Goal: Task Accomplishment & Management: Manage account settings

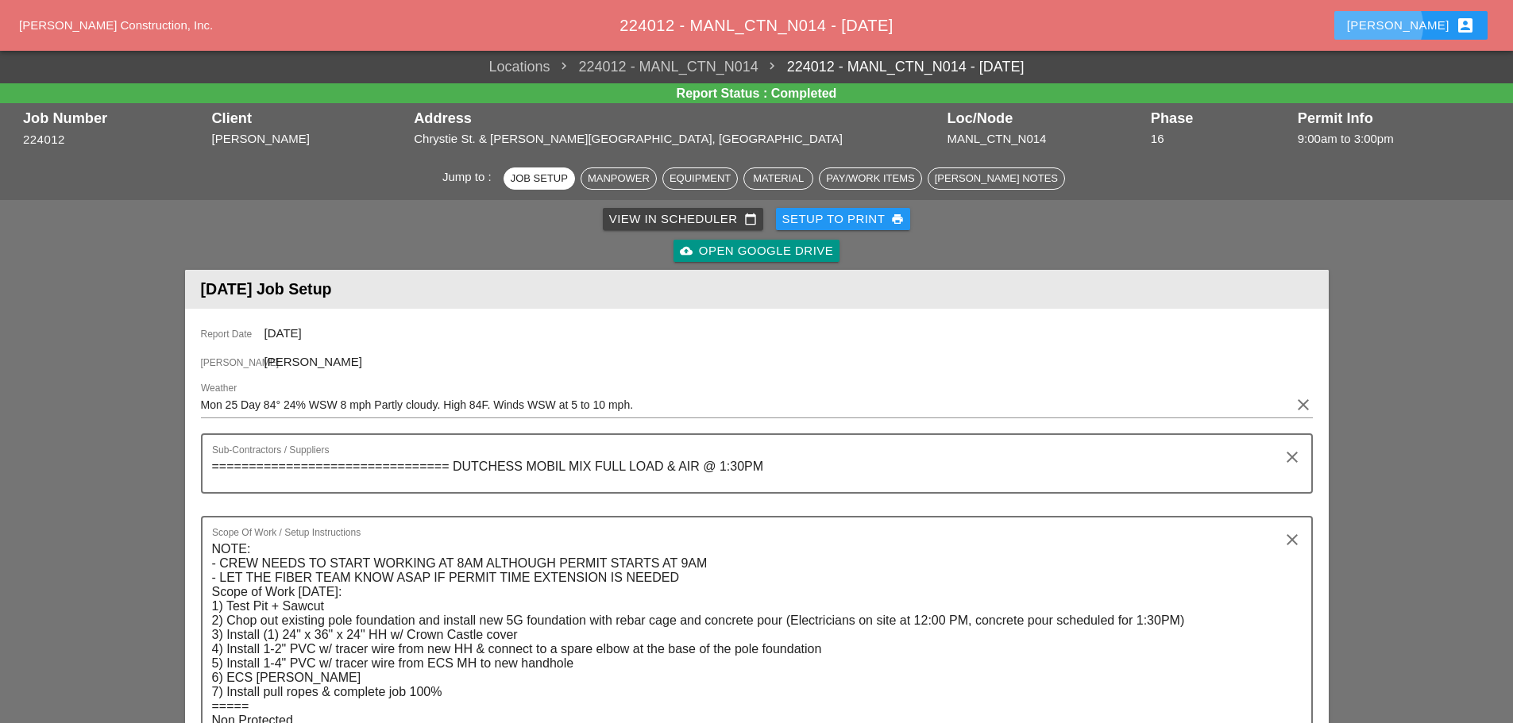
click at [1408, 22] on button "[PERSON_NAME] account_box" at bounding box center [1410, 25] width 153 height 29
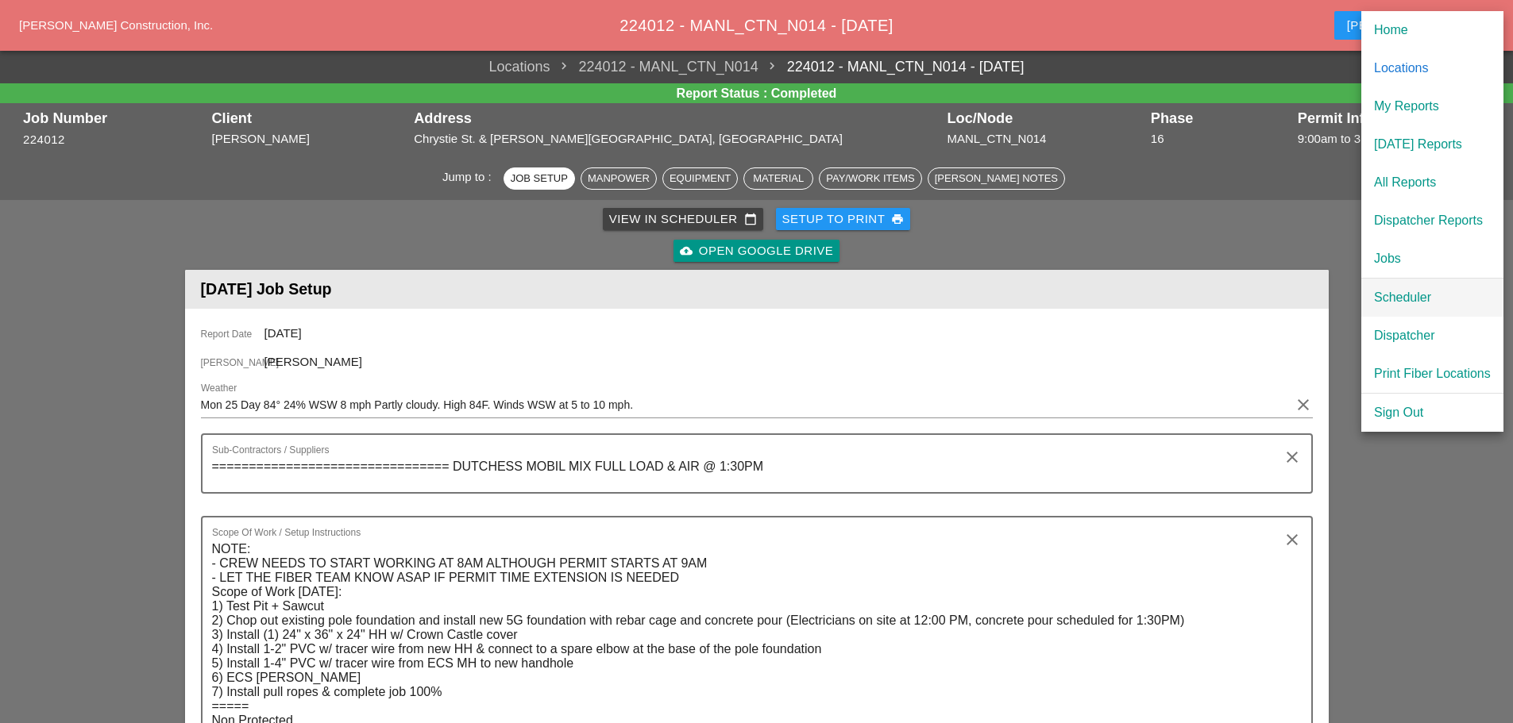
click at [1406, 298] on div "Scheduler" at bounding box center [1432, 297] width 117 height 19
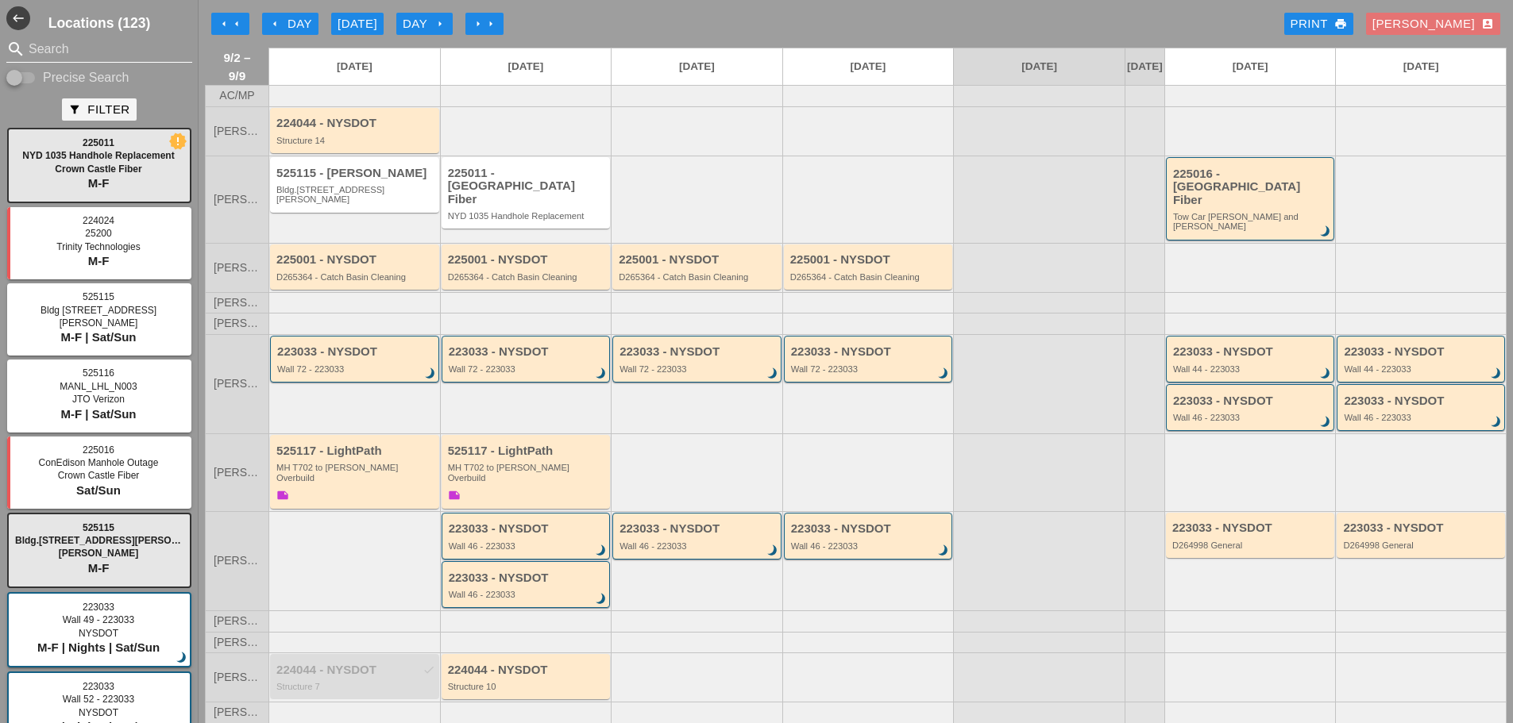
click at [67, 42] on input "Search" at bounding box center [99, 49] width 141 height 25
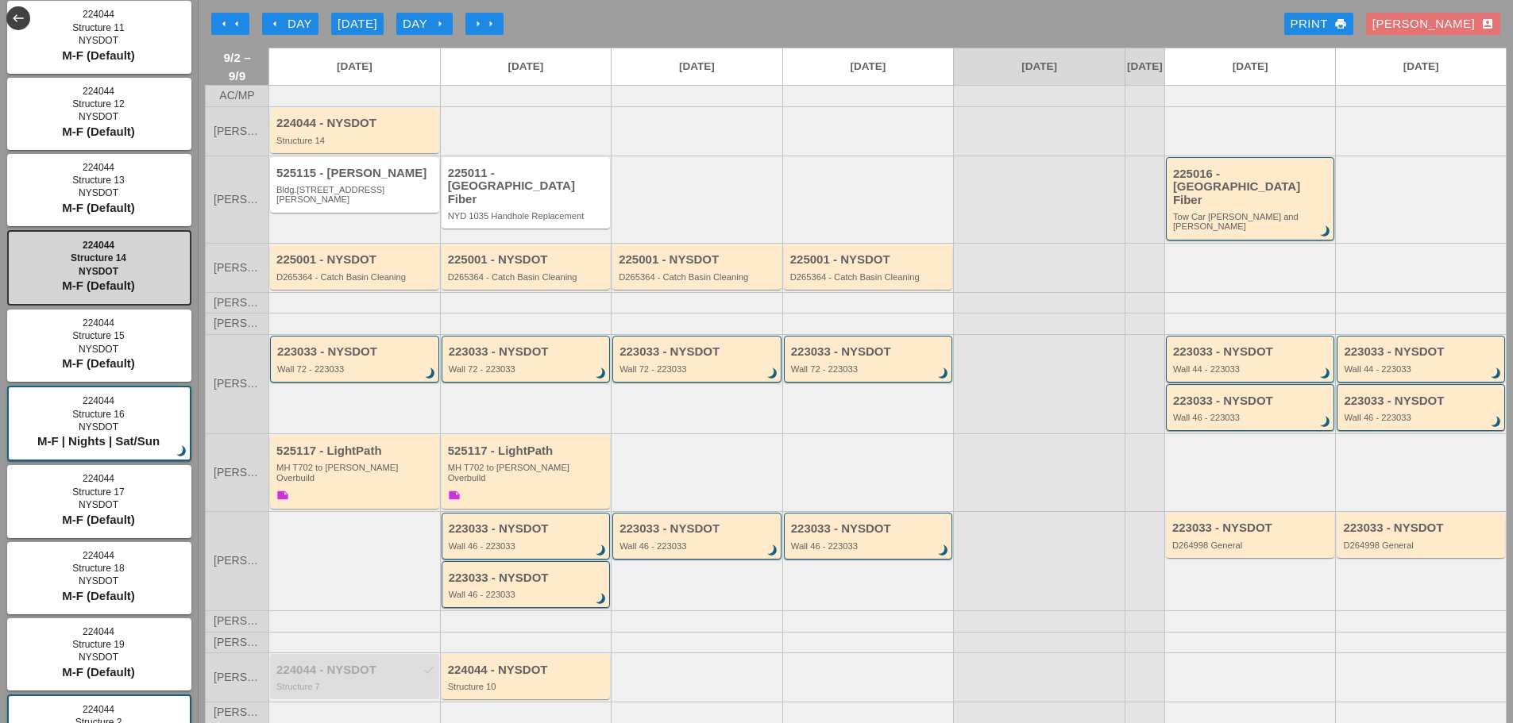
scroll to position [476, 0]
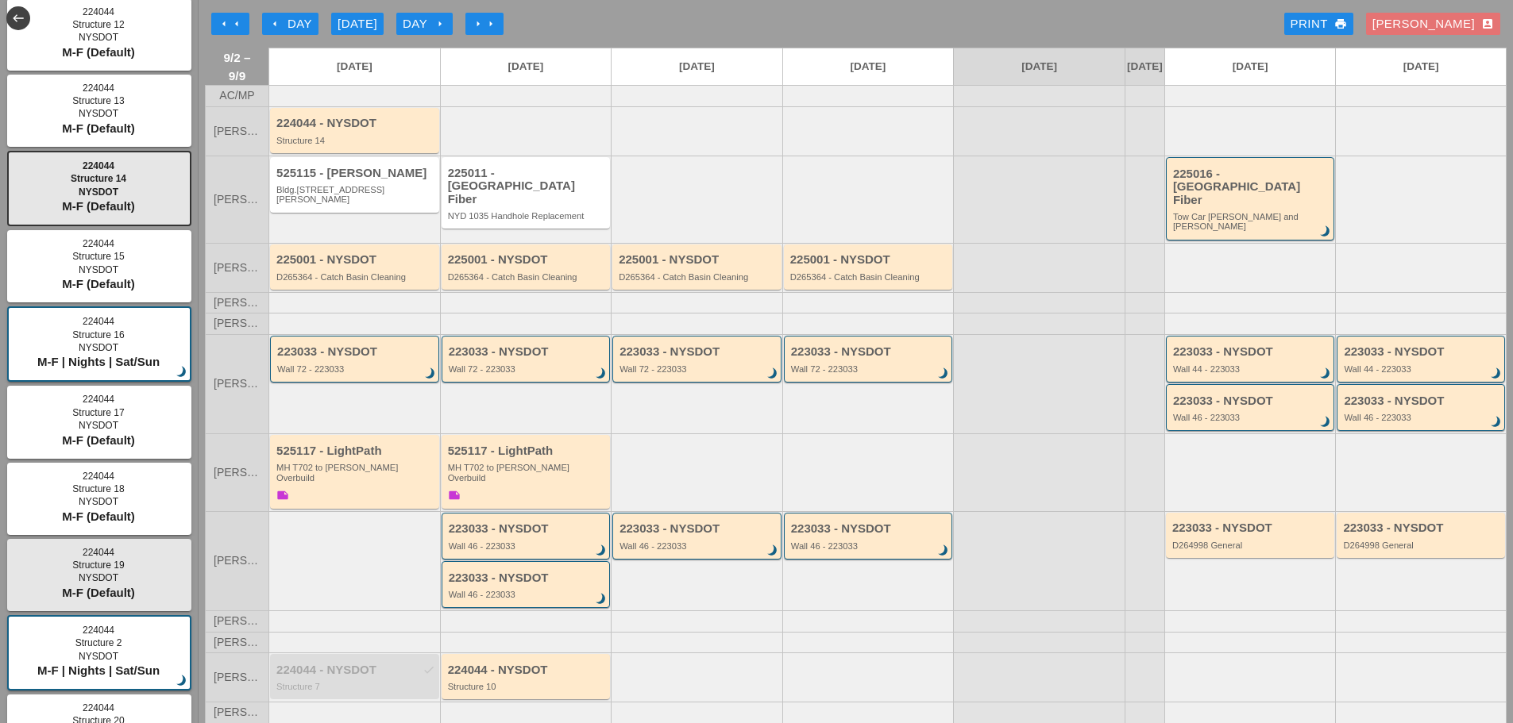
type input "224044"
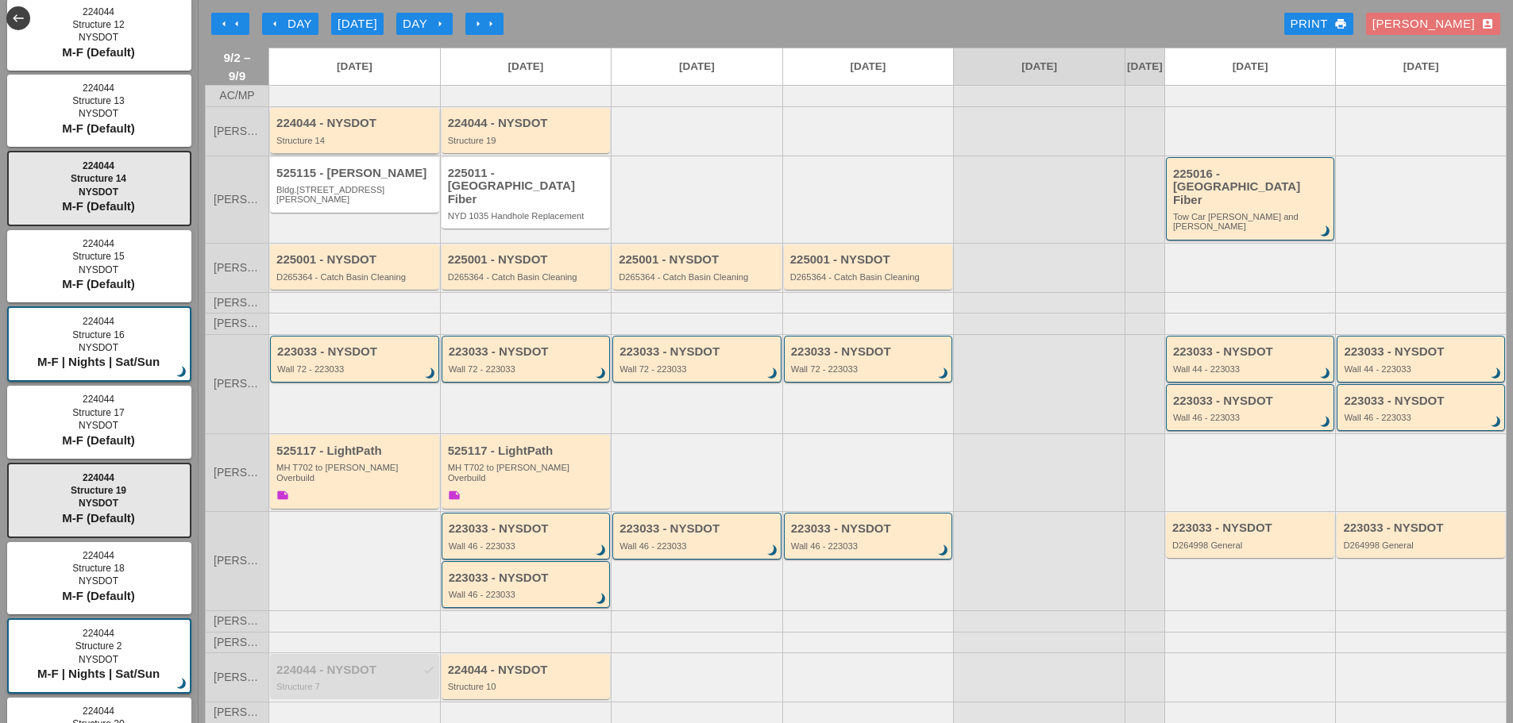
click at [337, 140] on div "224044 - NYSDOT Structure 14" at bounding box center [355, 131] width 159 height 29
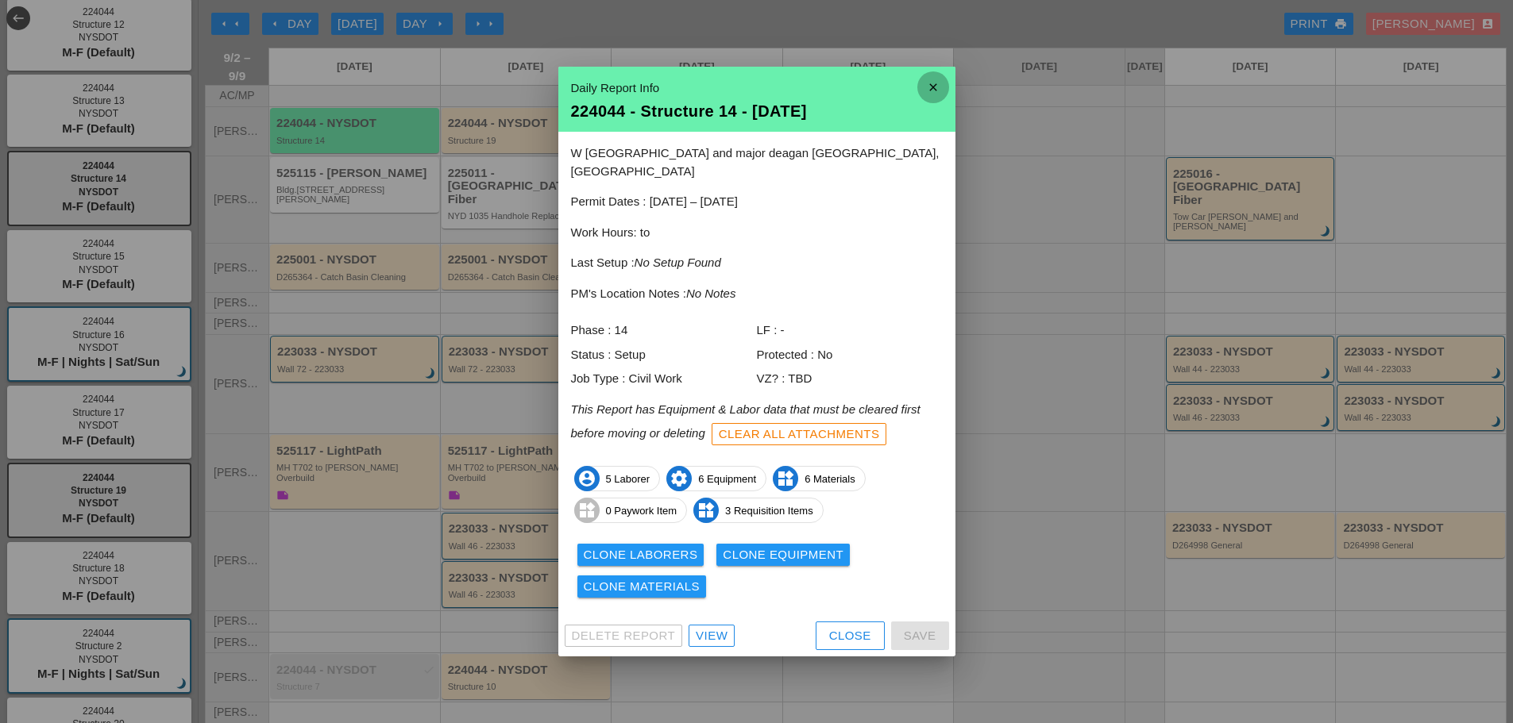
click at [926, 98] on icon "close" at bounding box center [933, 87] width 32 height 32
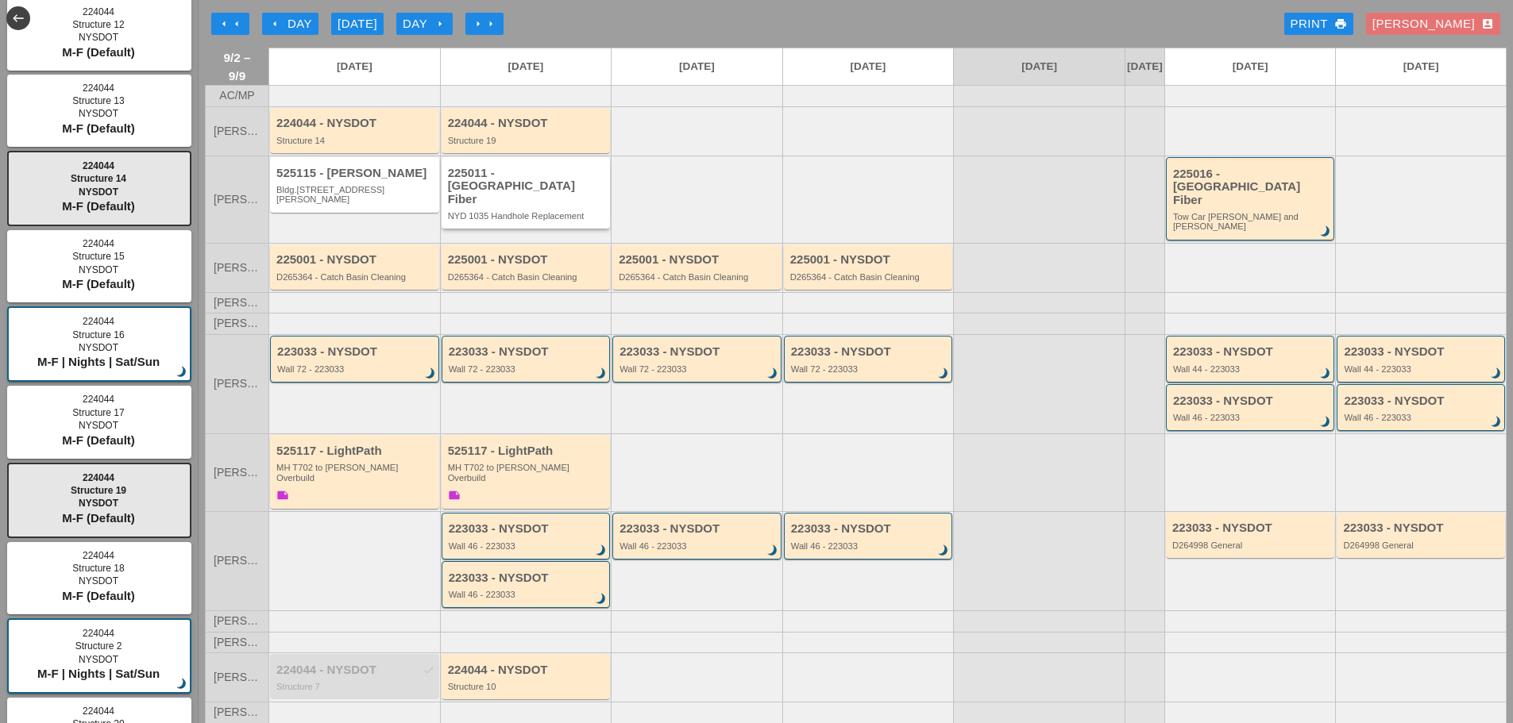
click at [526, 203] on div "225011 - [GEOGRAPHIC_DATA] Fiber" at bounding box center [527, 187] width 159 height 40
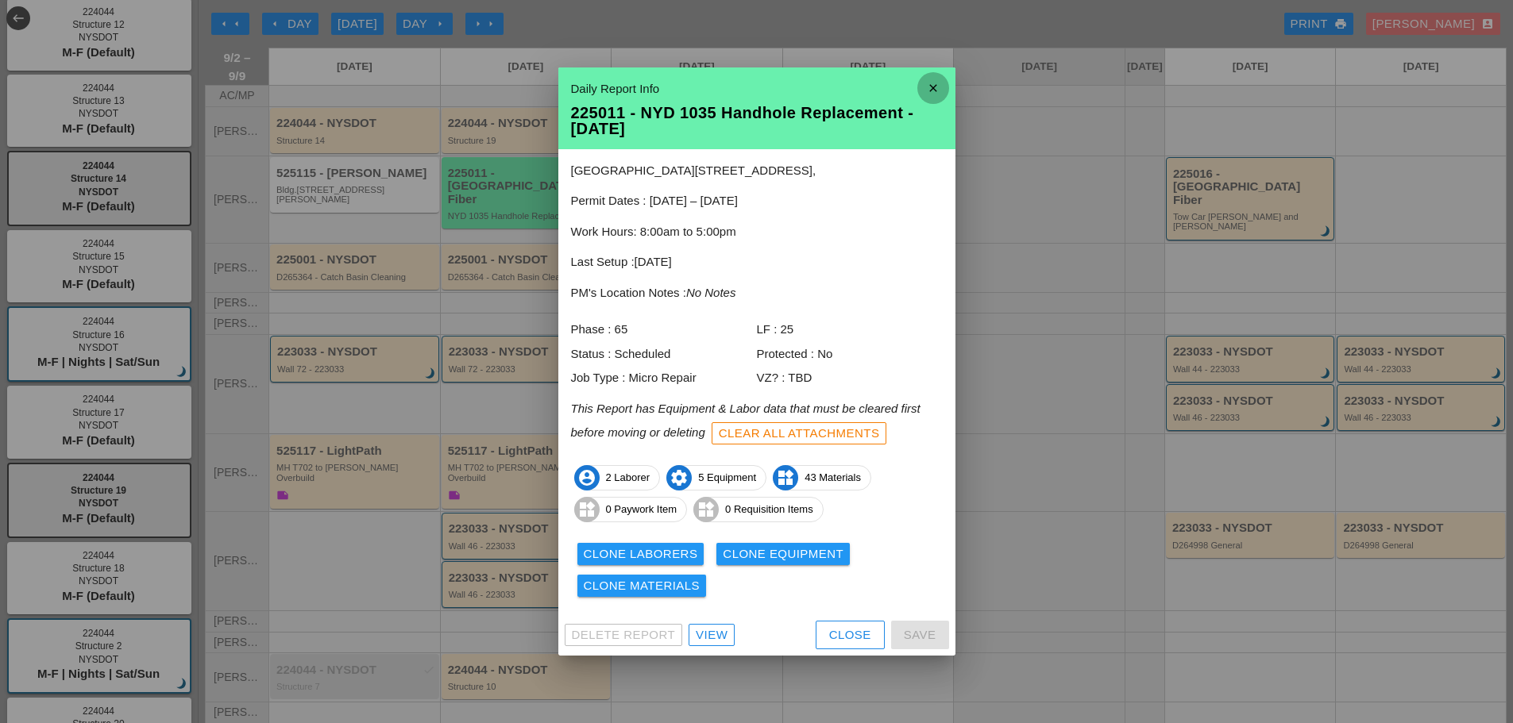
click at [933, 80] on icon "close" at bounding box center [933, 88] width 32 height 32
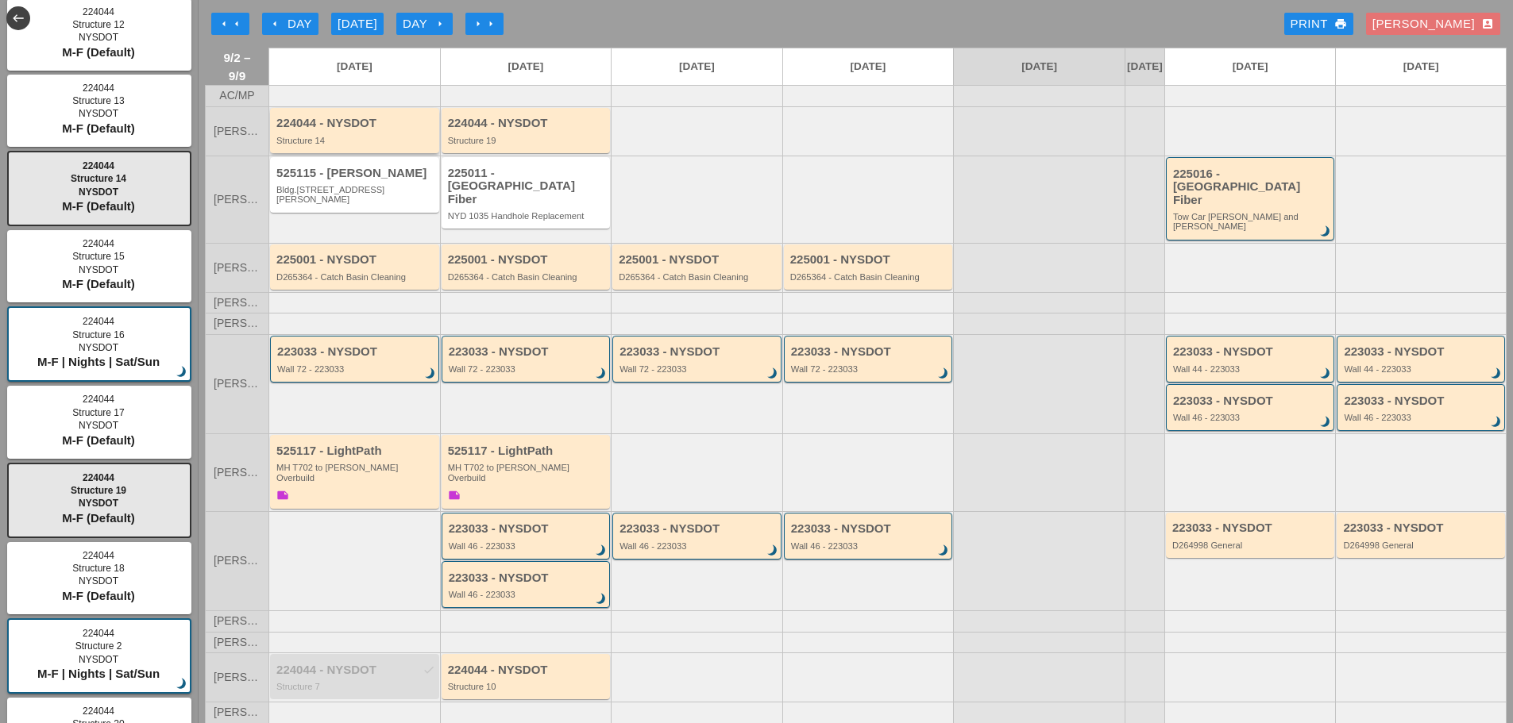
click at [314, 145] on div "Structure 14" at bounding box center [355, 141] width 159 height 10
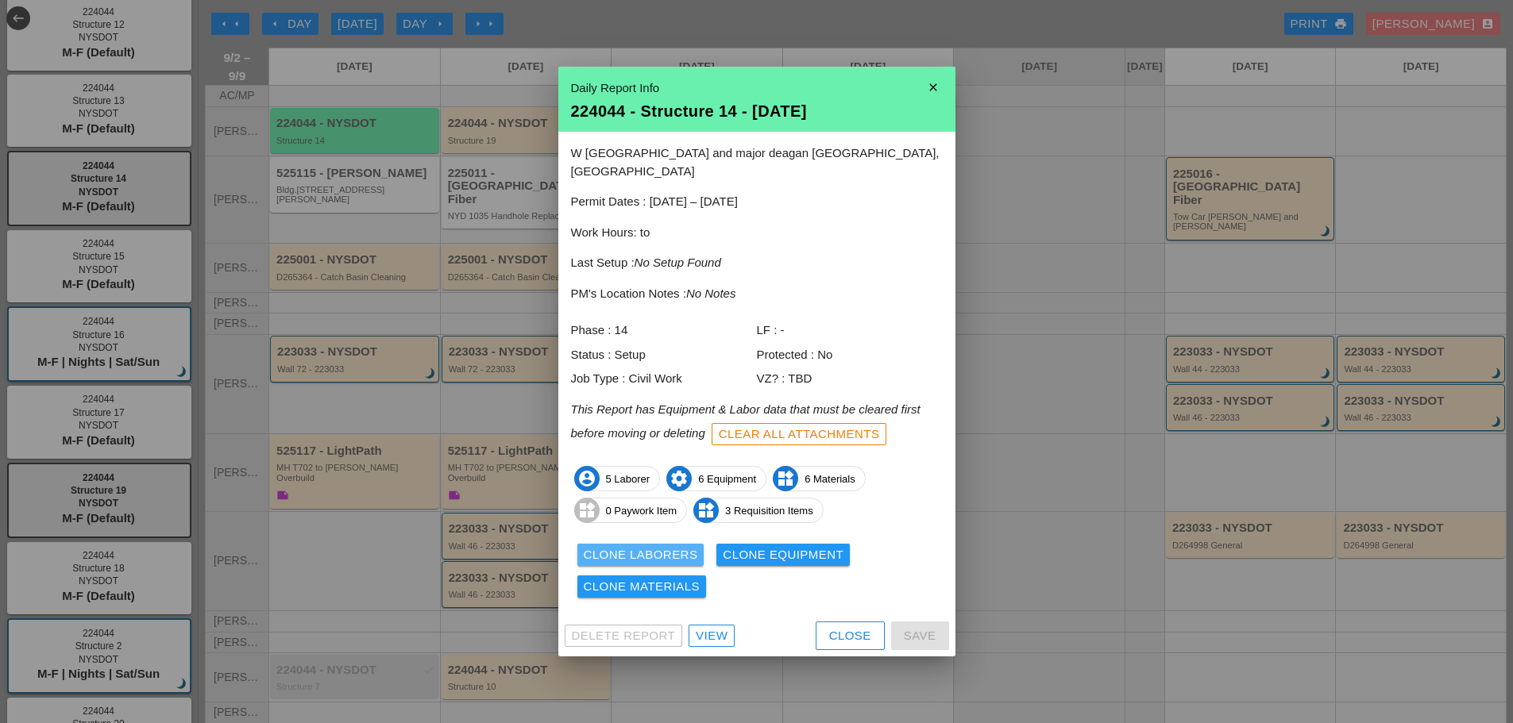
click at [595, 546] on div "Clone Laborers" at bounding box center [641, 555] width 114 height 18
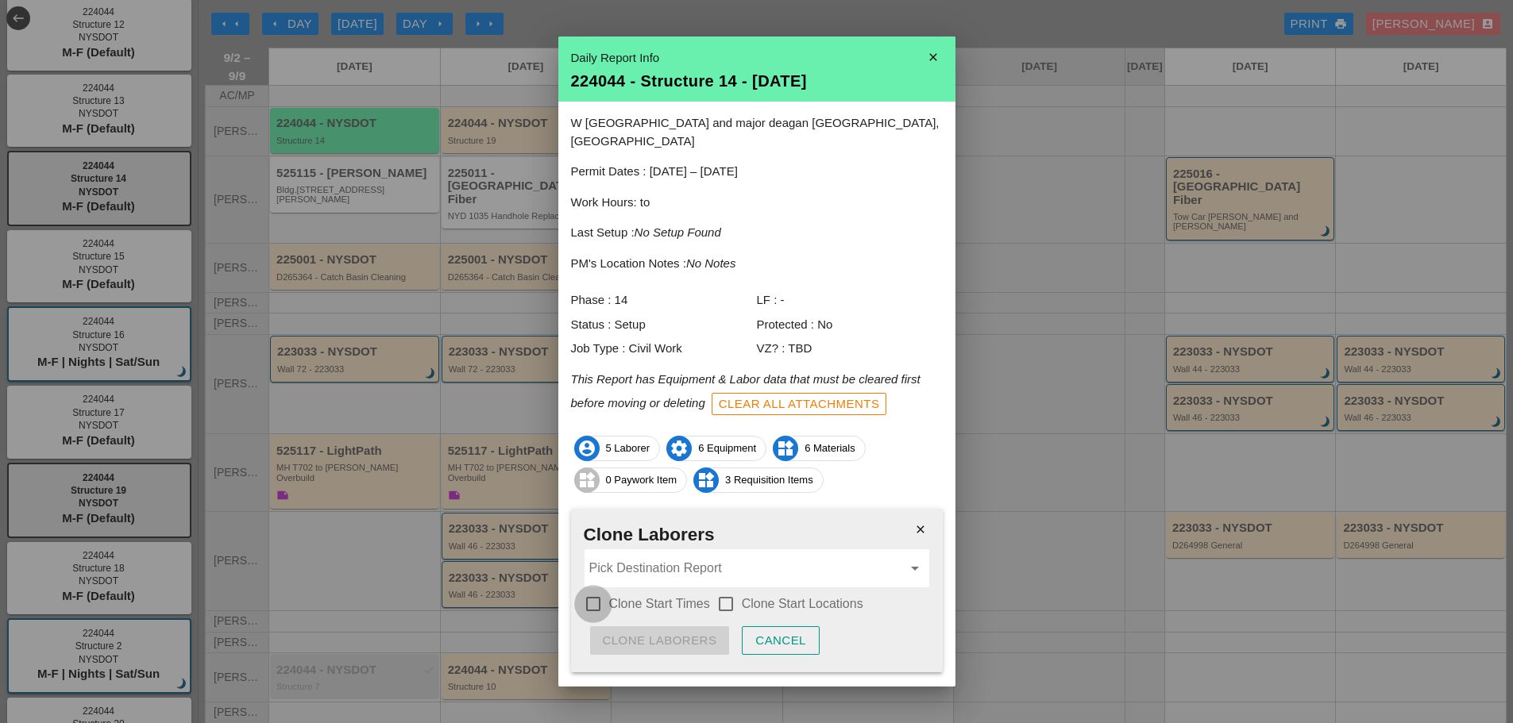
click at [588, 591] on div at bounding box center [593, 604] width 27 height 27
checkbox input "true"
click at [730, 591] on div at bounding box center [725, 604] width 27 height 27
checkbox input "true"
click at [683, 556] on input "Pick Destination Report" at bounding box center [745, 568] width 313 height 25
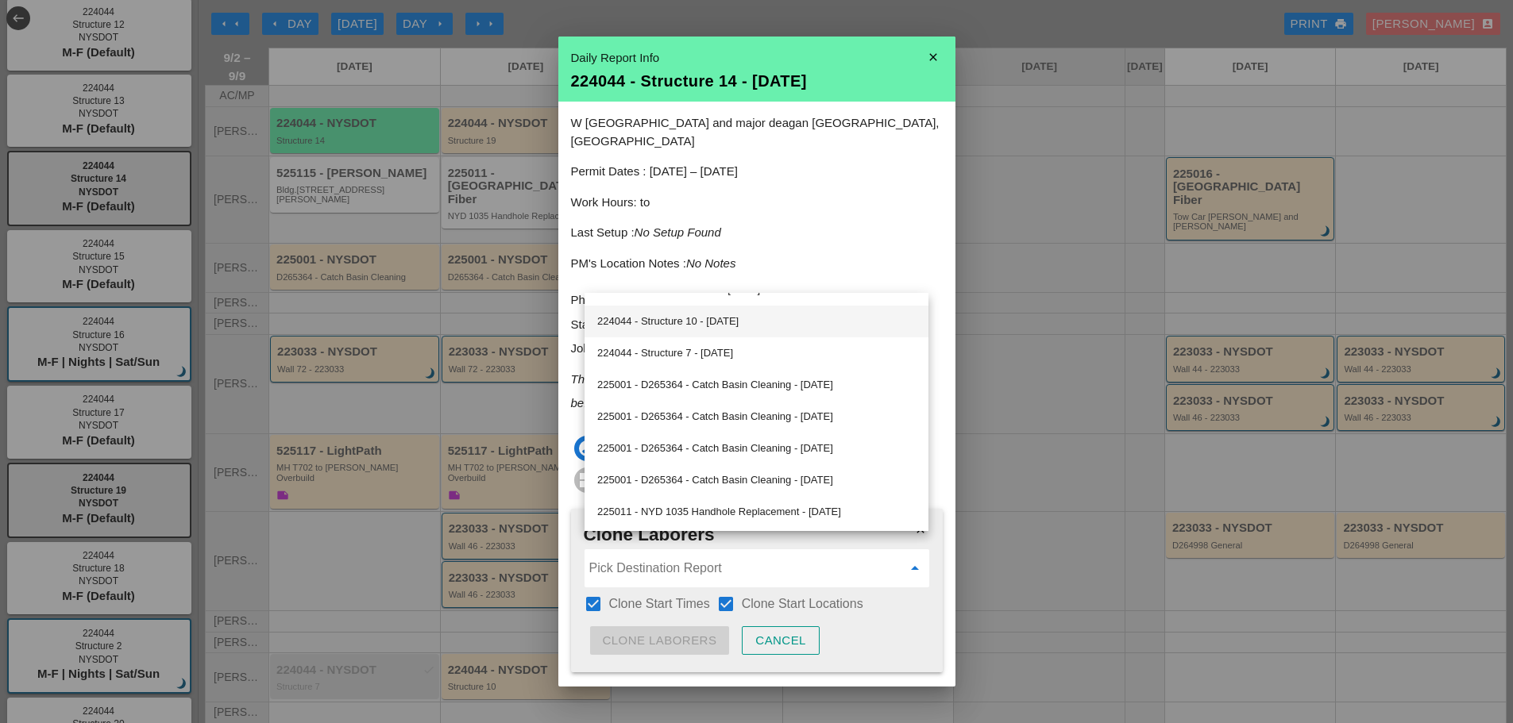
scroll to position [594, 0]
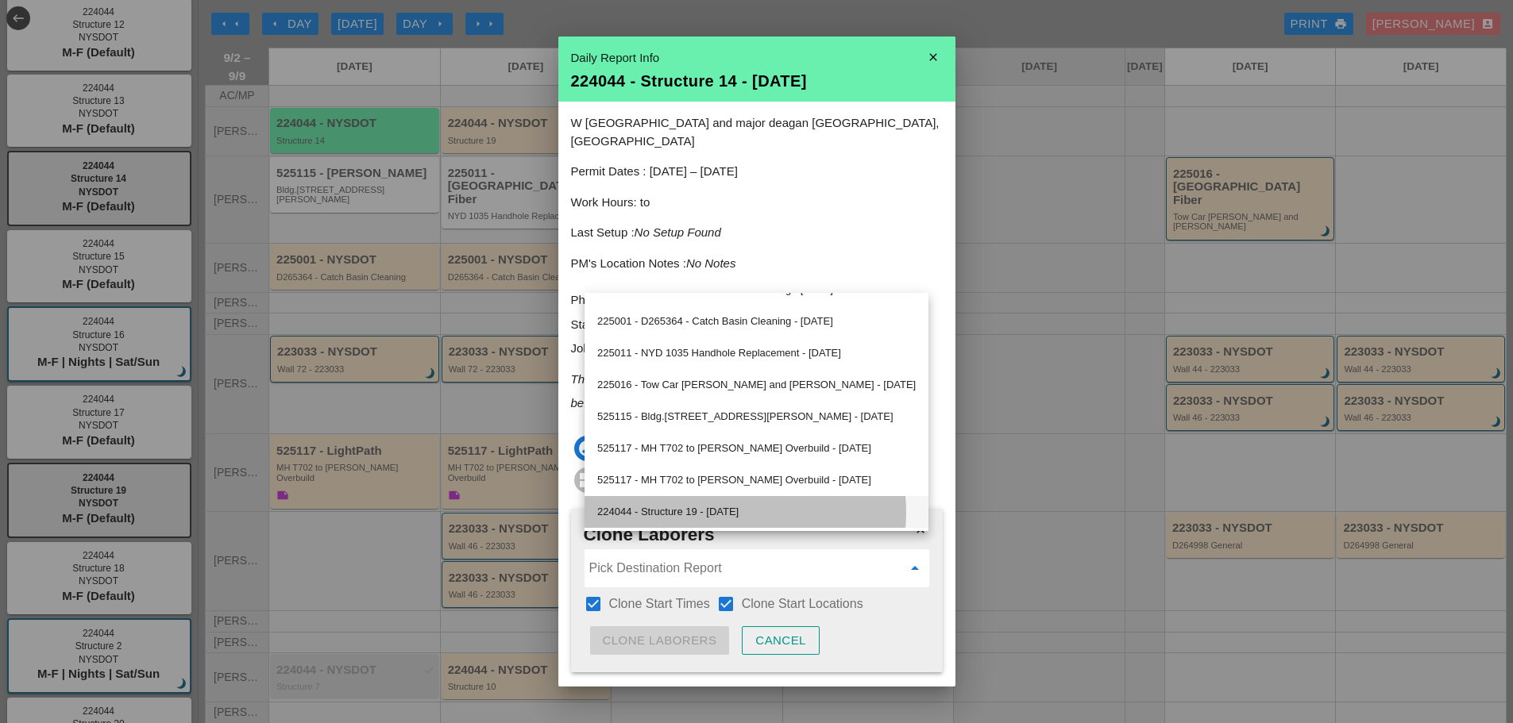
click at [715, 512] on div "224044 - Structure 19 - 09/03/2025" at bounding box center [756, 512] width 318 height 19
type input "224044 - Structure 19 - 09/03/2025"
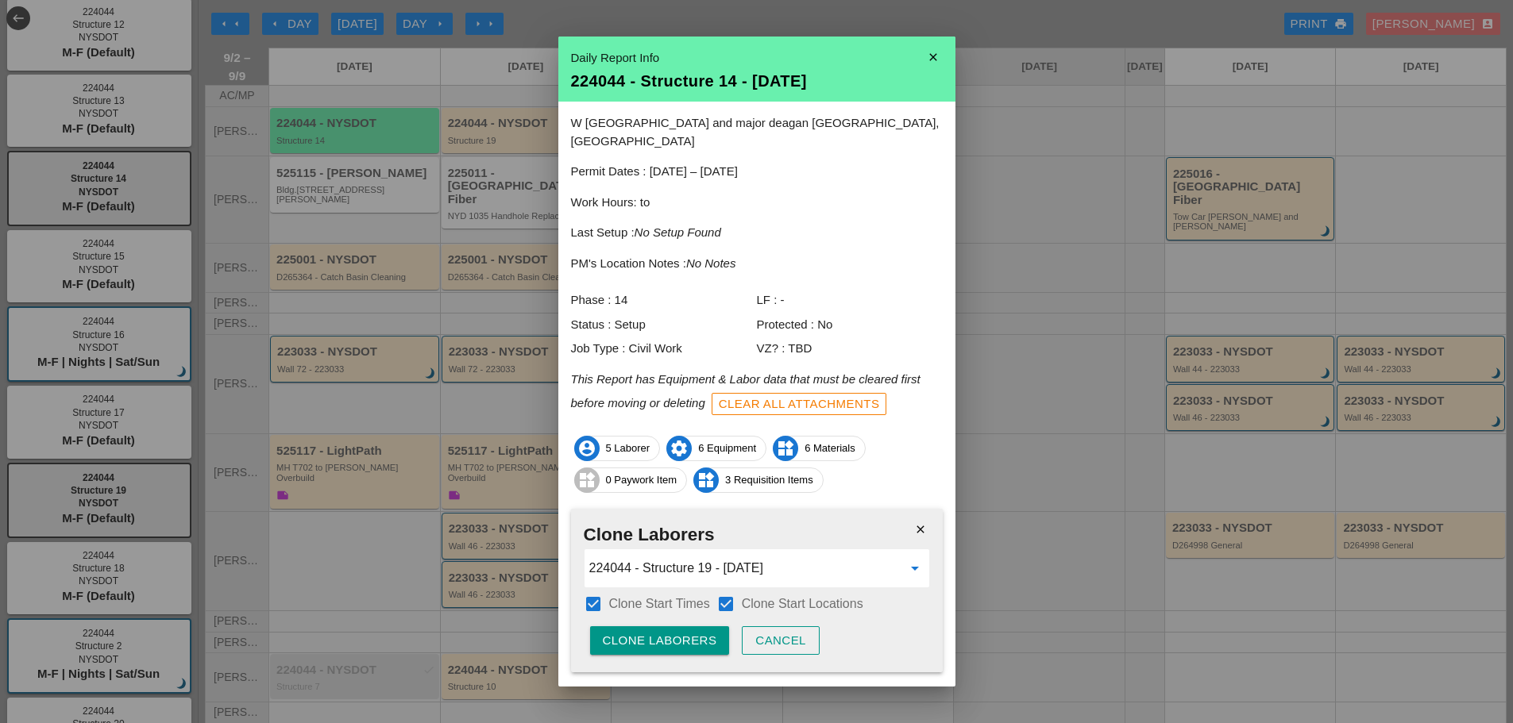
click at [695, 632] on div "Clone Laborers" at bounding box center [660, 641] width 114 height 18
click at [697, 632] on div "Are you sure?" at bounding box center [653, 641] width 101 height 18
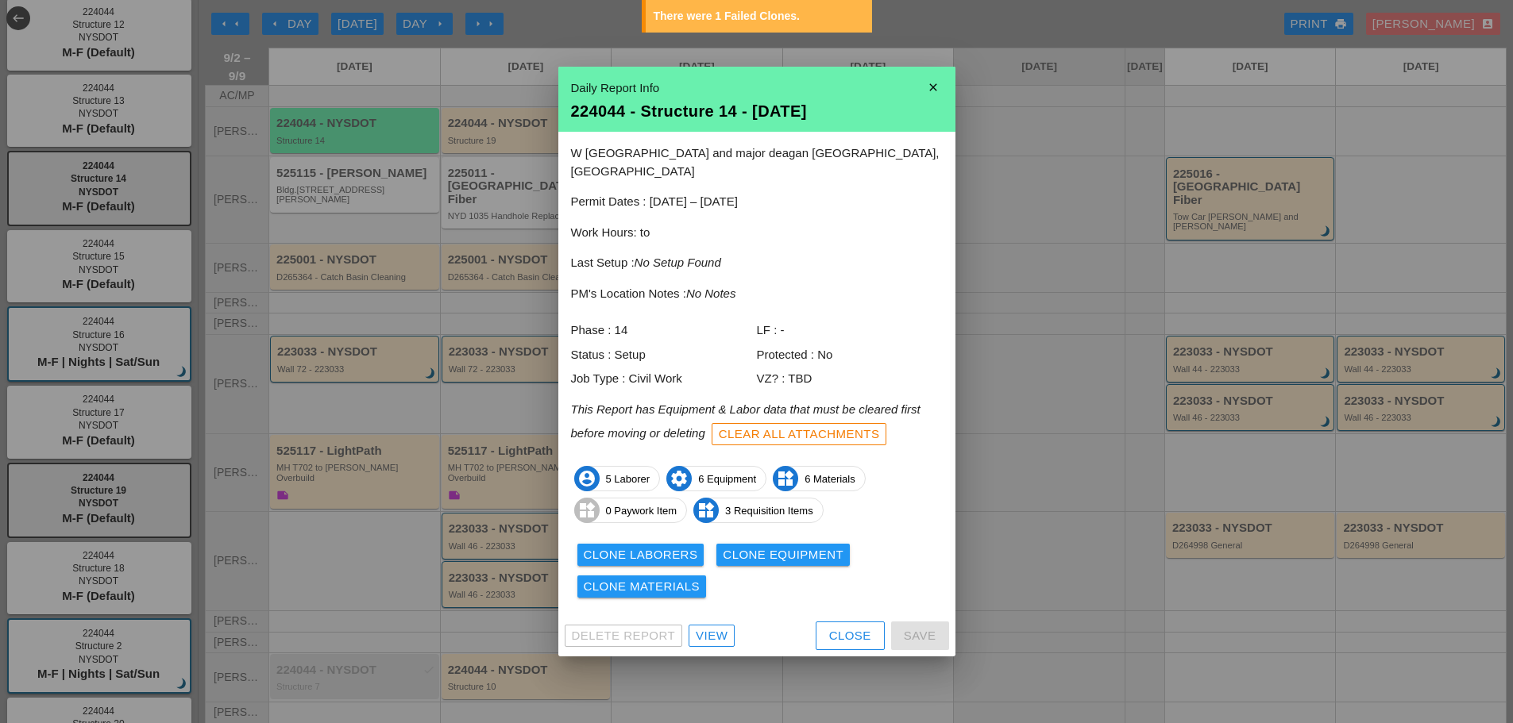
click at [603, 546] on div "Clone Laborers" at bounding box center [641, 555] width 114 height 18
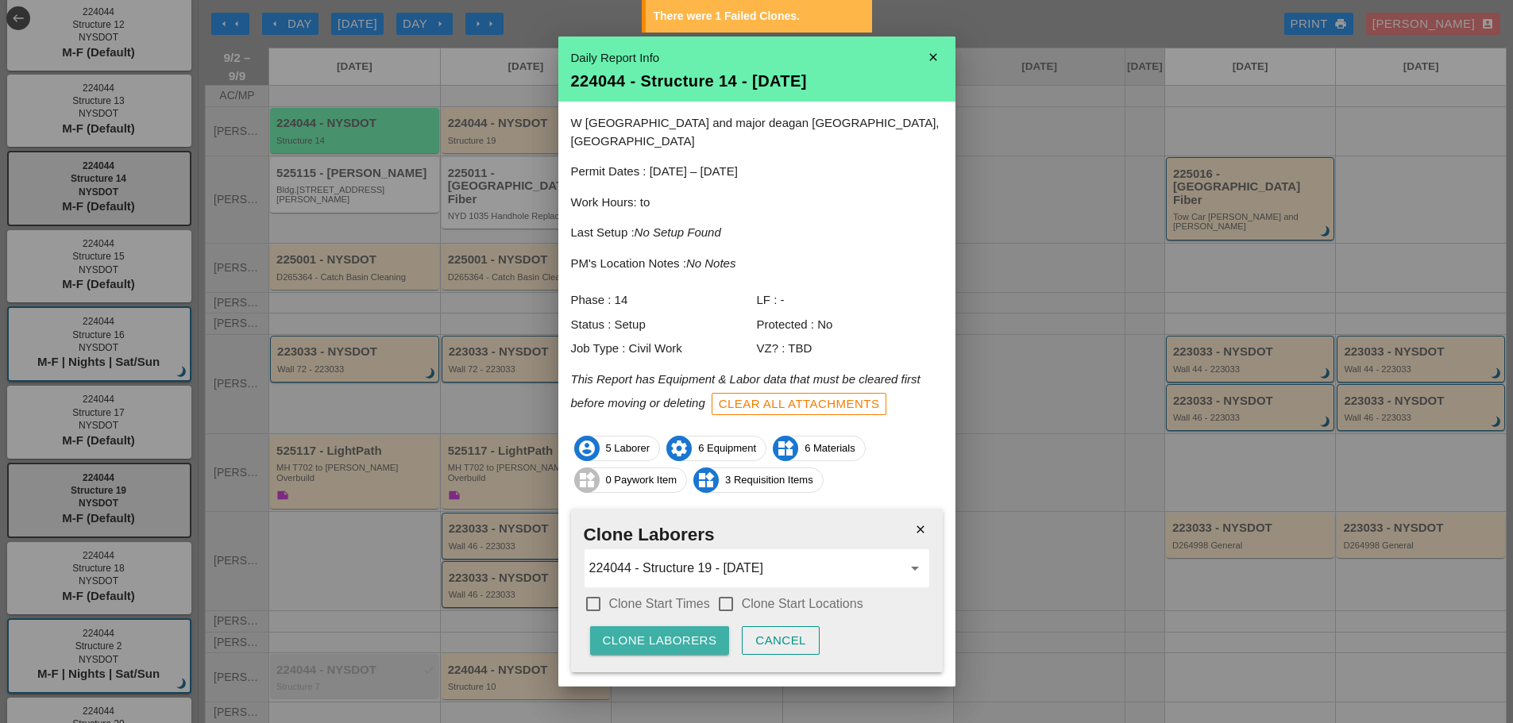
click at [610, 632] on div "Clone Laborers" at bounding box center [660, 641] width 114 height 18
click at [585, 591] on div at bounding box center [593, 604] width 27 height 27
checkbox input "true"
click at [723, 591] on div at bounding box center [725, 604] width 27 height 27
checkbox input "true"
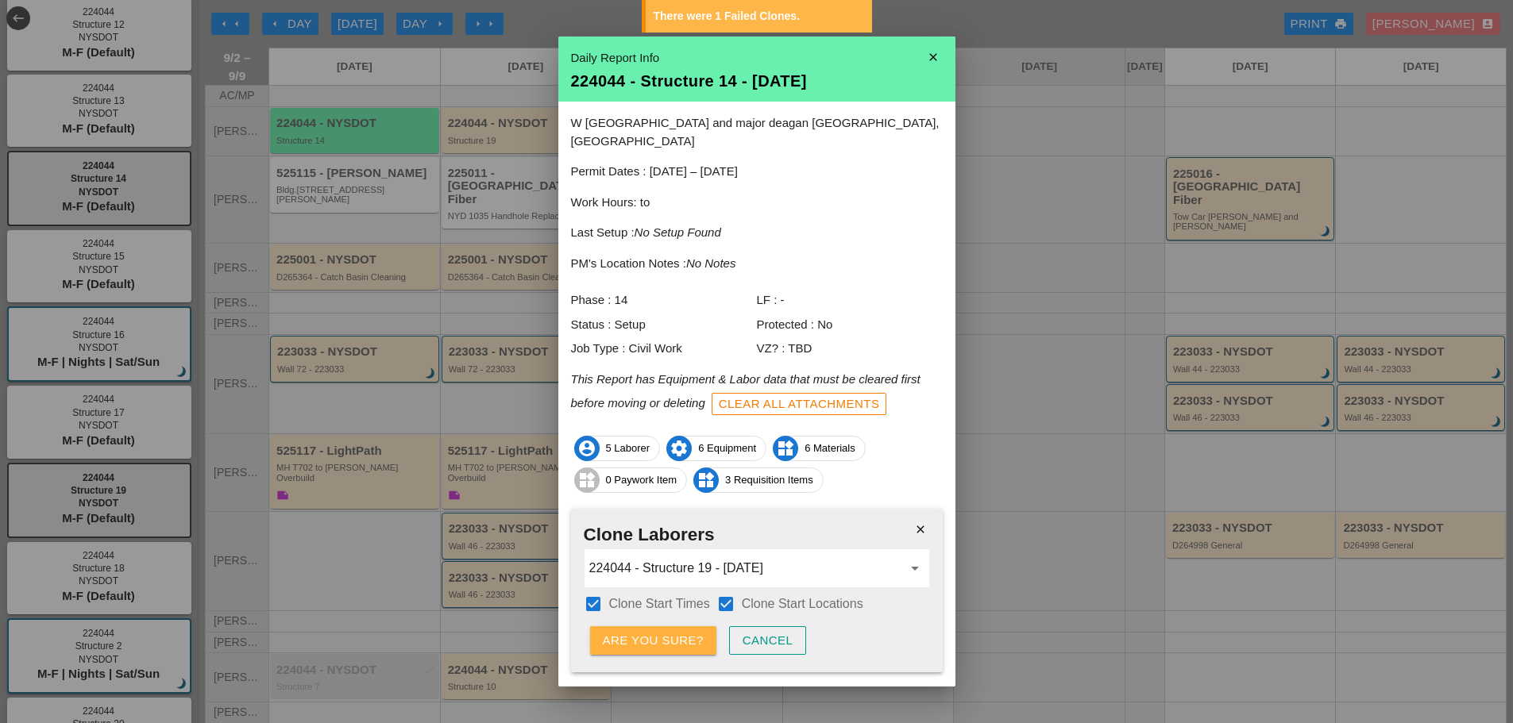
click at [618, 632] on div "Are you sure?" at bounding box center [653, 641] width 101 height 18
click at [618, 619] on div "close Clone Laborers 224044 - Structure 19 - 09/03/2025 arrow_drop_down check_b…" at bounding box center [757, 591] width 372 height 164
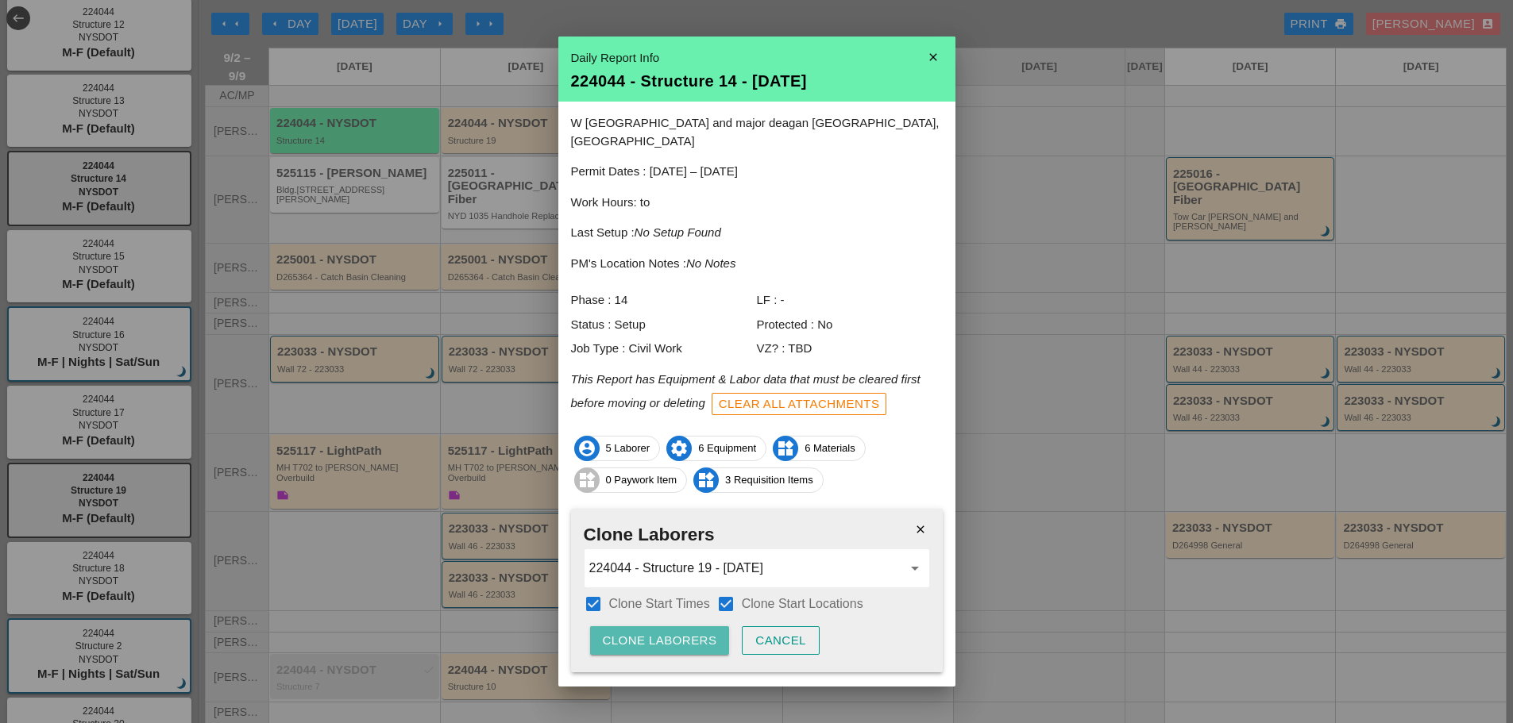
click at [613, 632] on div "Clone Laborers" at bounding box center [660, 641] width 114 height 18
click at [613, 632] on div "Are you sure?" at bounding box center [653, 641] width 101 height 18
click at [614, 632] on div "Clone Laborers" at bounding box center [660, 641] width 114 height 18
click at [613, 632] on div "Are you sure?" at bounding box center [653, 641] width 101 height 18
click at [644, 632] on div "Clone Laborers" at bounding box center [660, 641] width 114 height 18
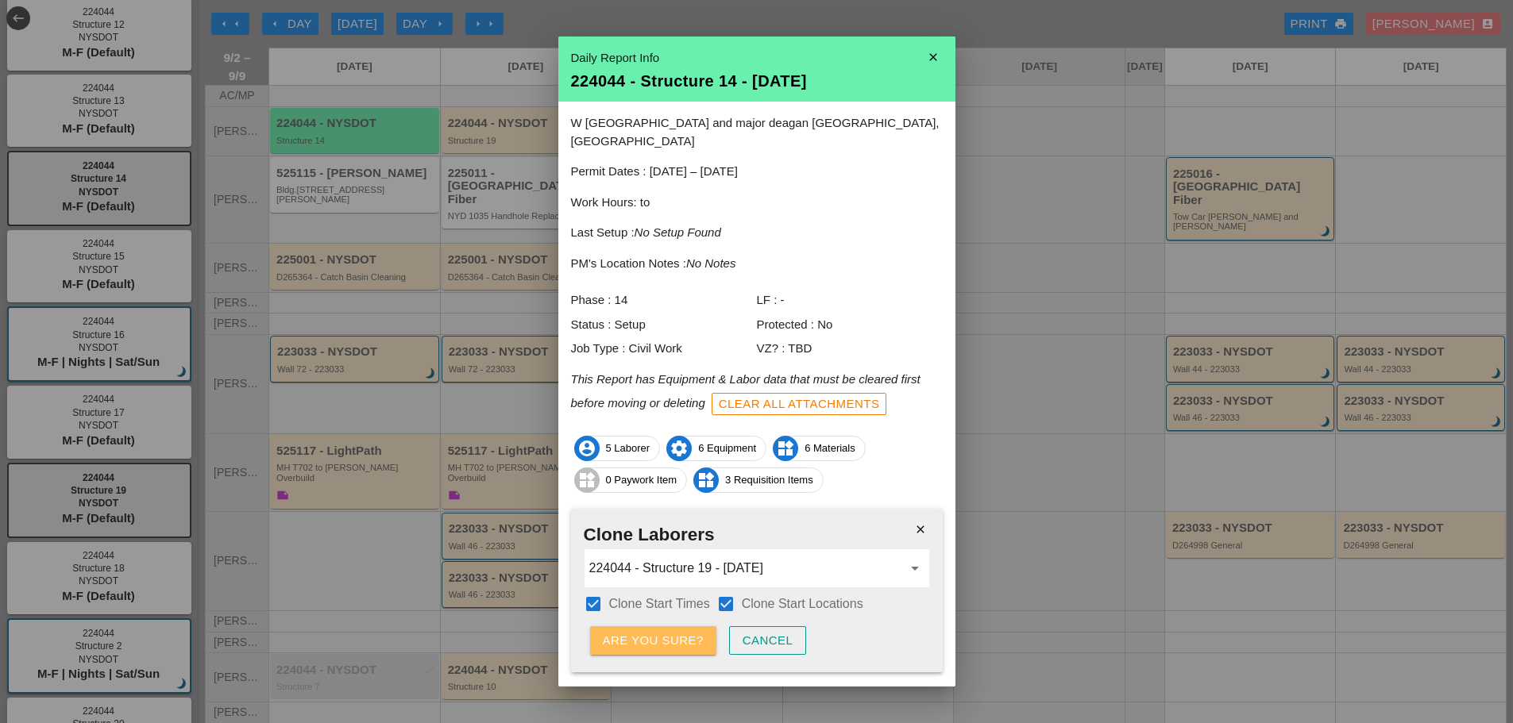
click at [645, 632] on div "Are you sure?" at bounding box center [653, 641] width 101 height 18
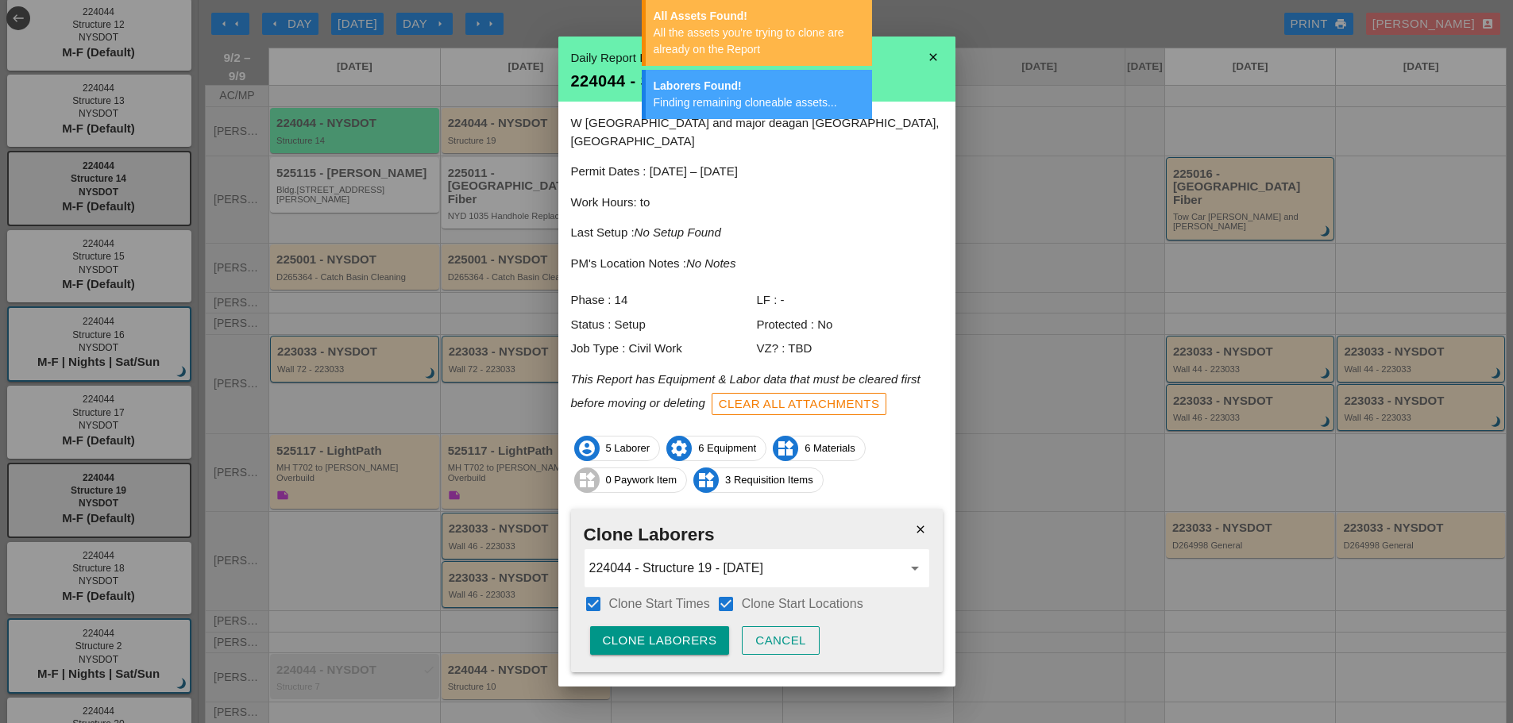
click at [646, 632] on div "Clone Laborers" at bounding box center [660, 641] width 114 height 18
click at [649, 632] on div "Are you sure?" at bounding box center [653, 641] width 101 height 18
click at [927, 54] on icon "close" at bounding box center [933, 57] width 32 height 32
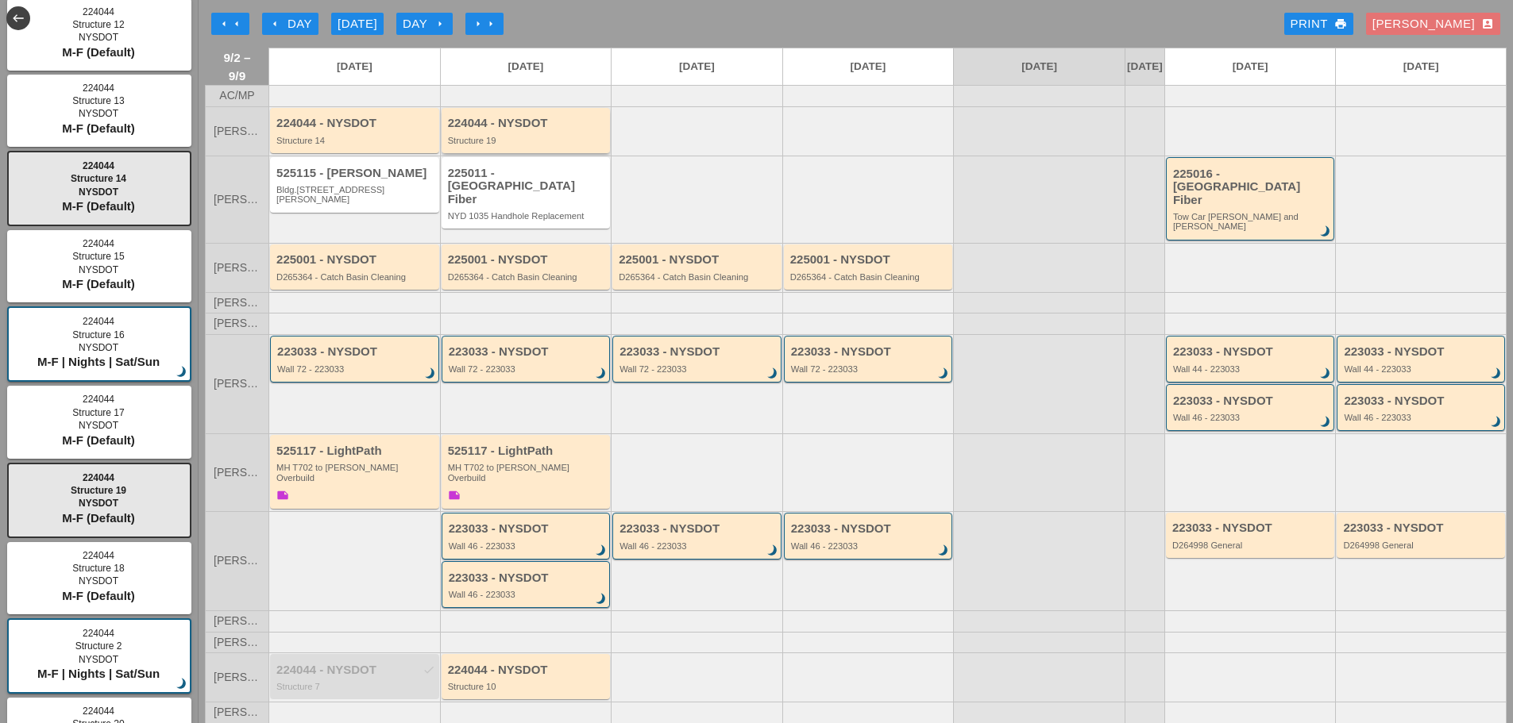
click at [499, 145] on div "Structure 19" at bounding box center [527, 141] width 159 height 10
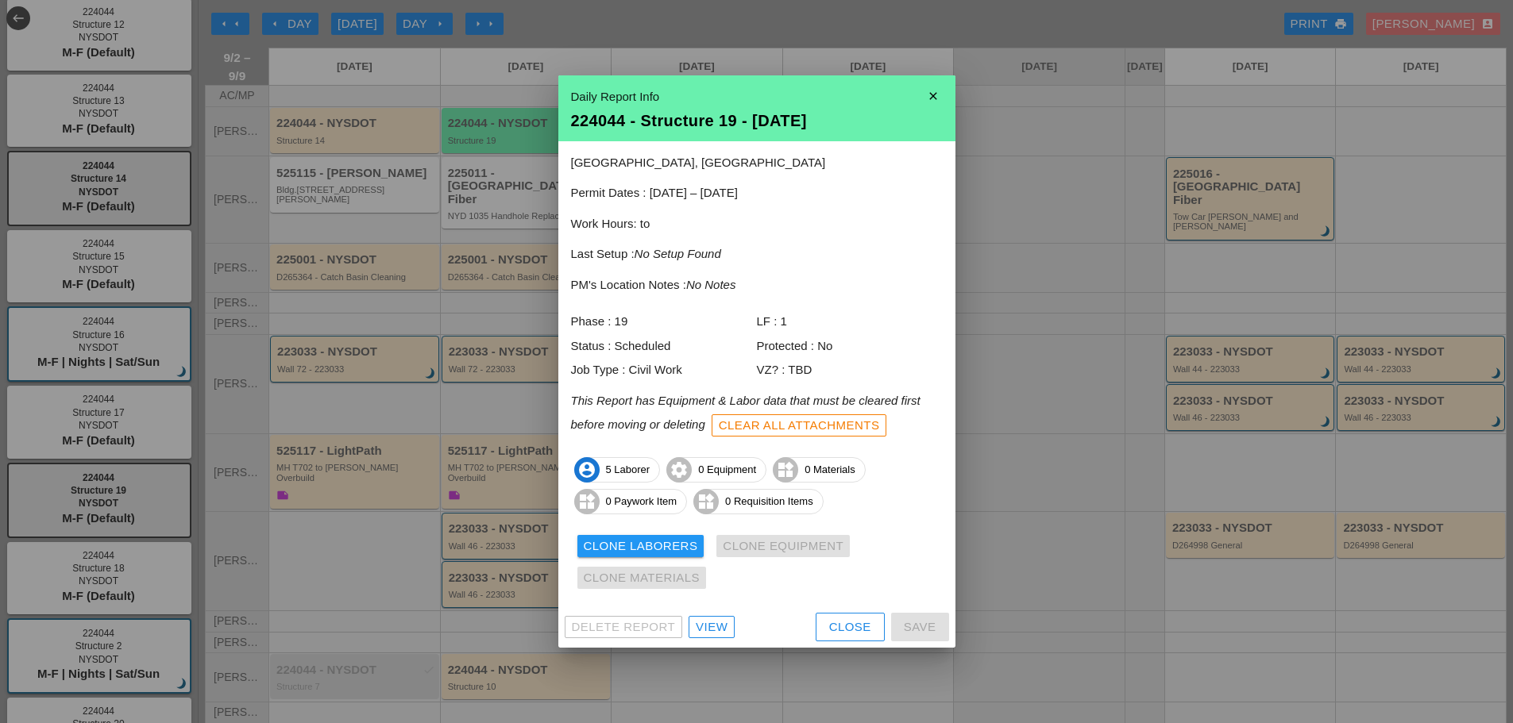
click at [933, 91] on icon "close" at bounding box center [933, 96] width 32 height 32
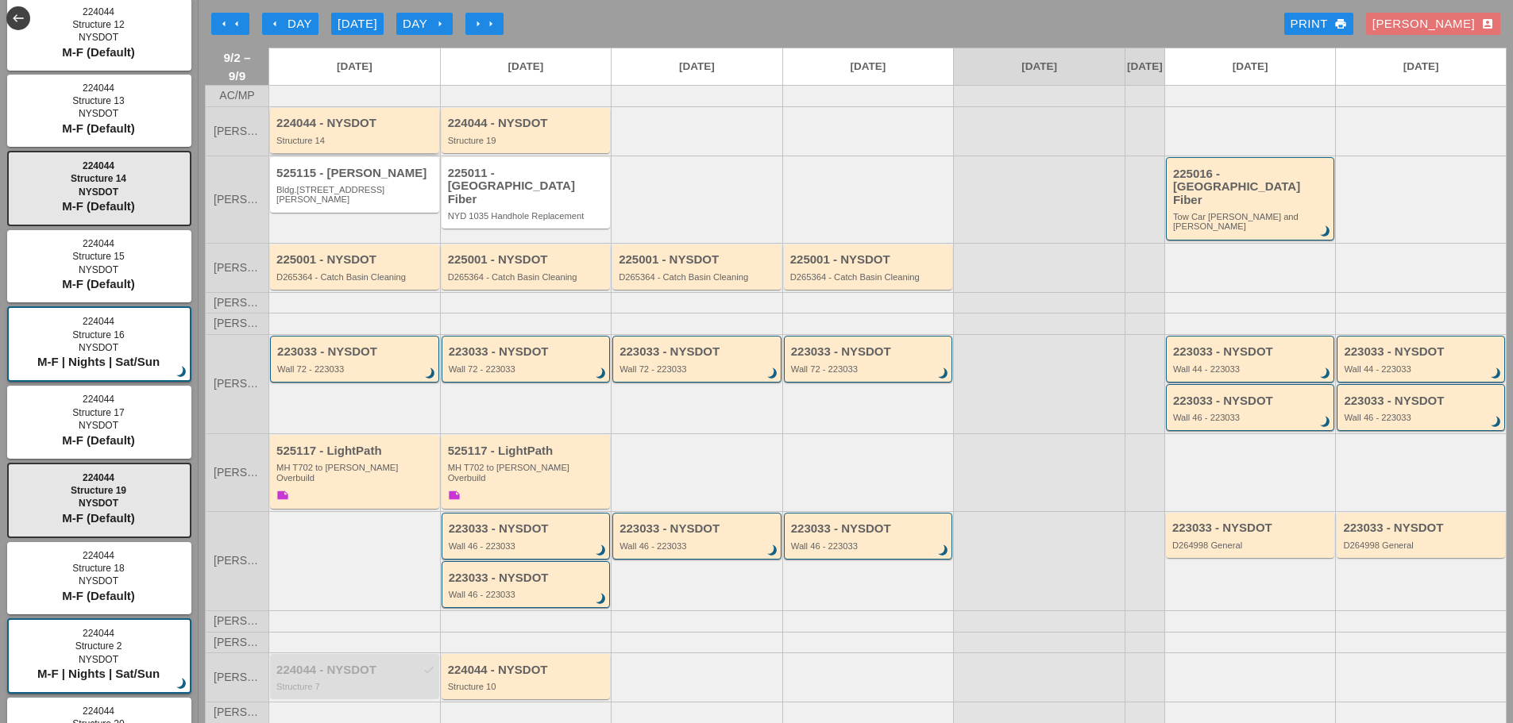
click at [364, 130] on div "224044 - NYSDOT" at bounding box center [355, 123] width 159 height 13
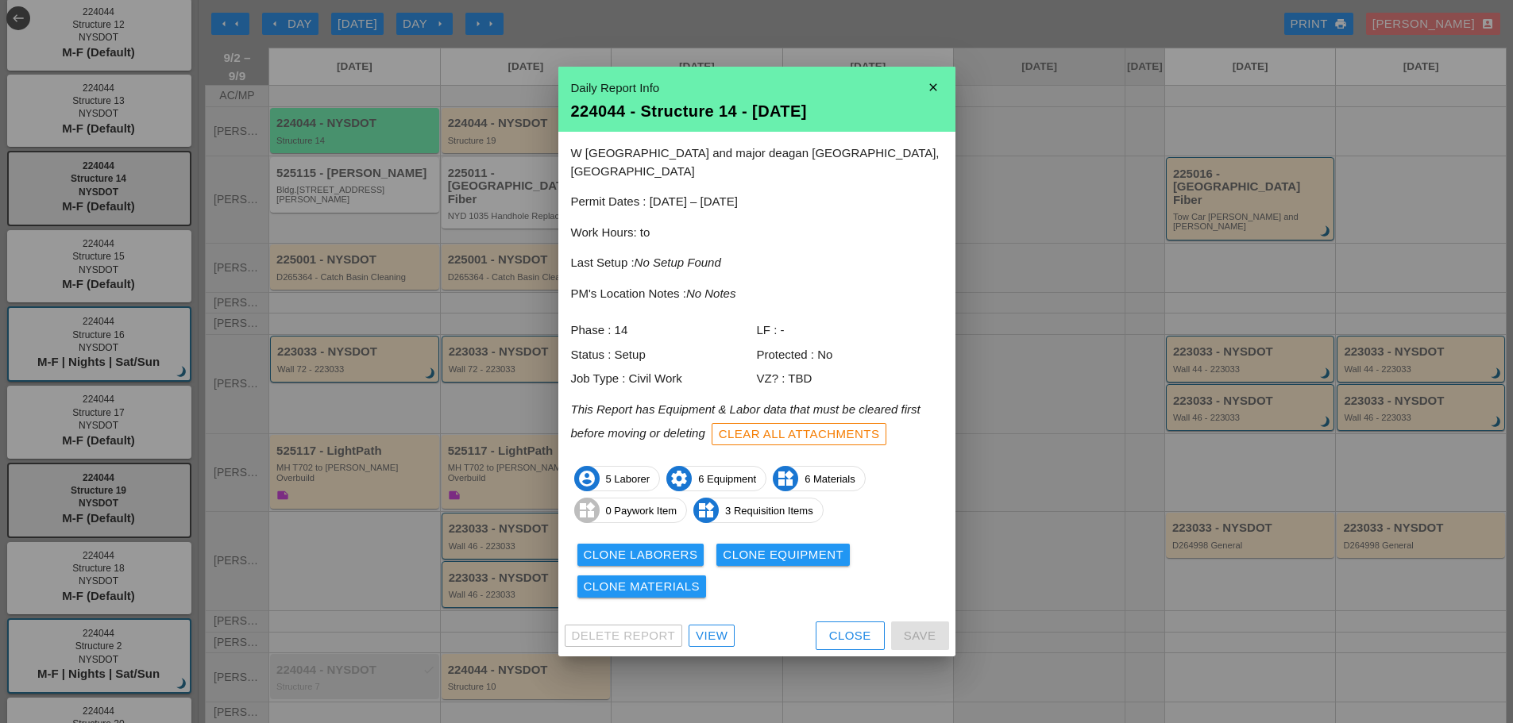
click at [770, 546] on div "Clone Equipment" at bounding box center [783, 555] width 121 height 18
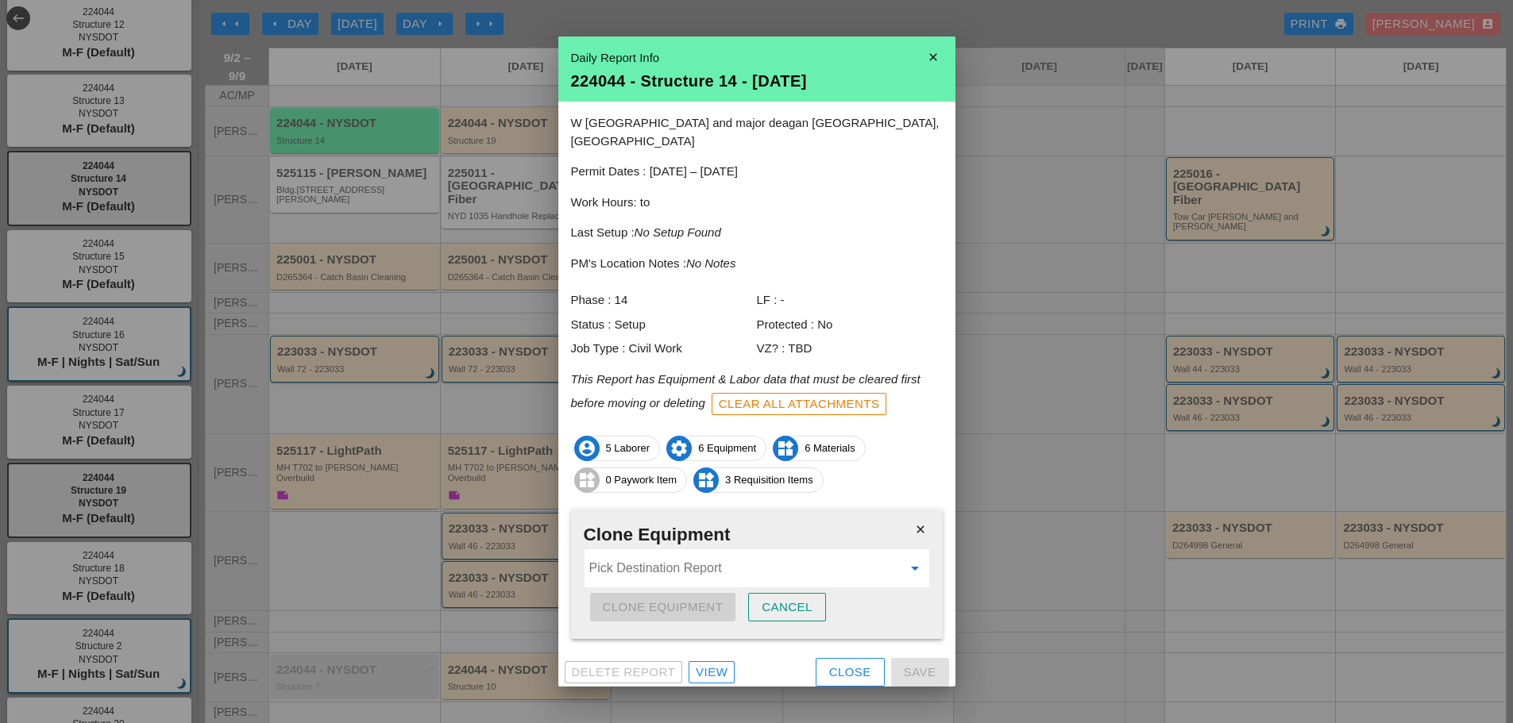
click at [636, 557] on input "Pick Destination Report" at bounding box center [745, 568] width 313 height 25
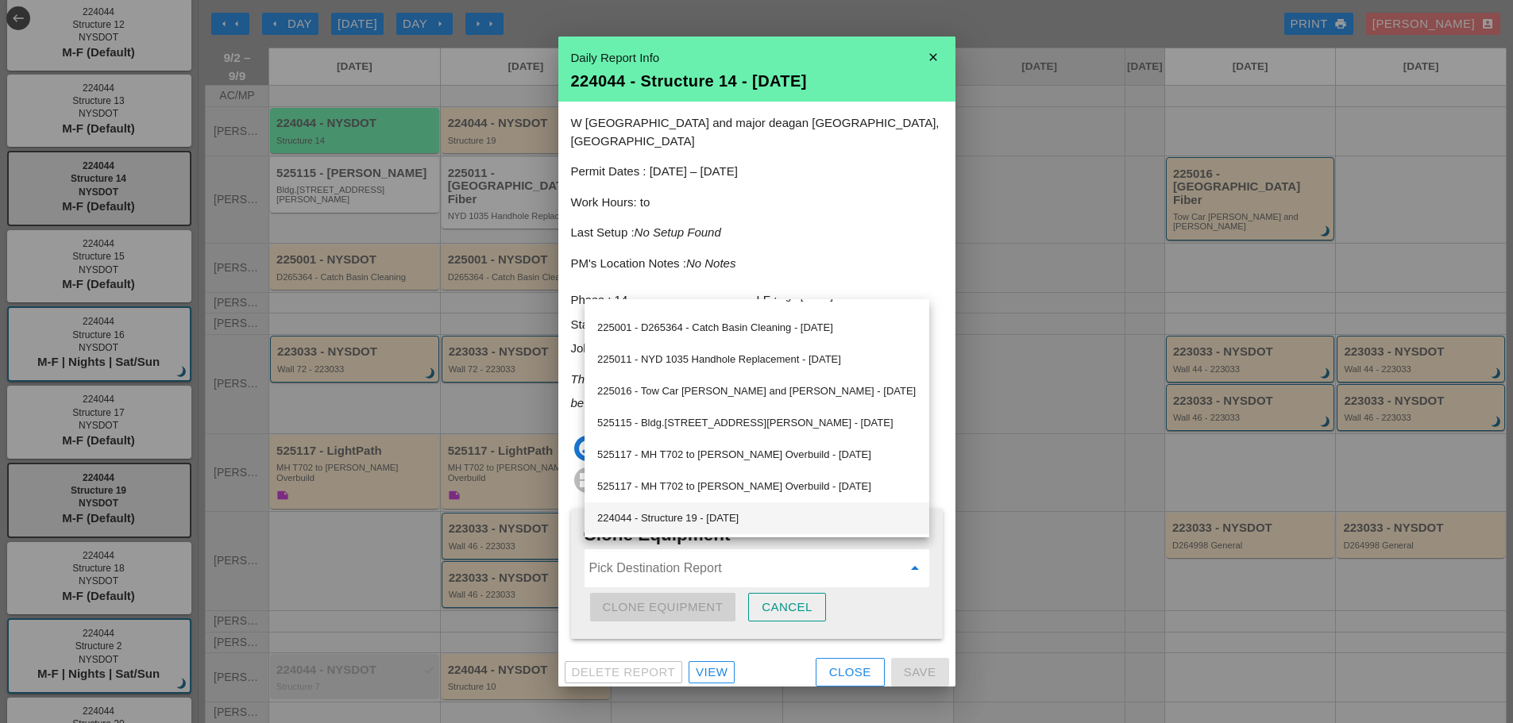
click at [719, 518] on div "224044 - Structure 19 - 09/03/2025" at bounding box center [756, 518] width 319 height 19
type input "224044 - Structure 19 - 09/03/2025"
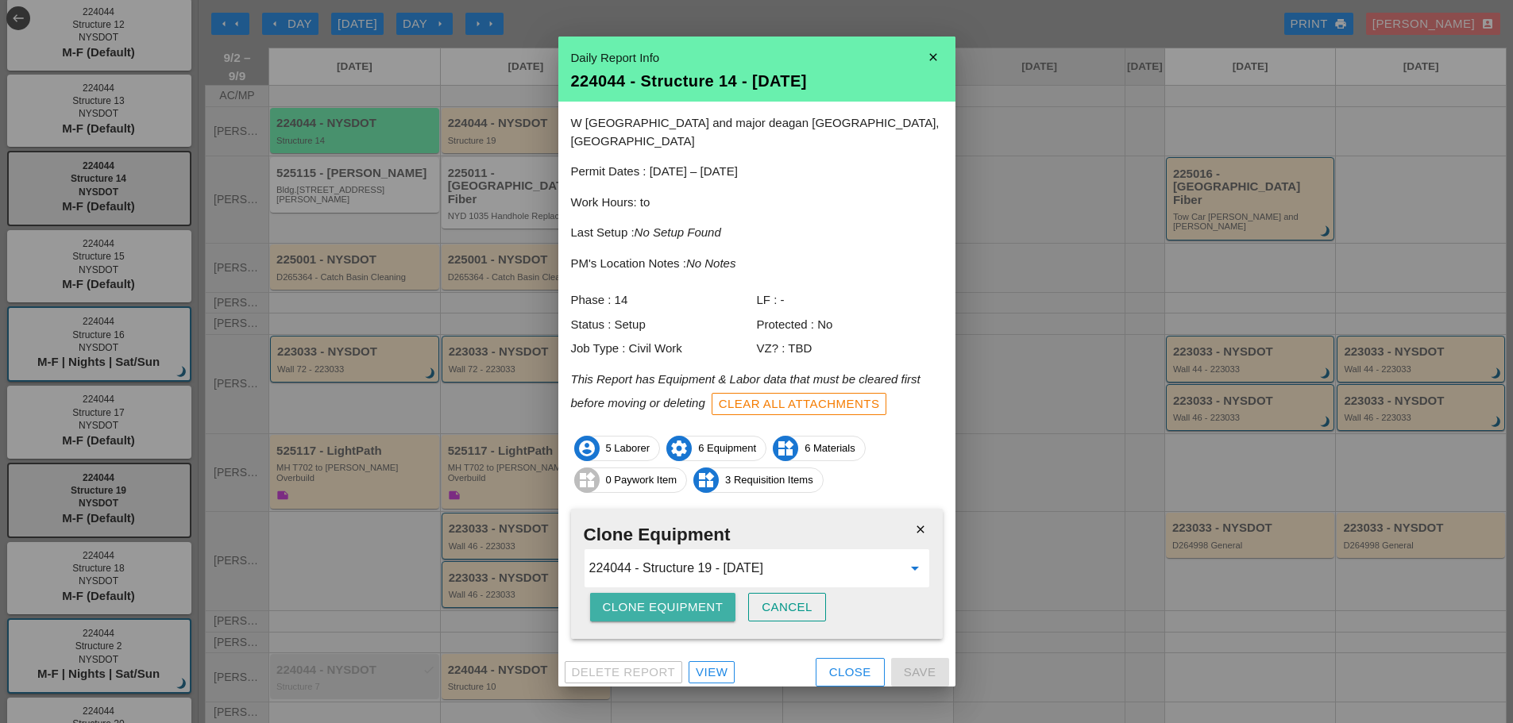
click at [692, 599] on div "Clone Equipment" at bounding box center [663, 608] width 121 height 18
click at [691, 599] on div "Clone Equipment" at bounding box center [663, 608] width 121 height 18
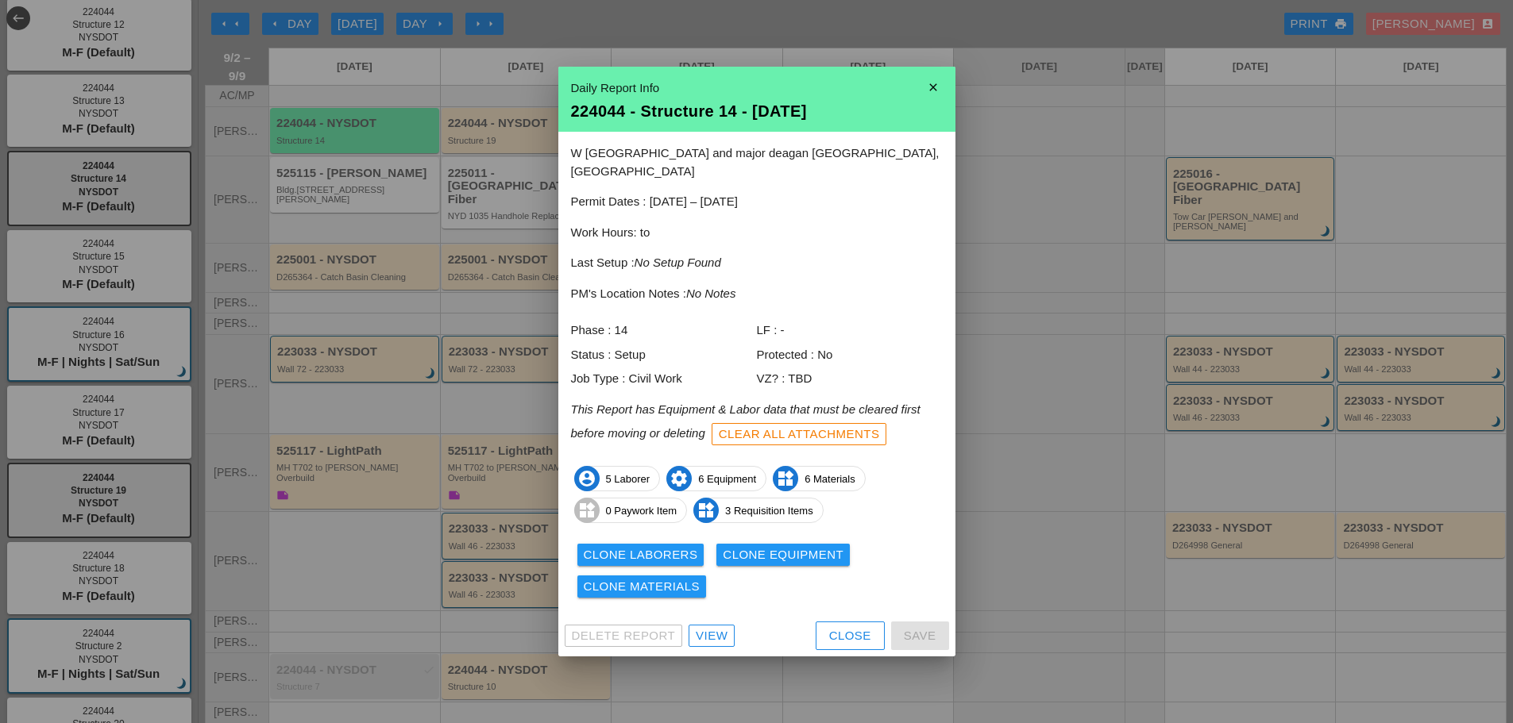
click at [927, 88] on icon "close" at bounding box center [933, 87] width 32 height 32
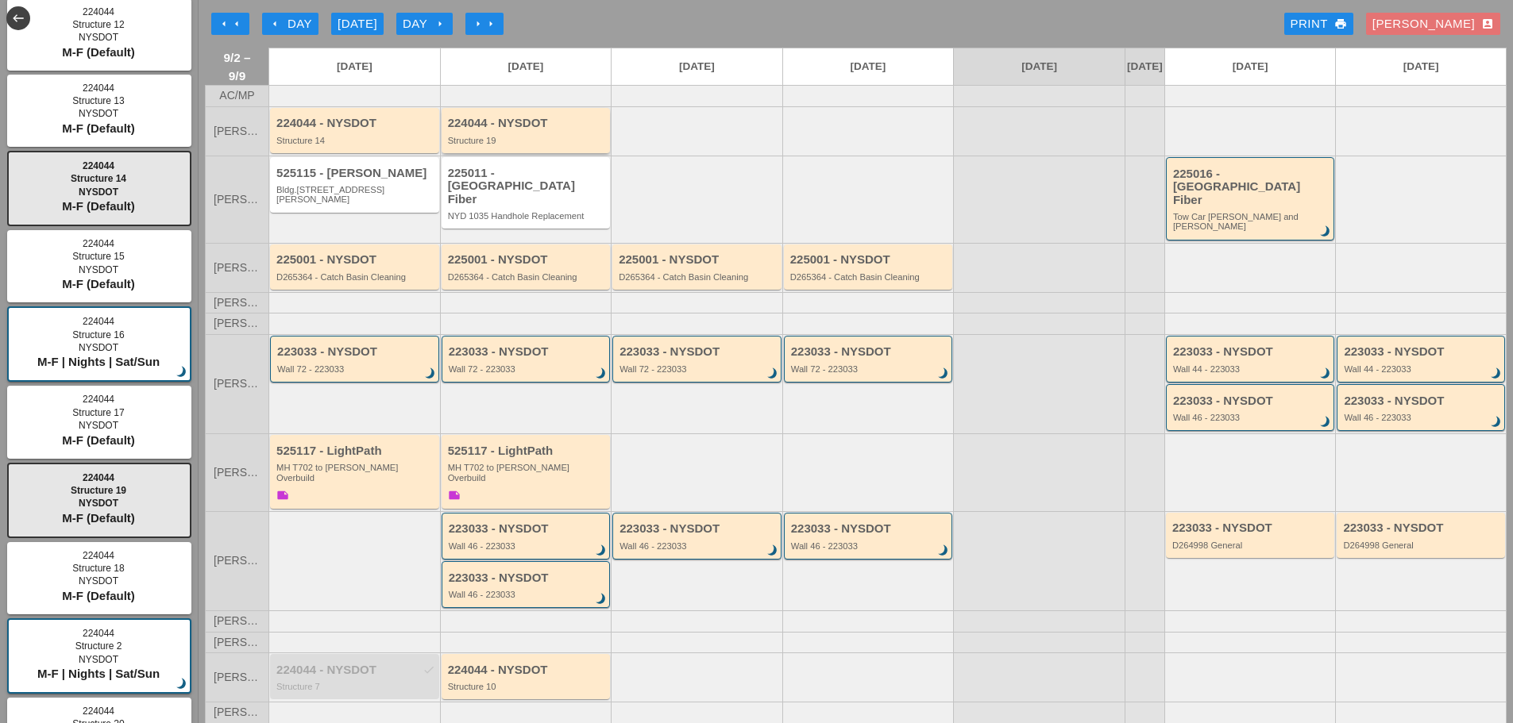
click at [492, 145] on div "Structure 19" at bounding box center [527, 141] width 159 height 10
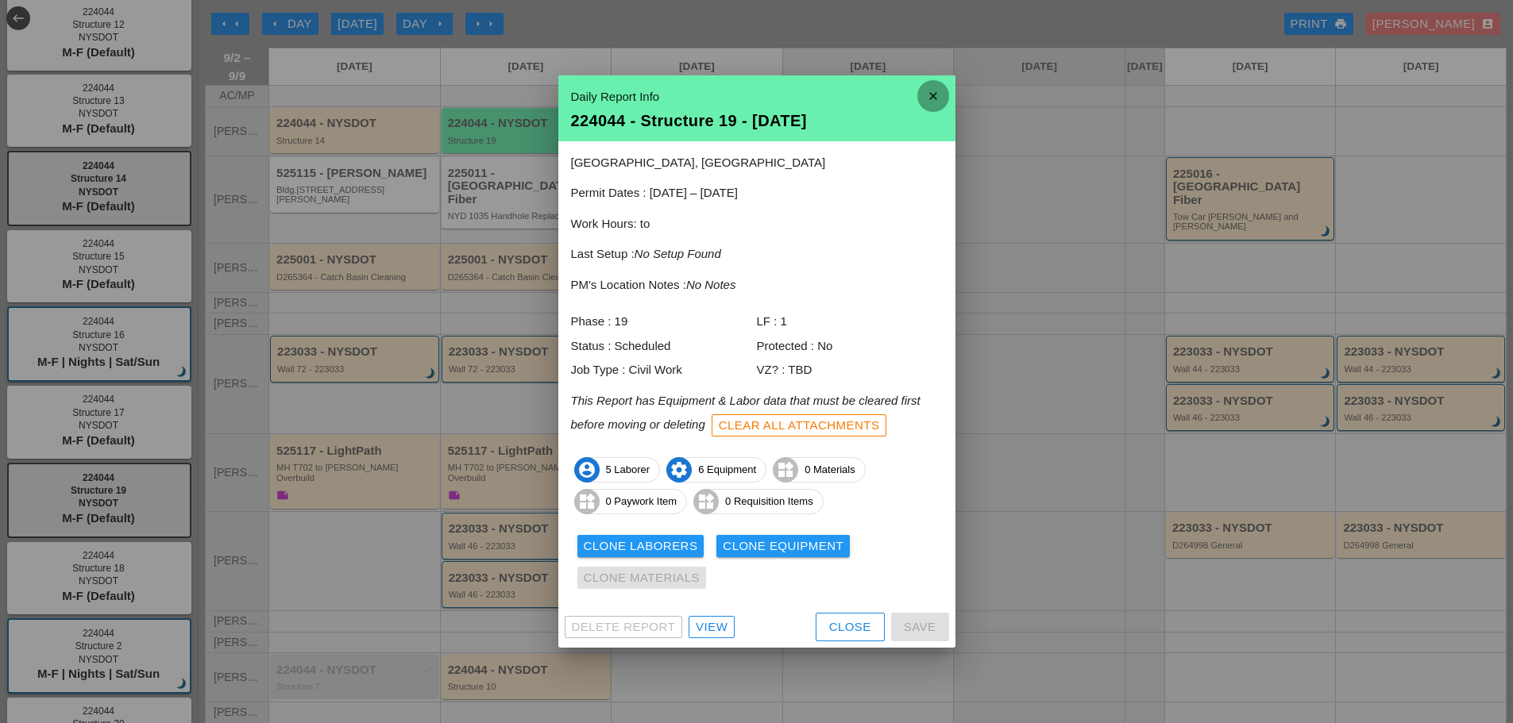
click at [938, 96] on icon "close" at bounding box center [933, 96] width 32 height 32
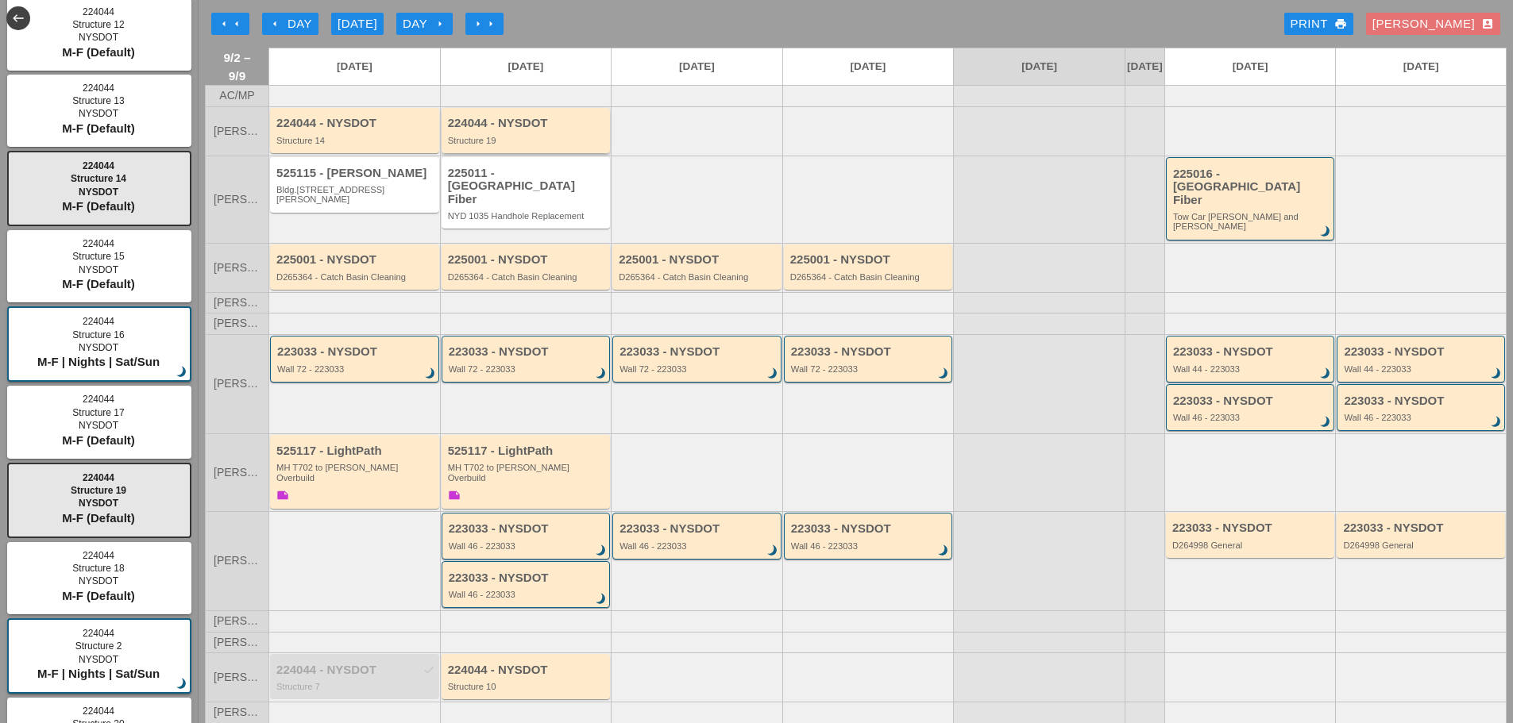
click at [496, 130] on div "224044 - NYSDOT" at bounding box center [527, 123] width 159 height 13
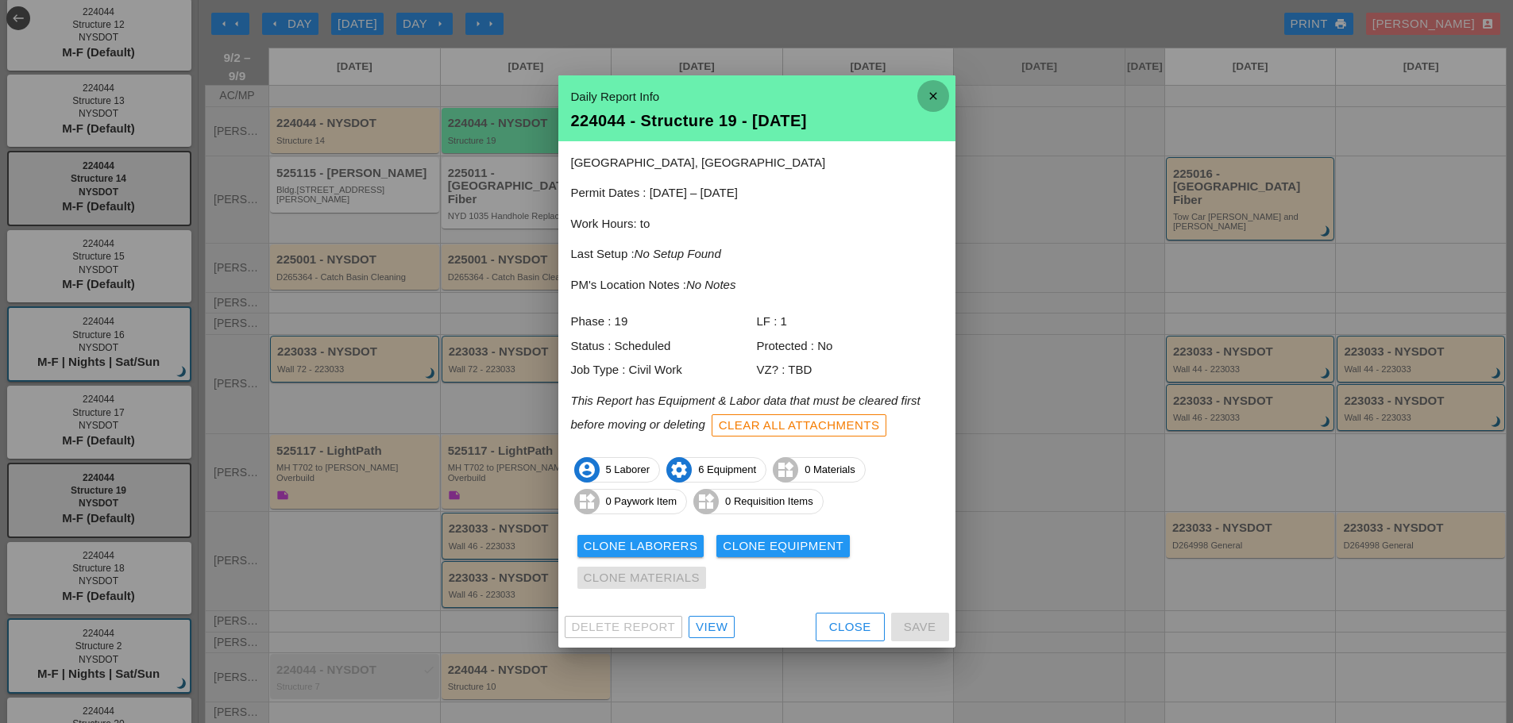
click at [926, 102] on icon "close" at bounding box center [933, 96] width 32 height 32
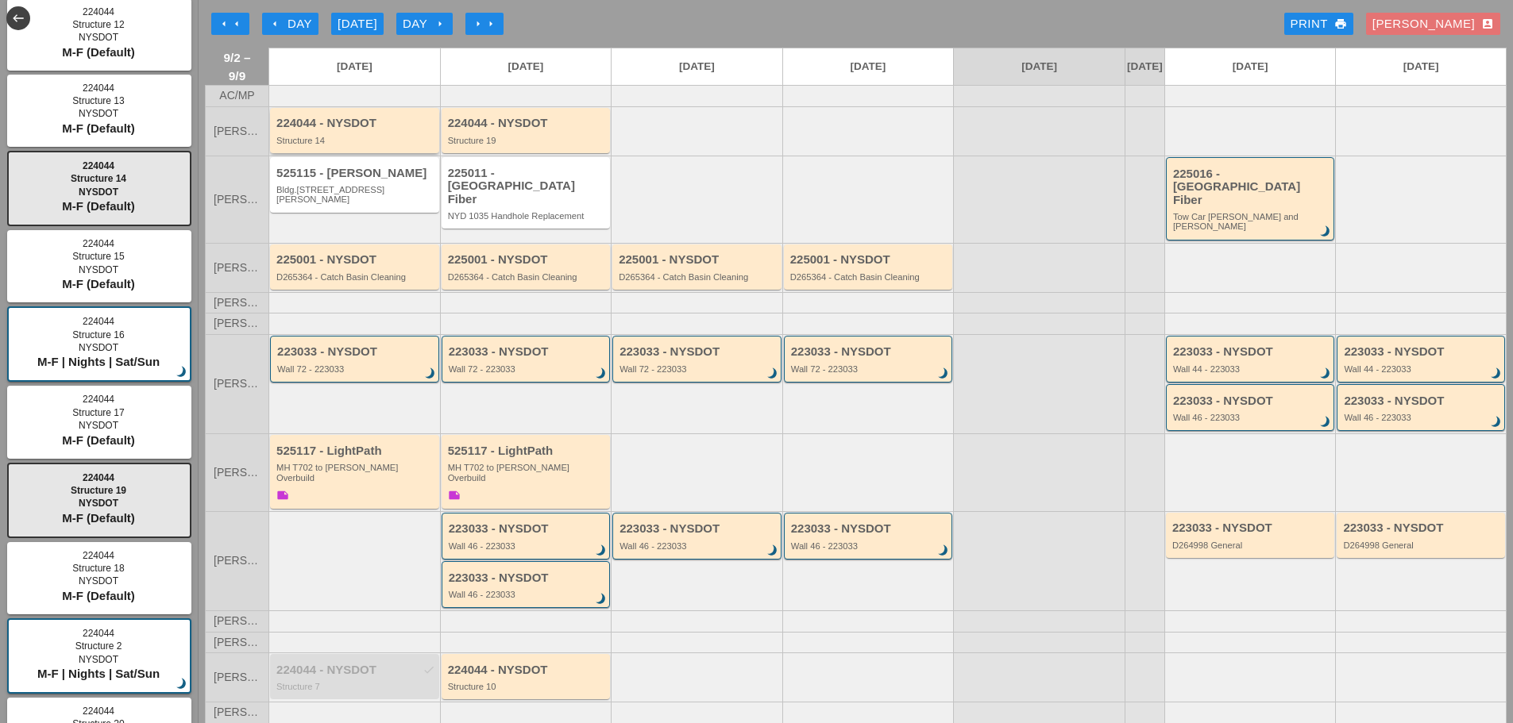
click at [394, 145] on div "Structure 14" at bounding box center [355, 141] width 159 height 10
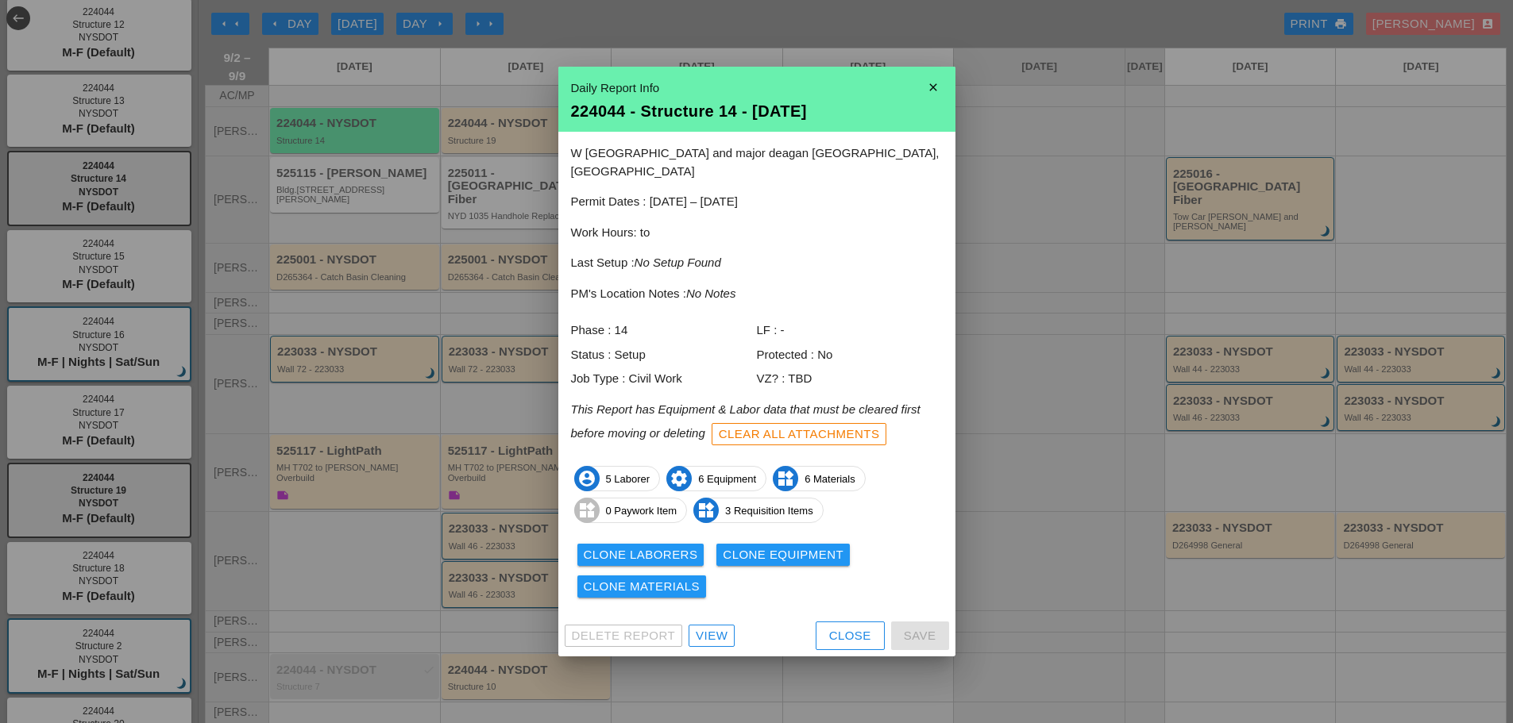
click at [934, 91] on icon "close" at bounding box center [933, 87] width 32 height 32
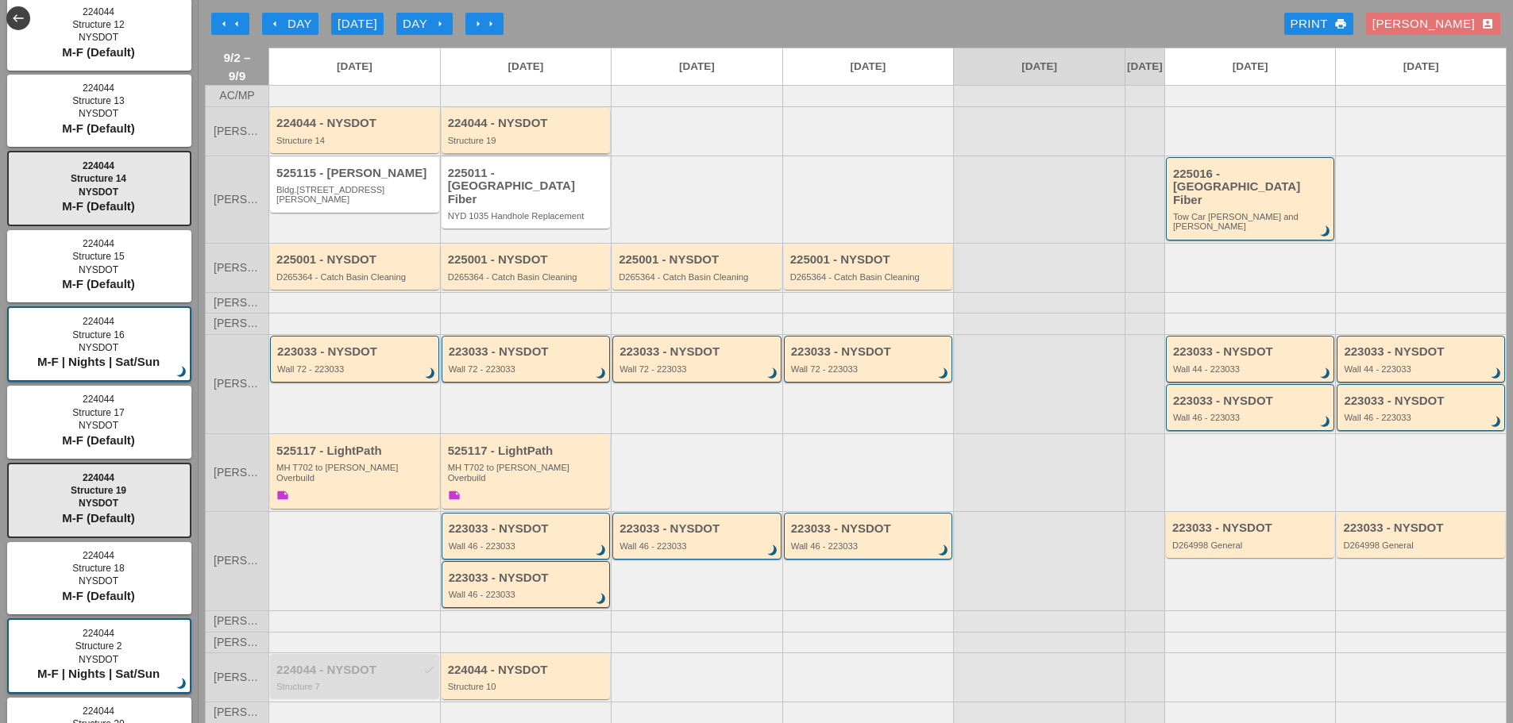
click at [507, 130] on div "224044 - NYSDOT" at bounding box center [527, 123] width 159 height 13
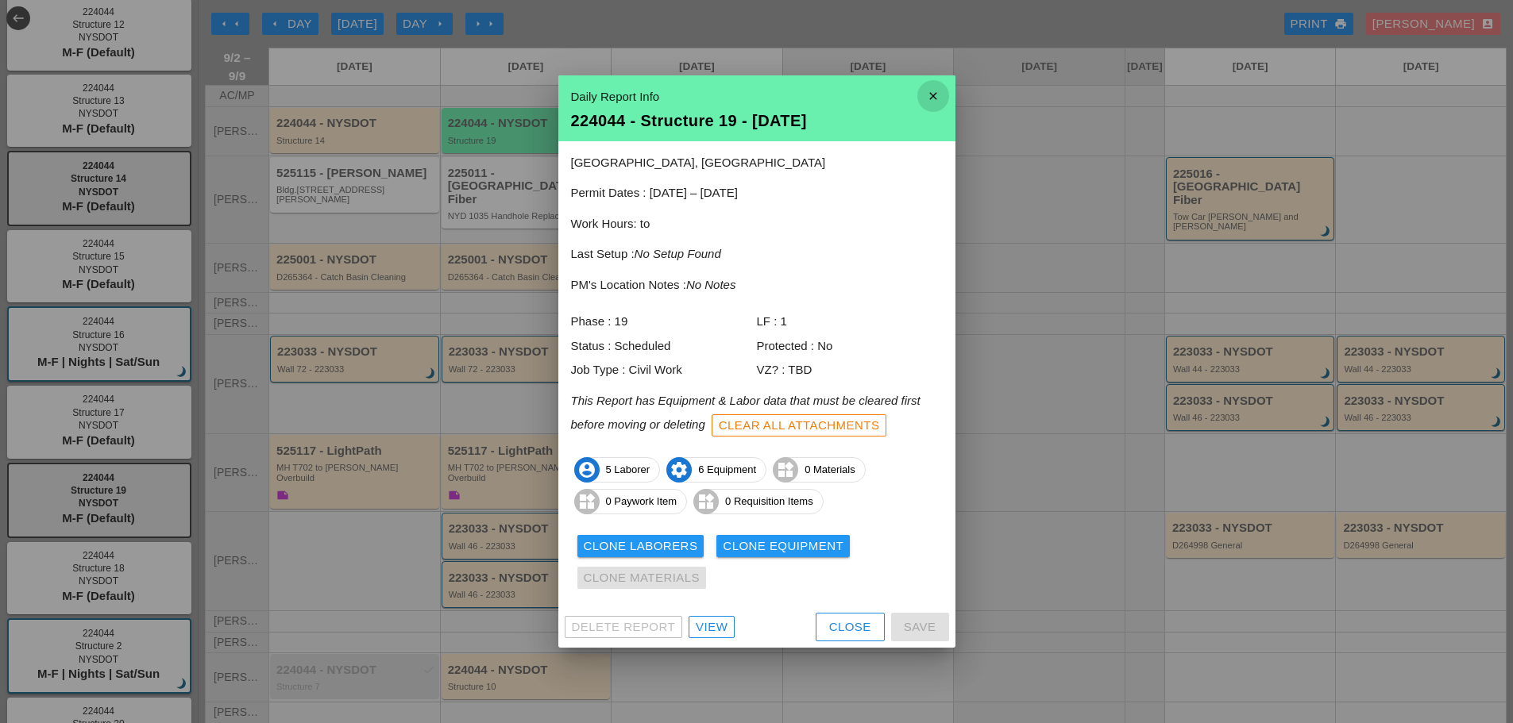
drag, startPoint x: 931, startPoint y: 94, endPoint x: 865, endPoint y: 91, distance: 65.9
click at [933, 94] on icon "close" at bounding box center [933, 96] width 32 height 32
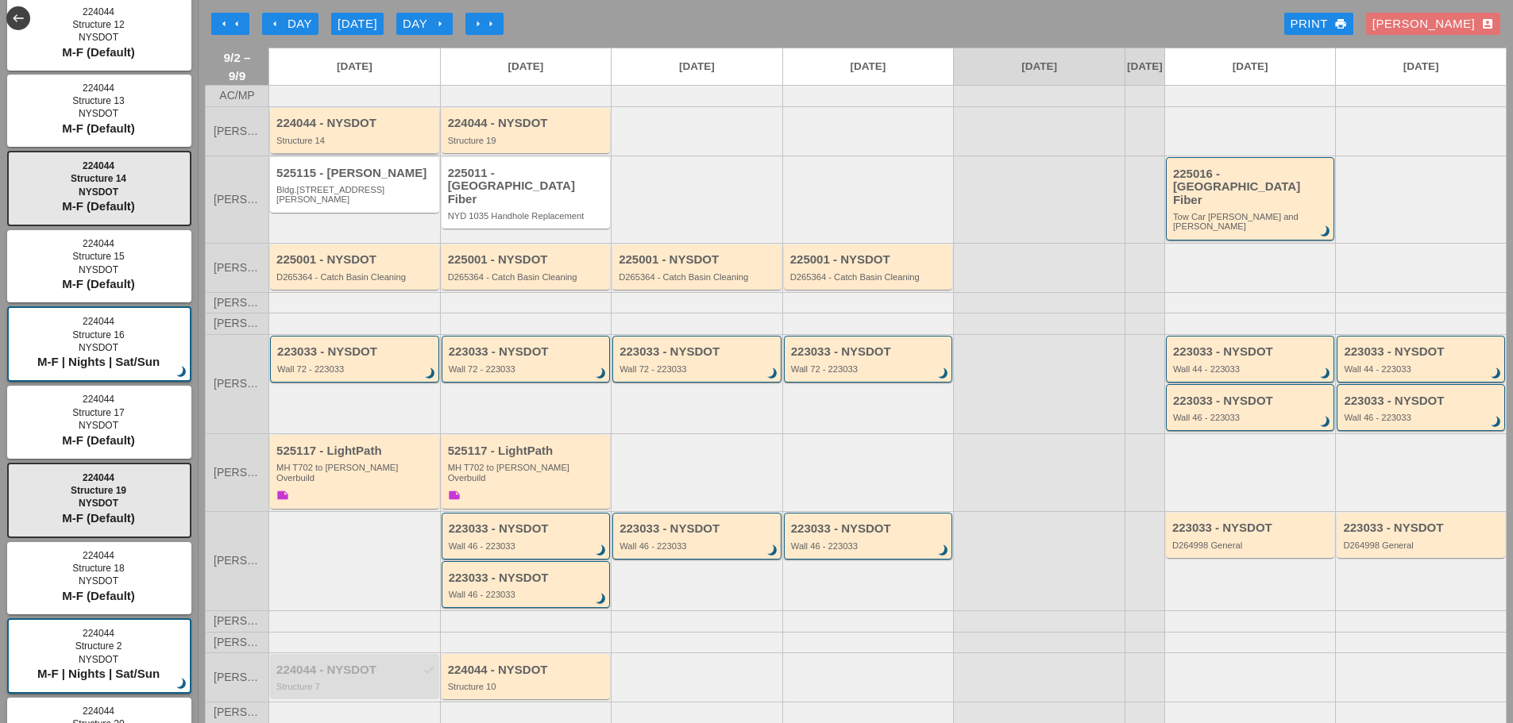
click at [366, 145] on div "224044 - NYSDOT Structure 14" at bounding box center [355, 131] width 159 height 29
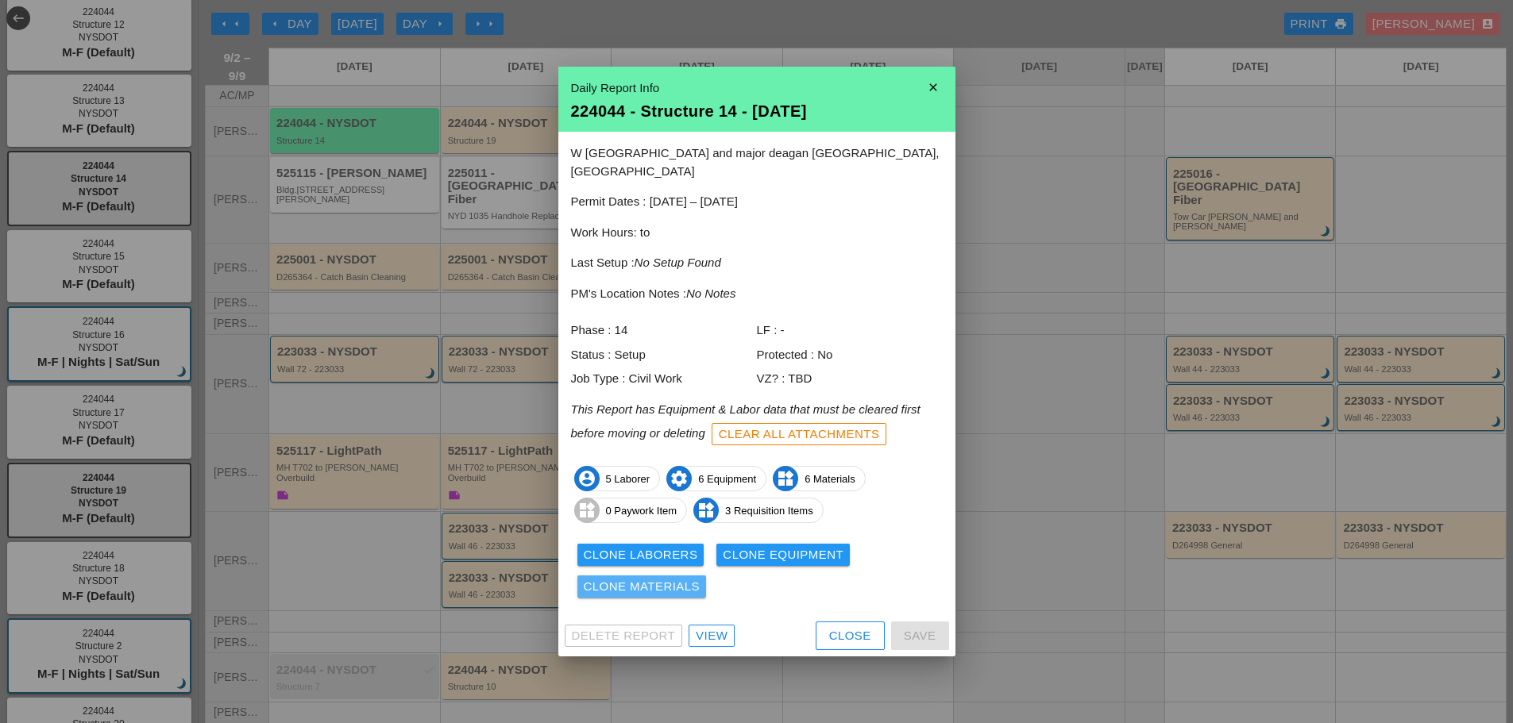
click at [696, 578] on div "Clone Materials" at bounding box center [642, 587] width 117 height 18
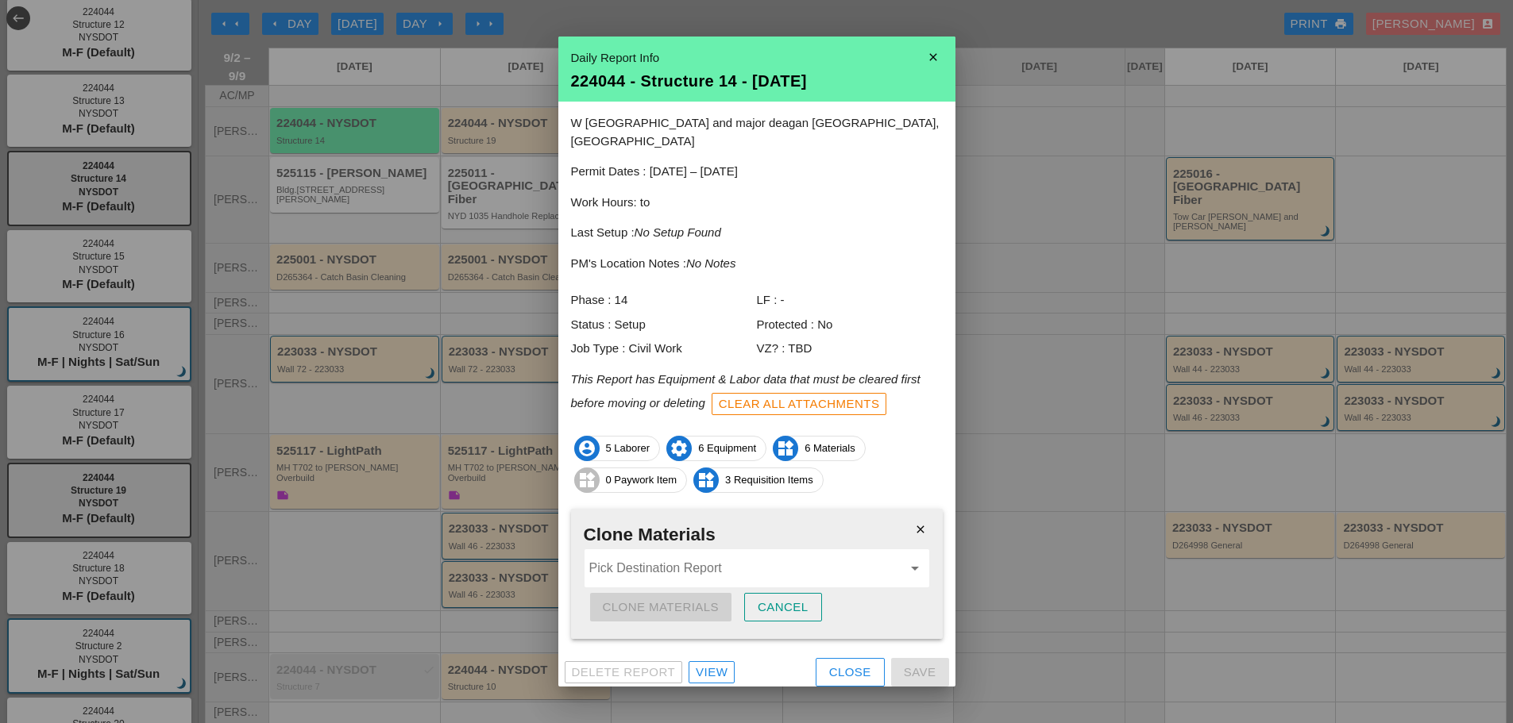
click at [709, 559] on input "Pick Destination Report" at bounding box center [745, 568] width 313 height 25
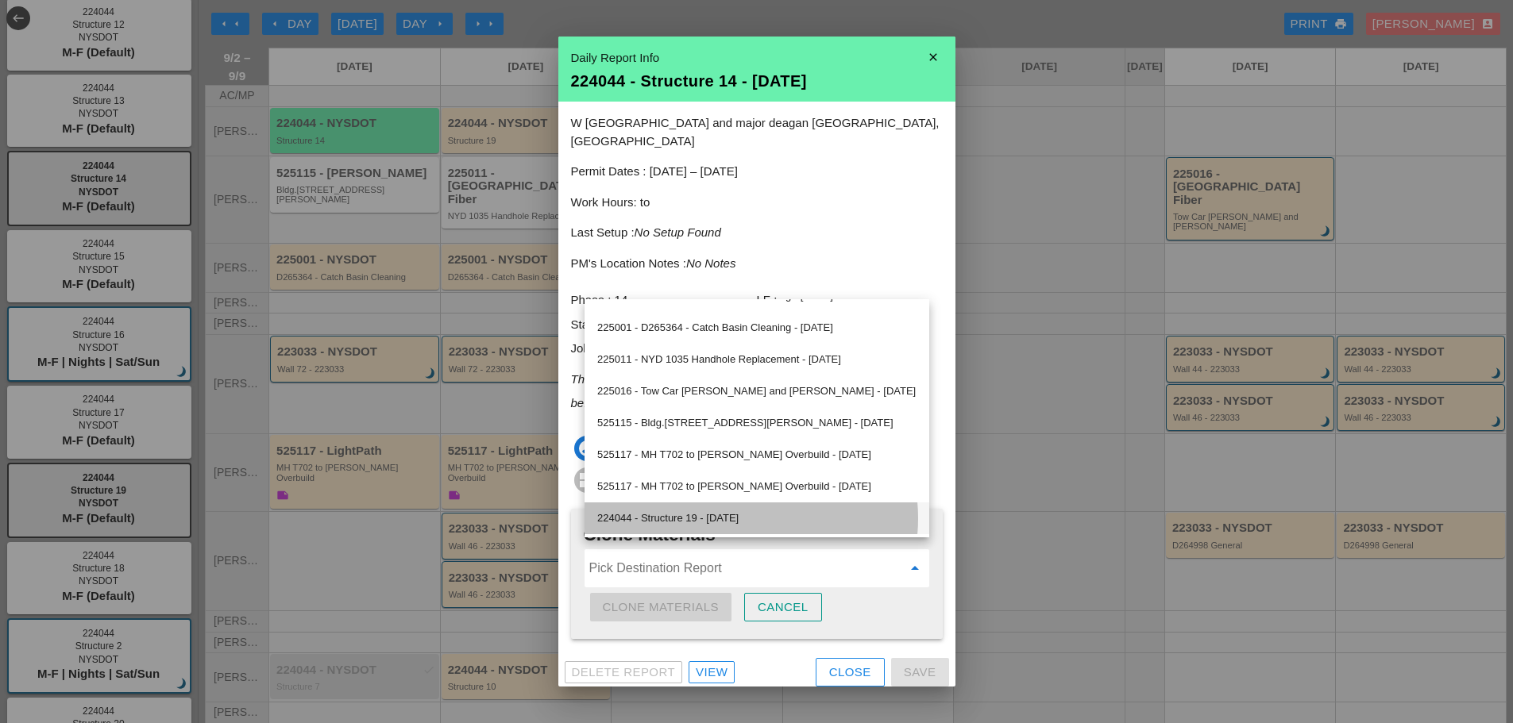
click at [733, 516] on div "224044 - Structure 19 - 09/03/2025" at bounding box center [756, 518] width 319 height 19
type input "224044 - Structure 19 - 09/03/2025"
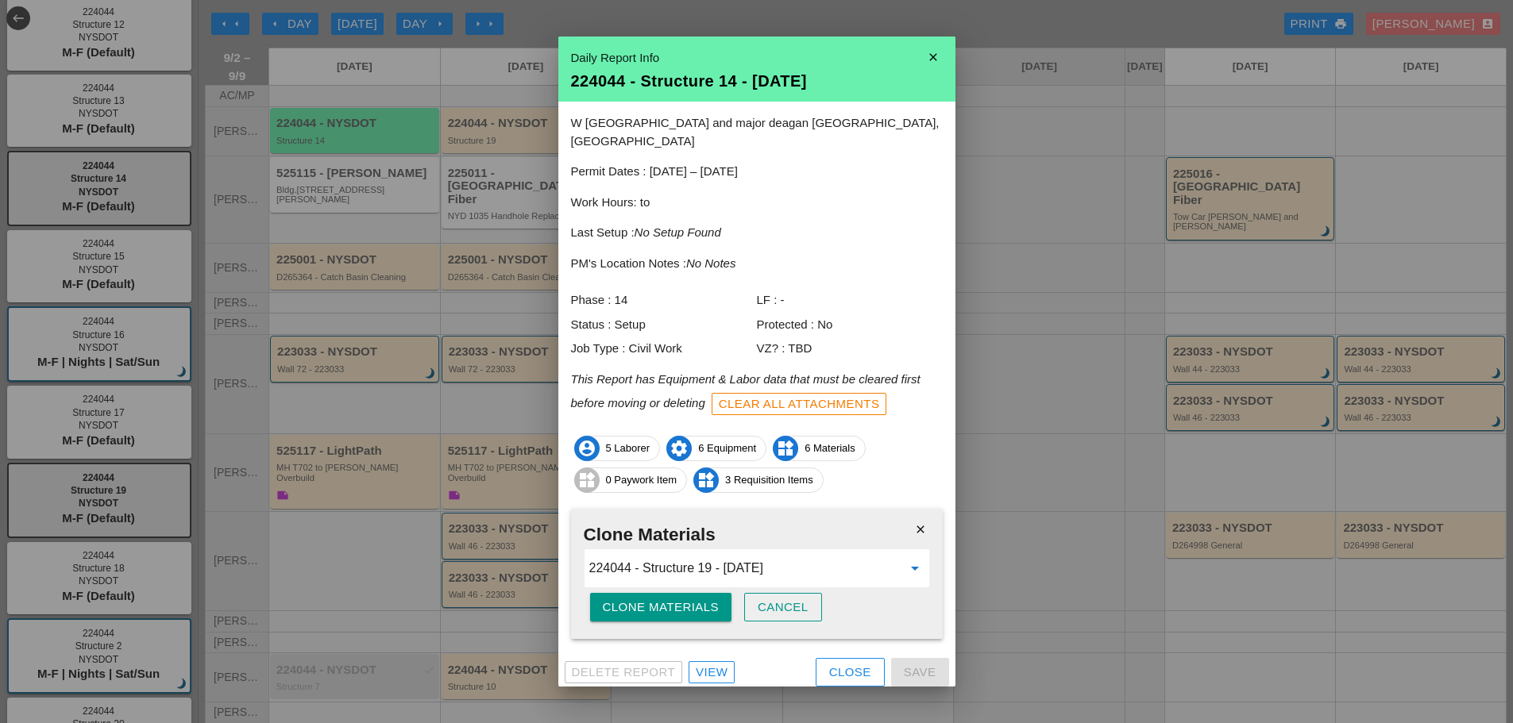
click at [701, 599] on div "Clone Materials" at bounding box center [661, 608] width 117 height 18
click at [704, 595] on button "Are you sure?" at bounding box center [653, 607] width 126 height 29
click at [698, 599] on div "Clone Materials" at bounding box center [661, 608] width 117 height 18
click at [927, 62] on icon "close" at bounding box center [933, 57] width 32 height 32
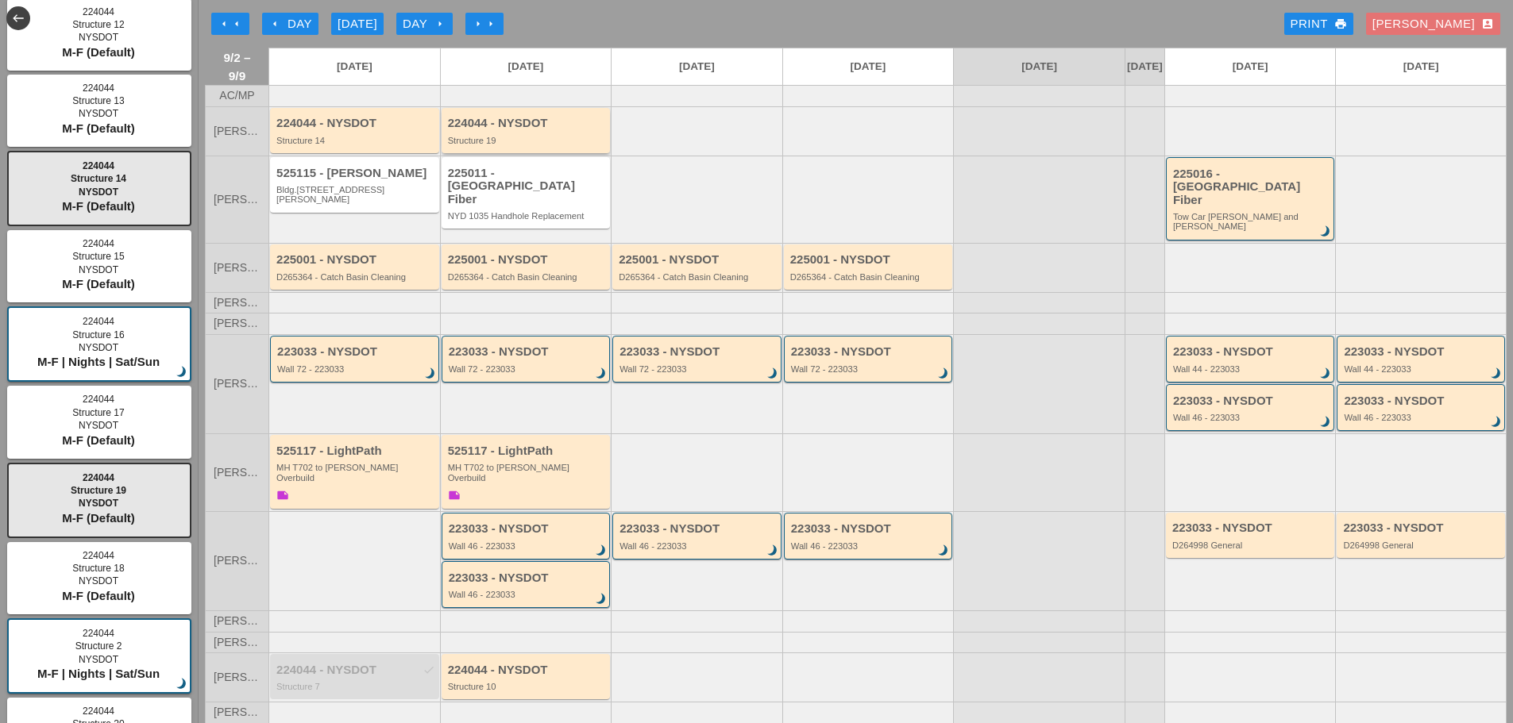
click at [503, 106] on div at bounding box center [526, 95] width 172 height 21
click at [520, 145] on div "Structure 19" at bounding box center [527, 141] width 159 height 10
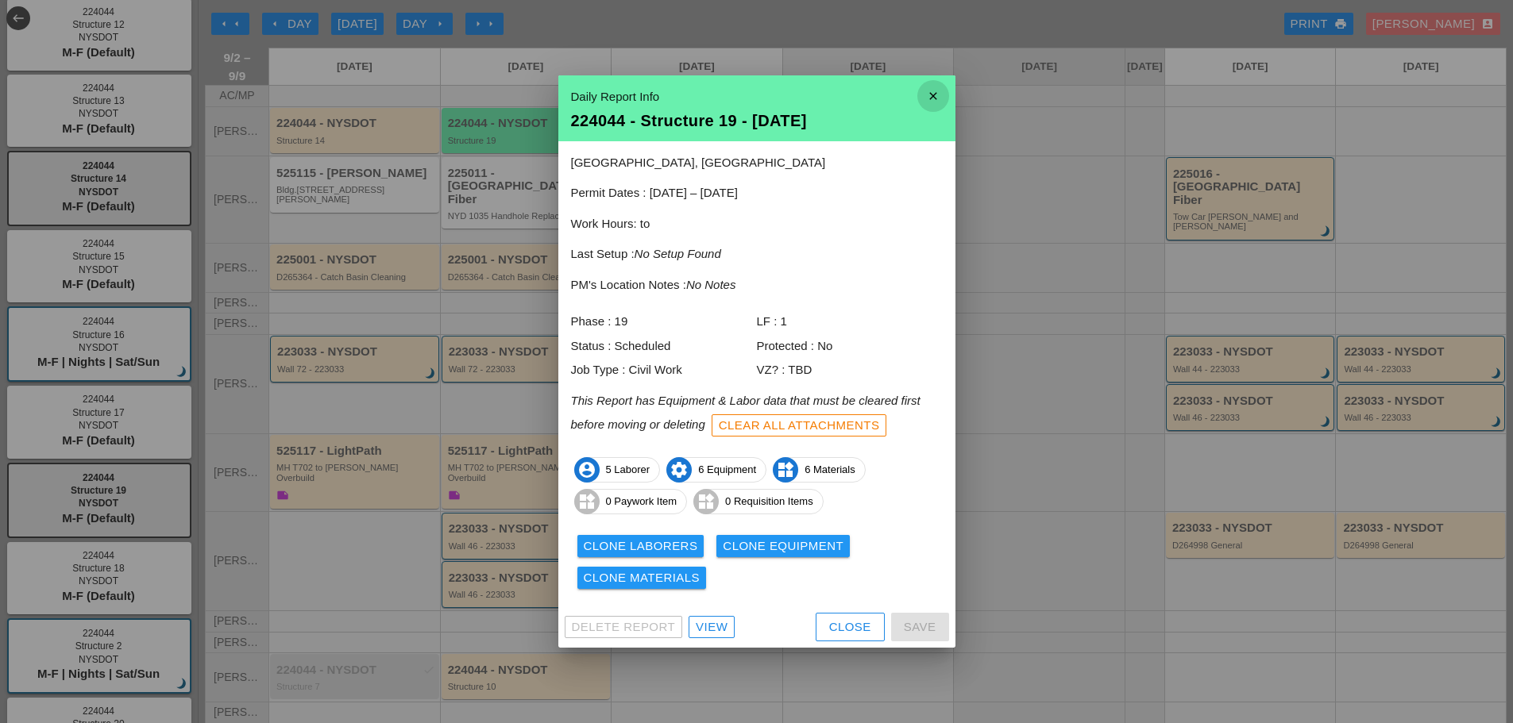
click at [933, 94] on icon "close" at bounding box center [933, 96] width 32 height 32
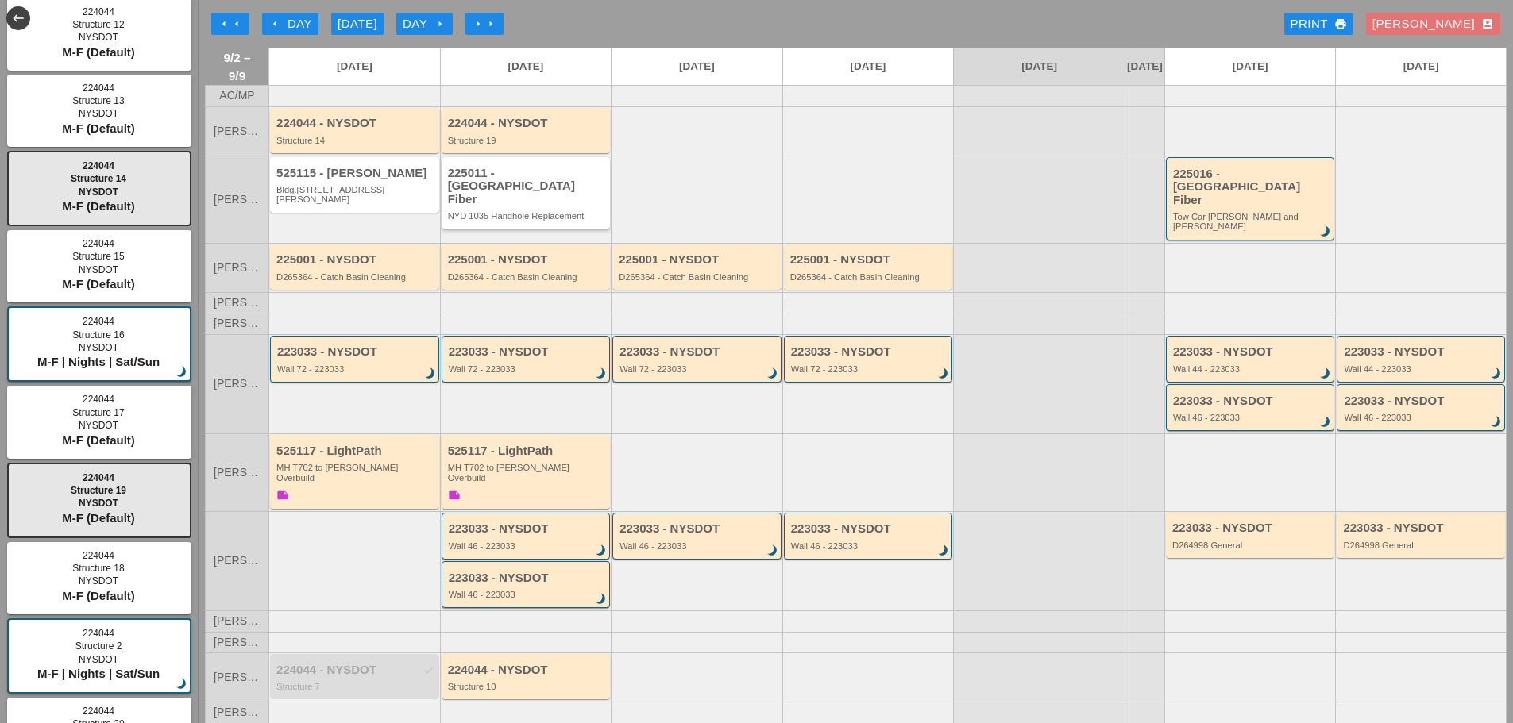
click at [545, 212] on div "NYD 1035 Handhole Replacement" at bounding box center [527, 216] width 159 height 10
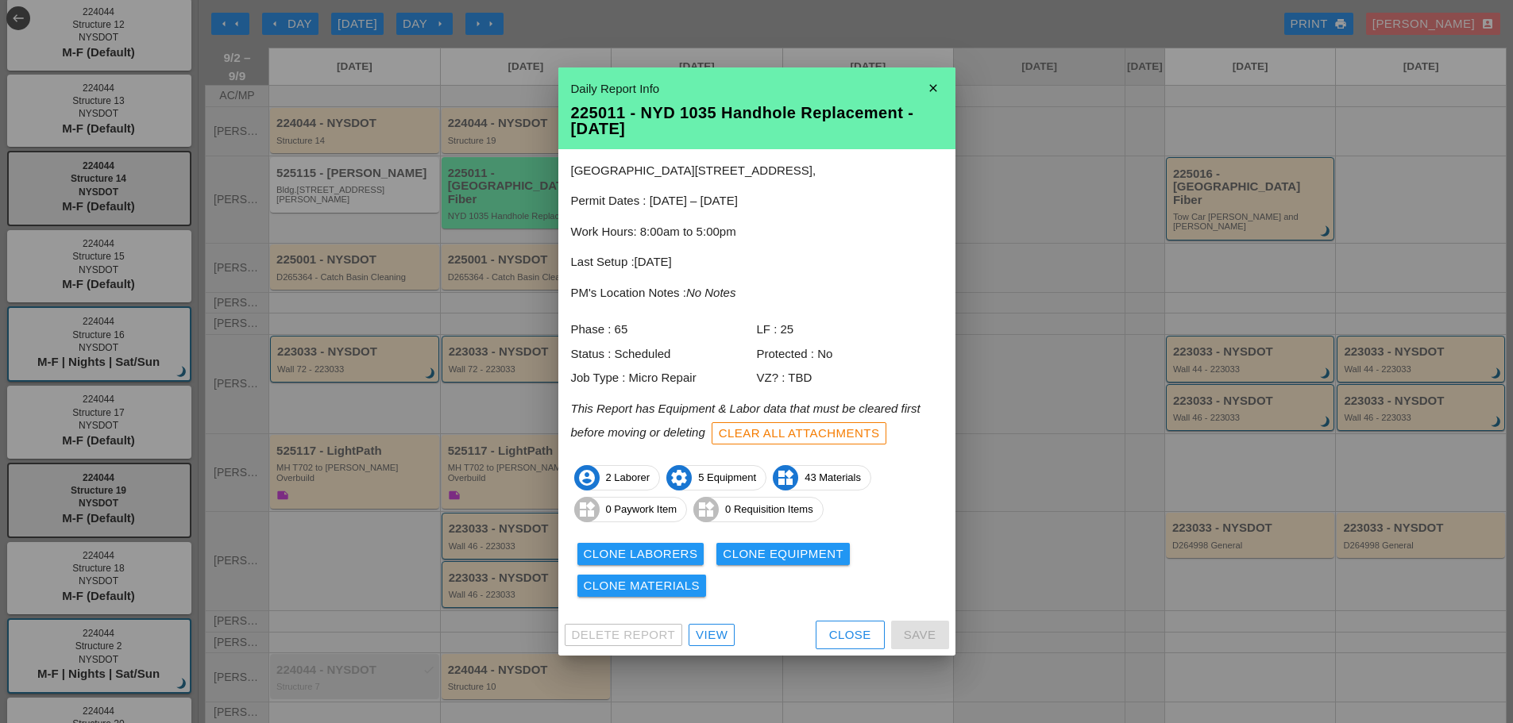
click at [943, 90] on icon "close" at bounding box center [933, 88] width 32 height 32
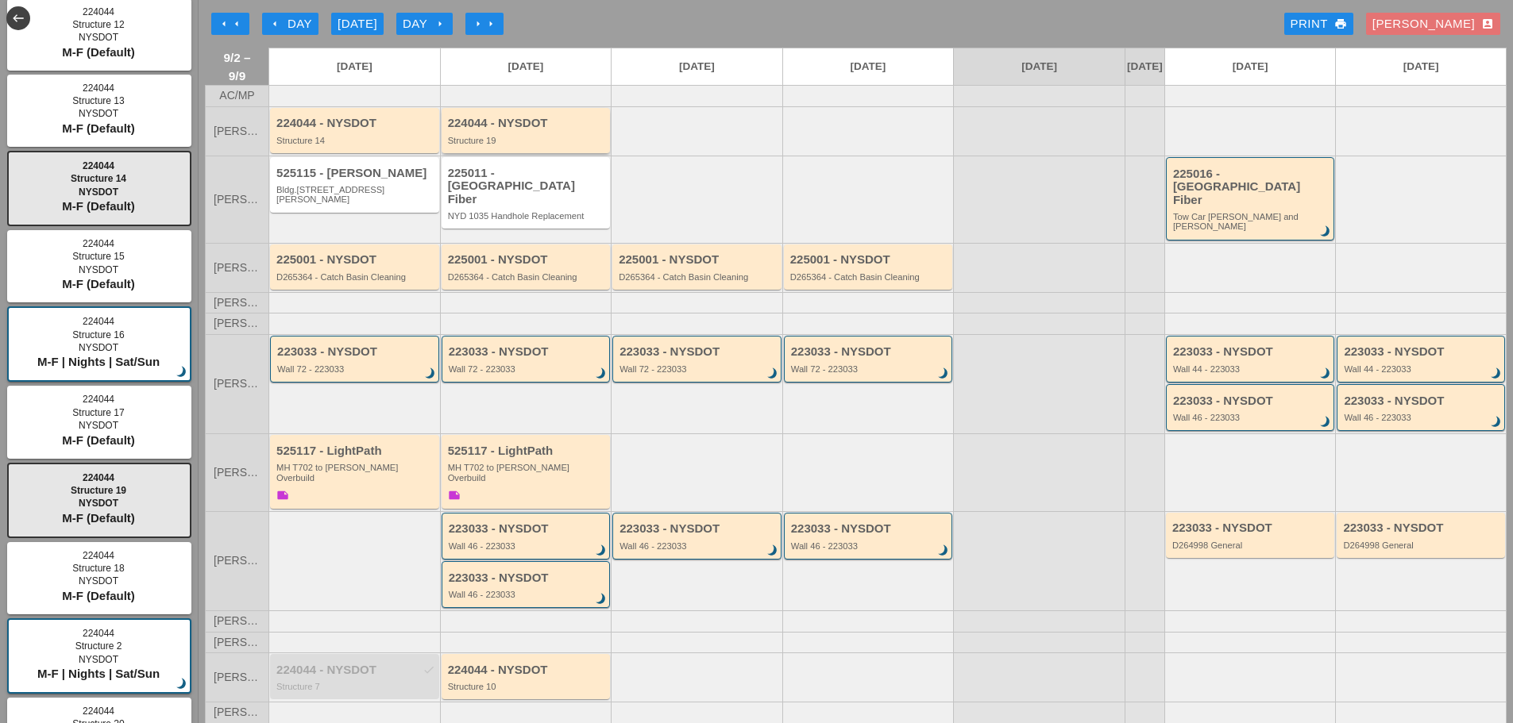
click at [511, 153] on div "224044 - NYSDOT Structure 19" at bounding box center [525, 130] width 169 height 45
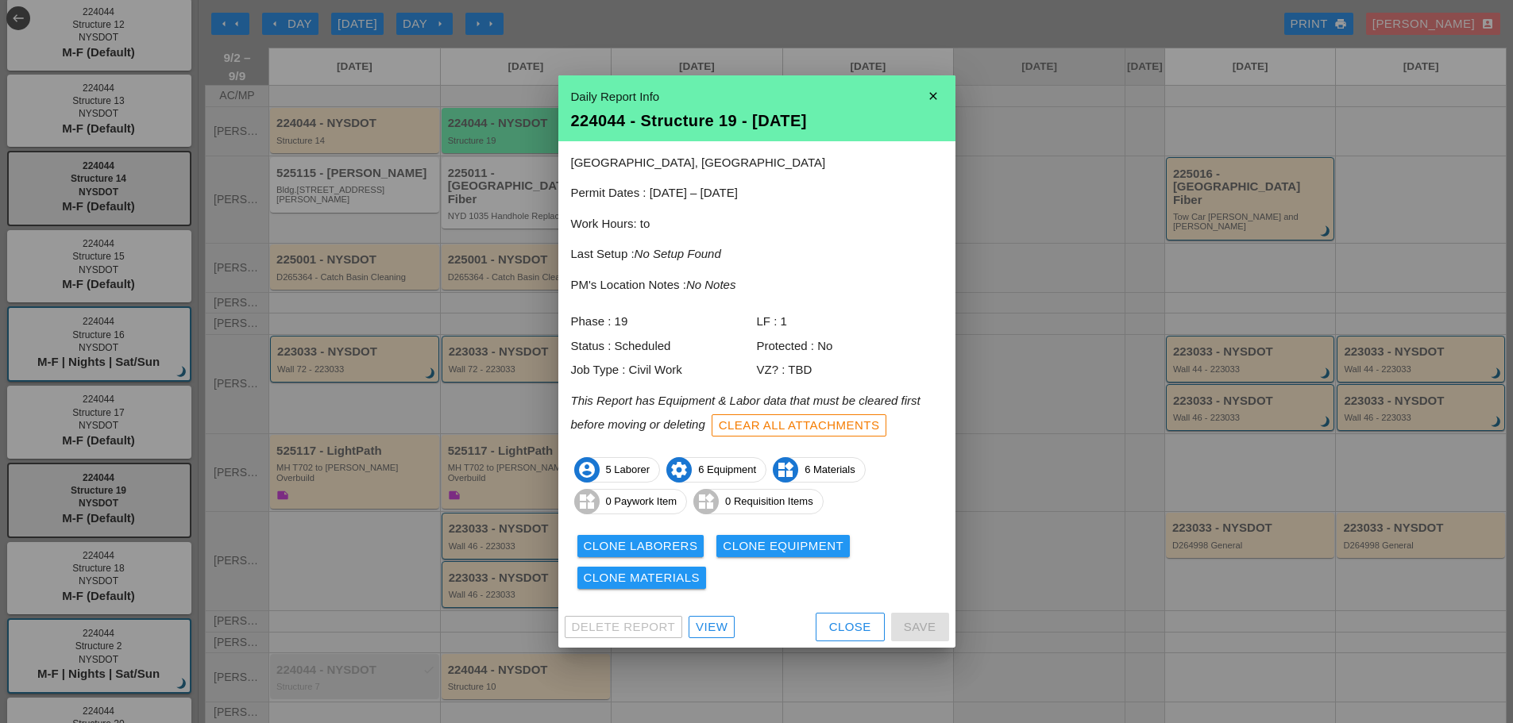
click at [933, 96] on icon "close" at bounding box center [933, 96] width 32 height 32
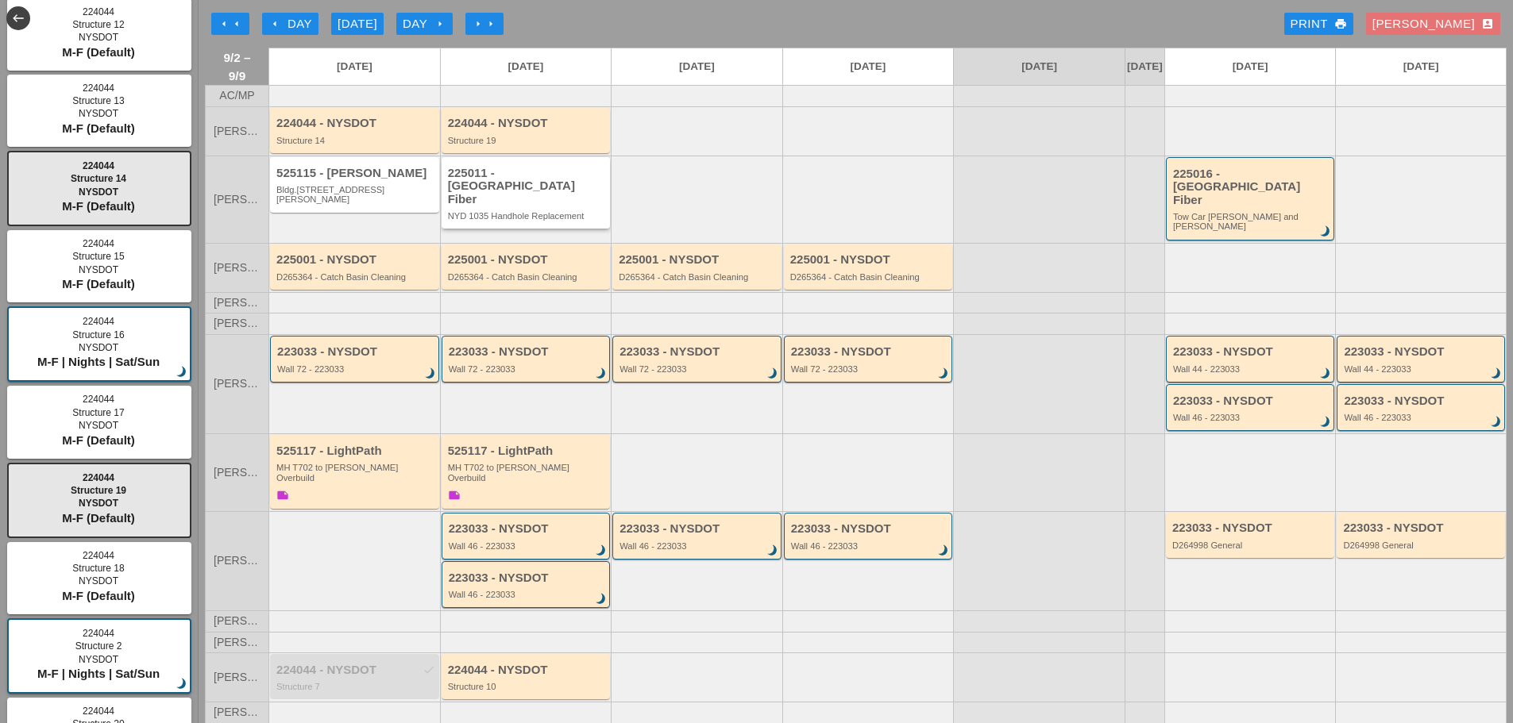
click at [493, 214] on div "NYD 1035 Handhole Replacement" at bounding box center [527, 216] width 159 height 10
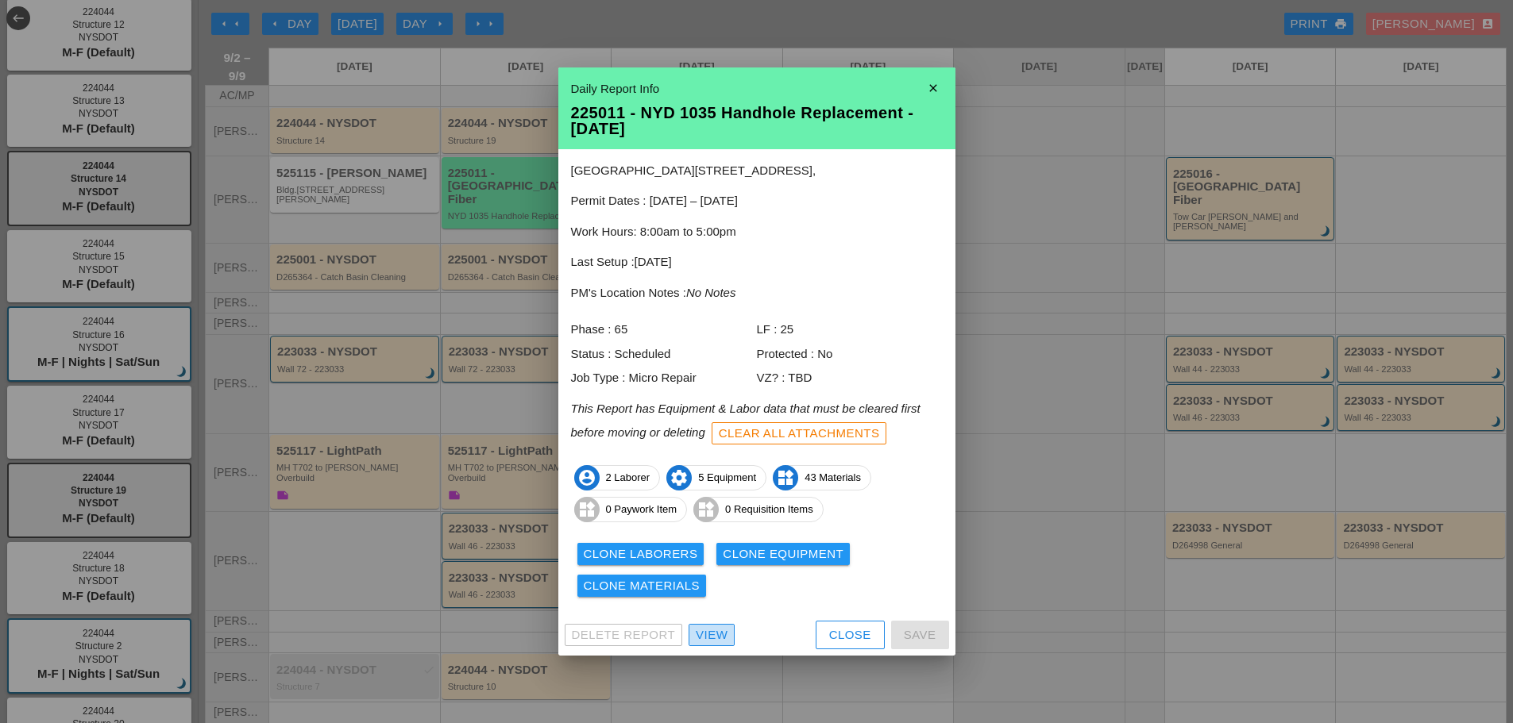
click at [707, 638] on div "View" at bounding box center [712, 635] width 32 height 18
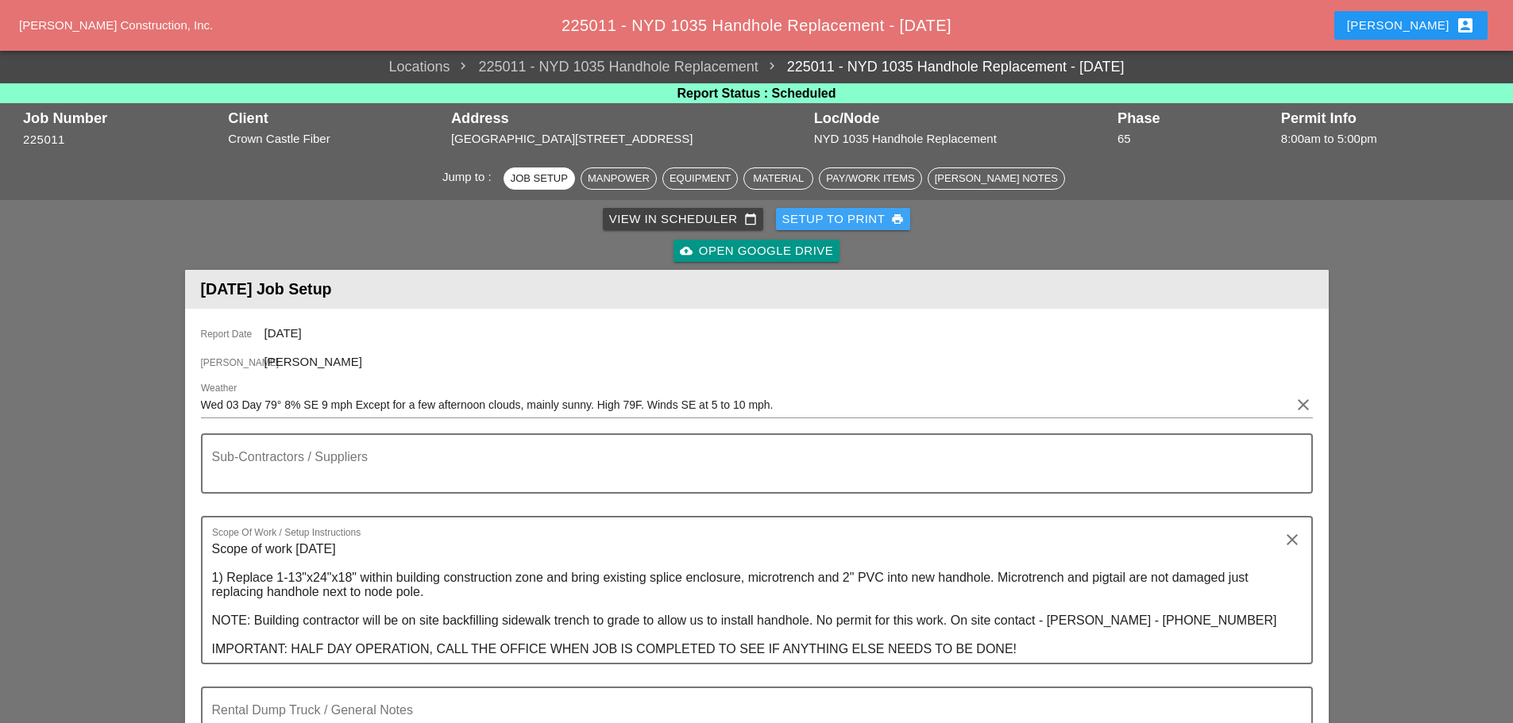
drag, startPoint x: 814, startPoint y: 222, endPoint x: 830, endPoint y: 286, distance: 65.5
click at [814, 222] on div "Setup to Print print" at bounding box center [843, 219] width 122 height 18
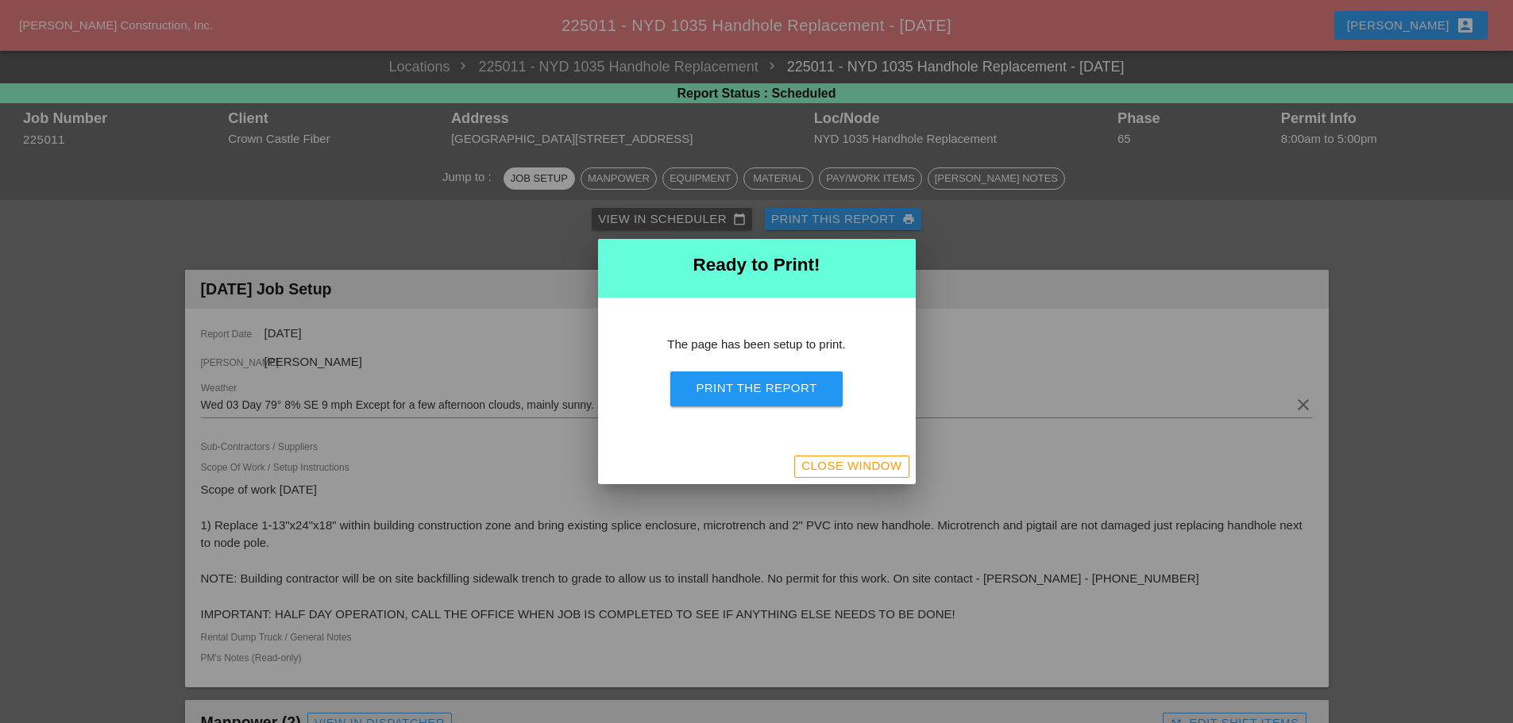
click at [735, 383] on div "Print the Report" at bounding box center [756, 389] width 121 height 18
click at [850, 472] on div "Close Window" at bounding box center [851, 466] width 100 height 18
click at [849, 472] on div "Close Window" at bounding box center [851, 466] width 100 height 18
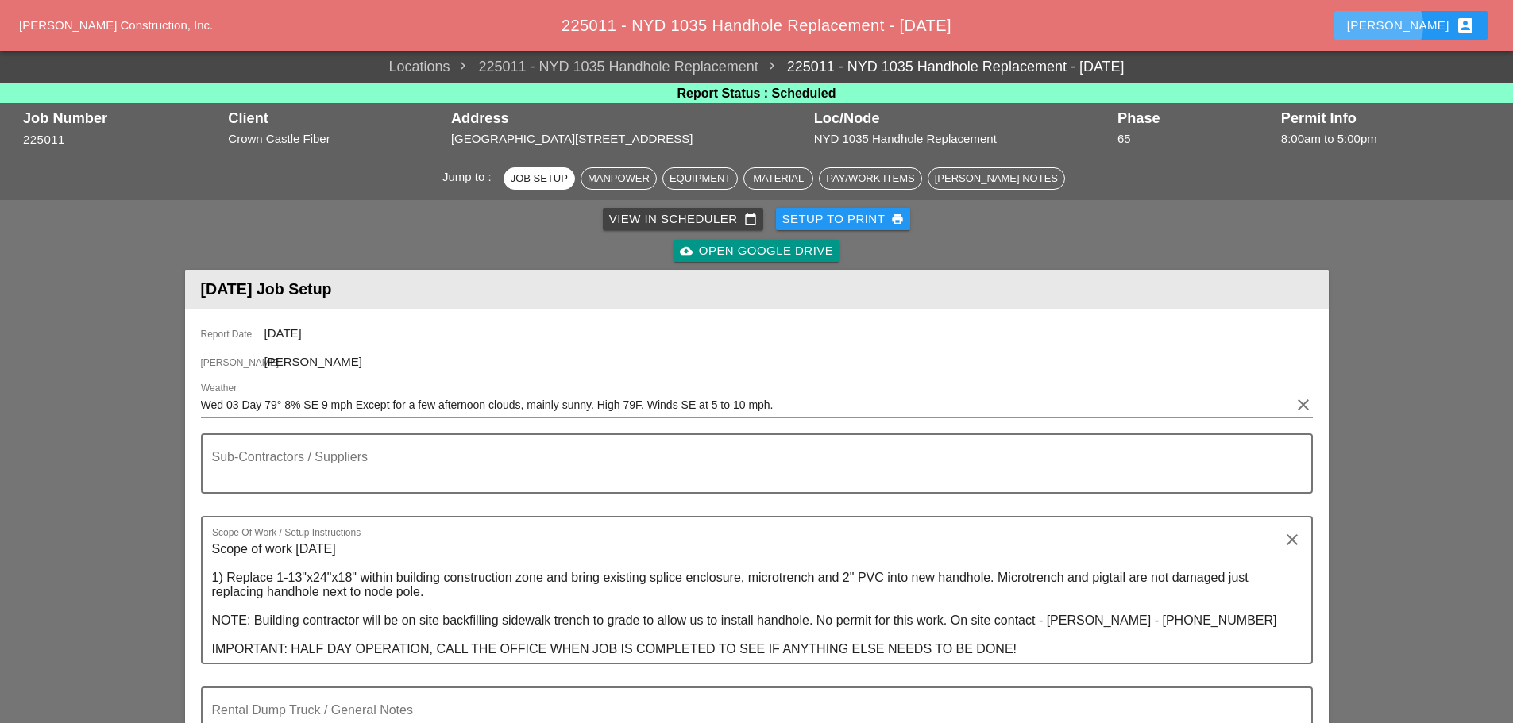
click at [1426, 19] on div "[PERSON_NAME] account_box" at bounding box center [1411, 25] width 128 height 19
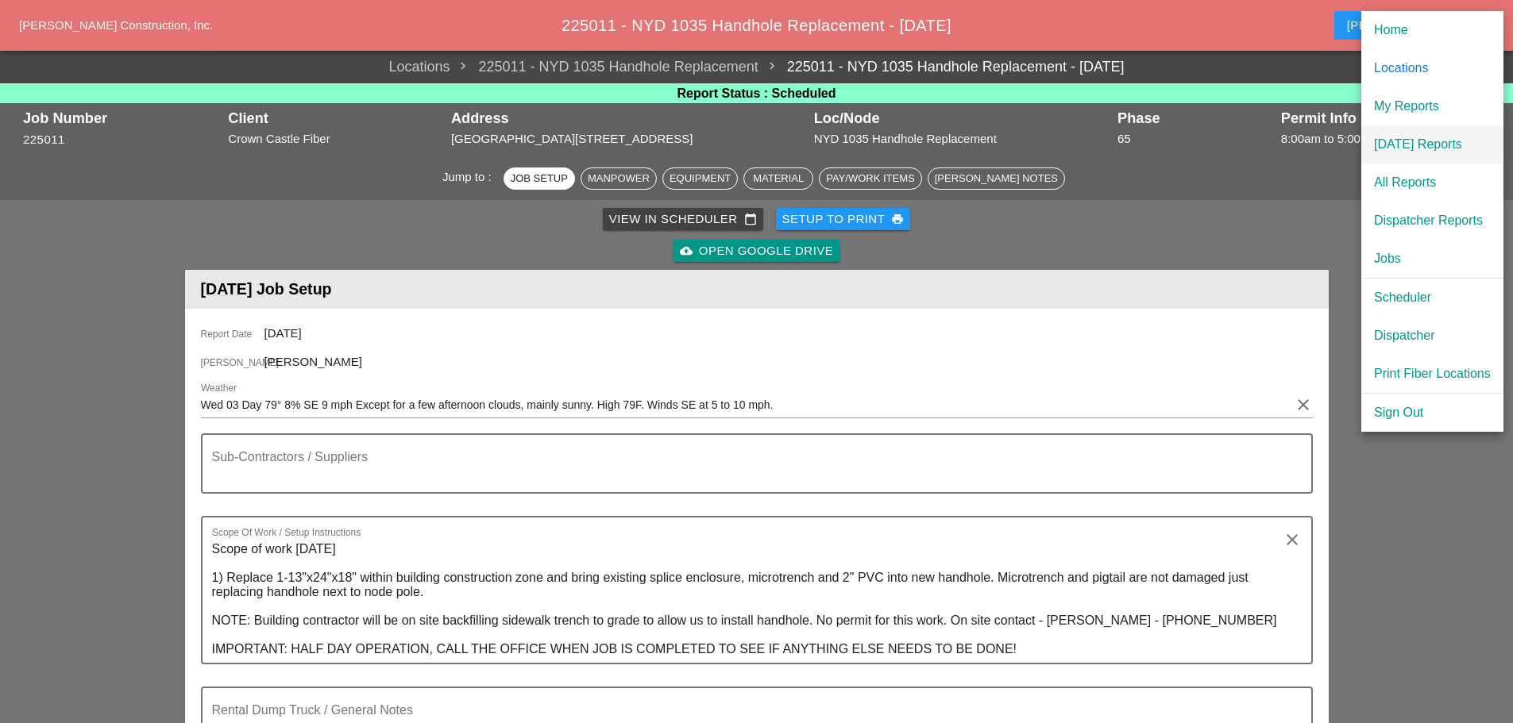
click at [1396, 135] on div "[DATE] Reports" at bounding box center [1432, 144] width 117 height 19
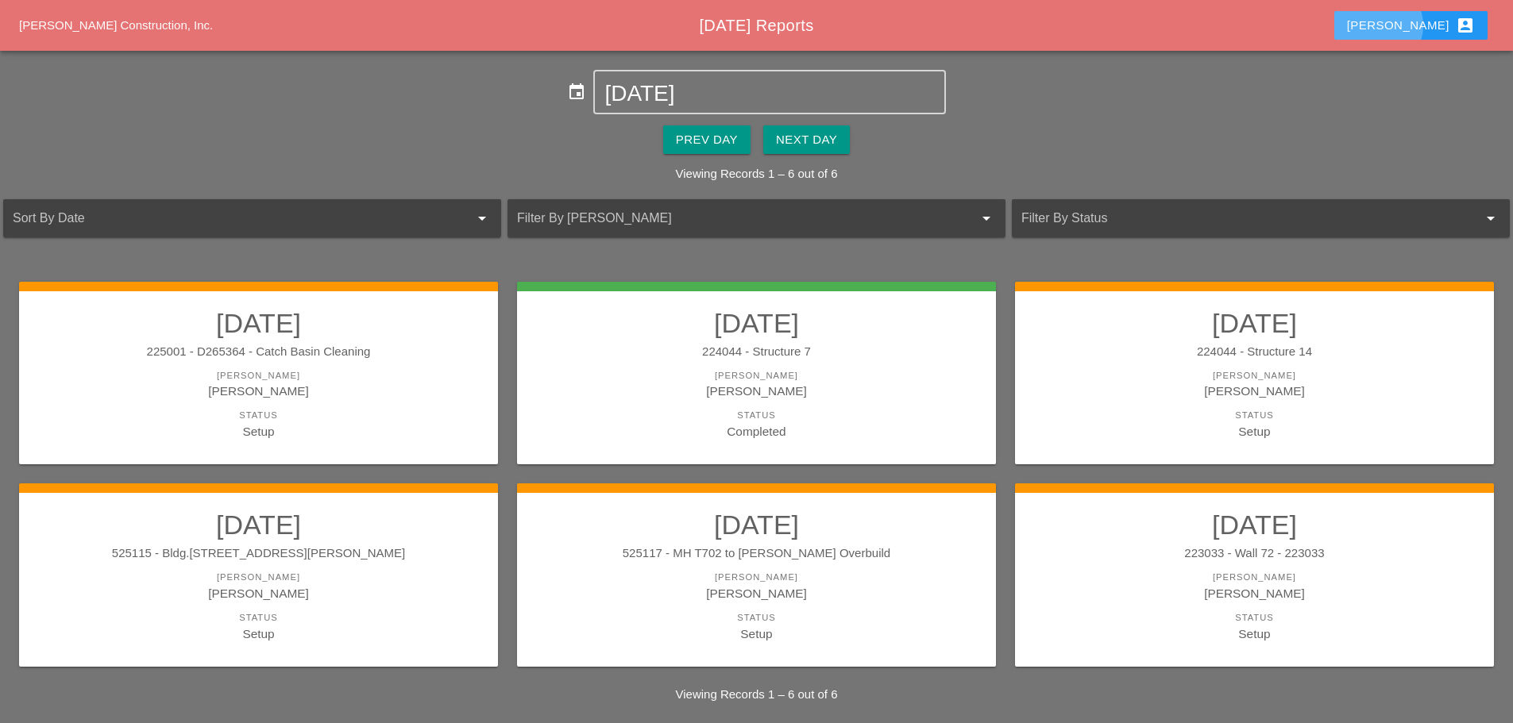
click at [1411, 28] on button "[PERSON_NAME] account_box" at bounding box center [1410, 25] width 153 height 29
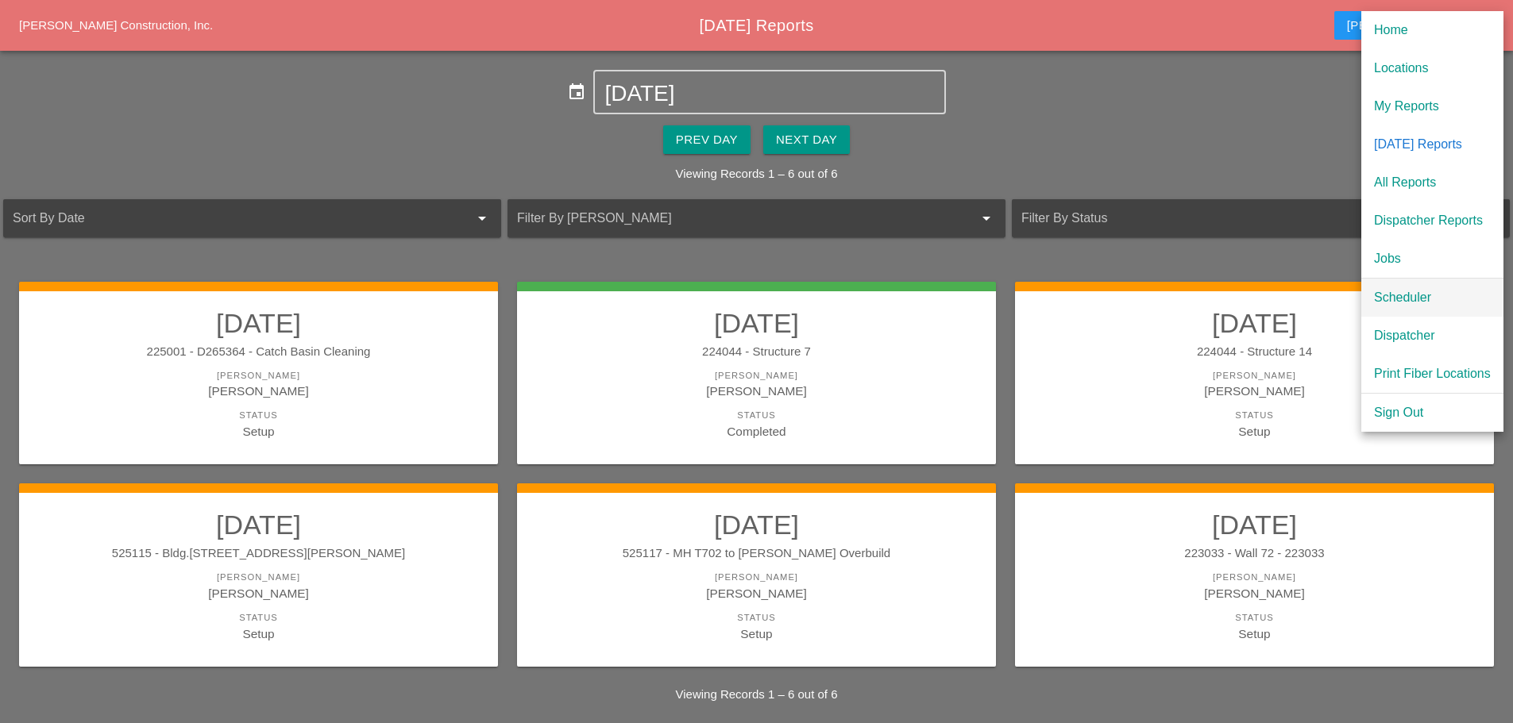
click at [1416, 294] on div "Scheduler" at bounding box center [1432, 297] width 117 height 19
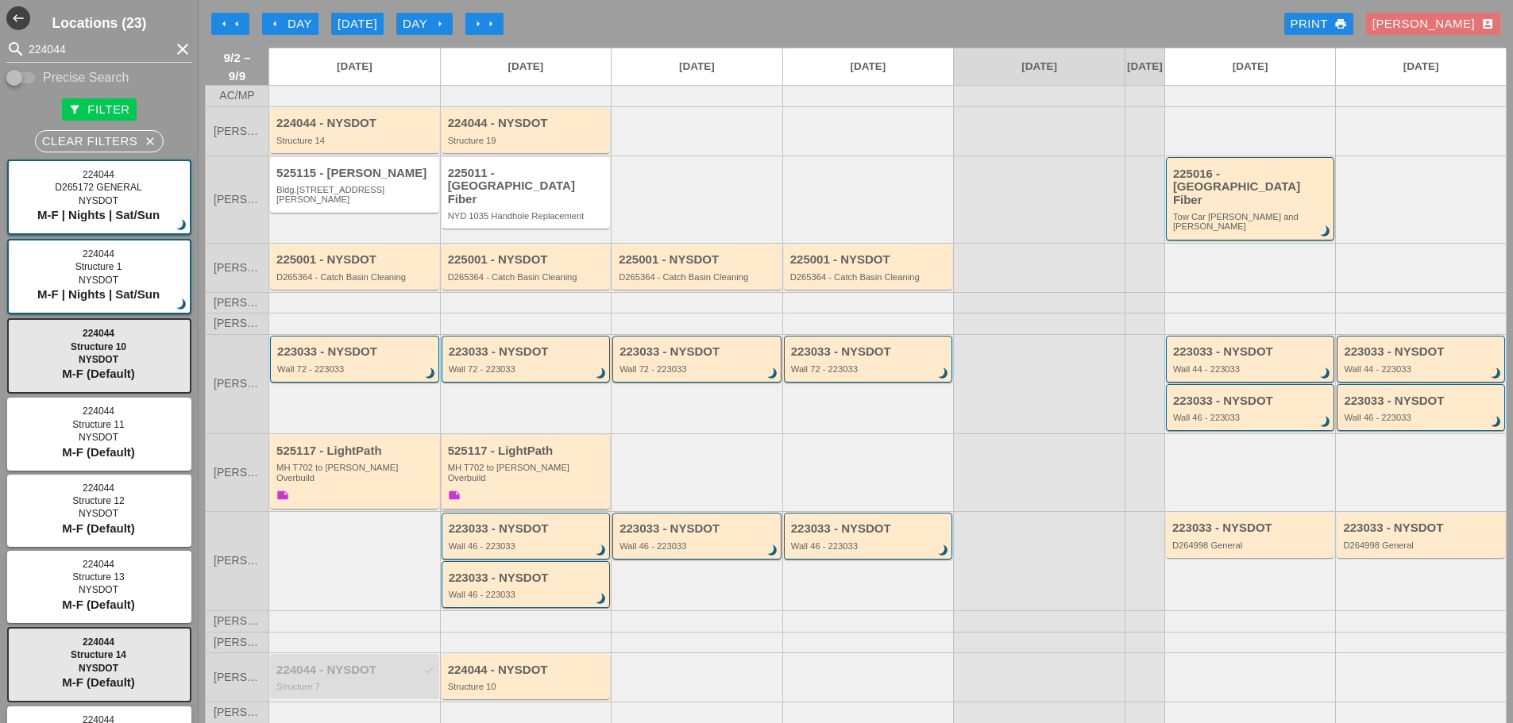
click at [581, 449] on div "525117 - LightPath MH T702 to Boldyn MH Overbuild note" at bounding box center [527, 475] width 159 height 60
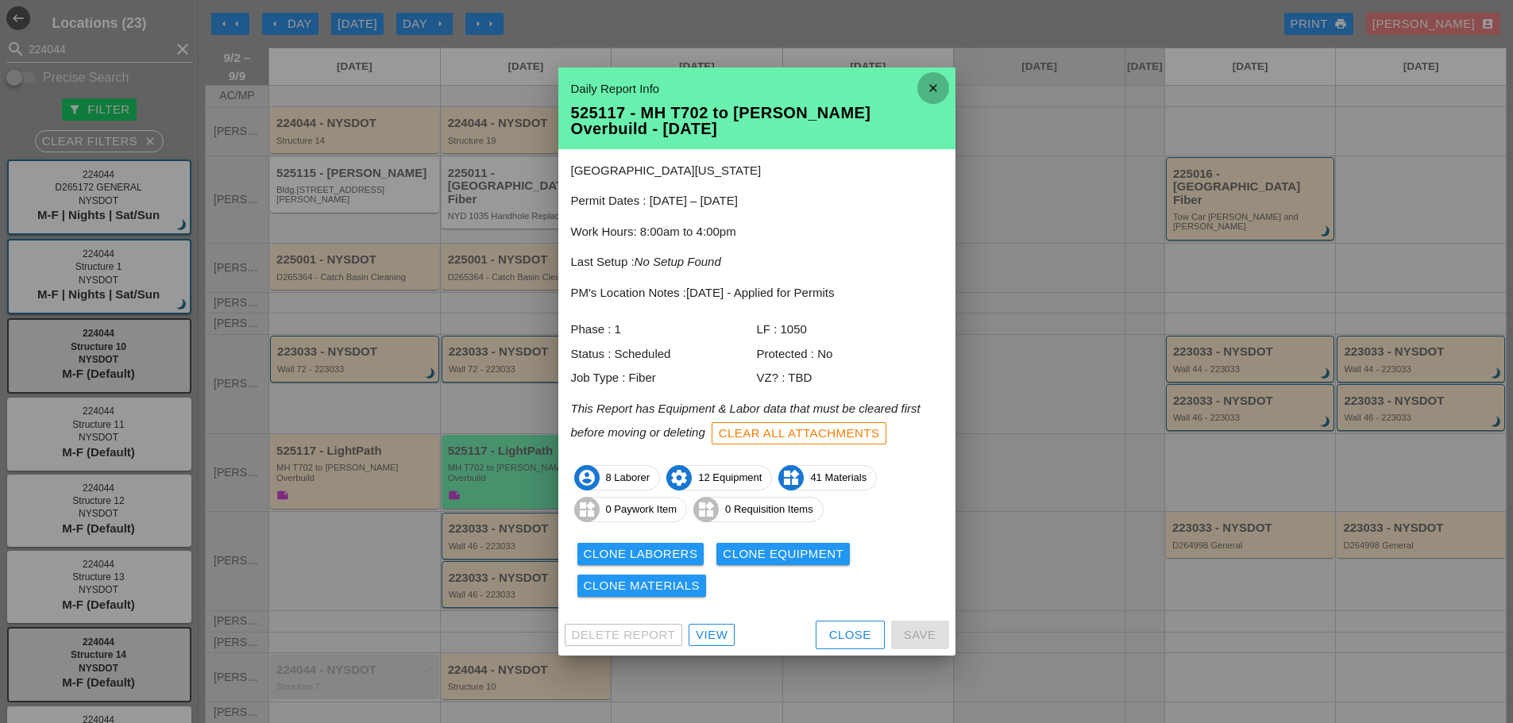
click at [939, 90] on icon "close" at bounding box center [933, 88] width 32 height 32
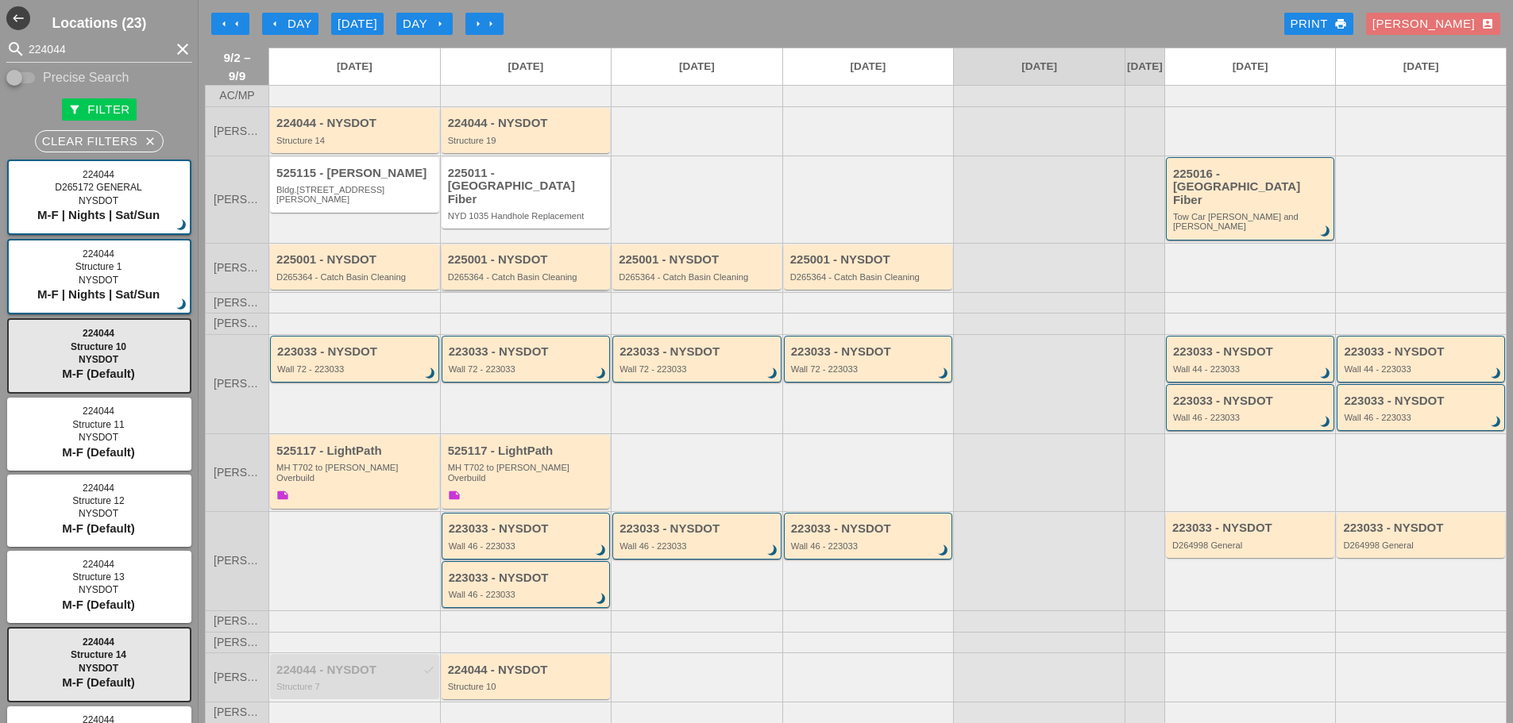
click at [505, 272] on div "D265364 - Catch Basin Cleaning" at bounding box center [527, 277] width 159 height 10
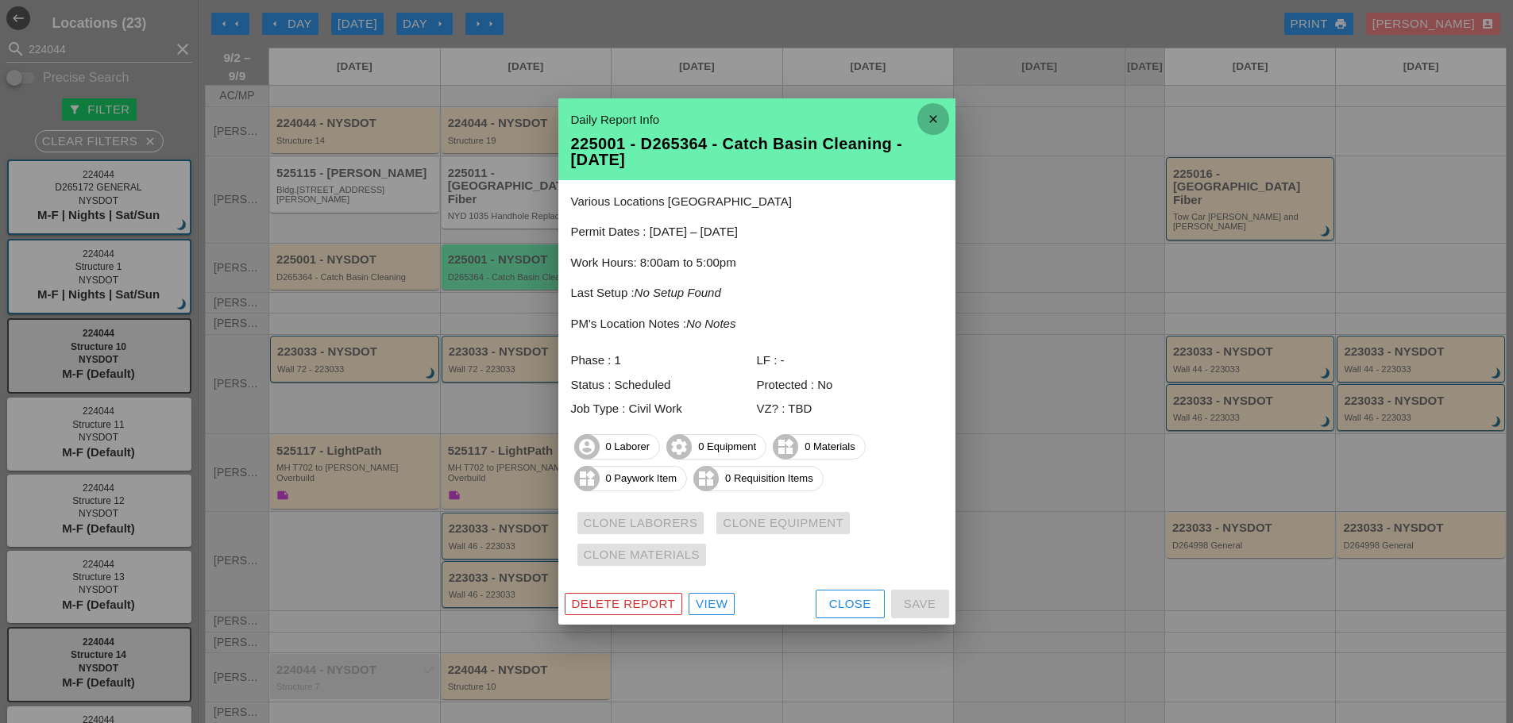
click at [935, 106] on icon "close" at bounding box center [933, 119] width 32 height 32
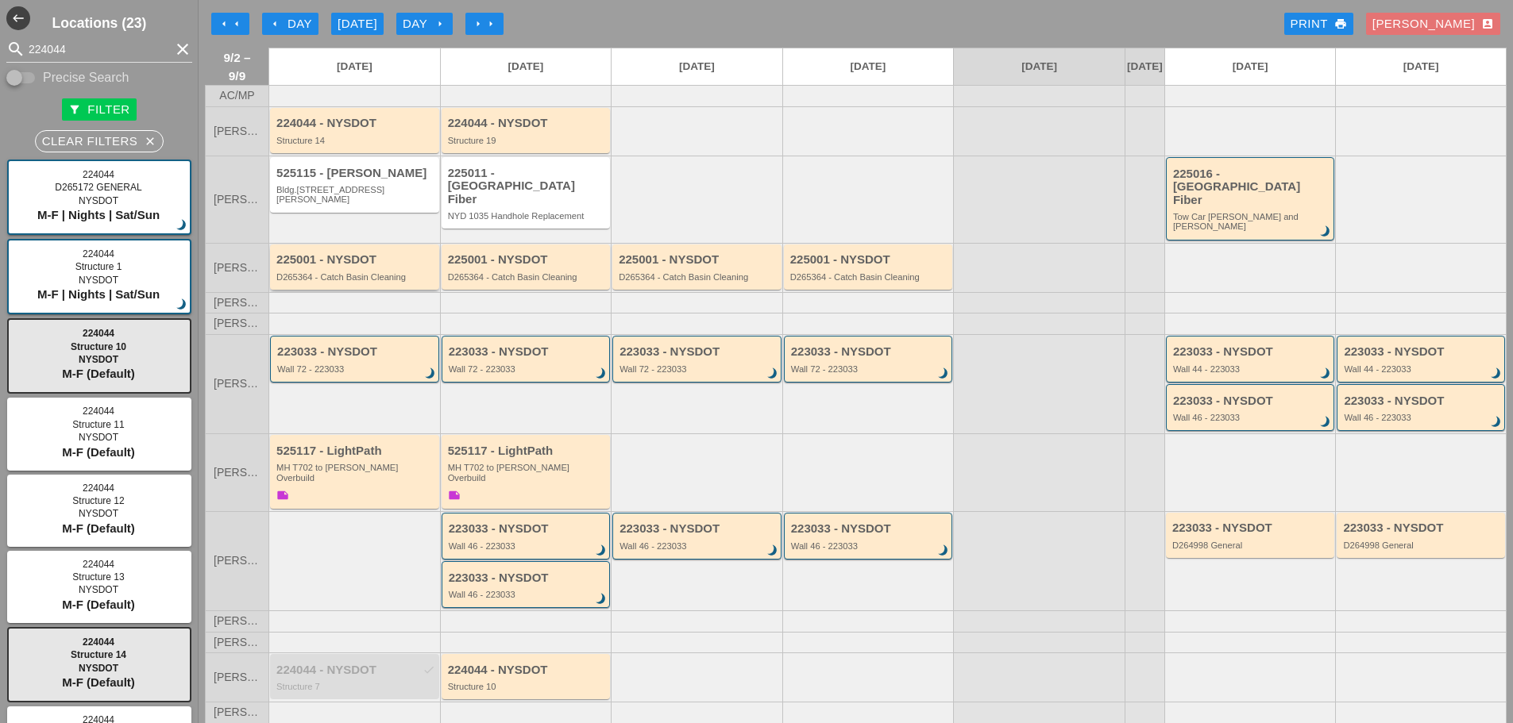
click at [341, 272] on div "D265364 - Catch Basin Cleaning" at bounding box center [355, 277] width 159 height 10
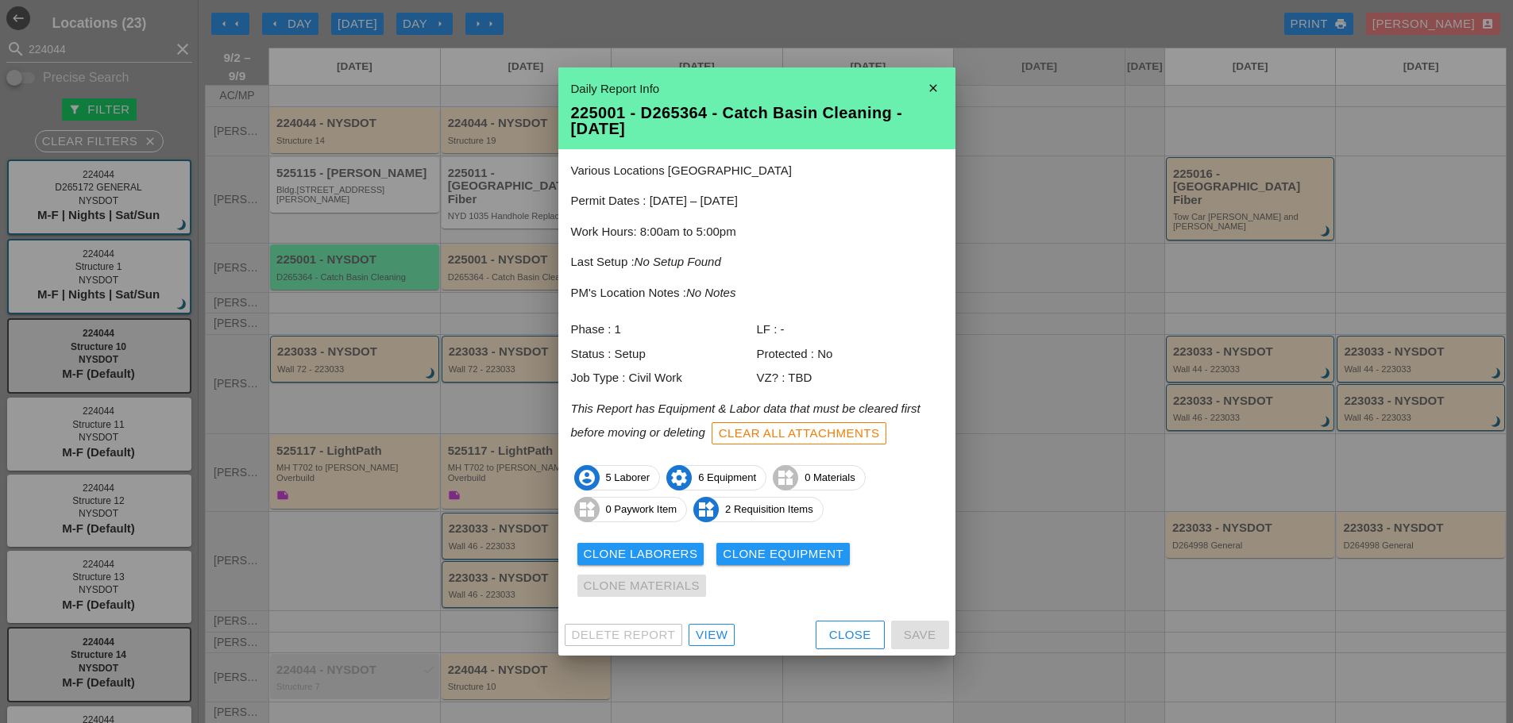
click at [636, 555] on div "Clone Laborers" at bounding box center [641, 554] width 114 height 18
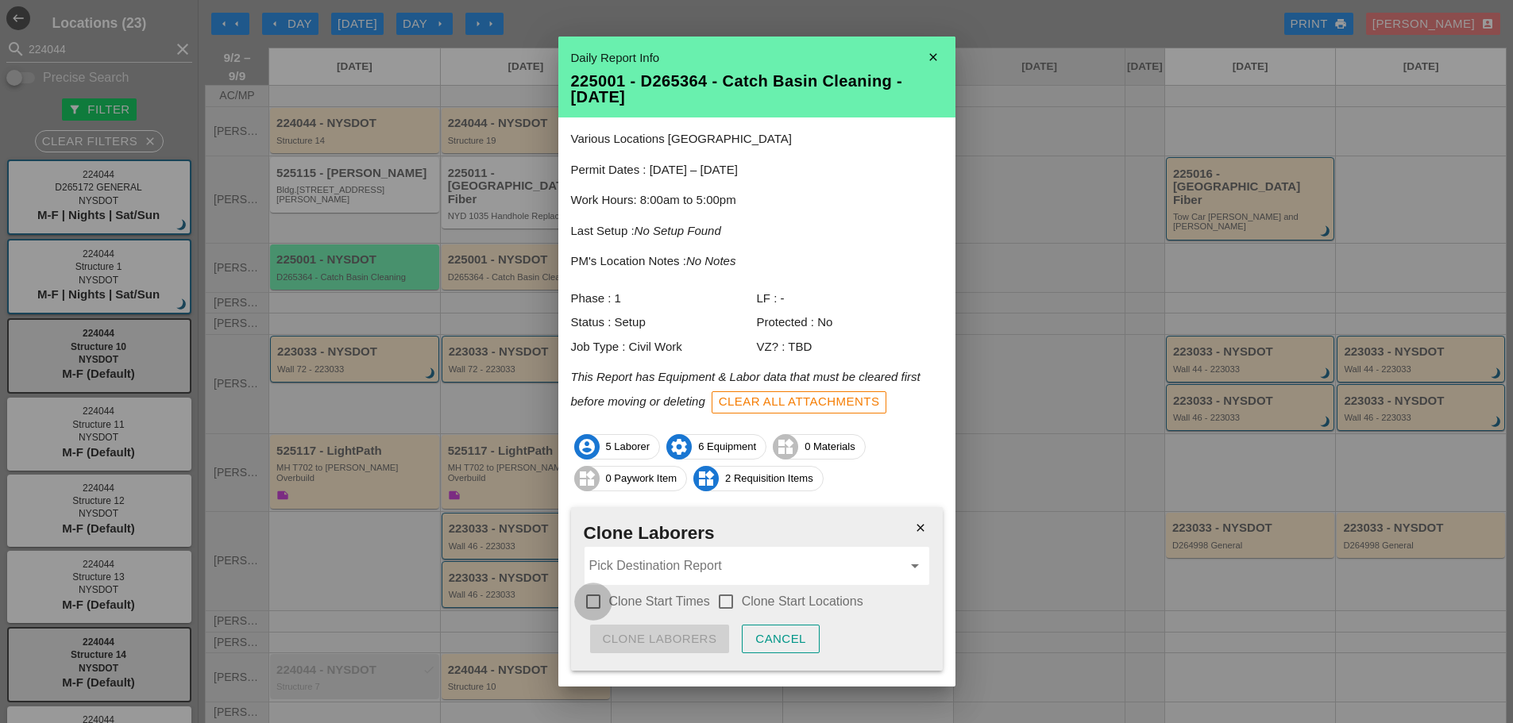
click at [592, 601] on div at bounding box center [593, 601] width 27 height 27
checkbox input "true"
click at [720, 600] on div at bounding box center [725, 601] width 27 height 27
checkbox input "true"
click at [684, 572] on input "Pick Destination Report" at bounding box center [745, 565] width 313 height 25
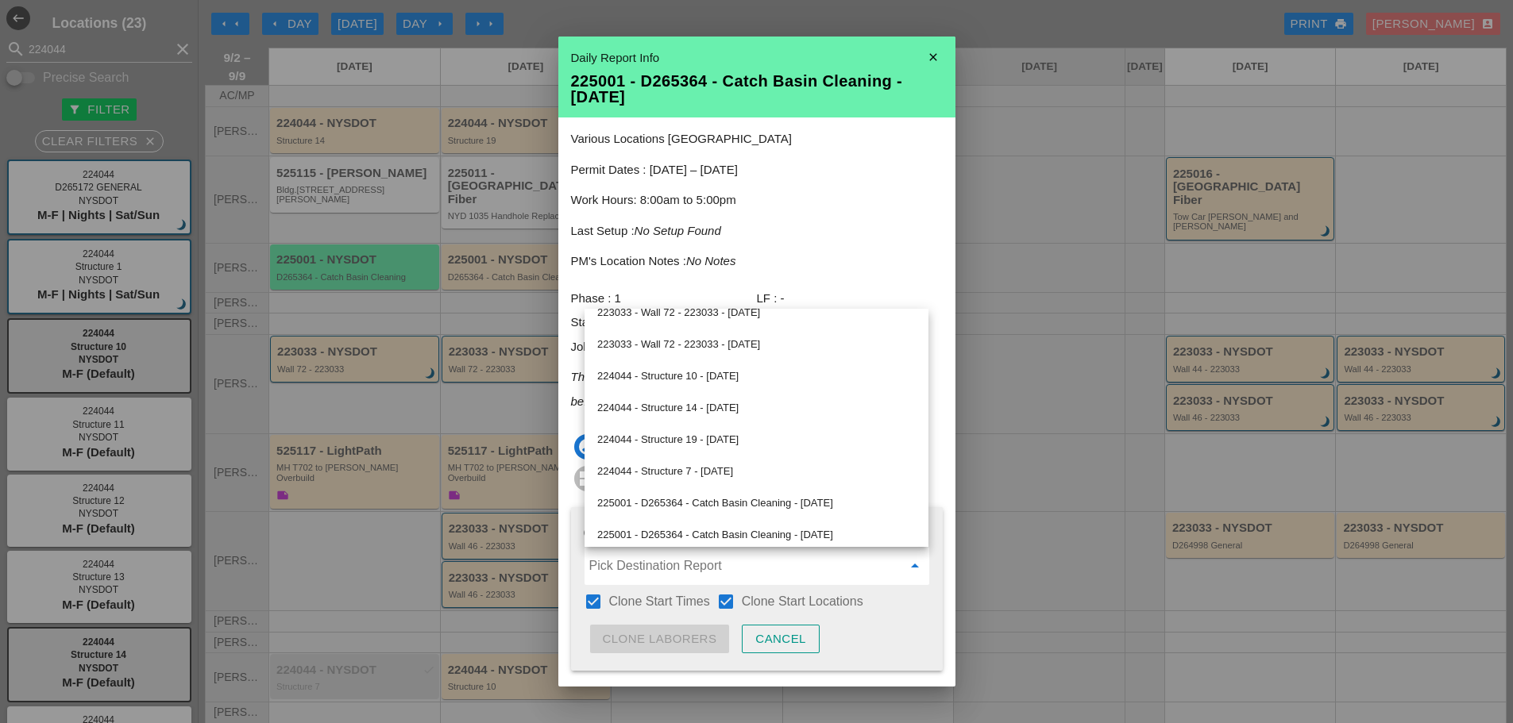
scroll to position [397, 0]
click at [756, 503] on div "225001 - D265364 - Catch Basin Cleaning - 09/03/2025" at bounding box center [756, 502] width 318 height 19
type input "225001 - D265364 - Catch Basin Cleaning - 09/03/2025"
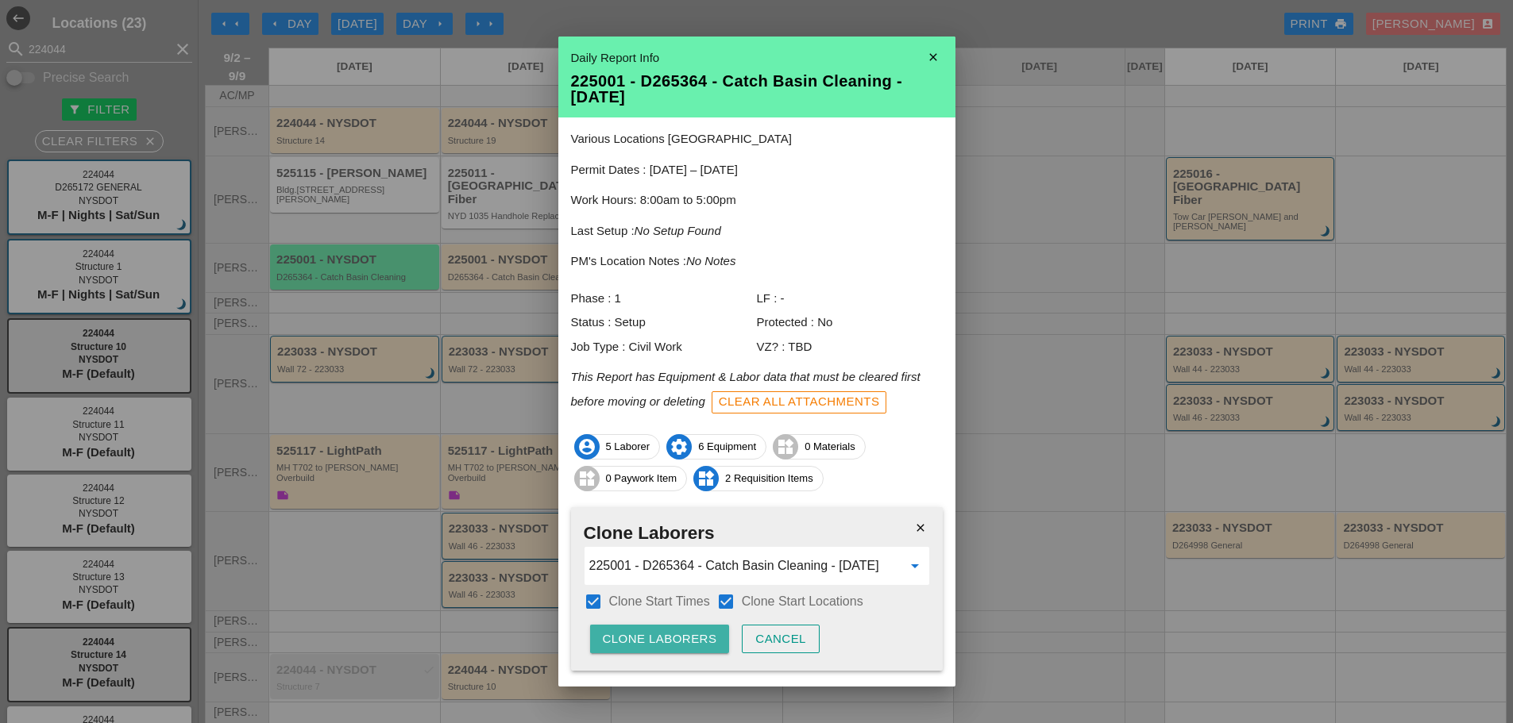
click at [665, 635] on div "Clone Laborers" at bounding box center [660, 639] width 114 height 18
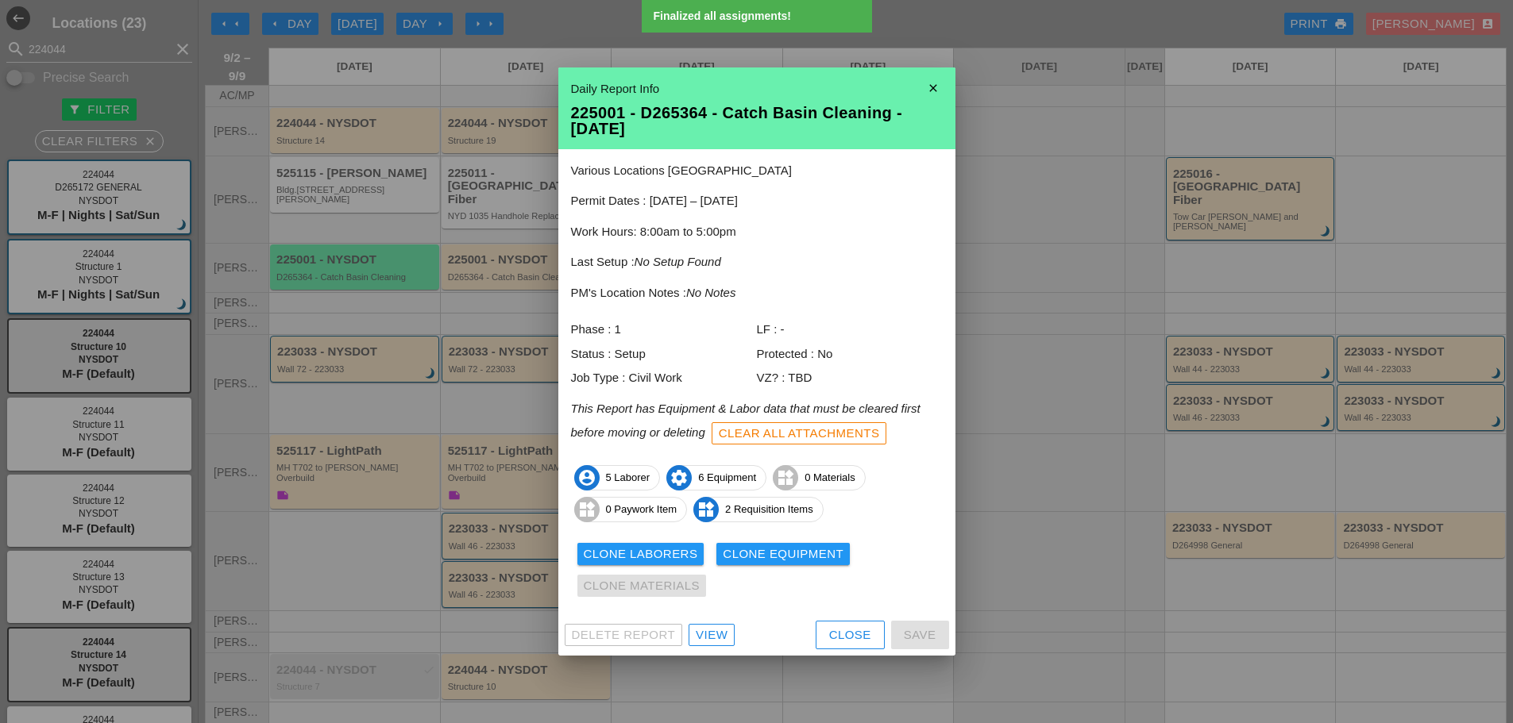
click at [757, 553] on div "Clone Equipment" at bounding box center [783, 554] width 121 height 18
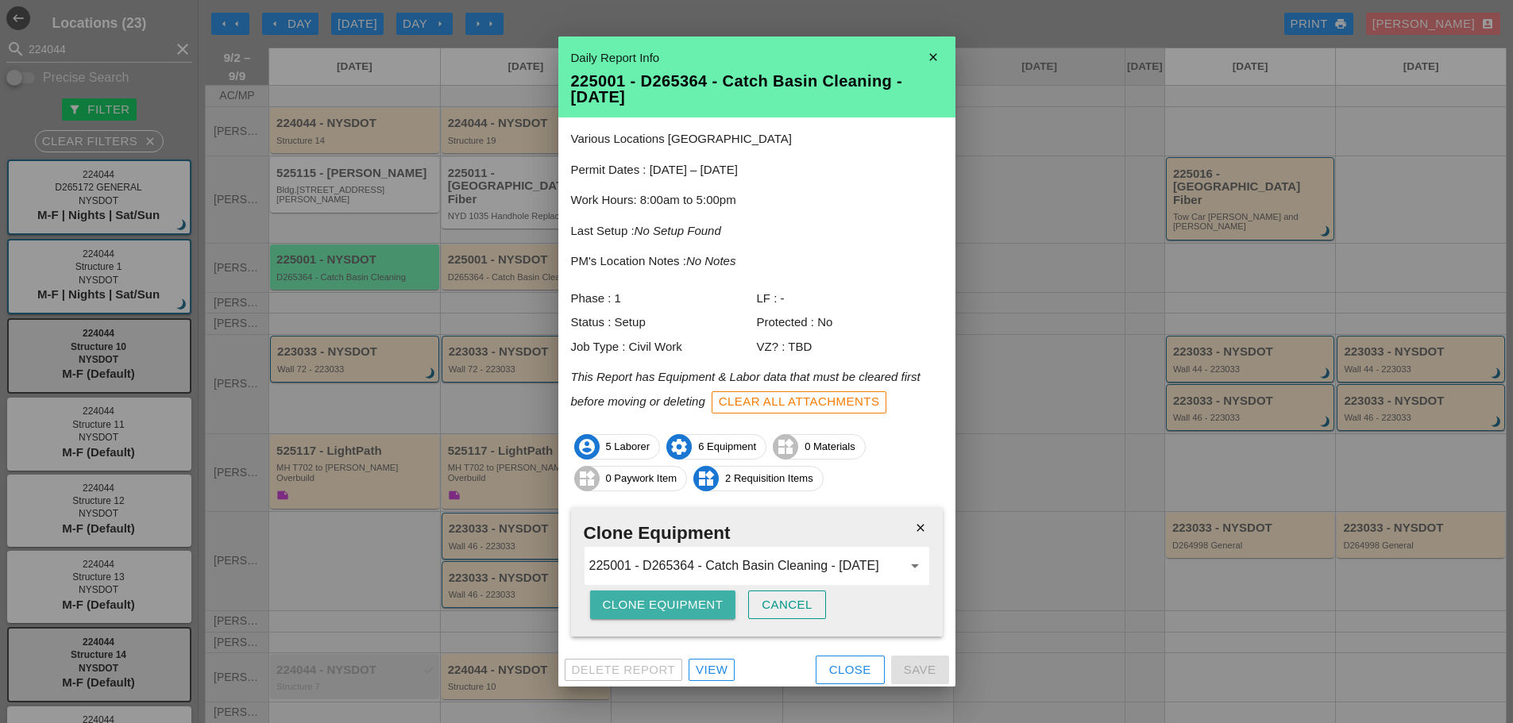
click at [634, 610] on div "Clone Equipment" at bounding box center [663, 605] width 121 height 18
click at [635, 610] on div "Clone Equipment" at bounding box center [663, 605] width 121 height 18
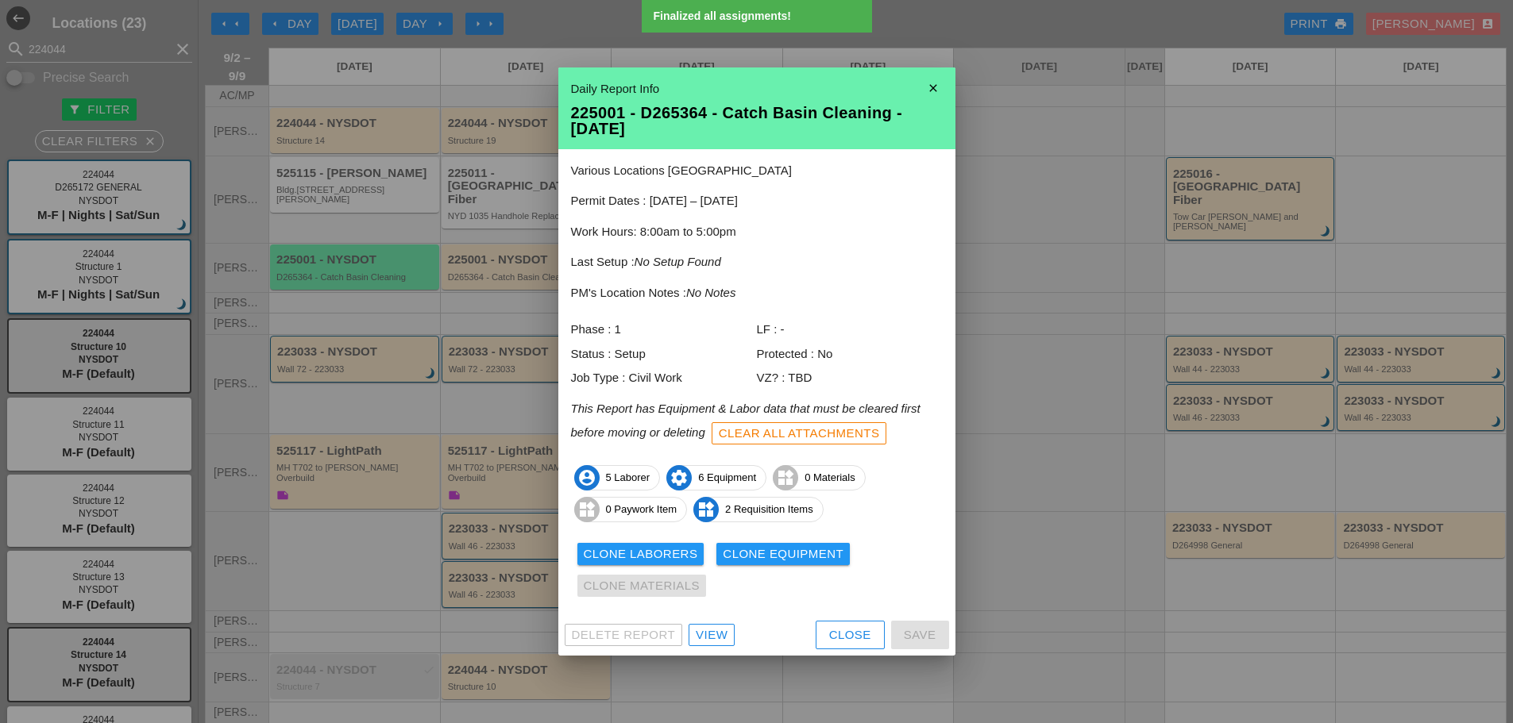
click at [931, 87] on icon "close" at bounding box center [933, 88] width 32 height 32
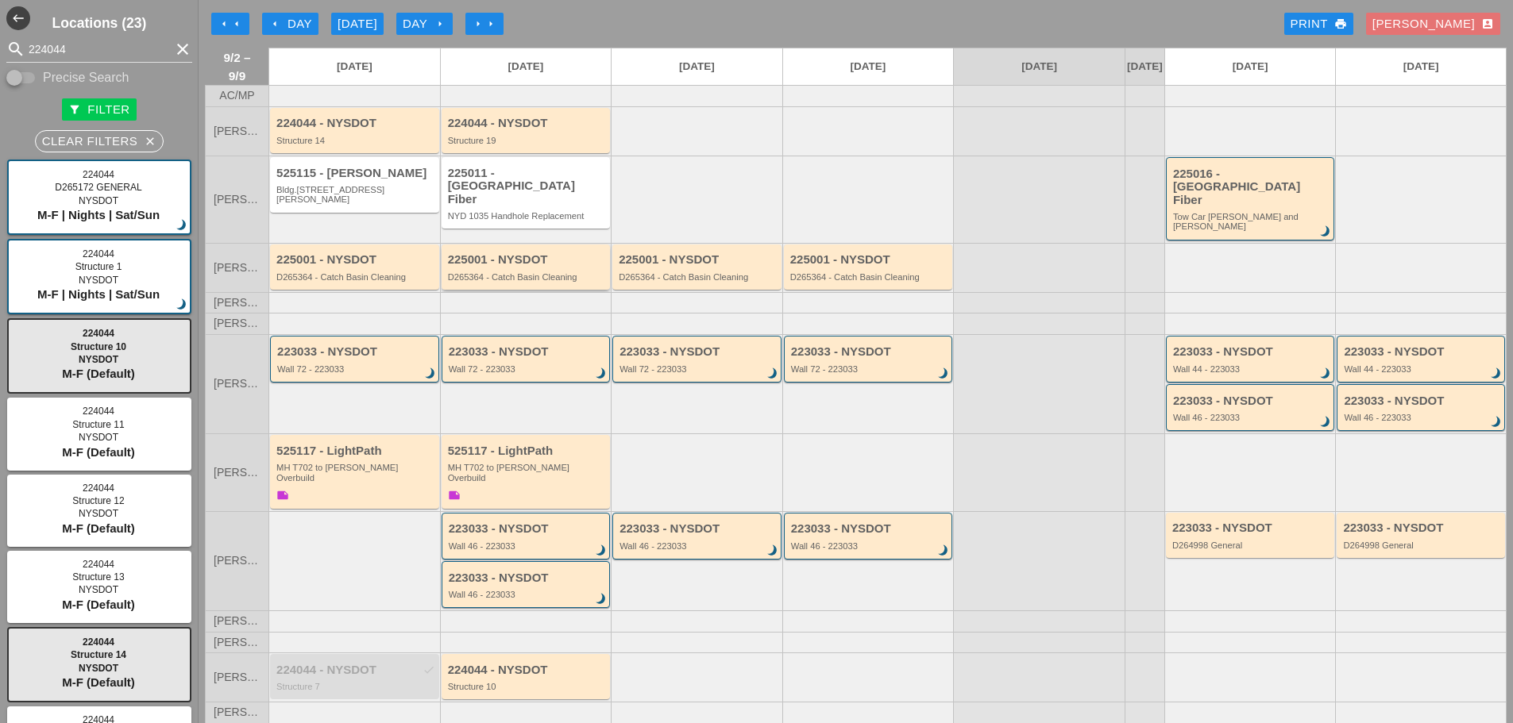
click at [526, 272] on div "D265364 - Catch Basin Cleaning" at bounding box center [527, 277] width 159 height 10
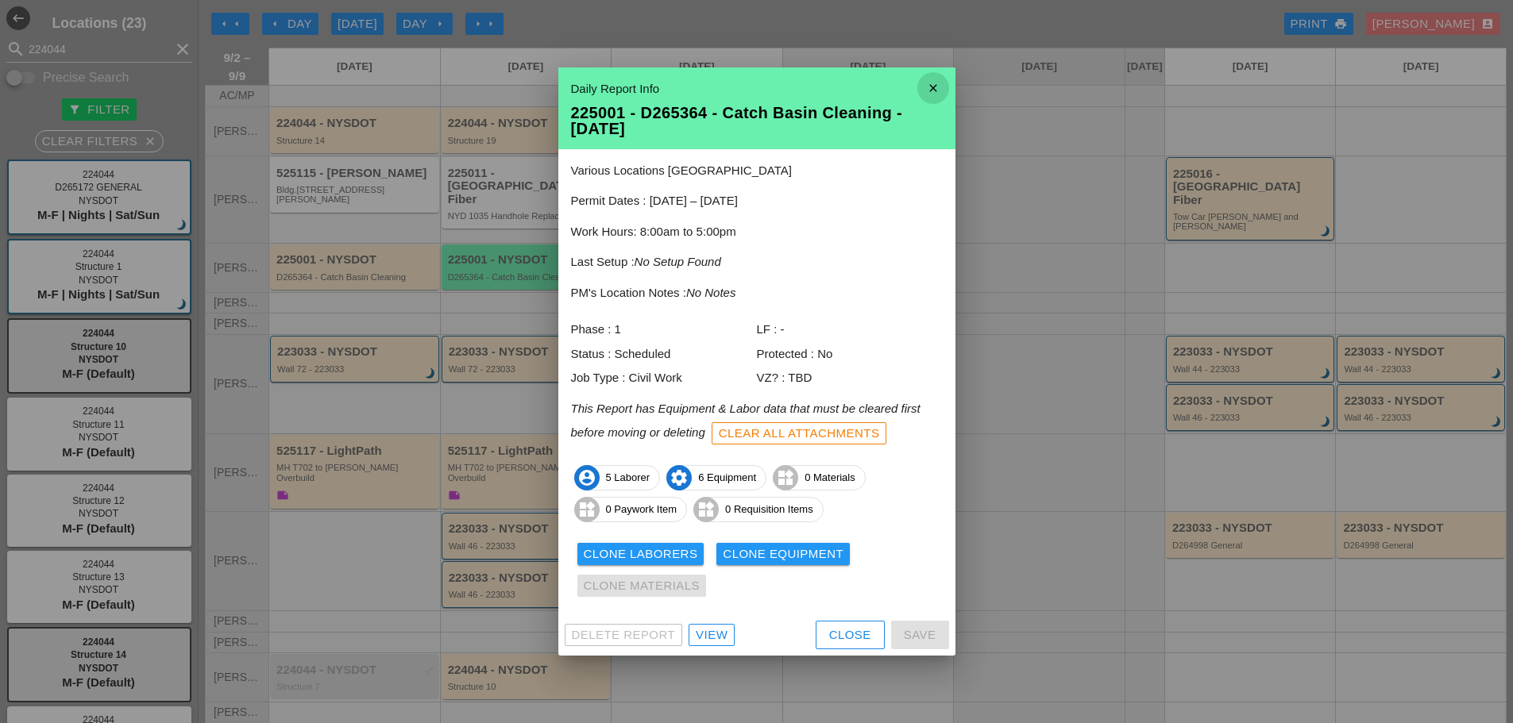
click at [938, 82] on icon "close" at bounding box center [933, 88] width 32 height 32
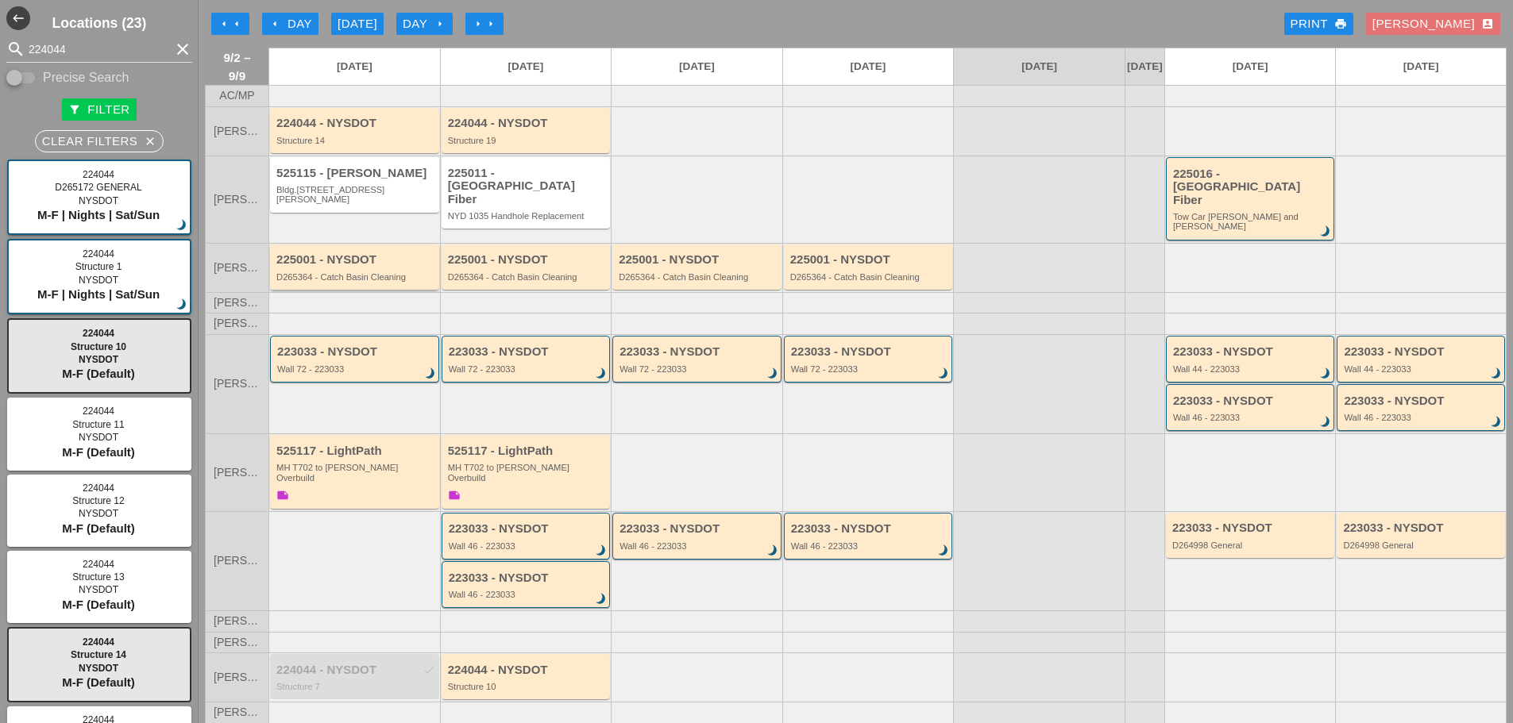
click at [353, 272] on div "D265364 - Catch Basin Cleaning" at bounding box center [355, 277] width 159 height 10
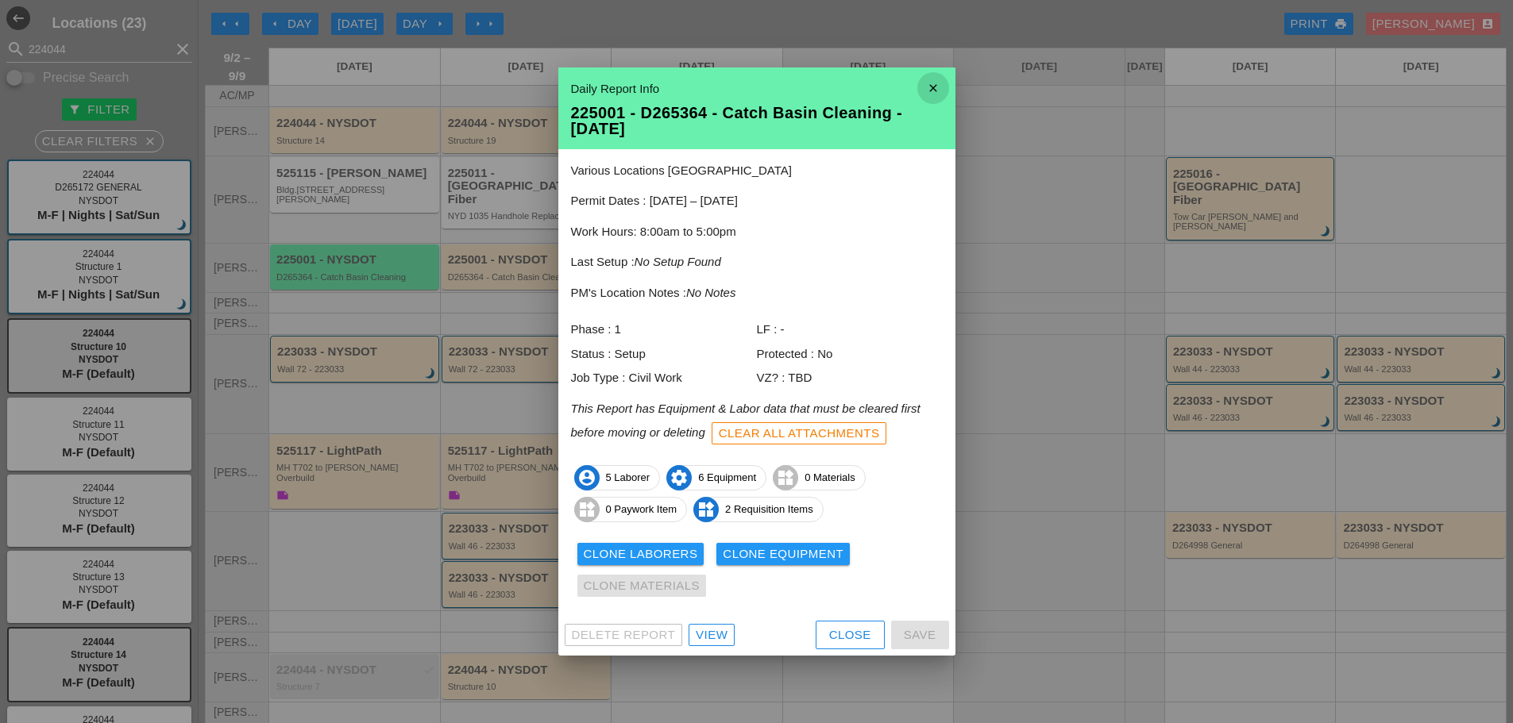
click at [942, 90] on icon "close" at bounding box center [933, 88] width 32 height 32
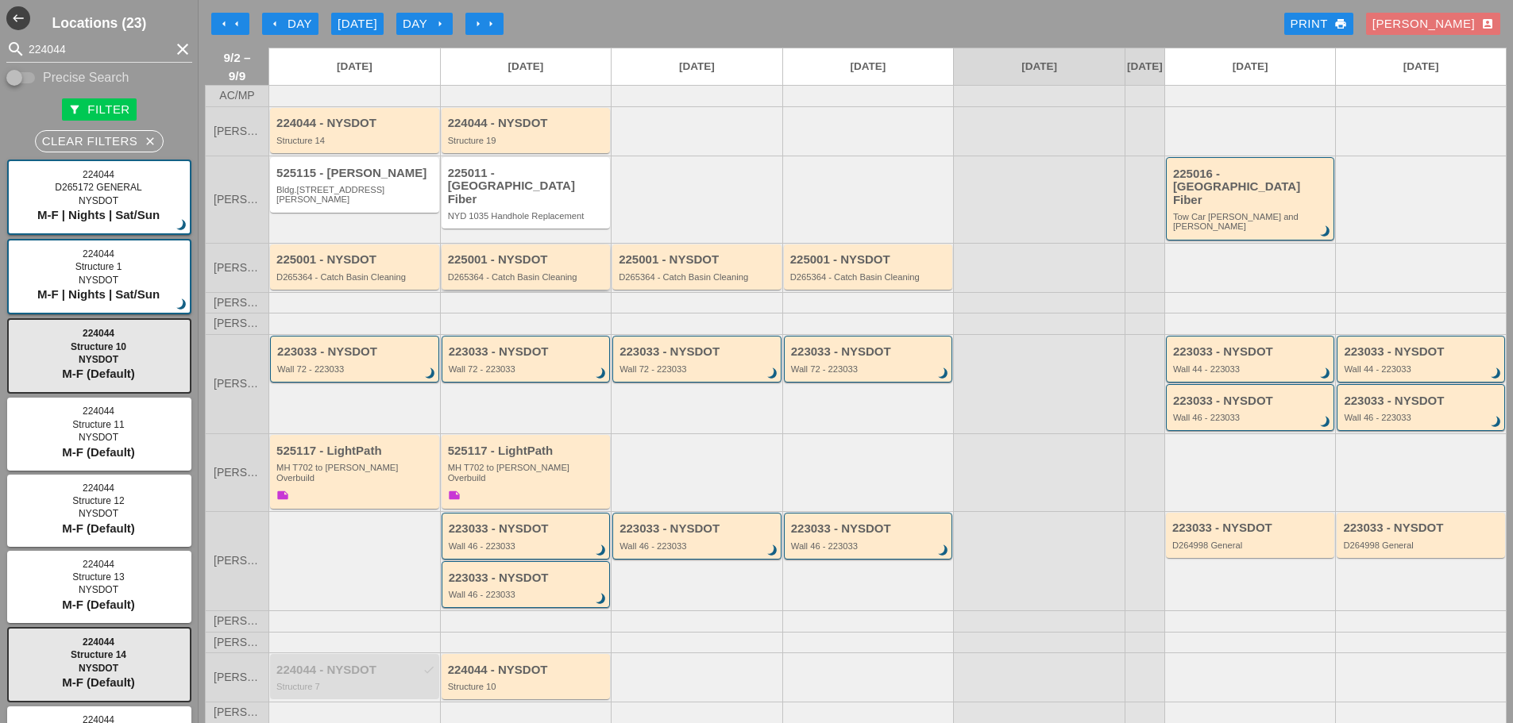
click at [559, 272] on div "D265364 - Catch Basin Cleaning" at bounding box center [527, 277] width 159 height 10
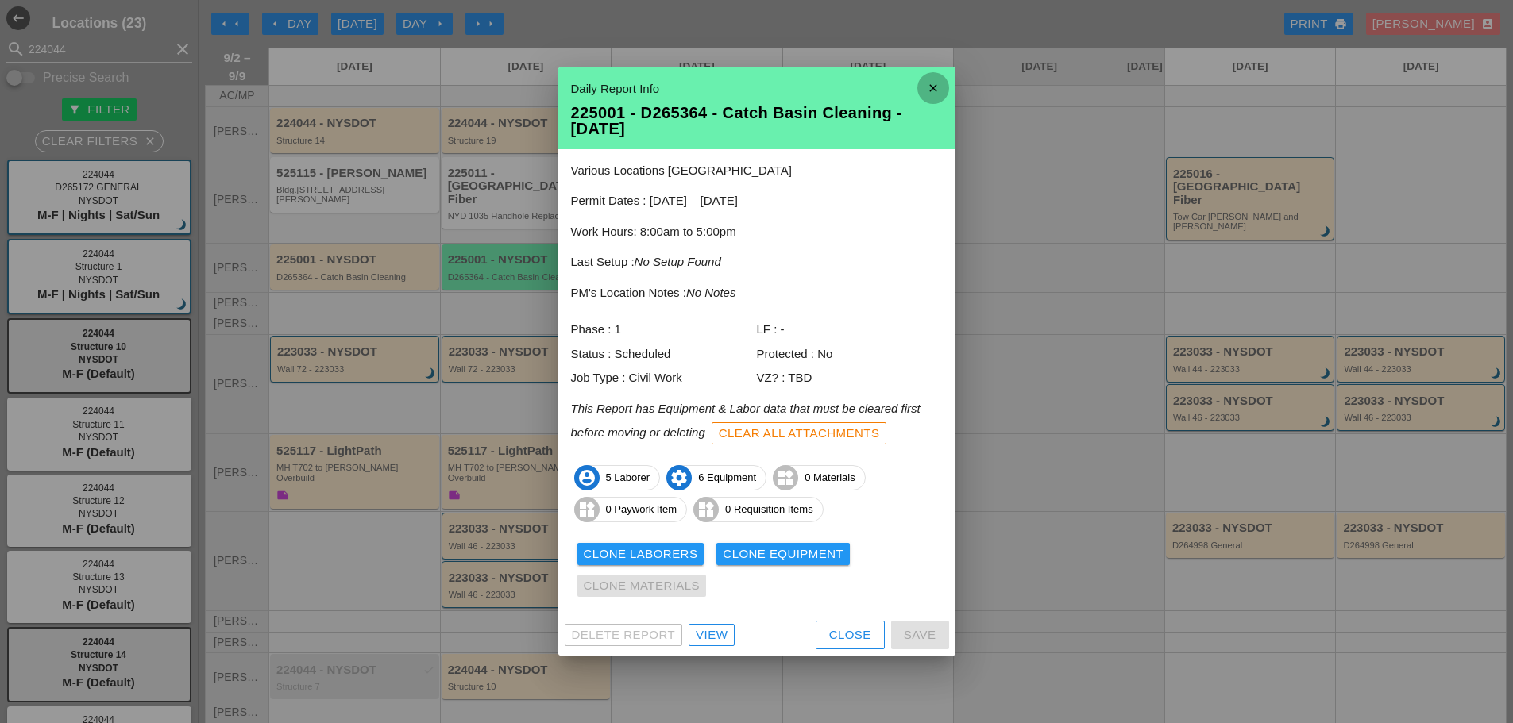
click at [934, 86] on icon "close" at bounding box center [933, 88] width 32 height 32
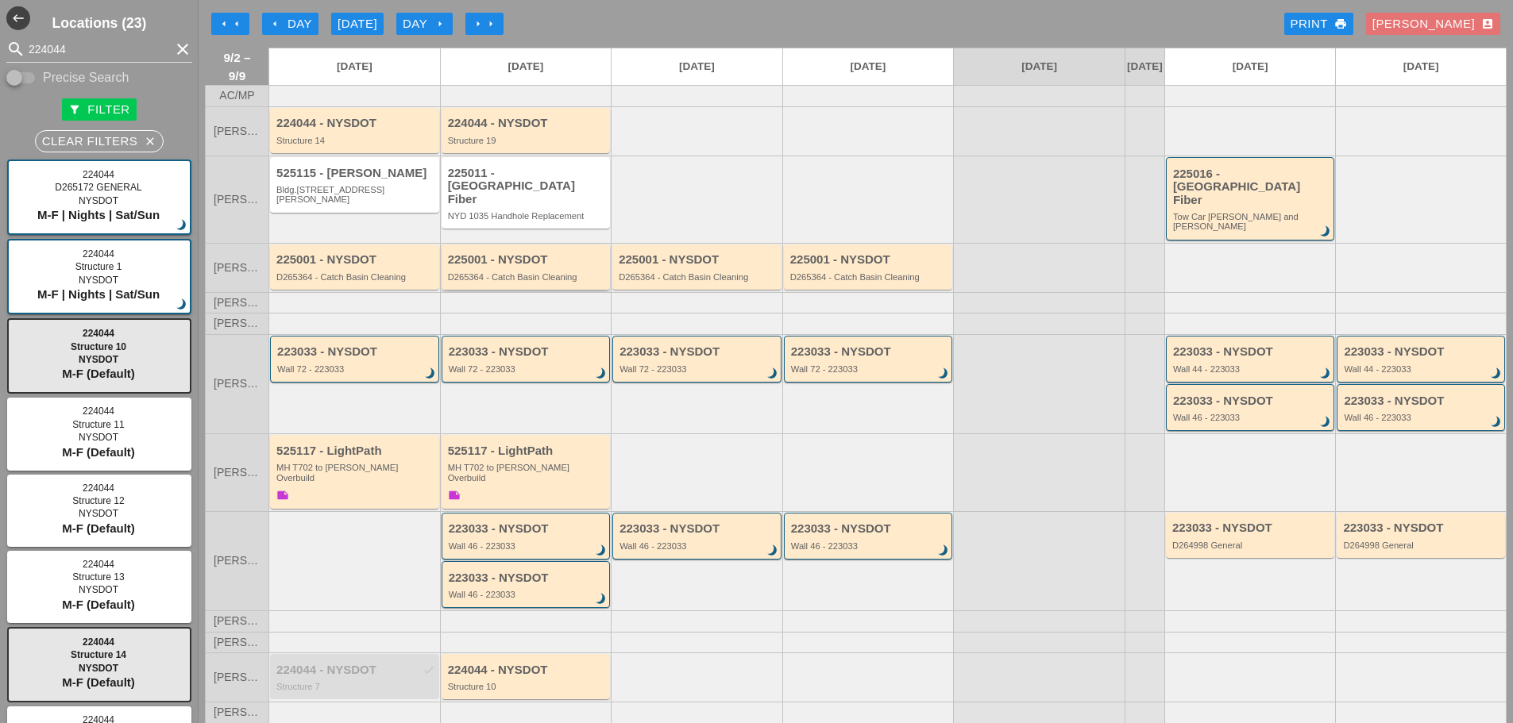
click at [508, 272] on div "225001 - NYSDOT D265364 - Catch Basin Cleaning" at bounding box center [525, 267] width 169 height 45
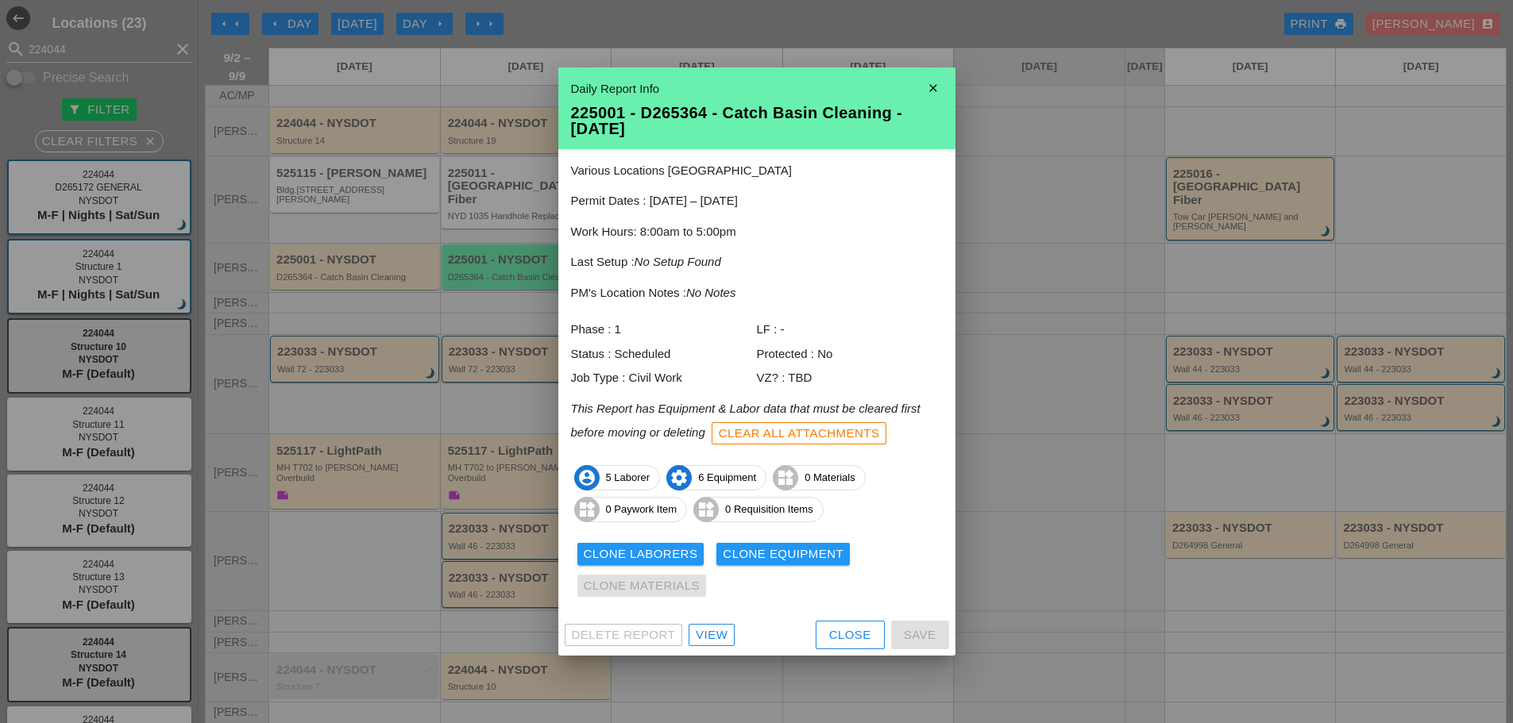
click at [714, 643] on div "View" at bounding box center [712, 635] width 32 height 18
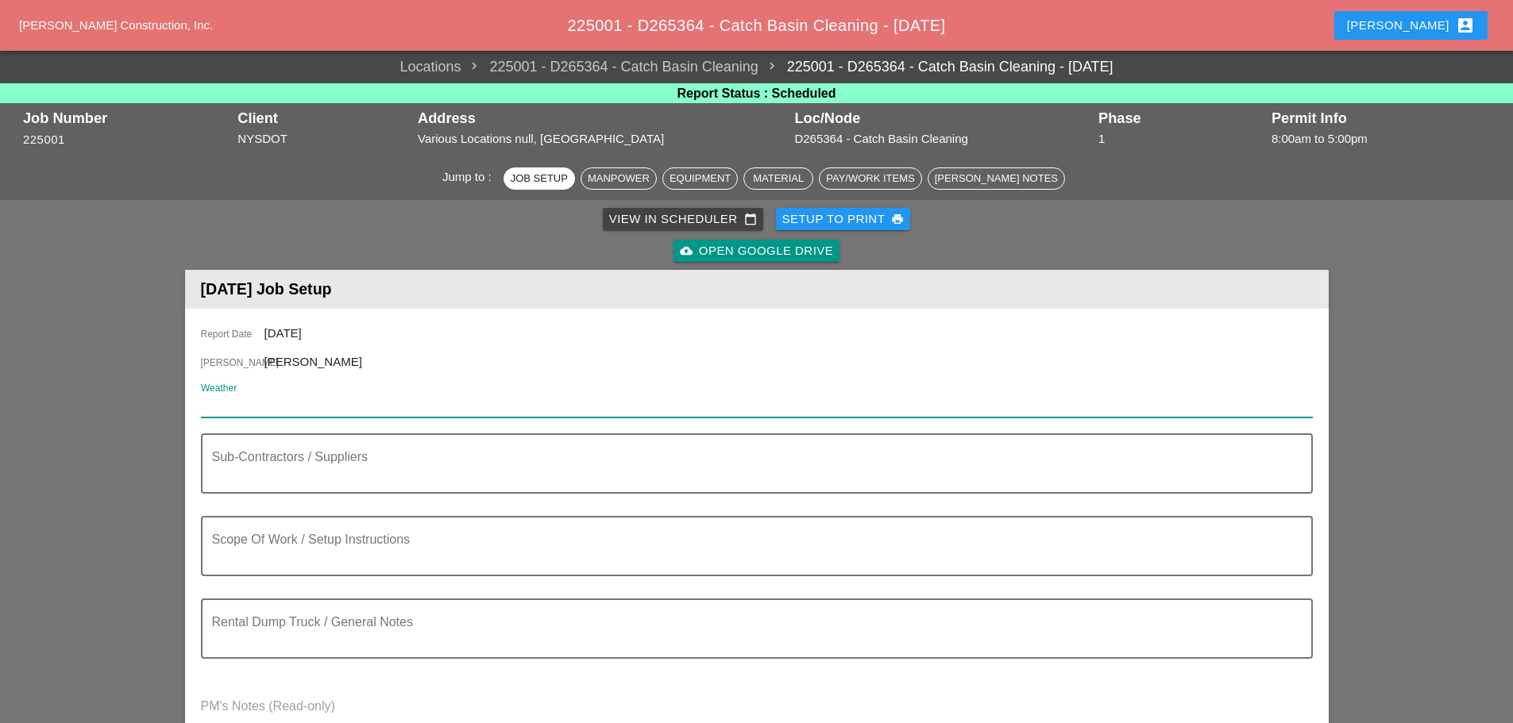
paste input "Wed 03 Day 77° 11% E 11 mph Mostly sunny skies. High 77F. Winds E at 10 to 15 m…"
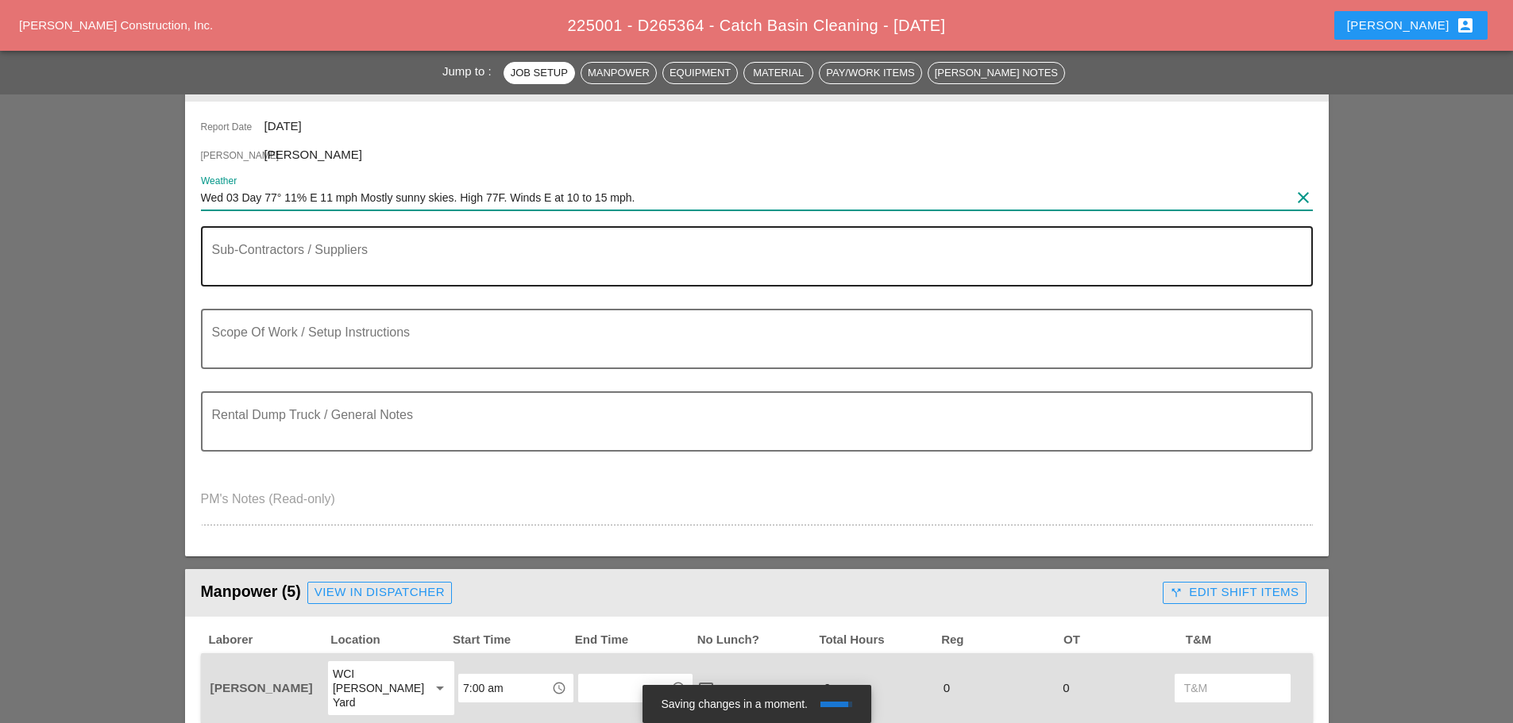
scroll to position [318, 0]
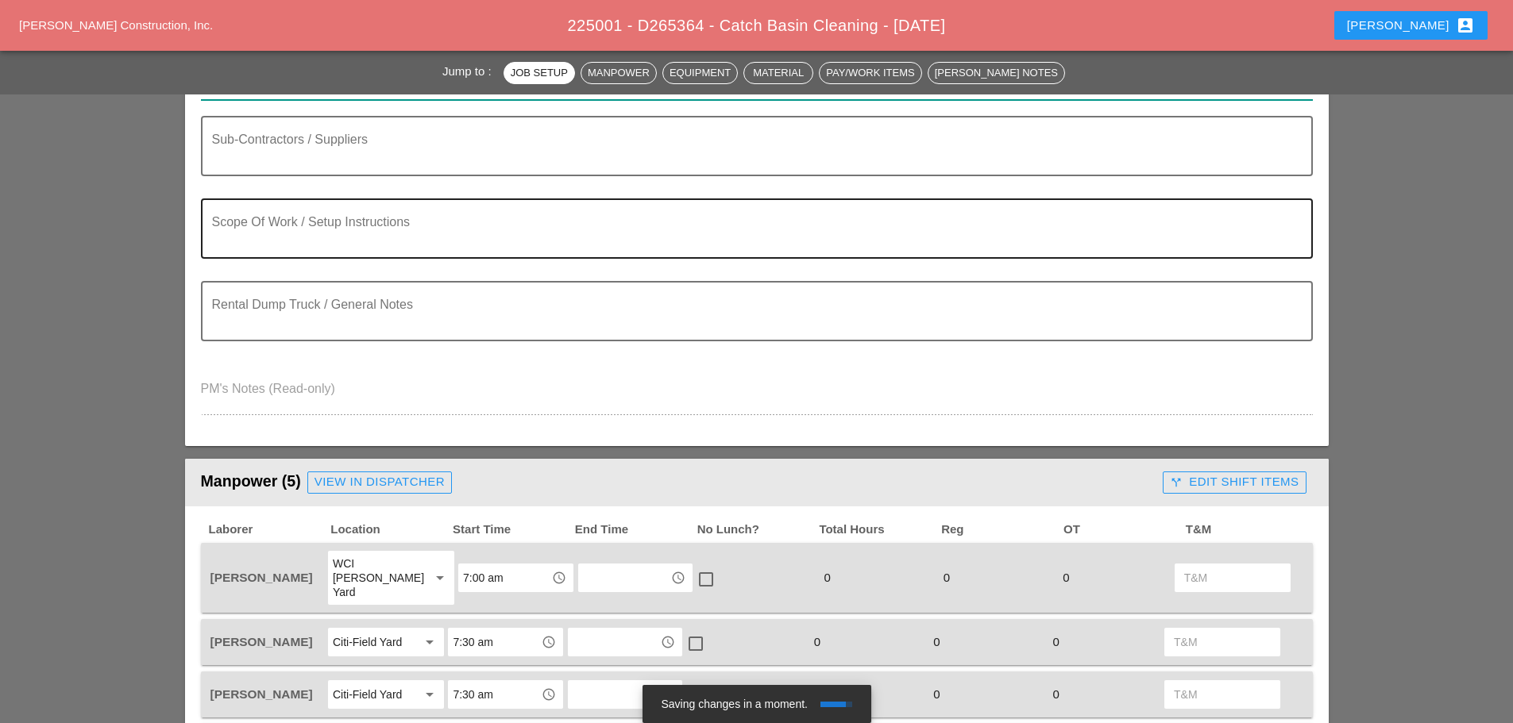
type input "Wed 03 Day 77° 11% E 11 mph Mostly sunny skies. High 77F. Winds E at 10 to 15 m…"
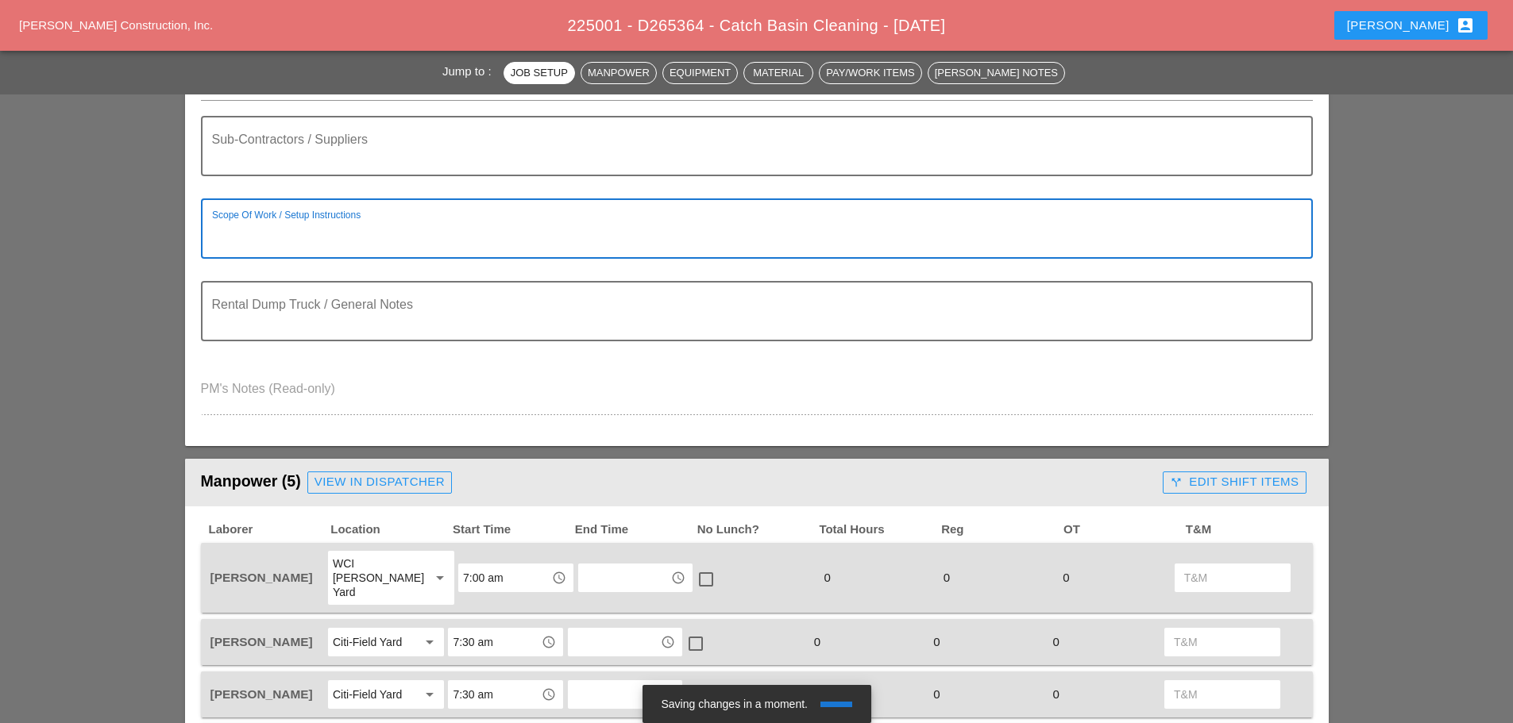
click at [271, 238] on textarea "Scope Of Work / Setup Instructions" at bounding box center [750, 238] width 1077 height 38
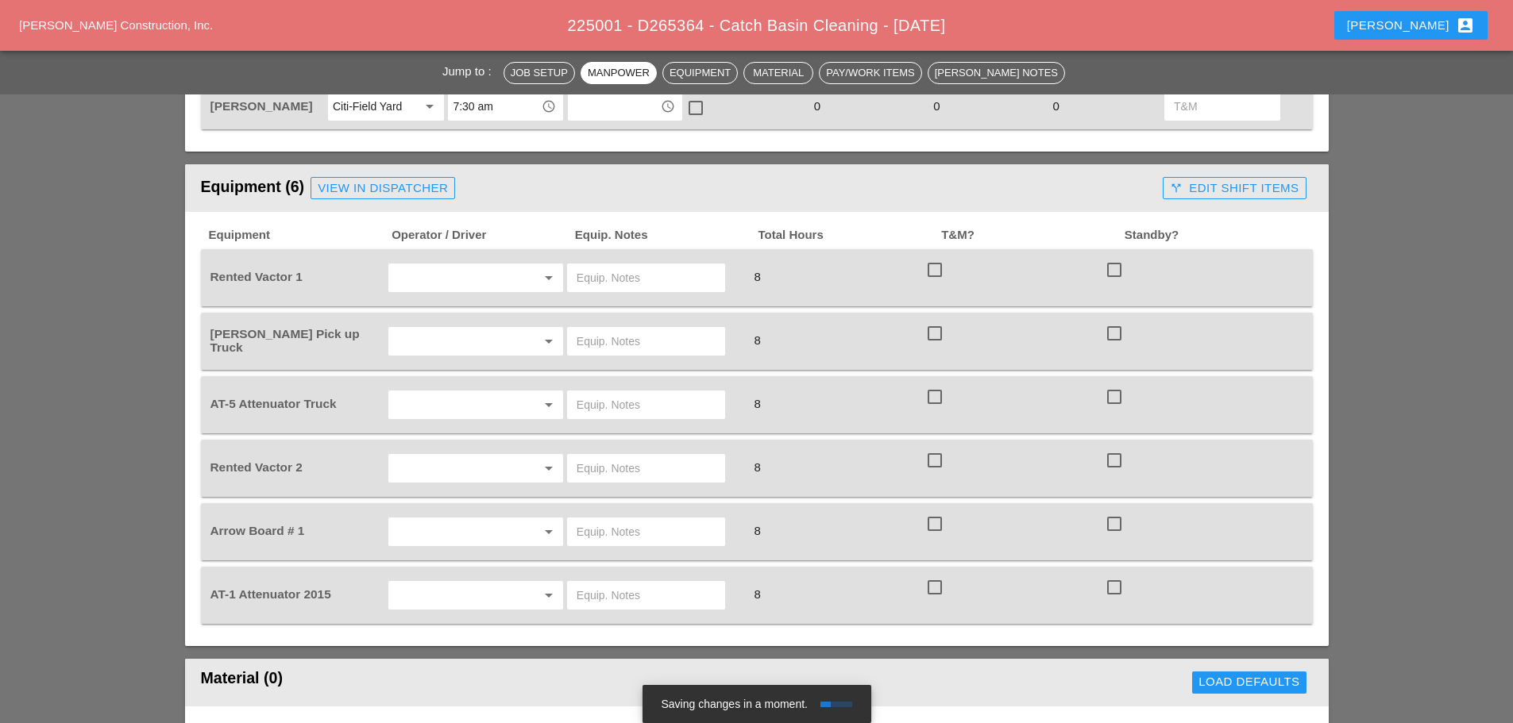
scroll to position [1032, 0]
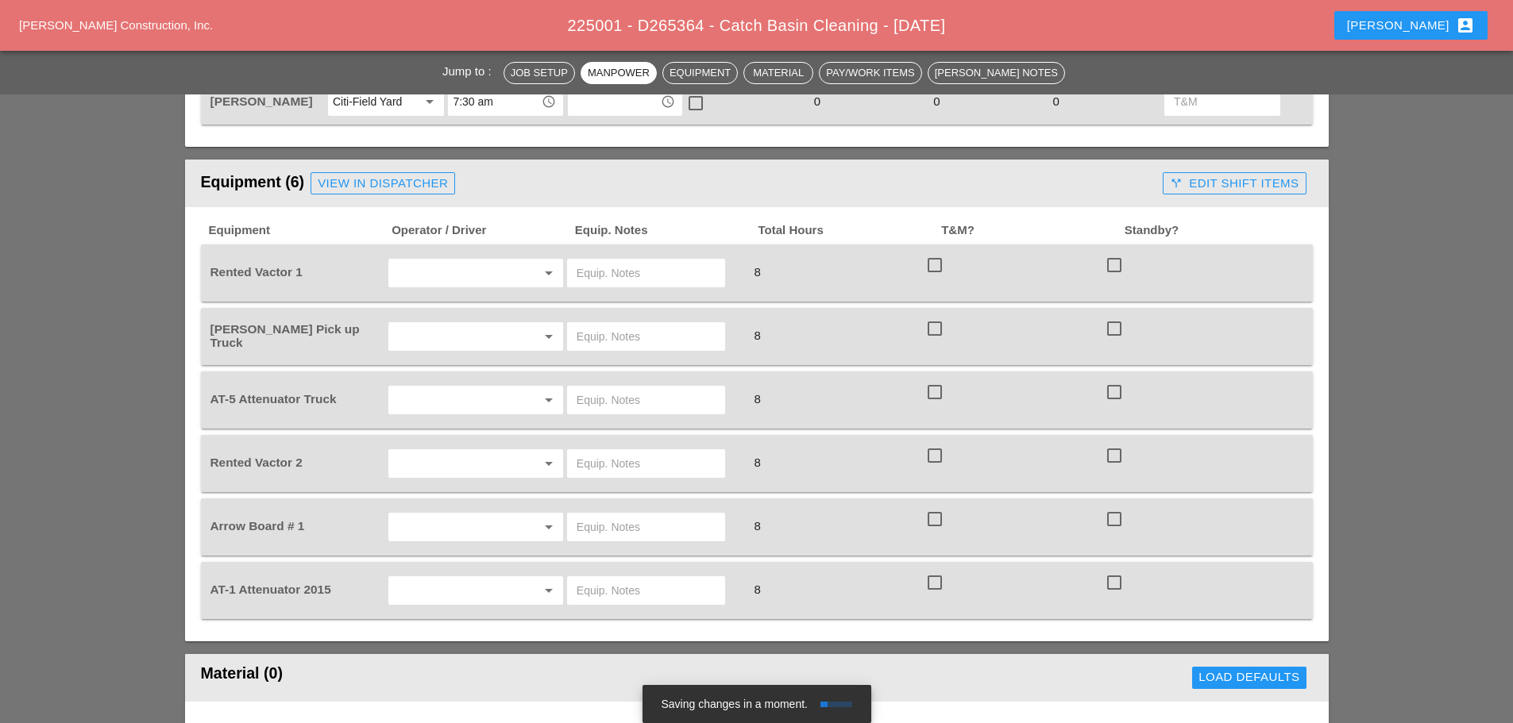
type textarea "wztc Cleaning C.B"
click at [415, 326] on input "text" at bounding box center [453, 336] width 121 height 25
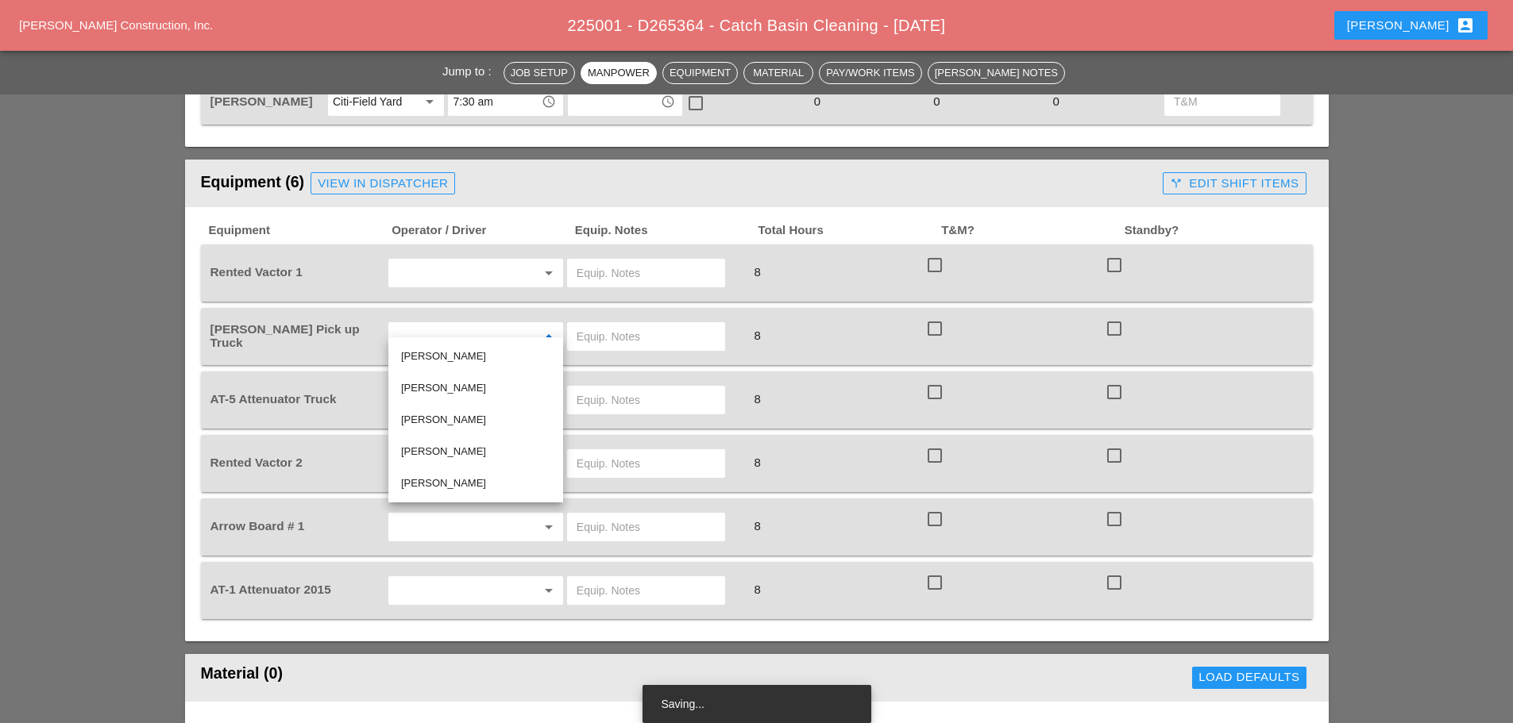
drag, startPoint x: 451, startPoint y: 384, endPoint x: 452, endPoint y: 358, distance: 26.2
click at [452, 384] on div "[PERSON_NAME]" at bounding box center [475, 388] width 149 height 19
type input "[PERSON_NAME]"
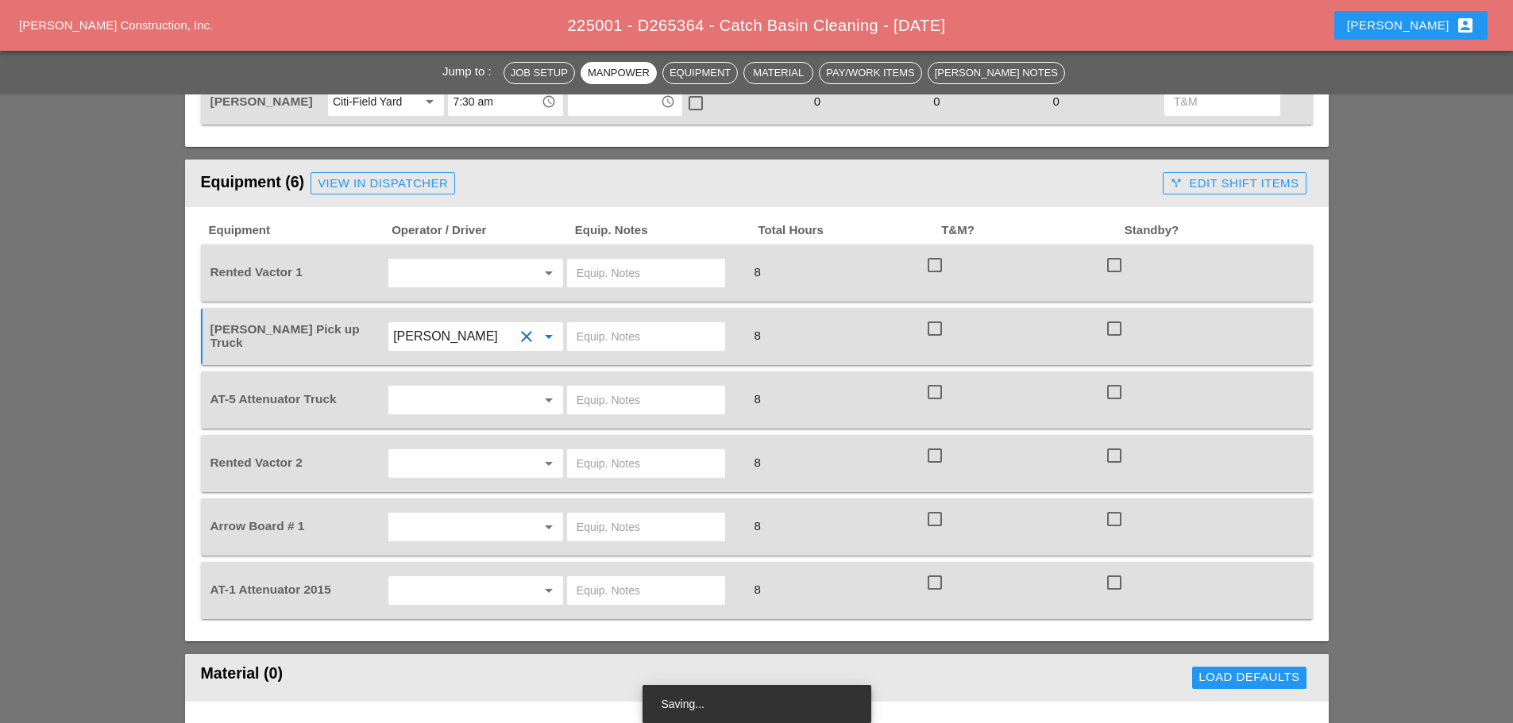
click at [453, 260] on input "text" at bounding box center [453, 272] width 121 height 25
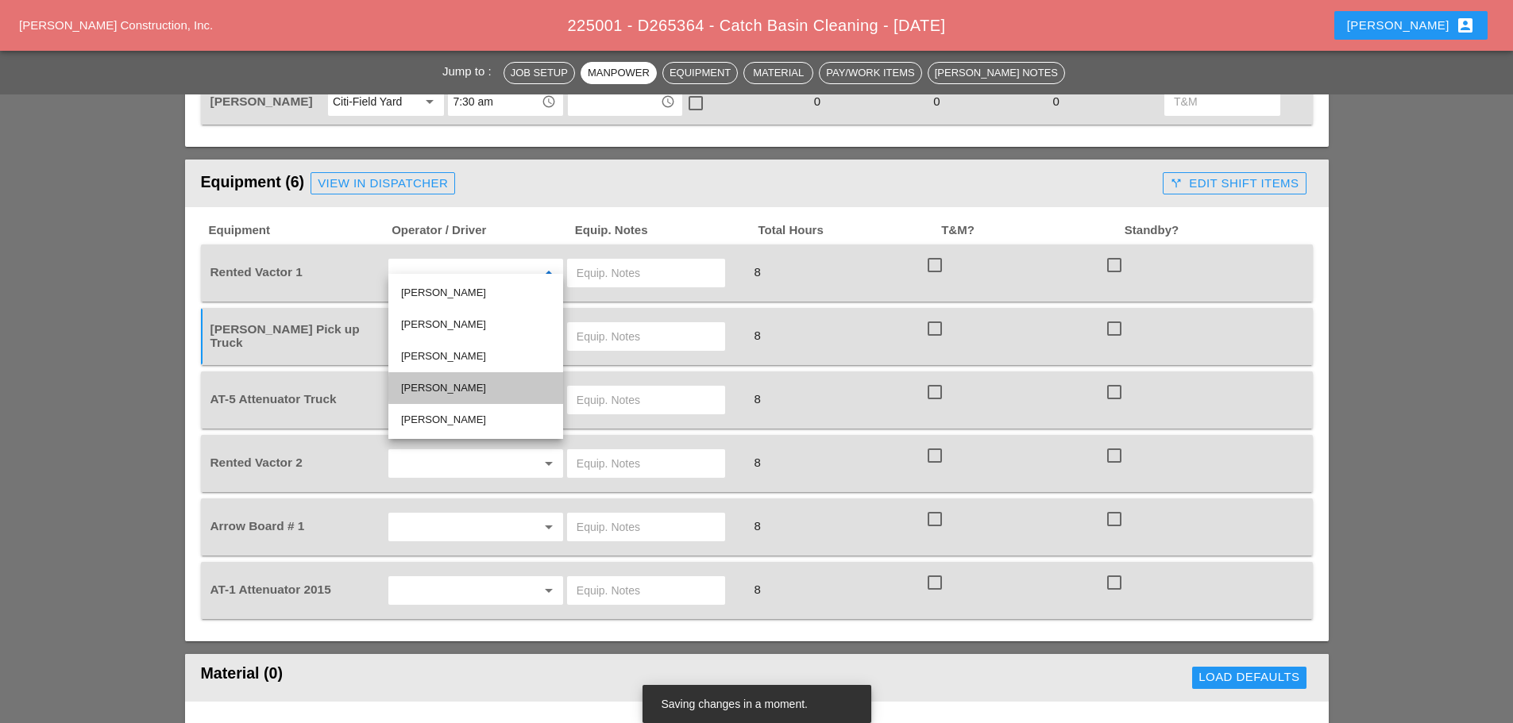
click at [453, 377] on div "Nick Mattheos" at bounding box center [475, 388] width 149 height 32
type input "Nick Mattheos"
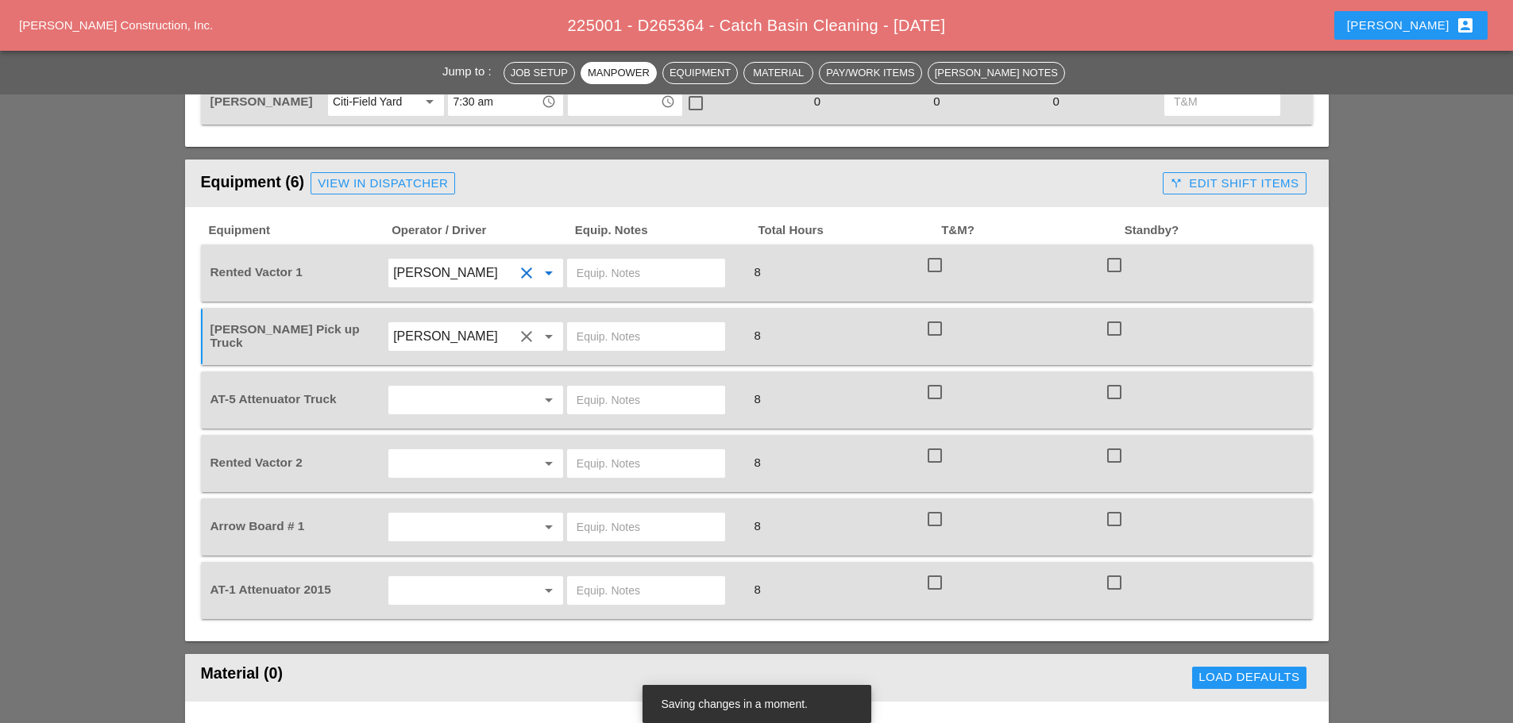
click at [449, 387] on input "text" at bounding box center [453, 399] width 121 height 25
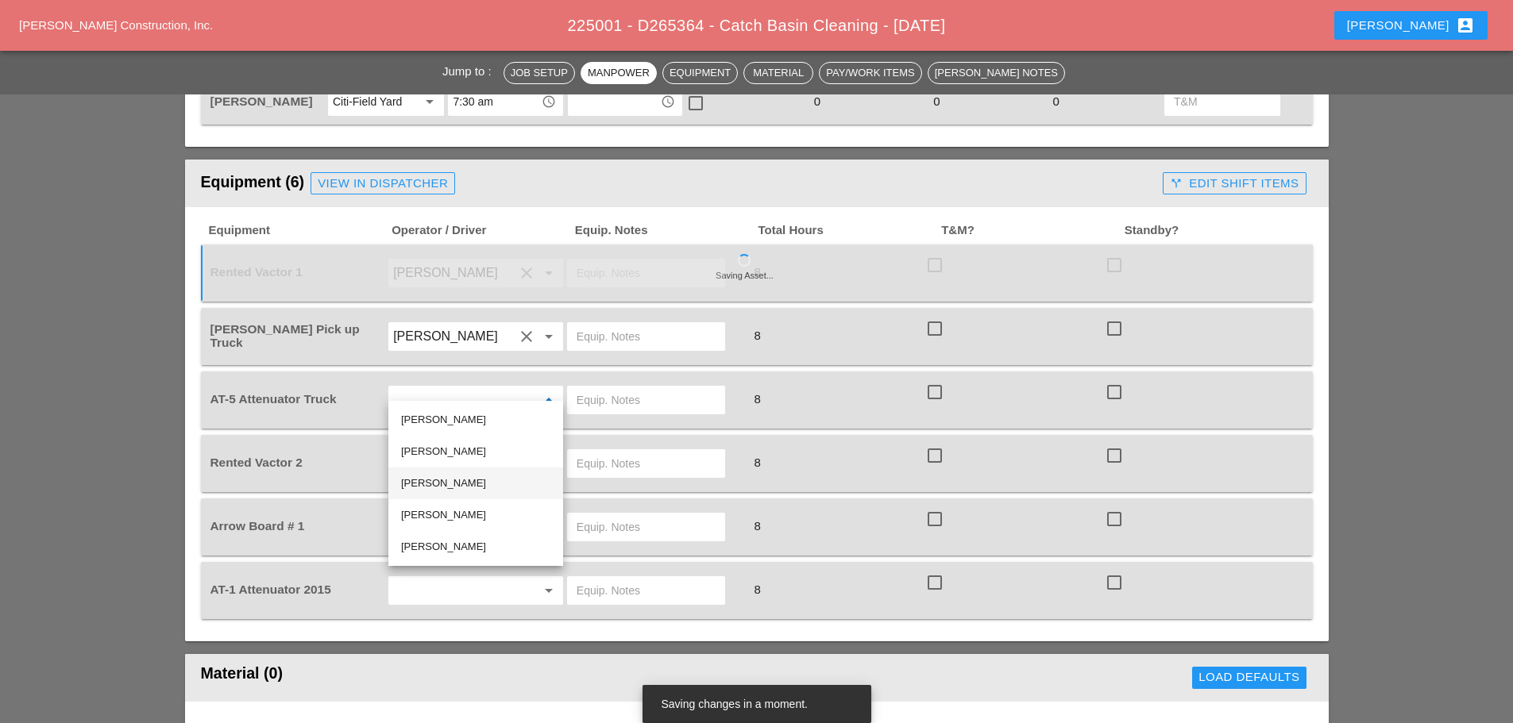
click at [434, 478] on div "Joseph Hill" at bounding box center [475, 483] width 149 height 19
type input "Joseph Hill"
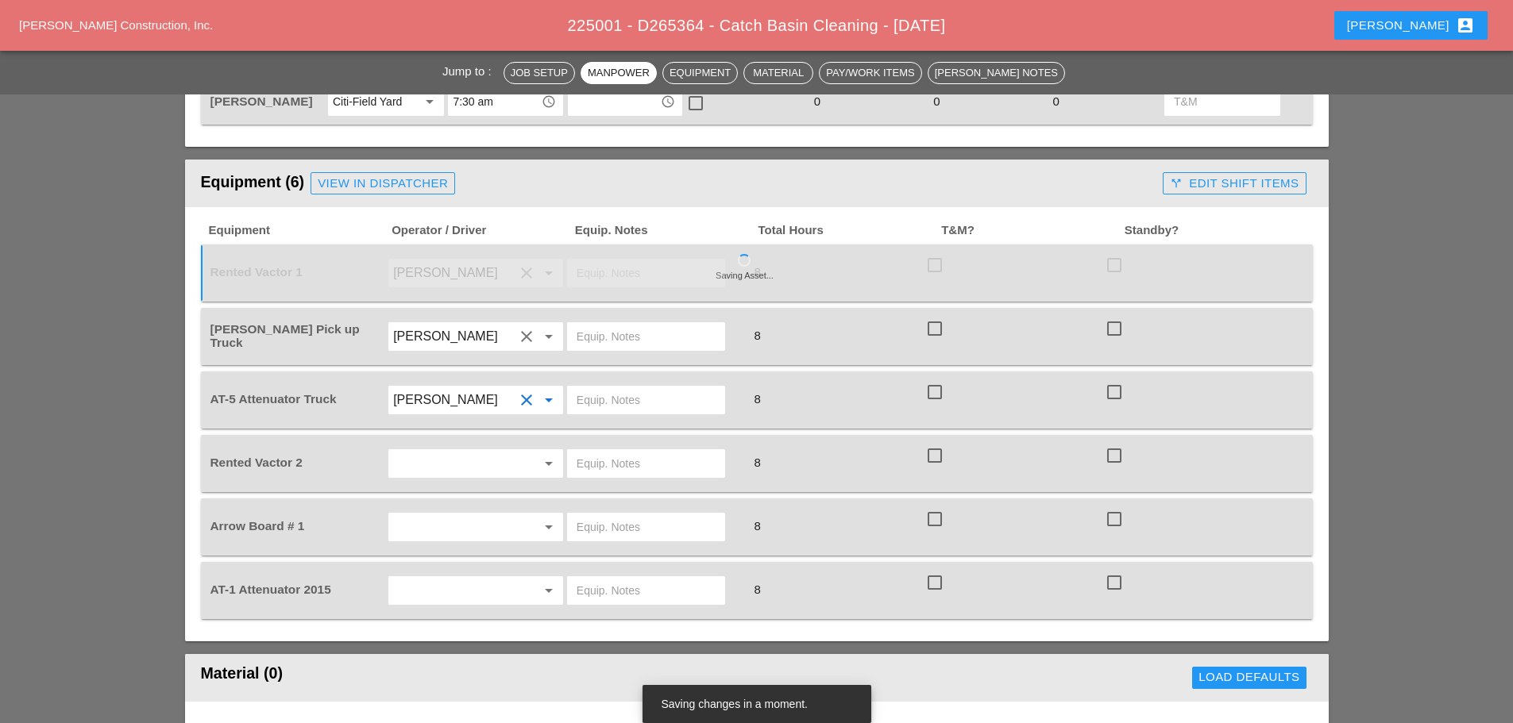
click at [438, 451] on input "text" at bounding box center [453, 463] width 121 height 25
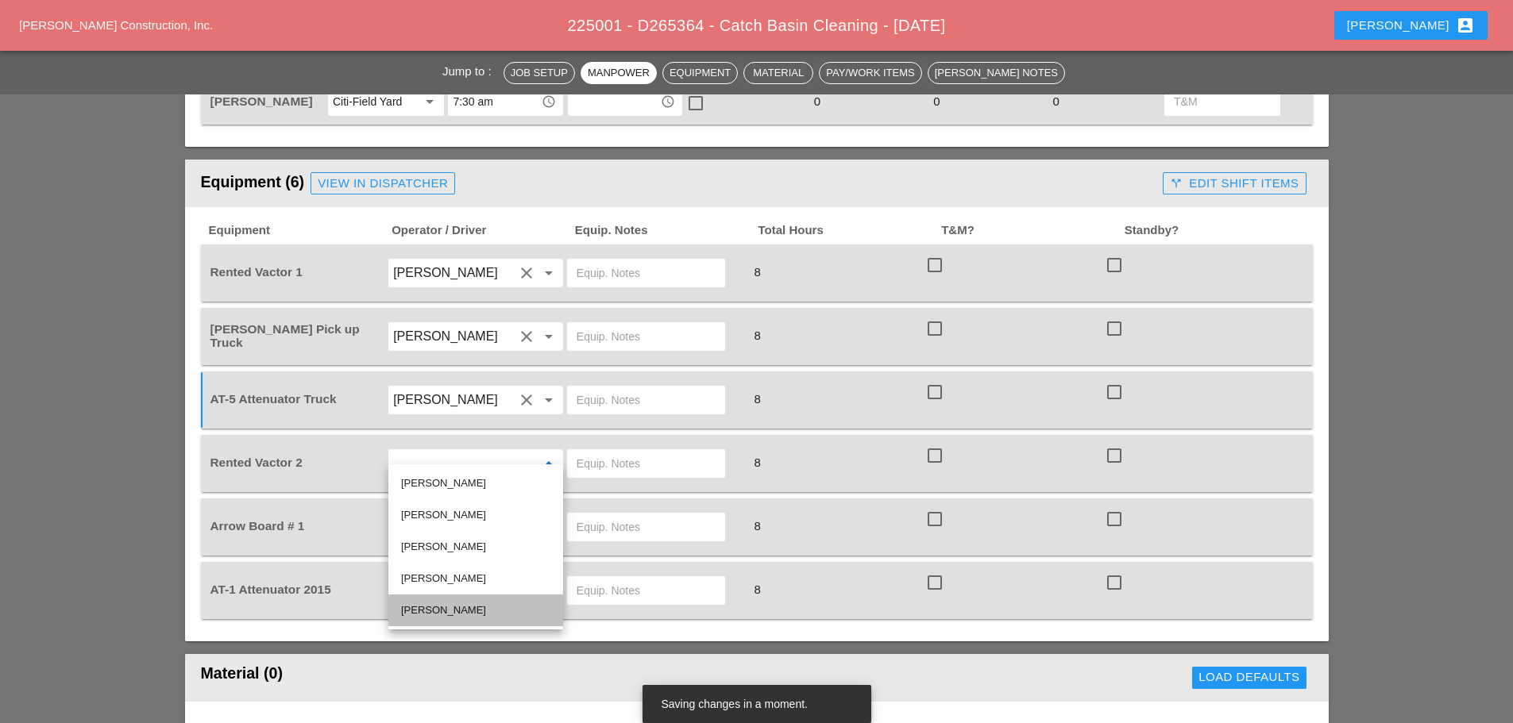
click at [449, 603] on div "Jose Ventura" at bounding box center [475, 610] width 149 height 19
type input "Jose Ventura"
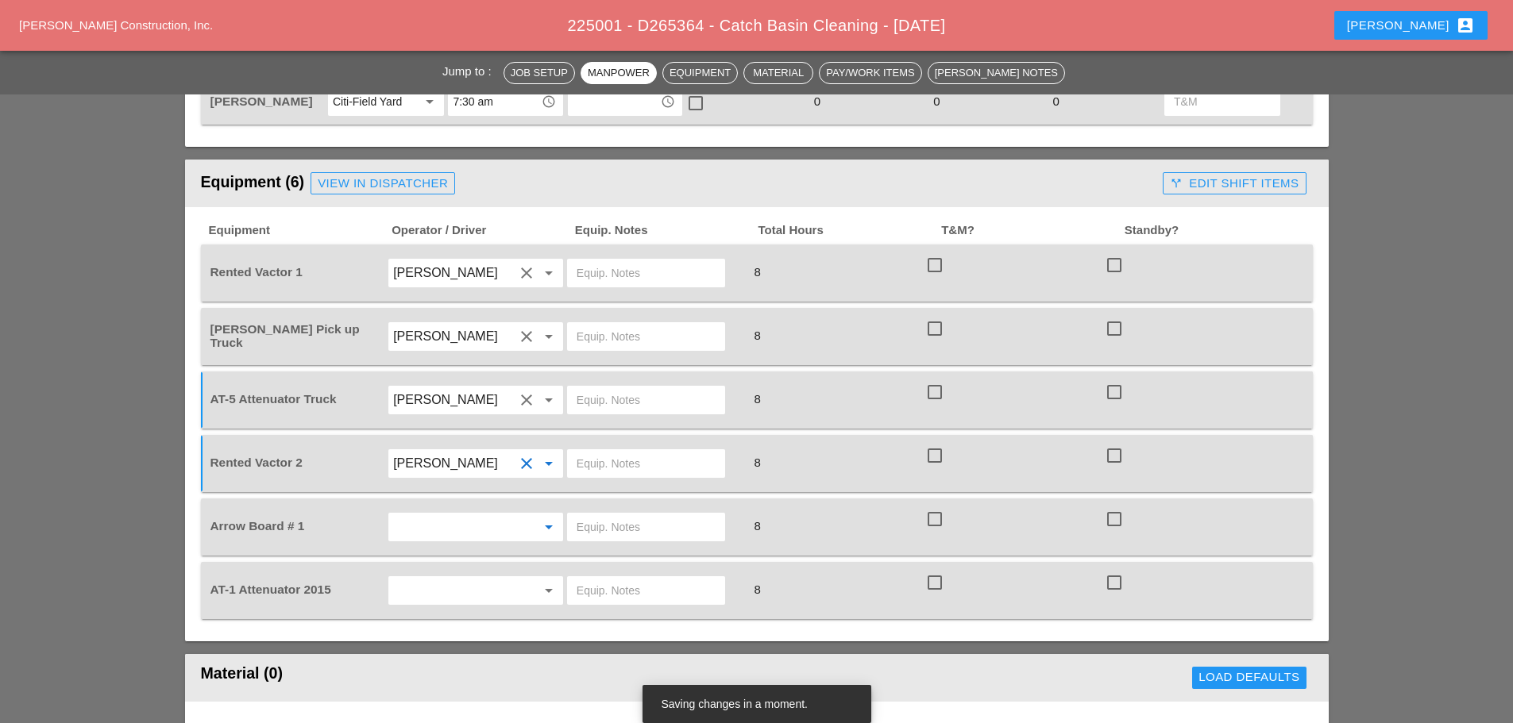
click at [441, 518] on input "text" at bounding box center [453, 527] width 121 height 25
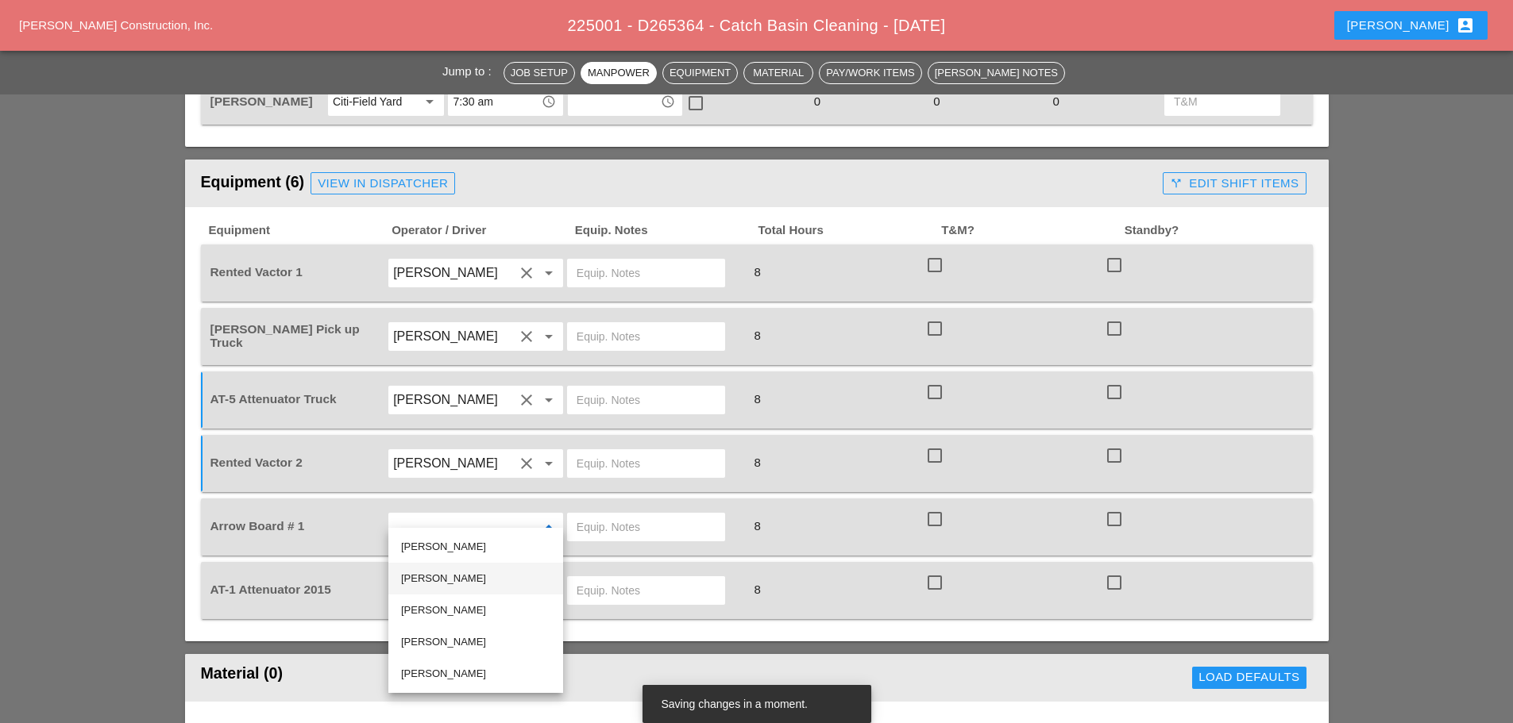
click at [441, 576] on div "[PERSON_NAME]" at bounding box center [475, 578] width 149 height 19
type input "[PERSON_NAME]"
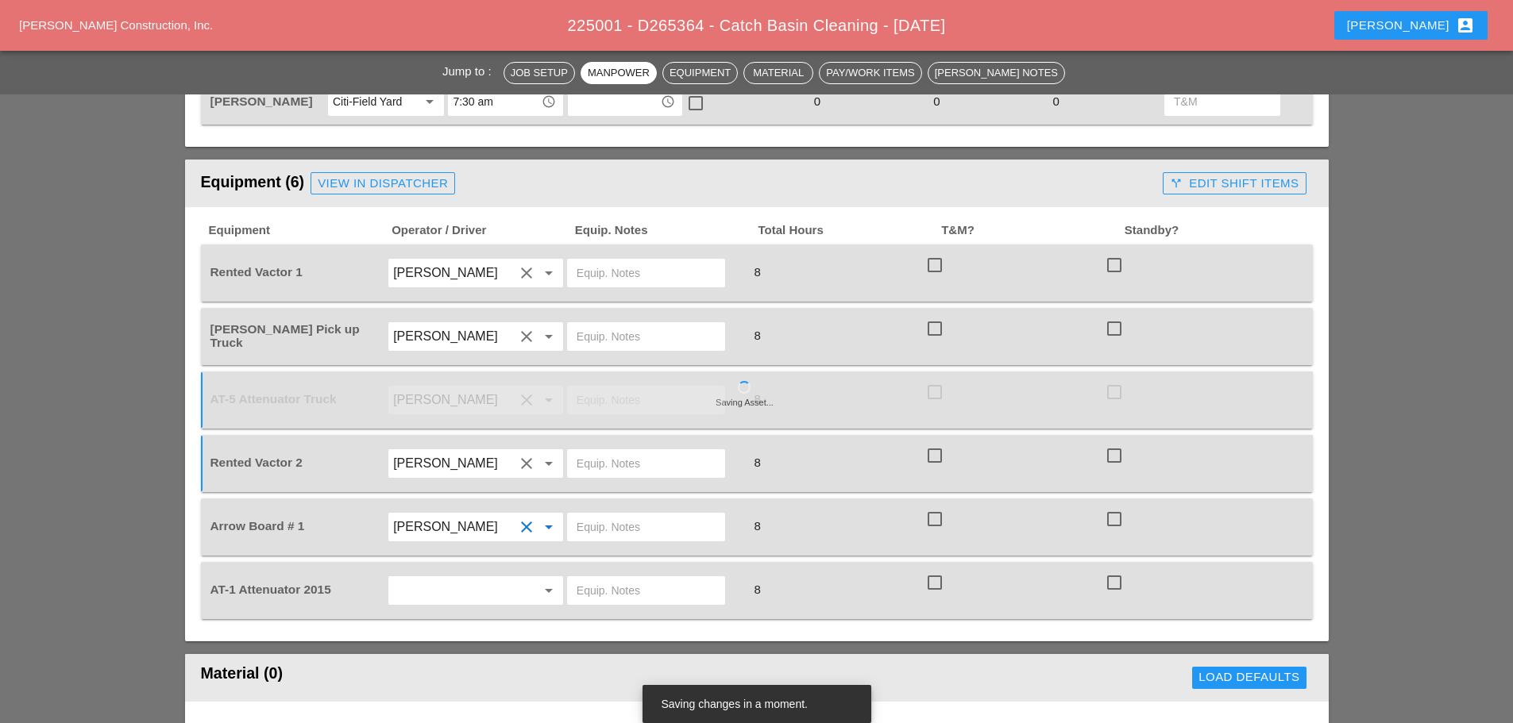
click at [428, 580] on input "text" at bounding box center [453, 590] width 121 height 25
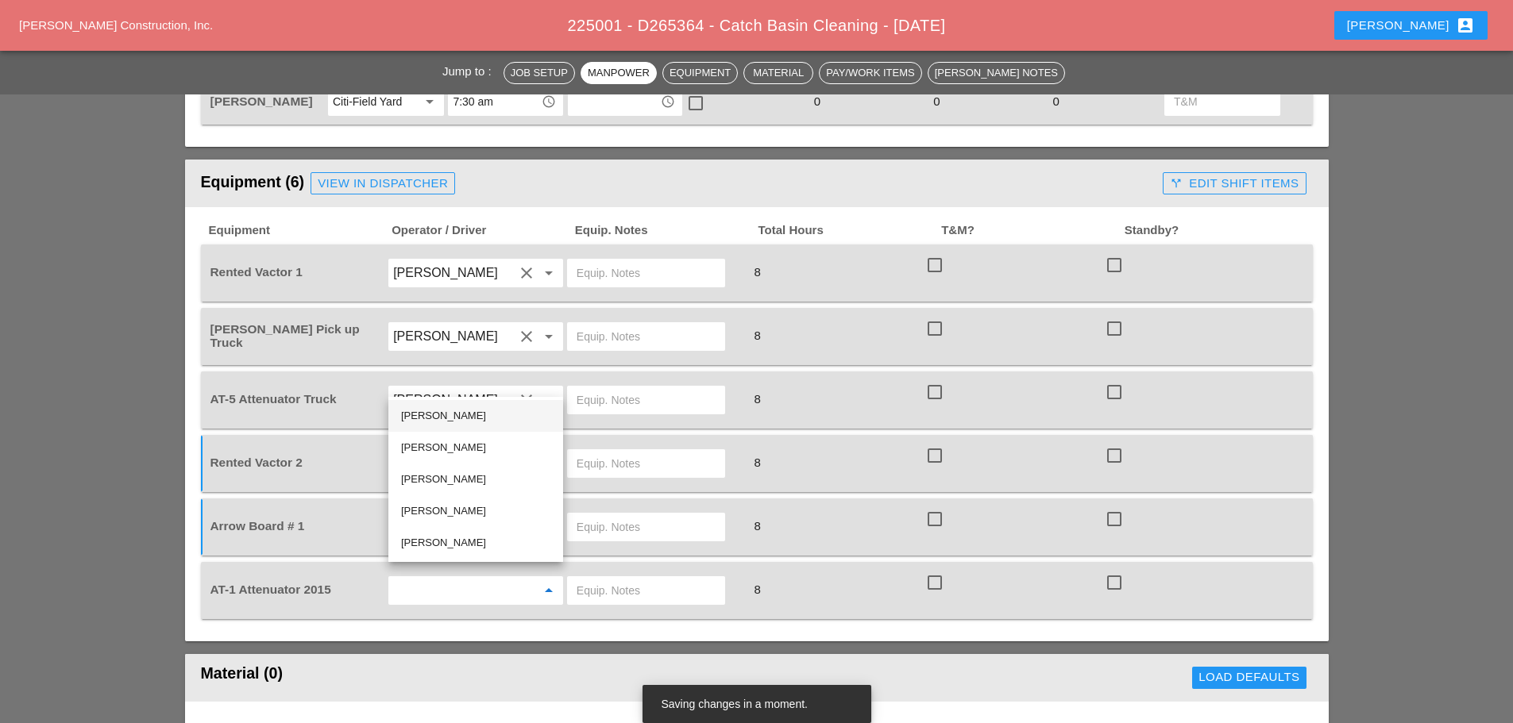
click at [467, 414] on div "[PERSON_NAME]" at bounding box center [475, 416] width 149 height 19
type input "[PERSON_NAME]"
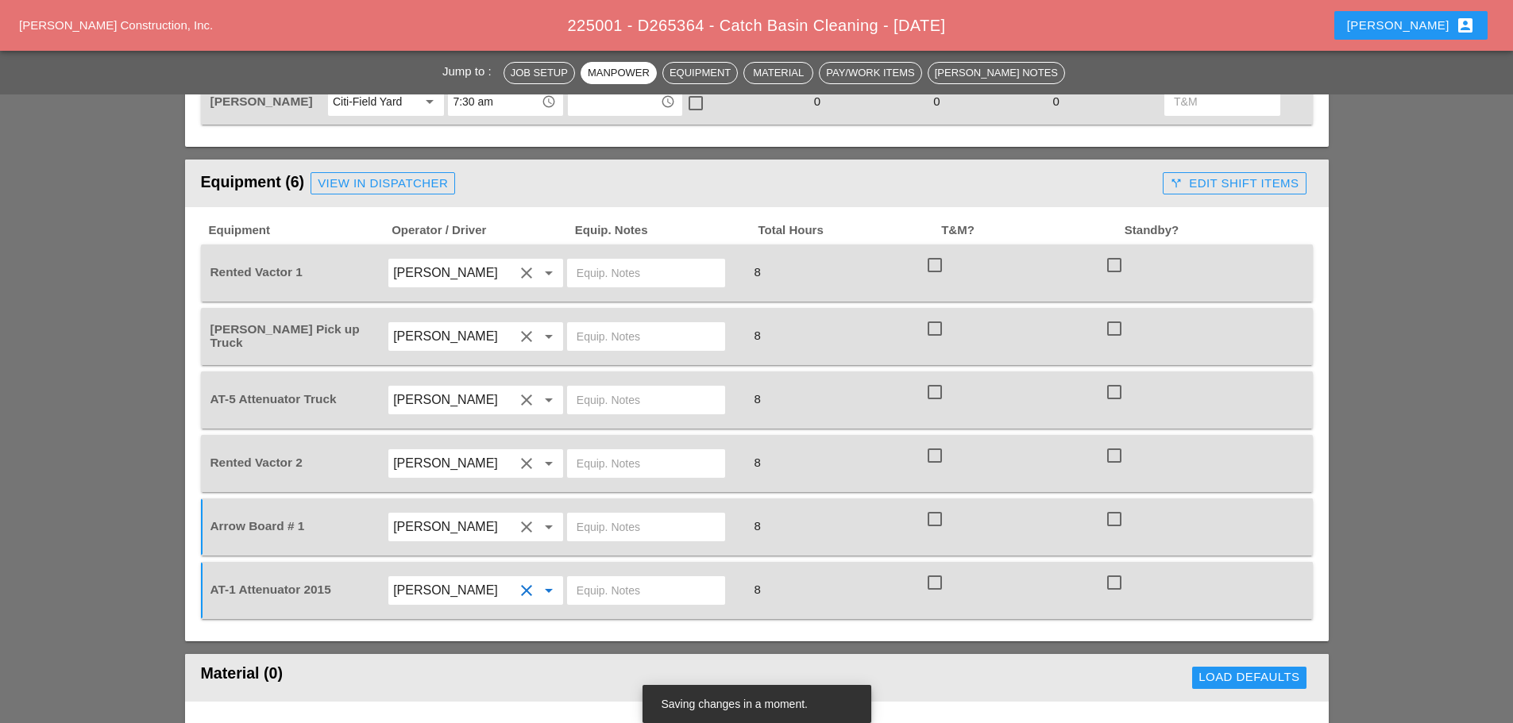
click at [606, 580] on input "text" at bounding box center [645, 590] width 139 height 25
type input "[PERSON_NAME]"
click at [594, 515] on input "text" at bounding box center [645, 527] width 139 height 25
click at [625, 455] on input "text" at bounding box center [645, 463] width 139 height 25
type input "CITY FIELD"
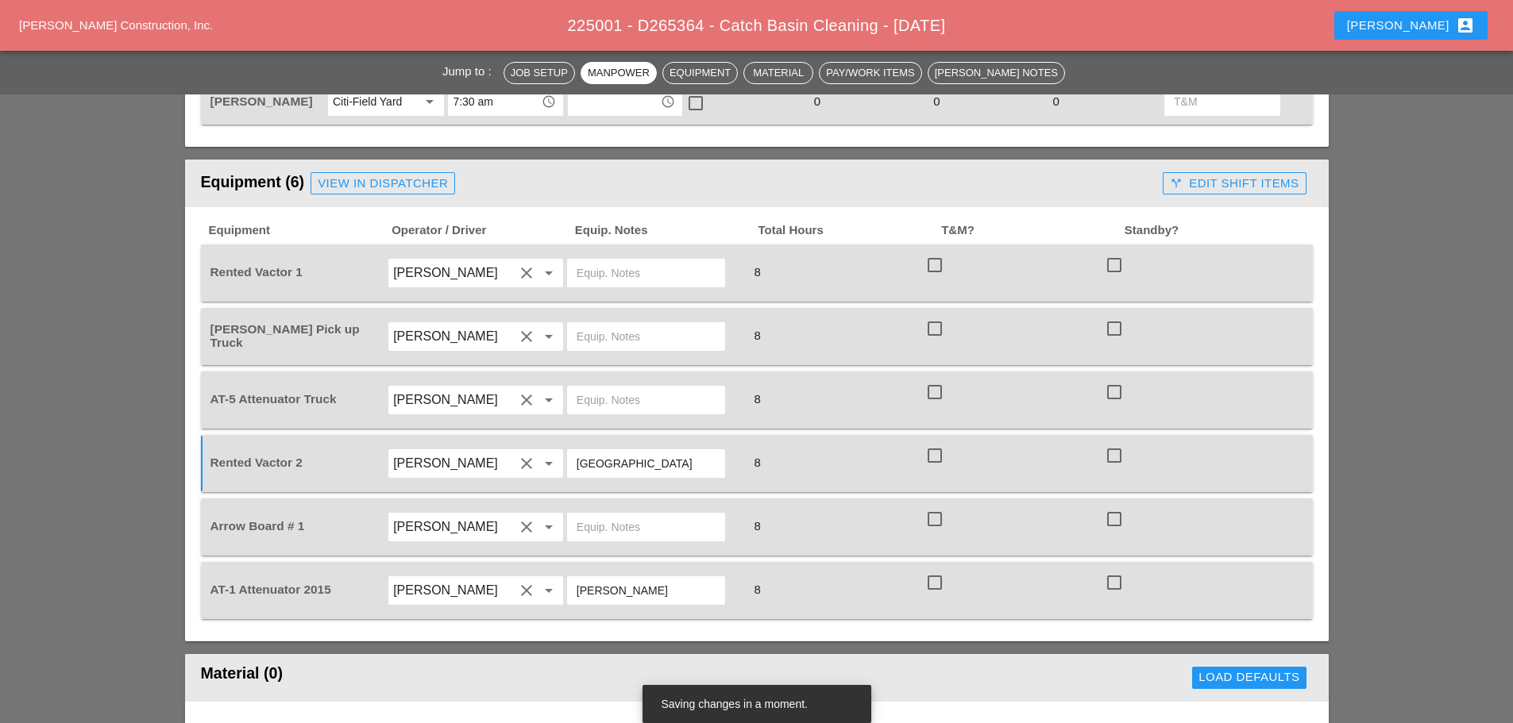
click at [587, 387] on input "text" at bounding box center [645, 399] width 139 height 25
type input "CITIFIELD"
click at [630, 261] on input "text" at bounding box center [645, 272] width 139 height 25
type input "CITY FIELD"
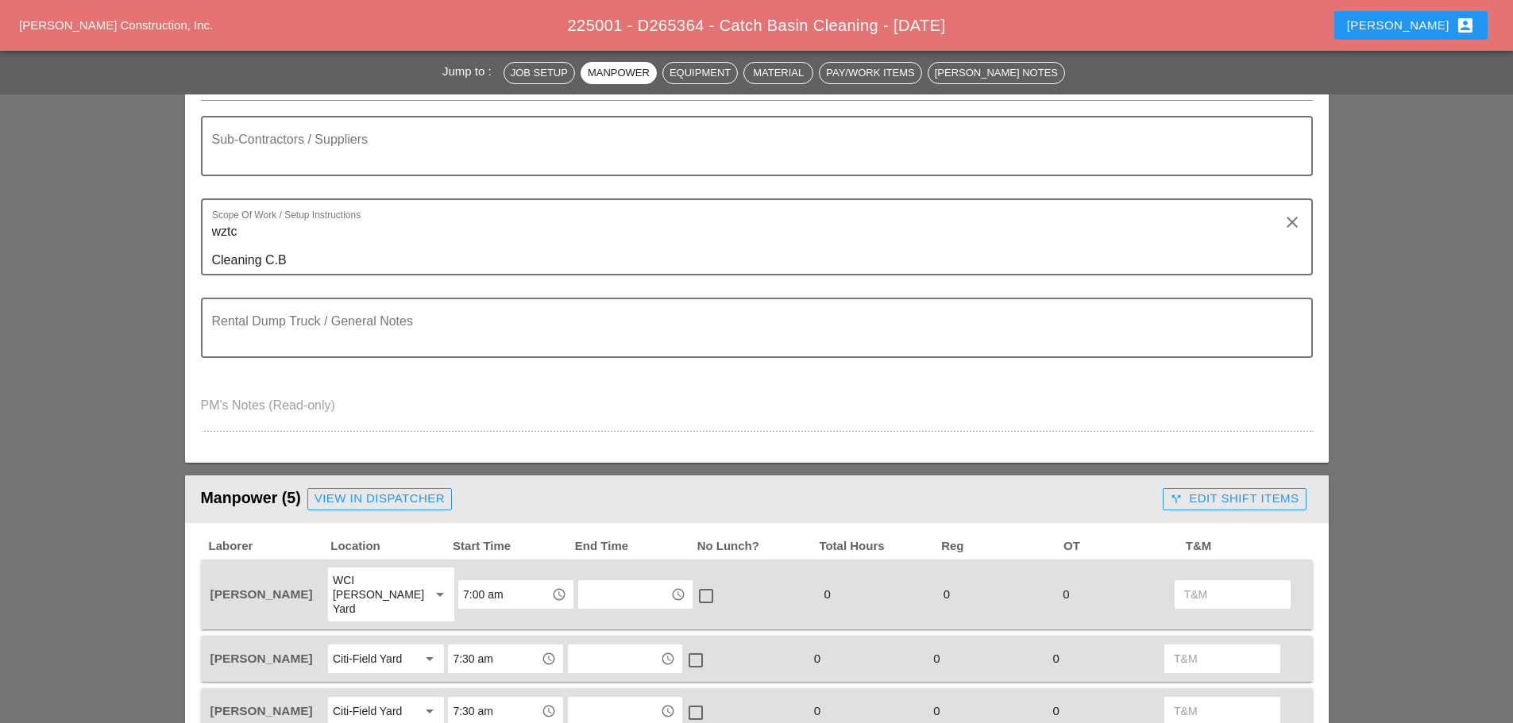
scroll to position [0, 0]
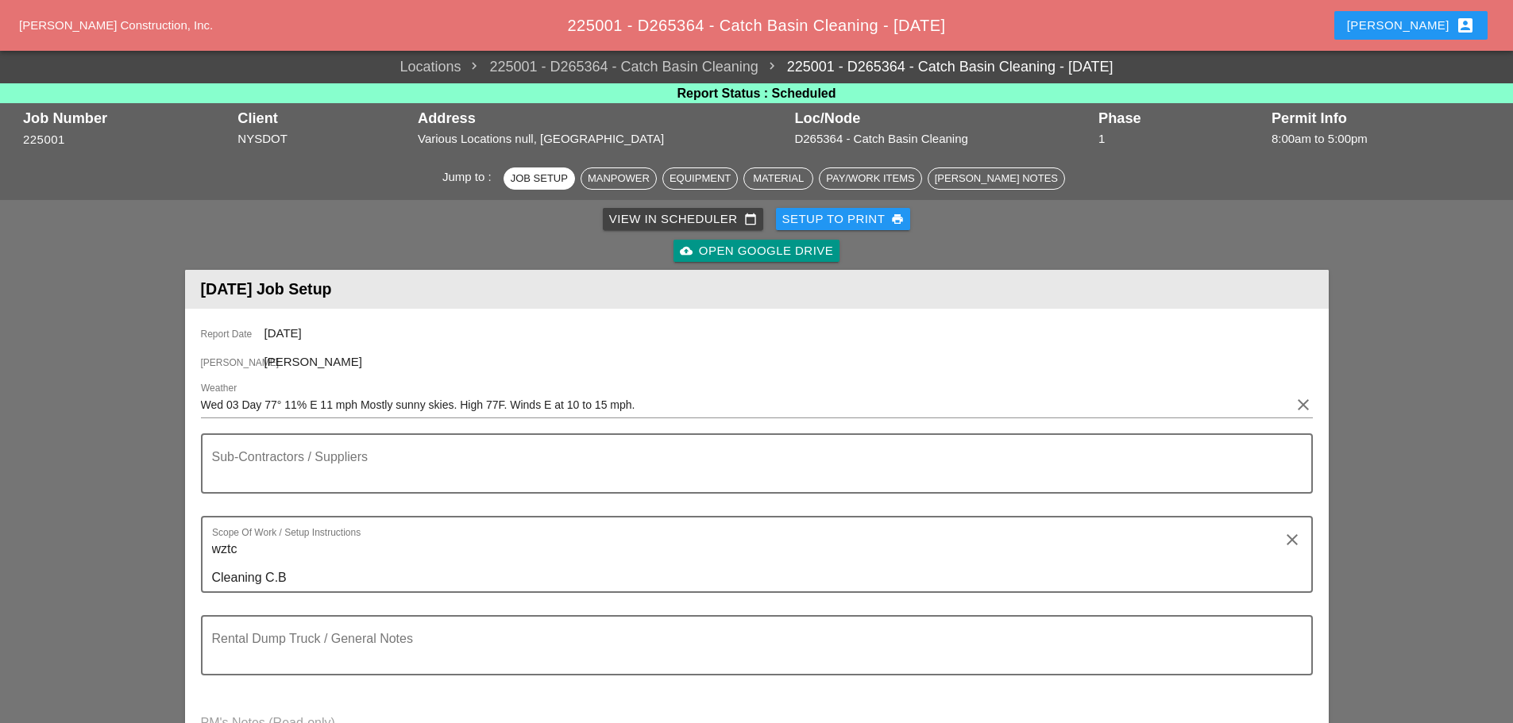
drag, startPoint x: 843, startPoint y: 221, endPoint x: 908, endPoint y: 220, distance: 64.3
click at [843, 221] on div "Setup to Print print" at bounding box center [843, 219] width 122 height 18
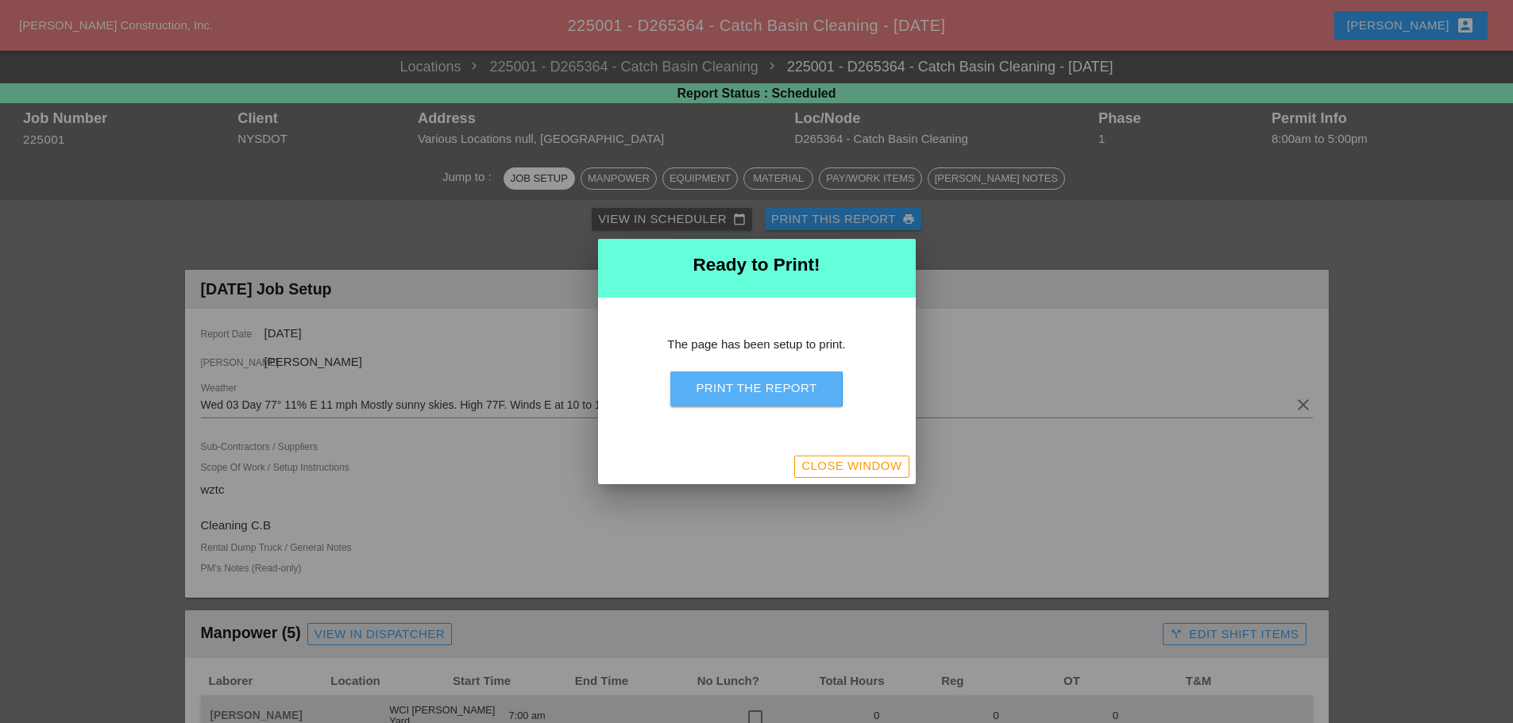
click at [785, 383] on div "Print the Report" at bounding box center [756, 389] width 121 height 18
click at [812, 468] on div "Close Window" at bounding box center [851, 466] width 100 height 18
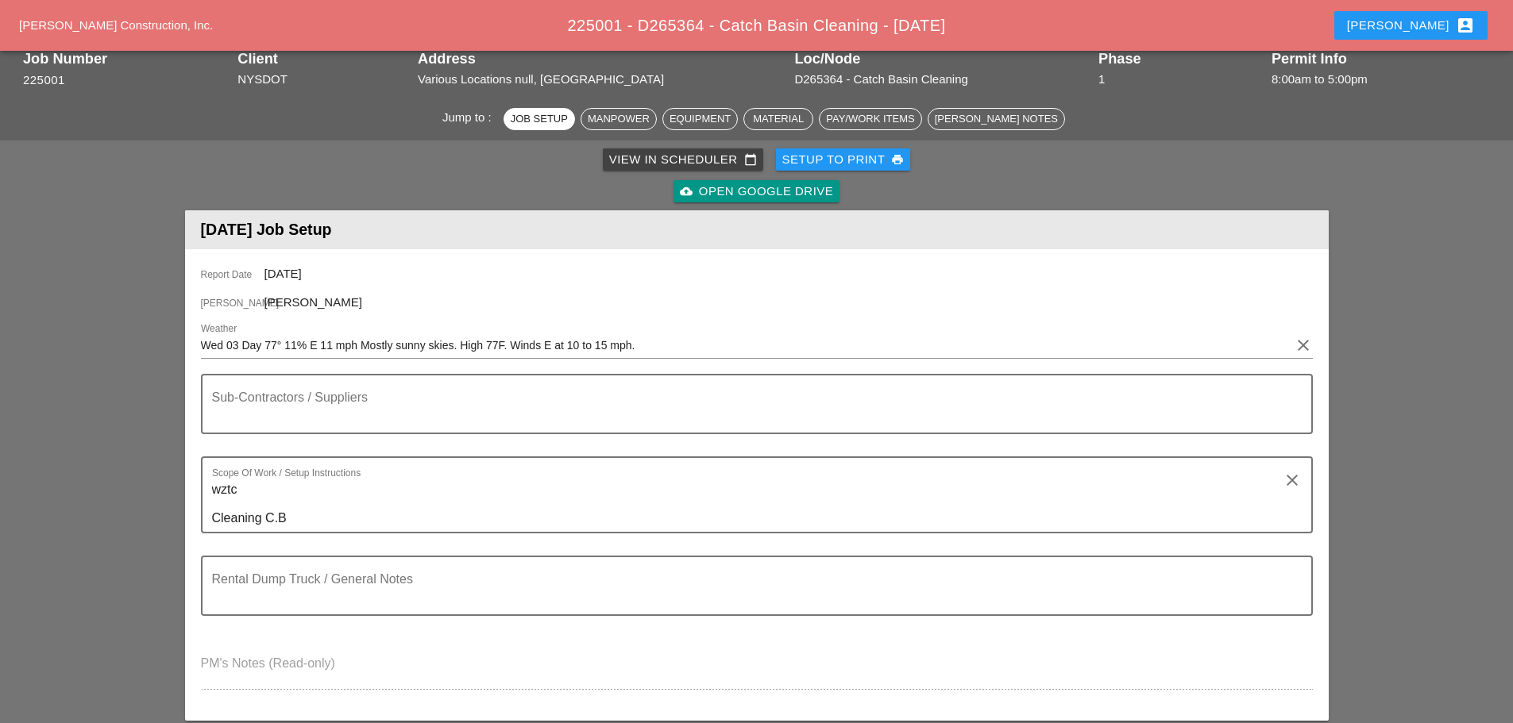
scroll to position [318, 0]
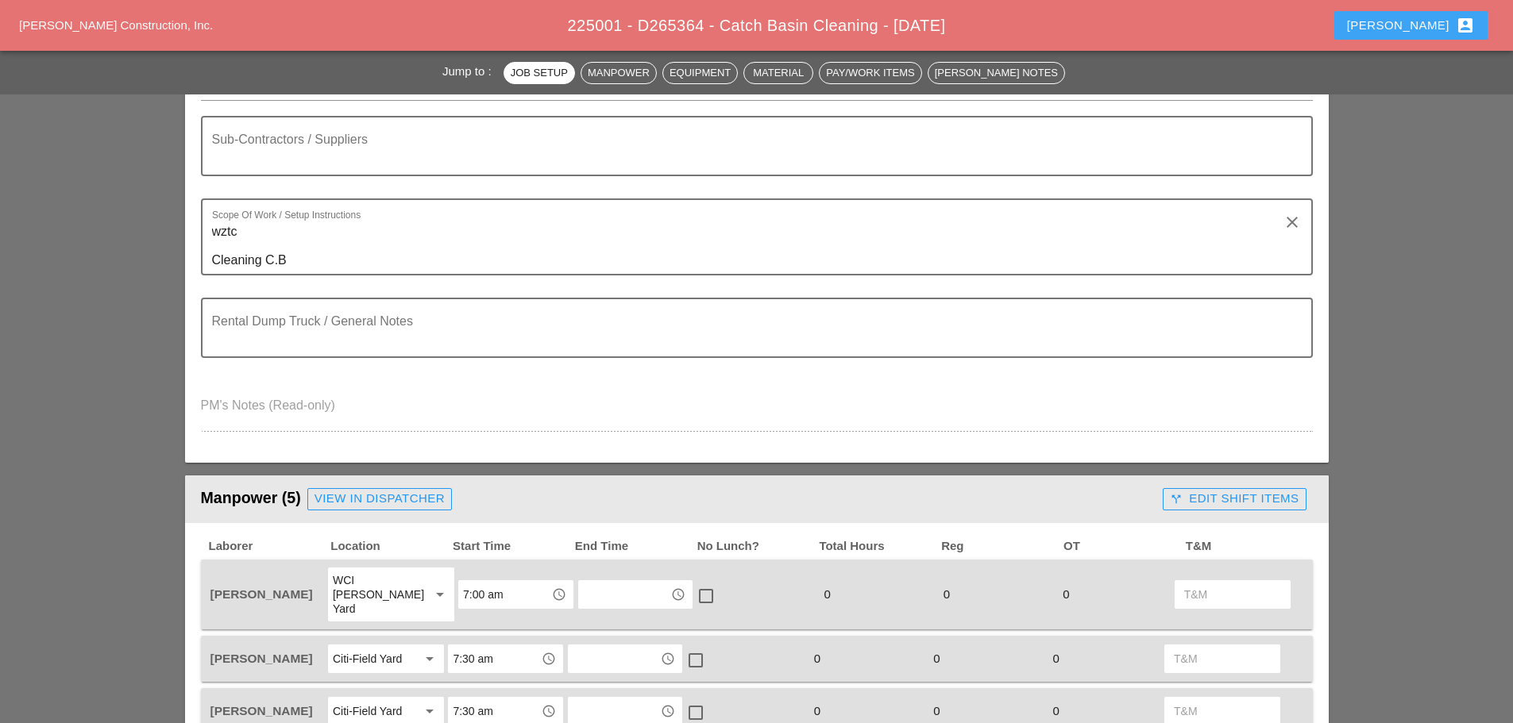
drag, startPoint x: 1438, startPoint y: 28, endPoint x: 1447, endPoint y: 94, distance: 66.5
click at [1438, 28] on div "[PERSON_NAME] account_box" at bounding box center [1411, 25] width 128 height 19
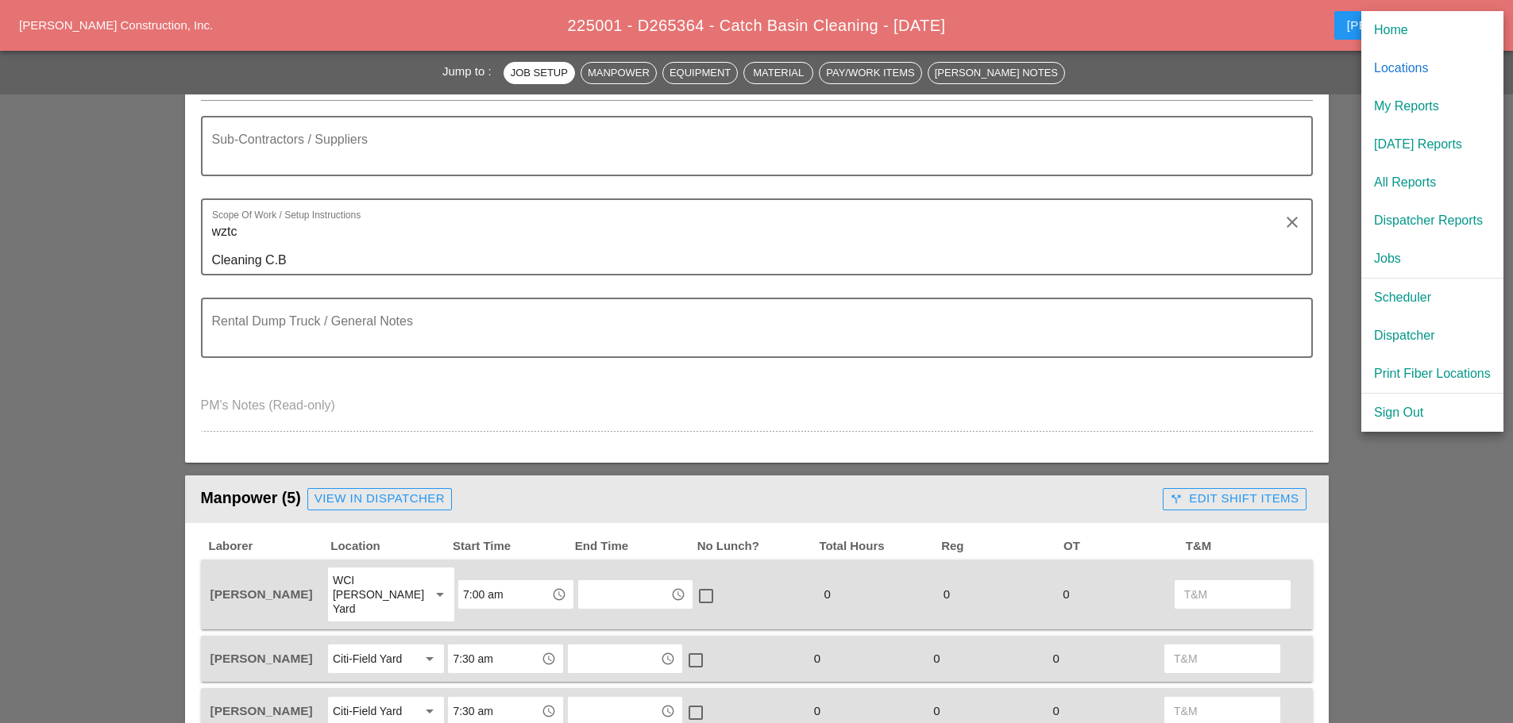
click at [1415, 328] on div "Dispatcher" at bounding box center [1432, 335] width 117 height 19
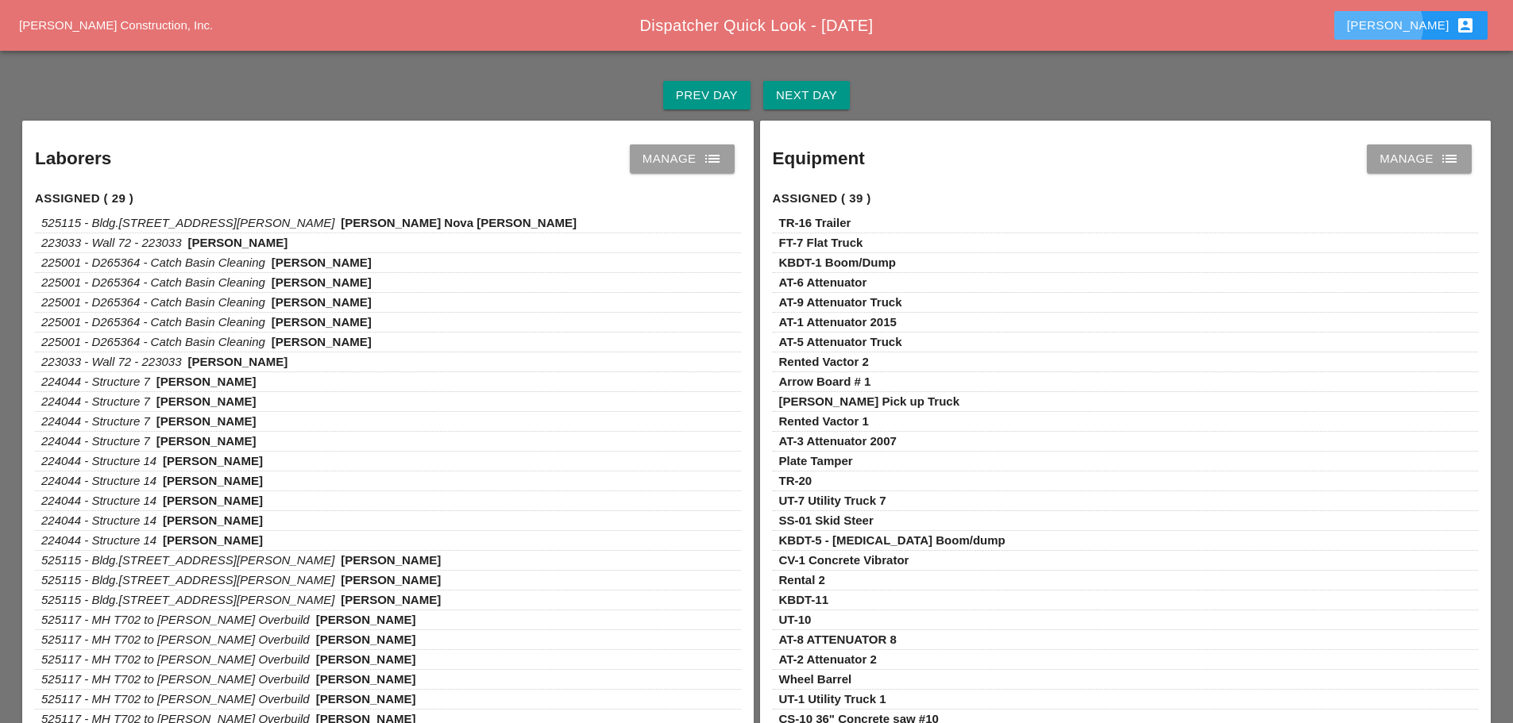
click at [1420, 22] on div "[PERSON_NAME] account_box" at bounding box center [1411, 25] width 128 height 19
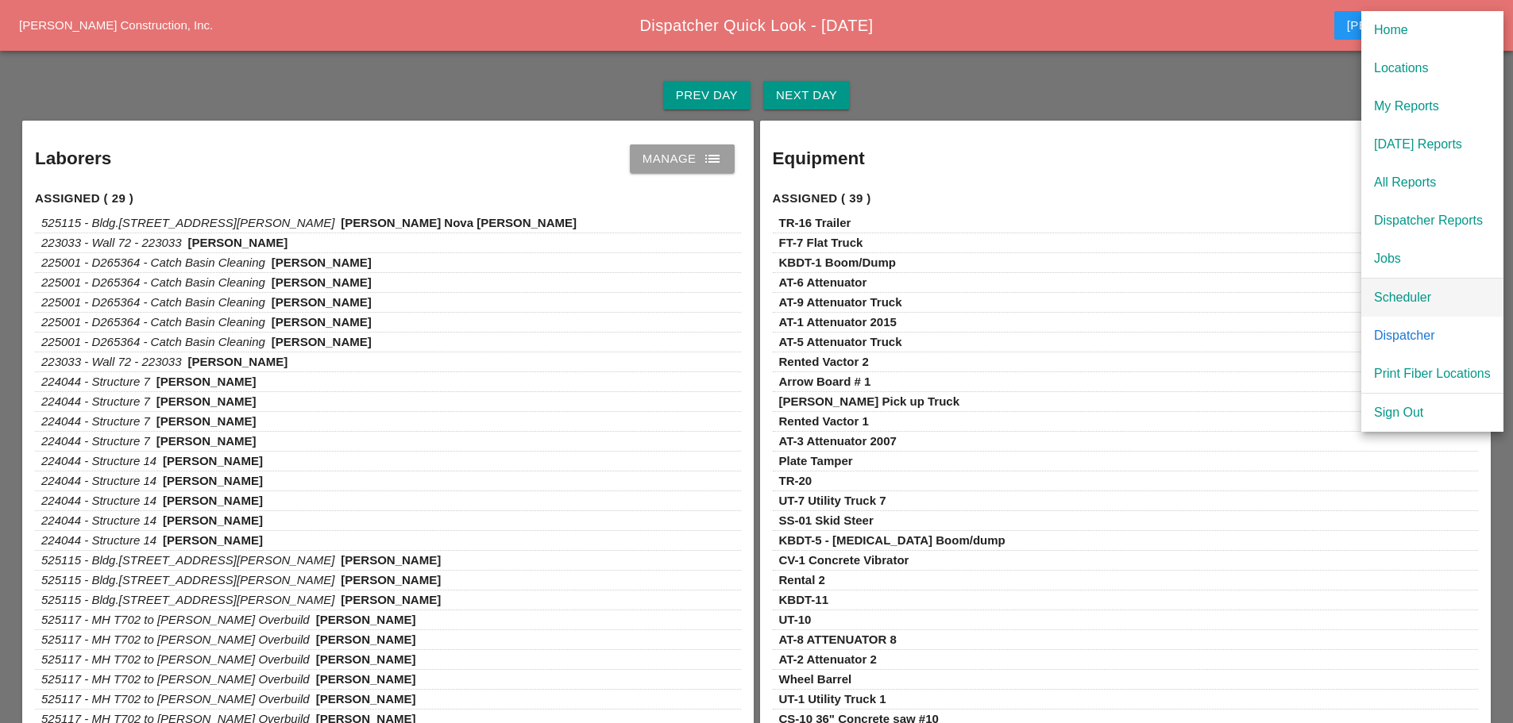
click at [1398, 296] on div "Scheduler" at bounding box center [1432, 297] width 117 height 19
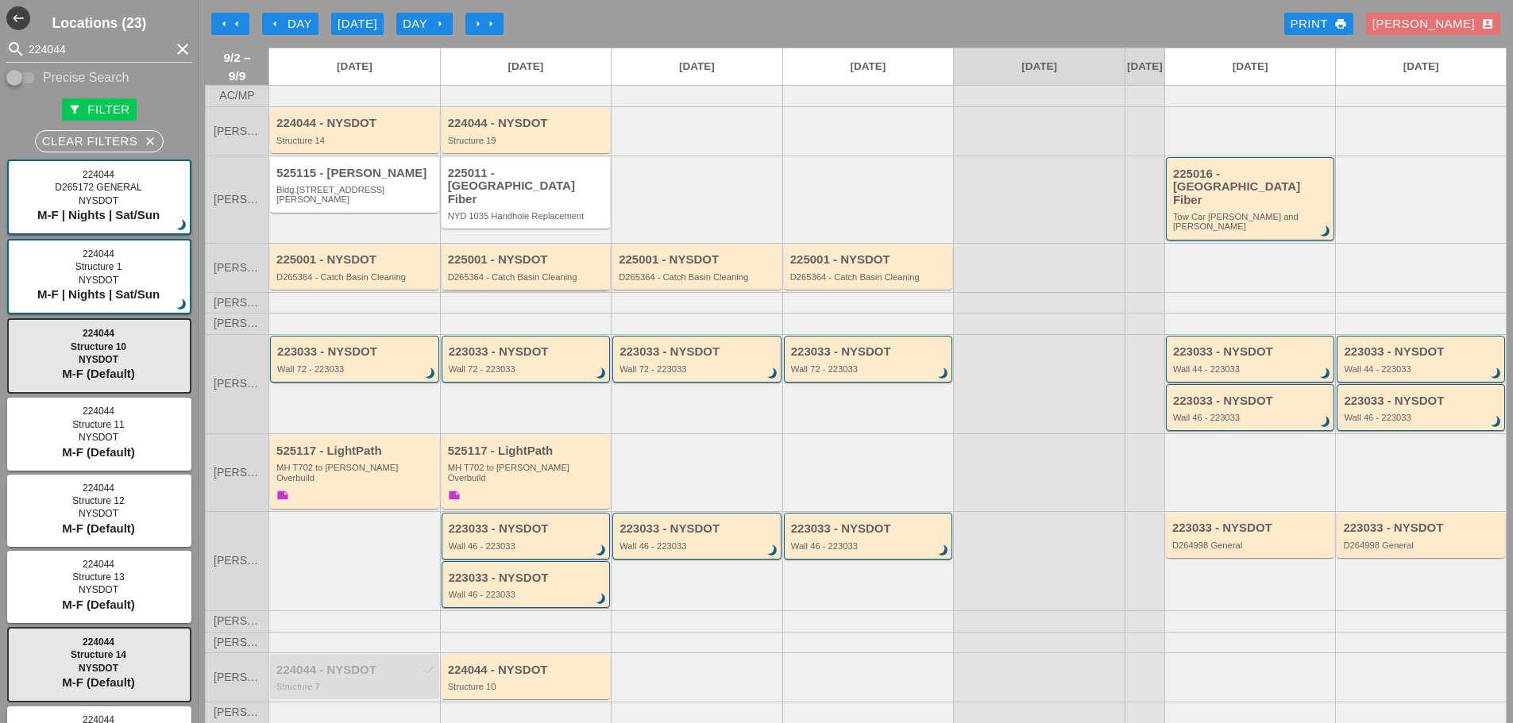
click at [501, 272] on div "D265364 - Catch Basin Cleaning" at bounding box center [527, 277] width 159 height 10
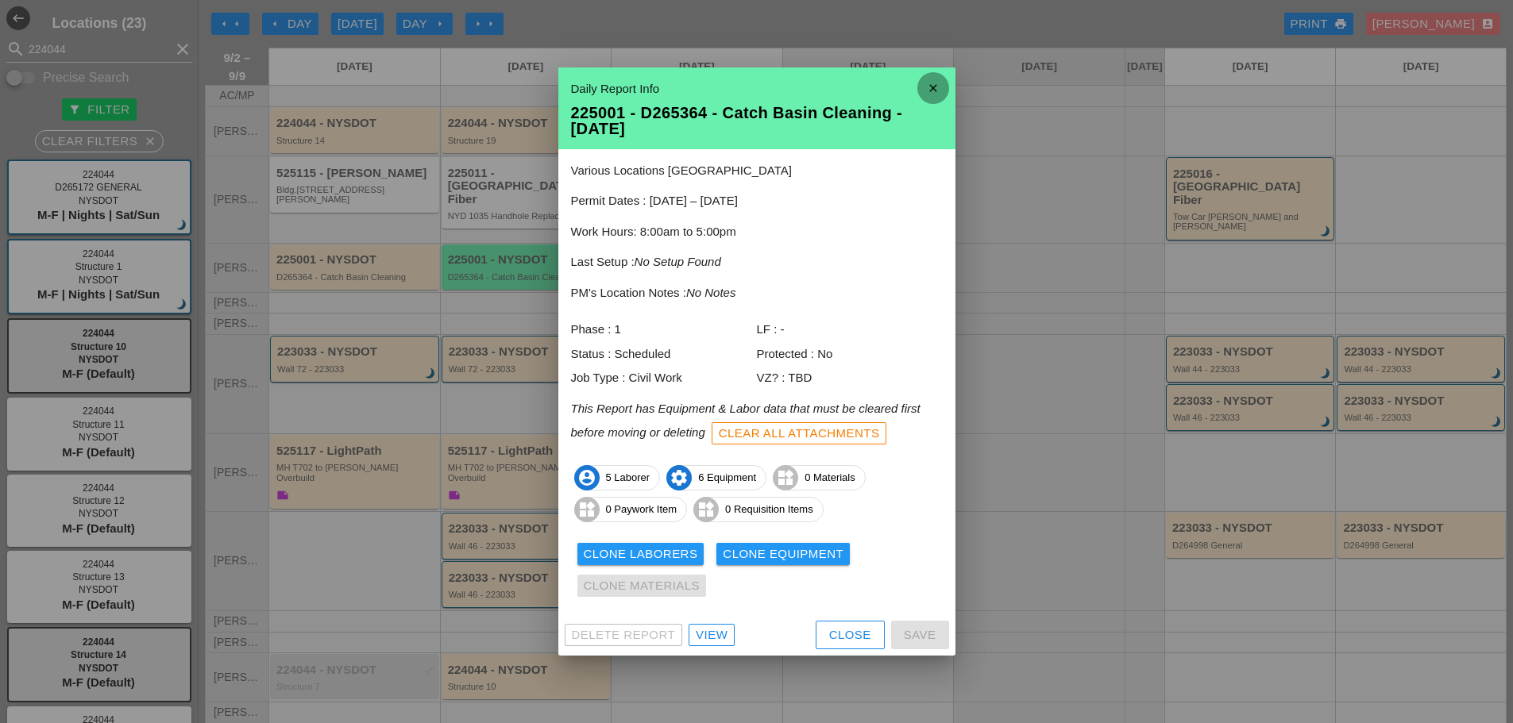
click at [923, 94] on icon "close" at bounding box center [933, 88] width 32 height 32
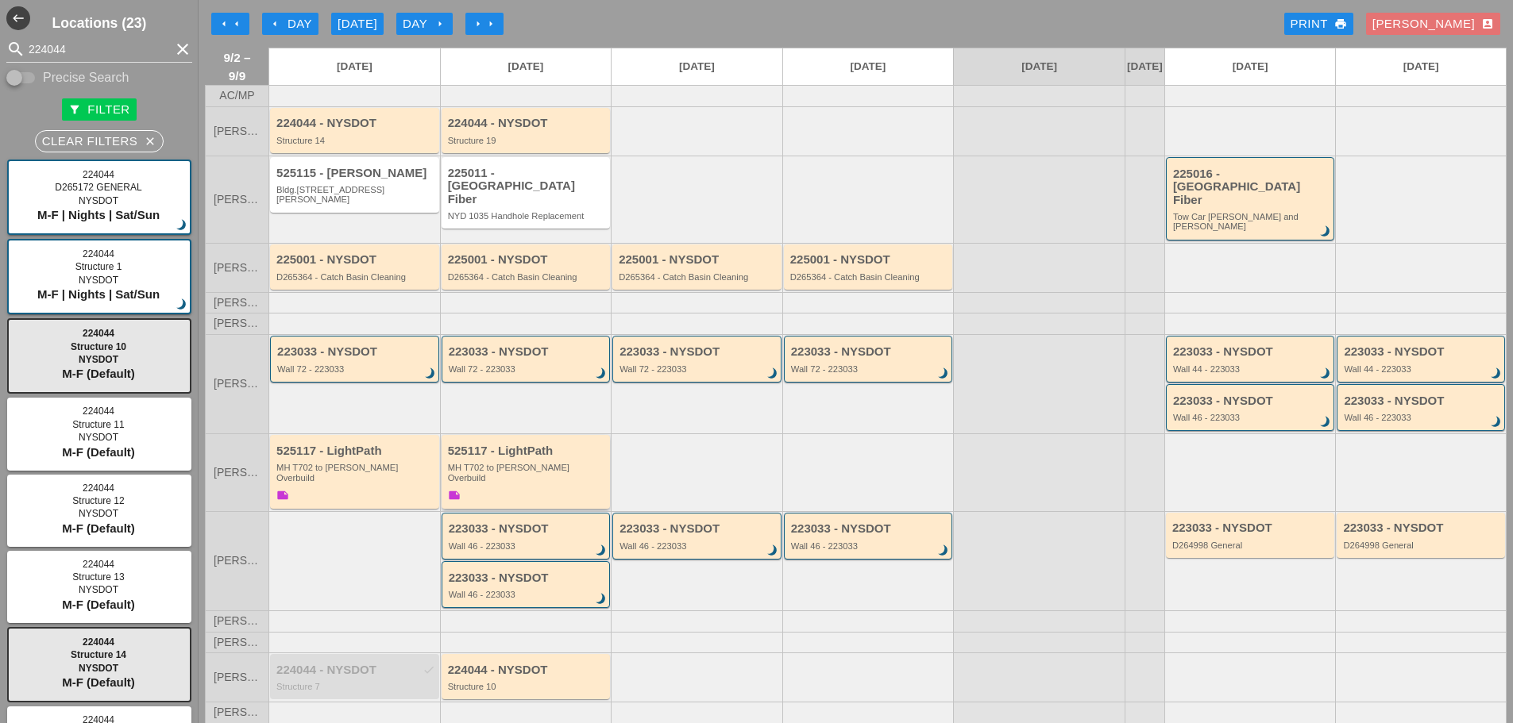
click at [522, 468] on div "525117 - LightPath MH T702 to Boldyn MH Overbuild note" at bounding box center [527, 475] width 159 height 60
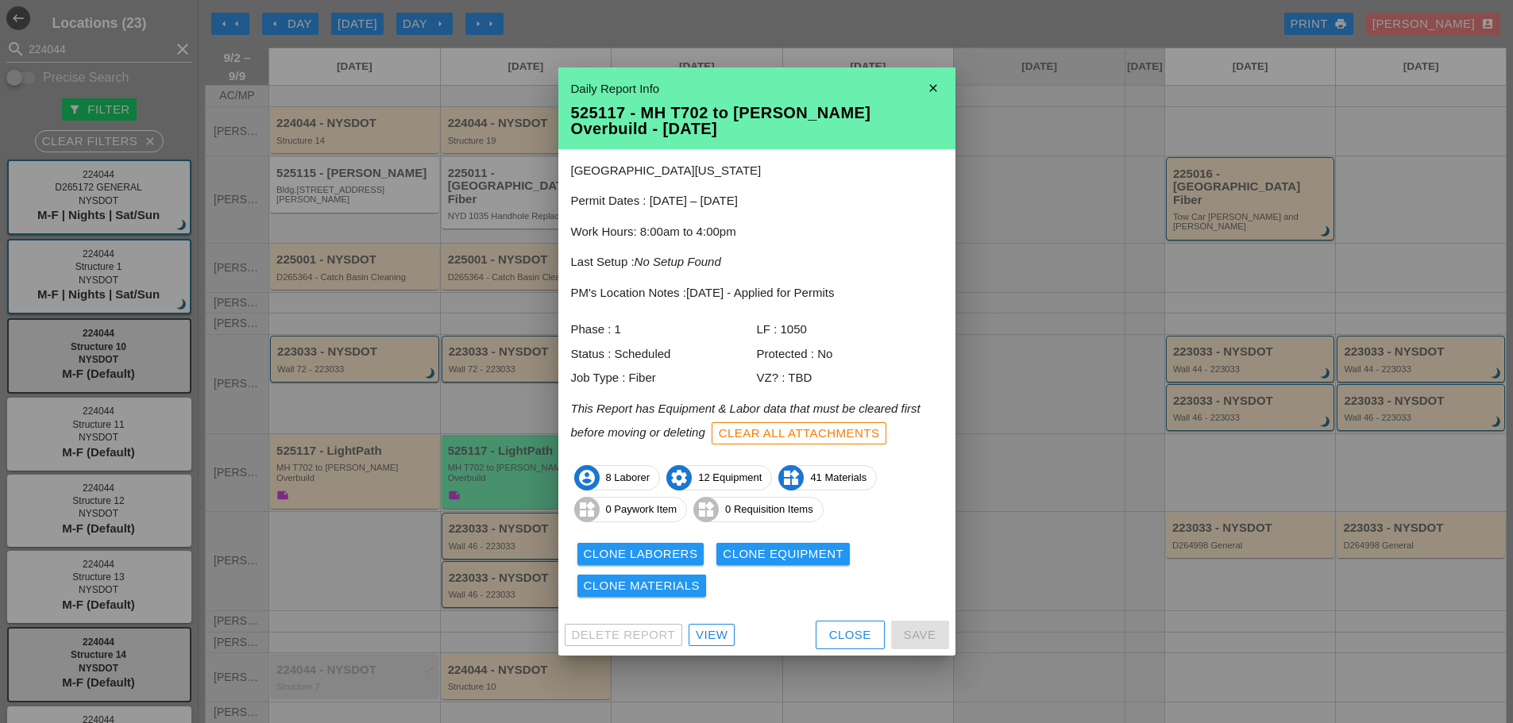
click at [925, 91] on icon "close" at bounding box center [933, 88] width 32 height 32
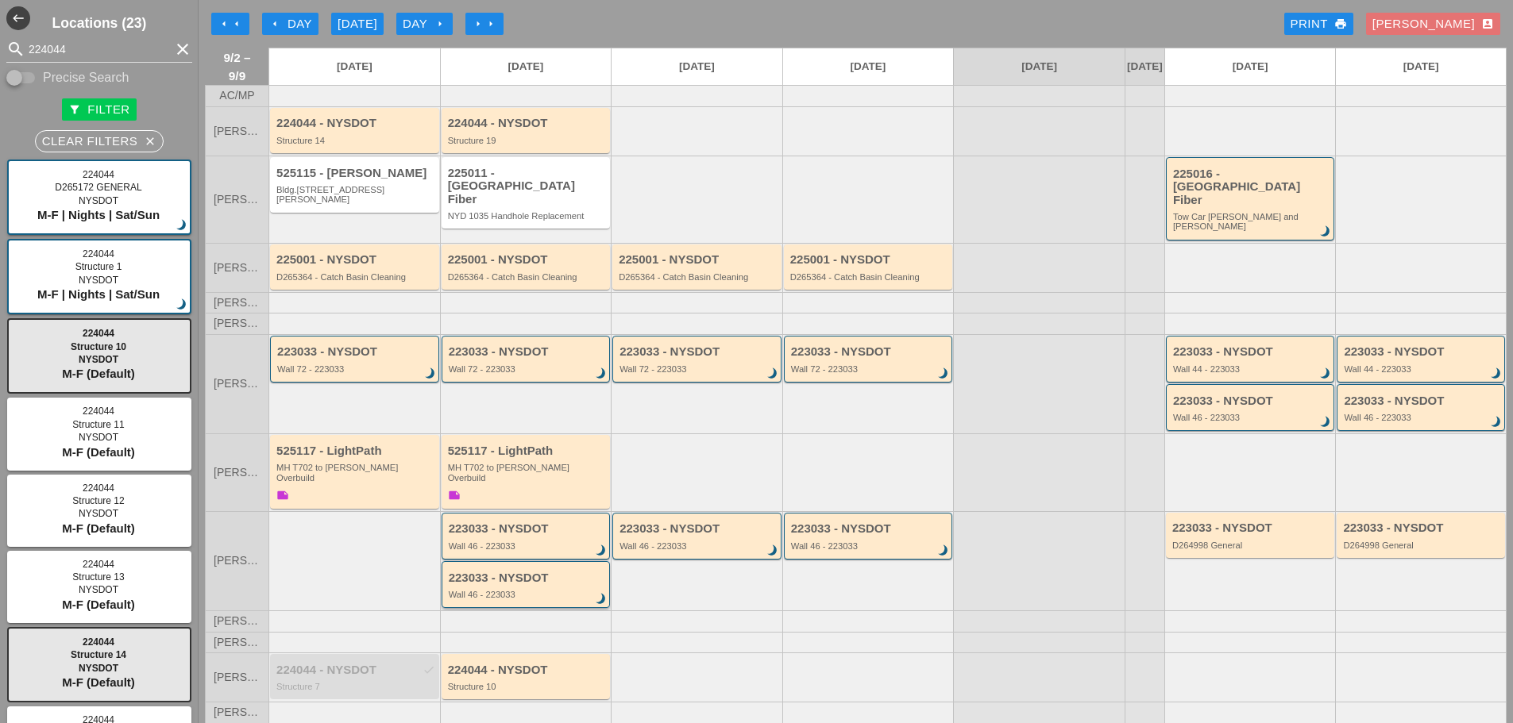
click at [461, 590] on div "Wall 46 - 223033" at bounding box center [527, 595] width 157 height 10
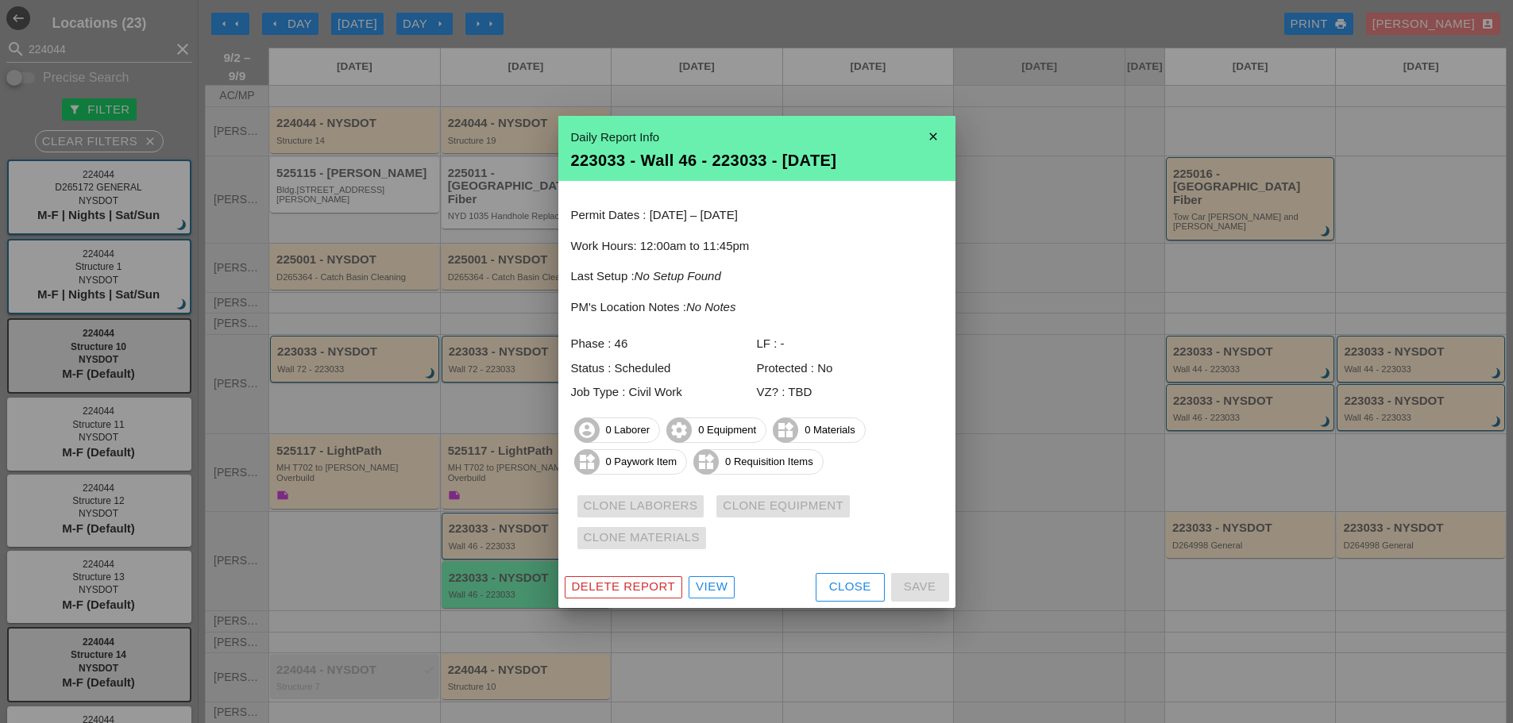
click at [926, 141] on icon "close" at bounding box center [933, 137] width 32 height 32
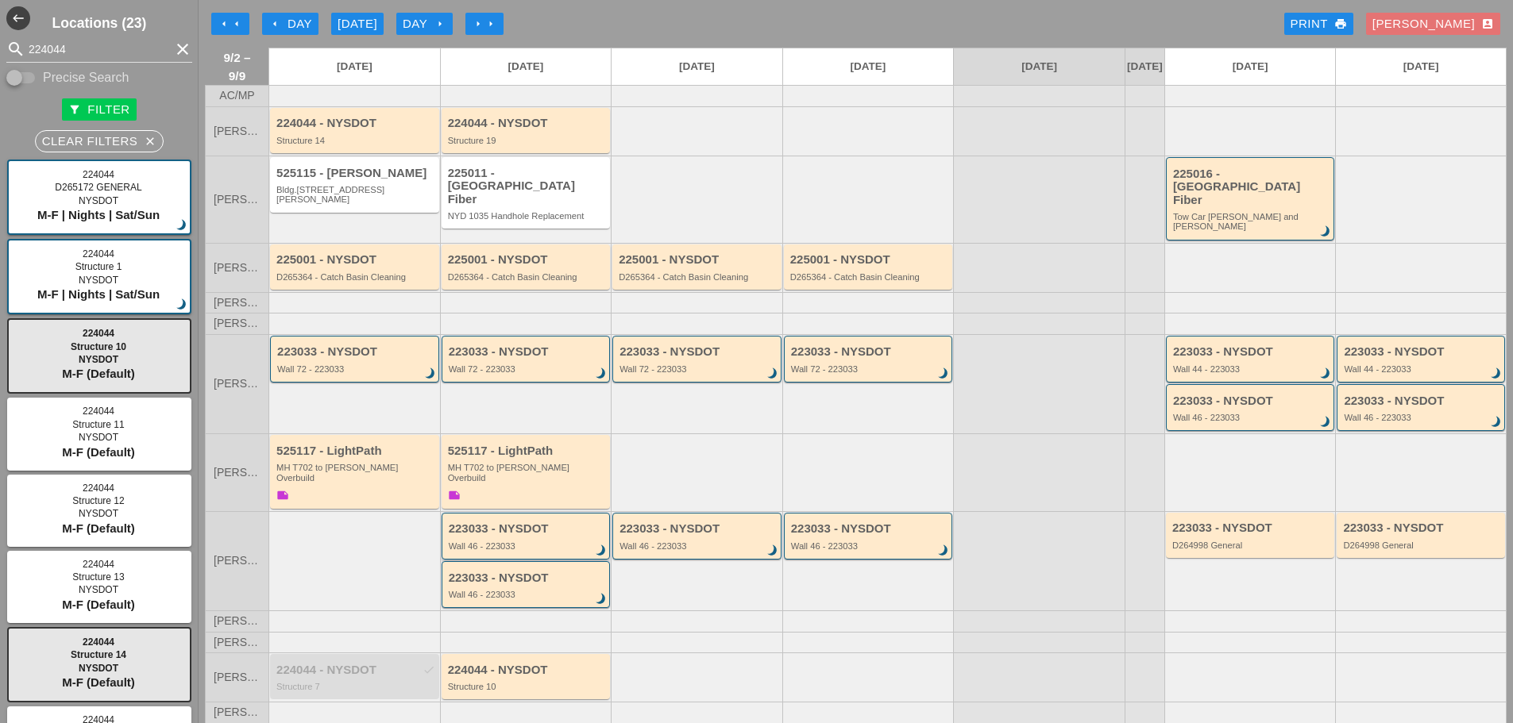
click at [555, 542] on div "Wall 46 - 223033" at bounding box center [527, 547] width 157 height 10
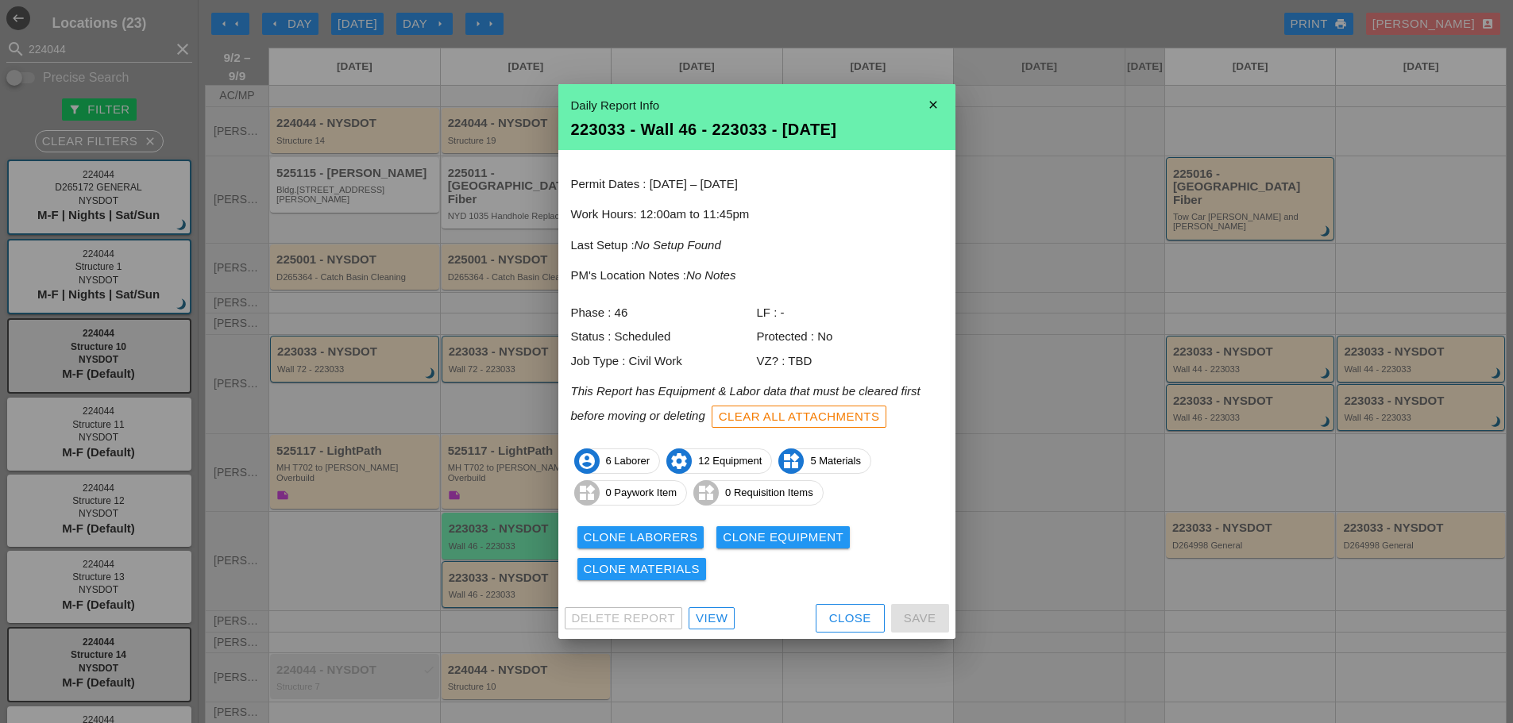
click at [935, 105] on icon "close" at bounding box center [933, 105] width 32 height 32
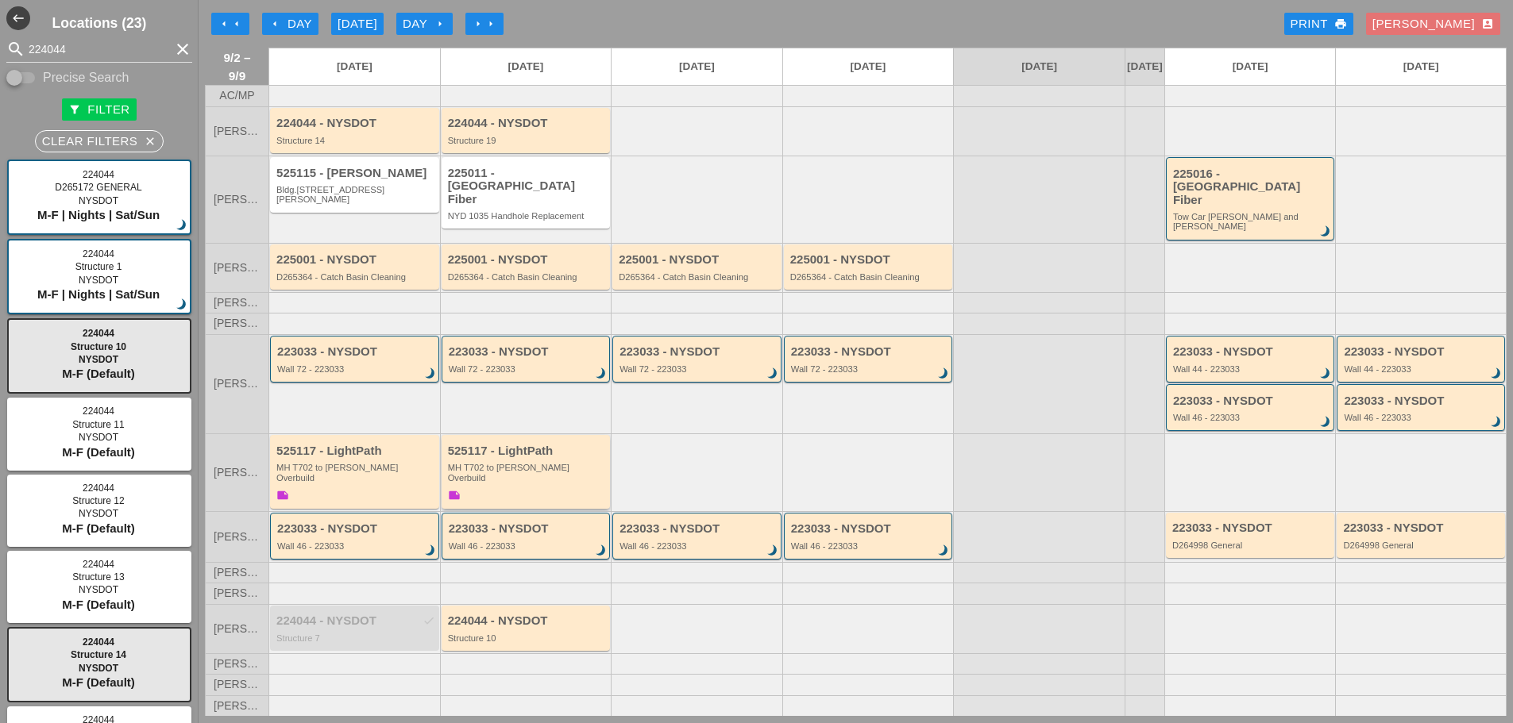
click at [563, 471] on div "525117 - LightPath MH T702 to Boldyn MH Overbuild note" at bounding box center [527, 475] width 159 height 60
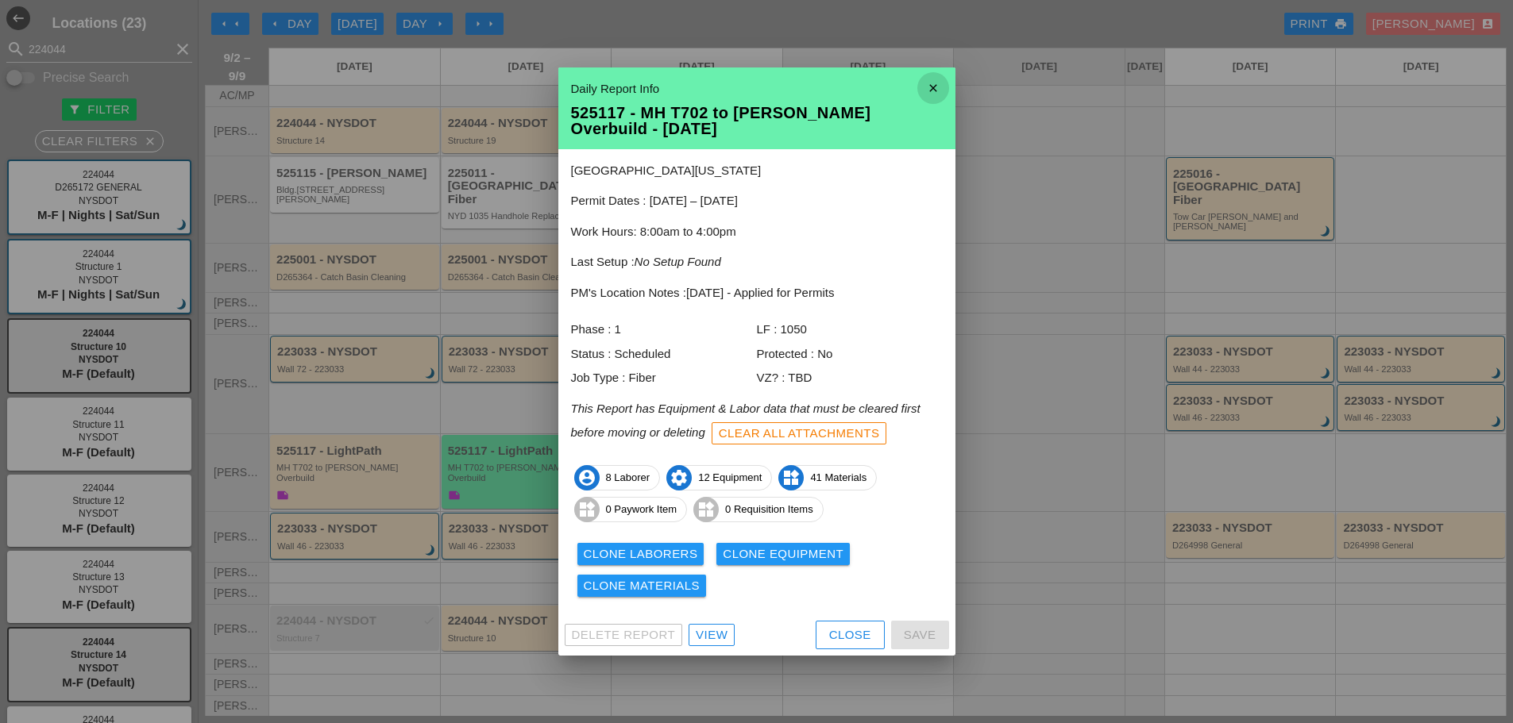
click at [938, 81] on icon "close" at bounding box center [933, 88] width 32 height 32
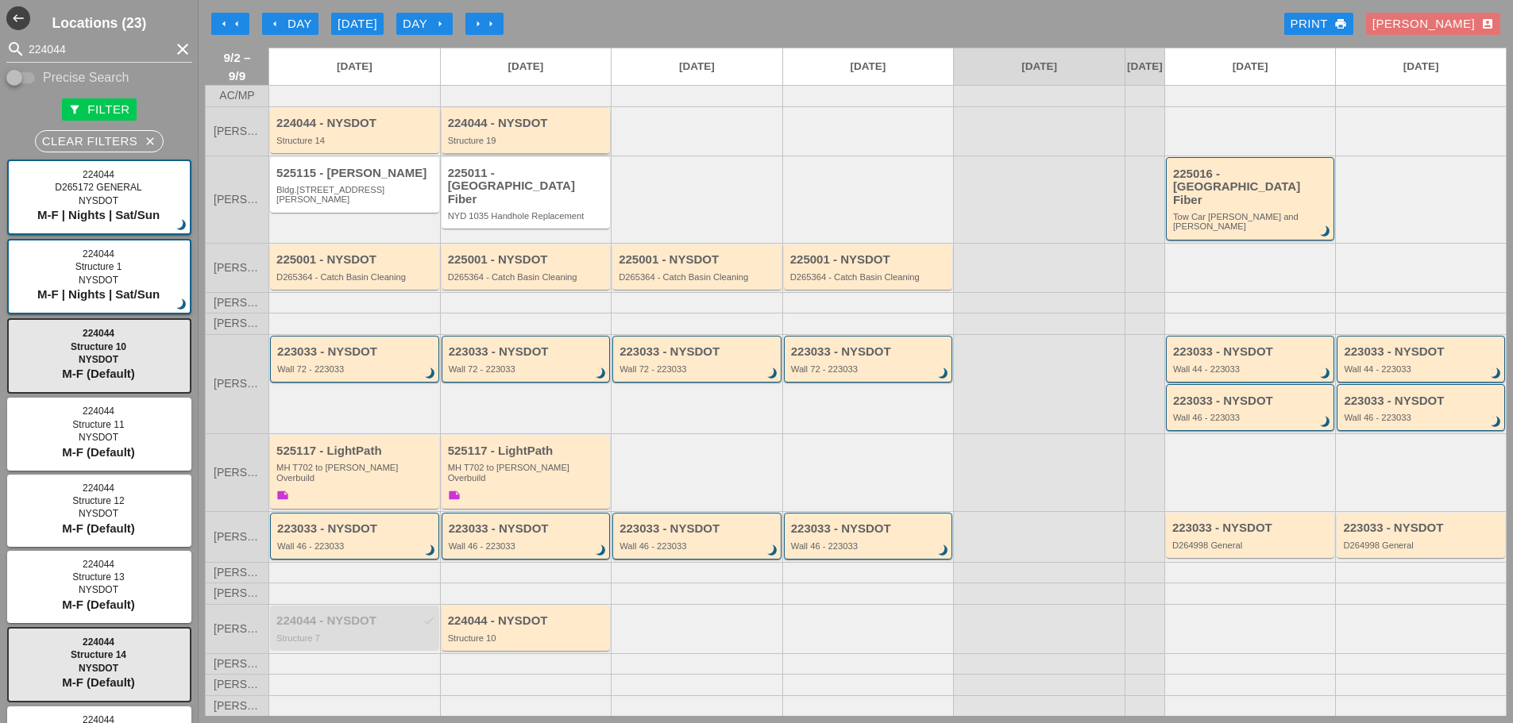
click at [534, 145] on div "Structure 19" at bounding box center [527, 141] width 159 height 10
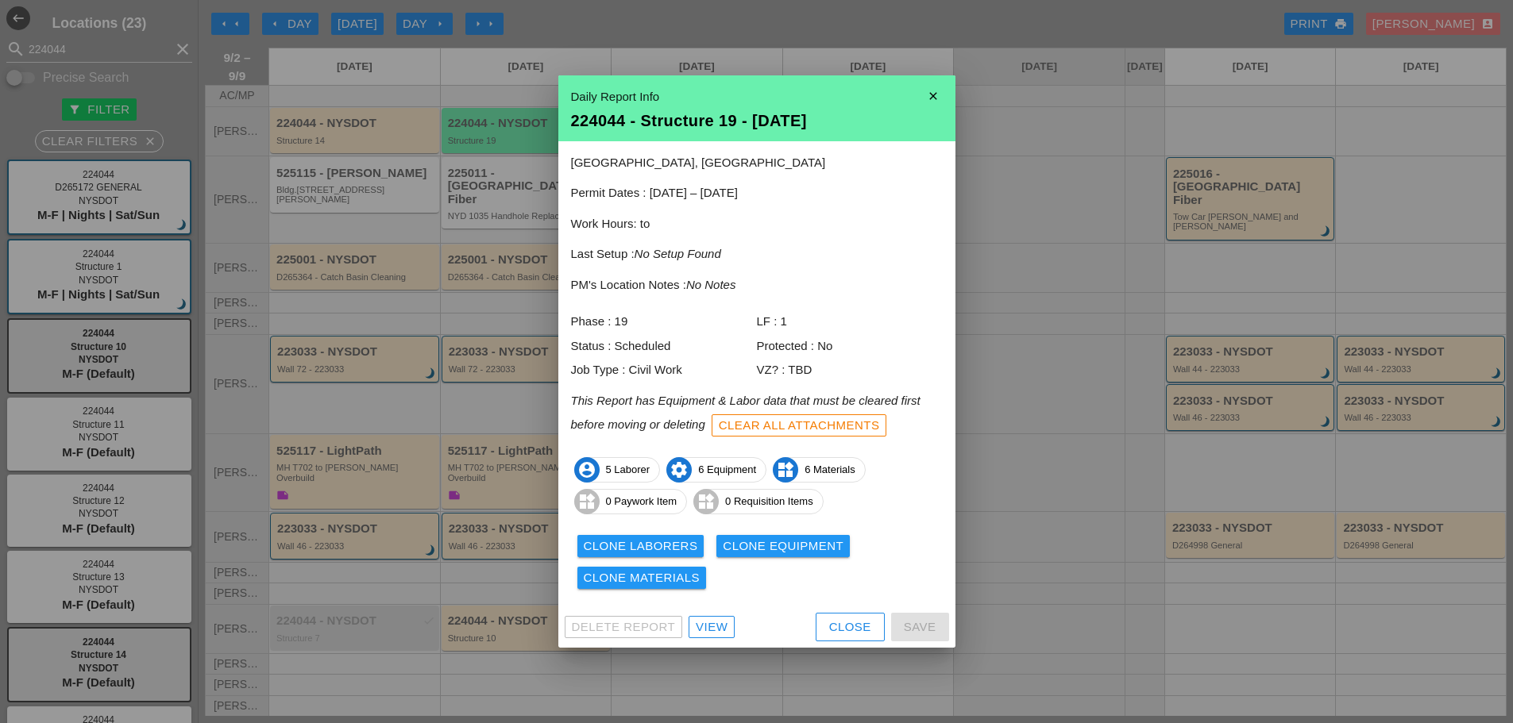
click at [713, 628] on div "View" at bounding box center [712, 628] width 32 height 18
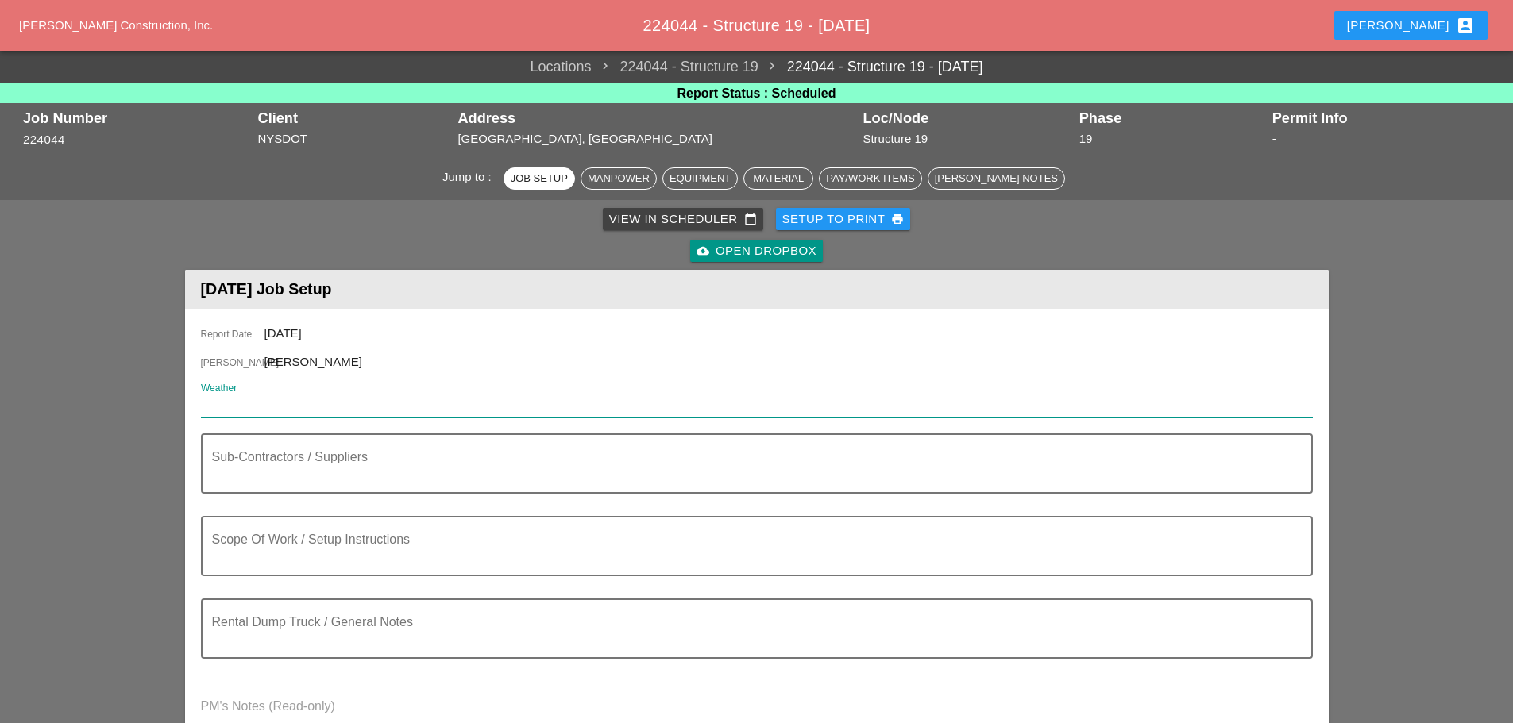
paste input "Wed 03 Day 77° 11% E 11 mph Mostly sunny skies. High 77F. Winds E at 10 to 15 m…"
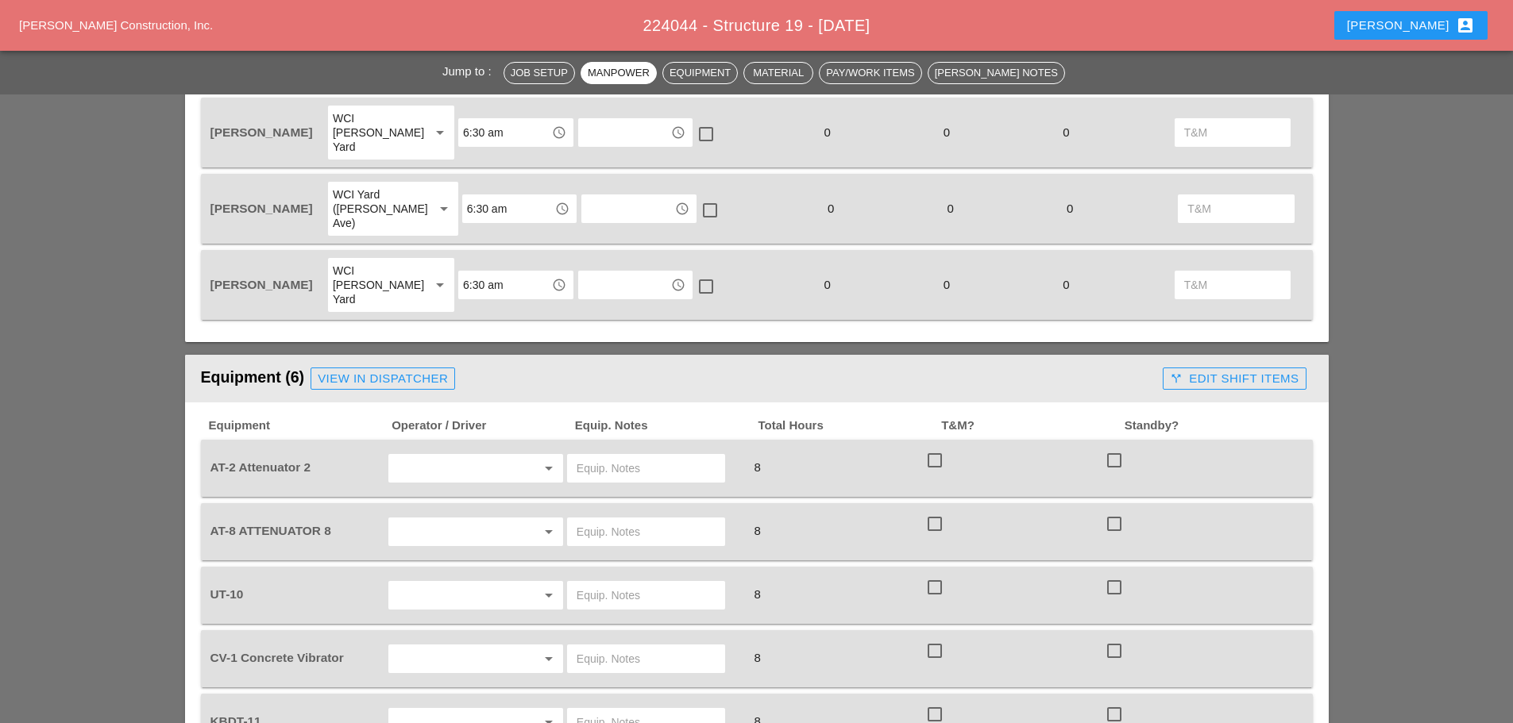
scroll to position [953, 0]
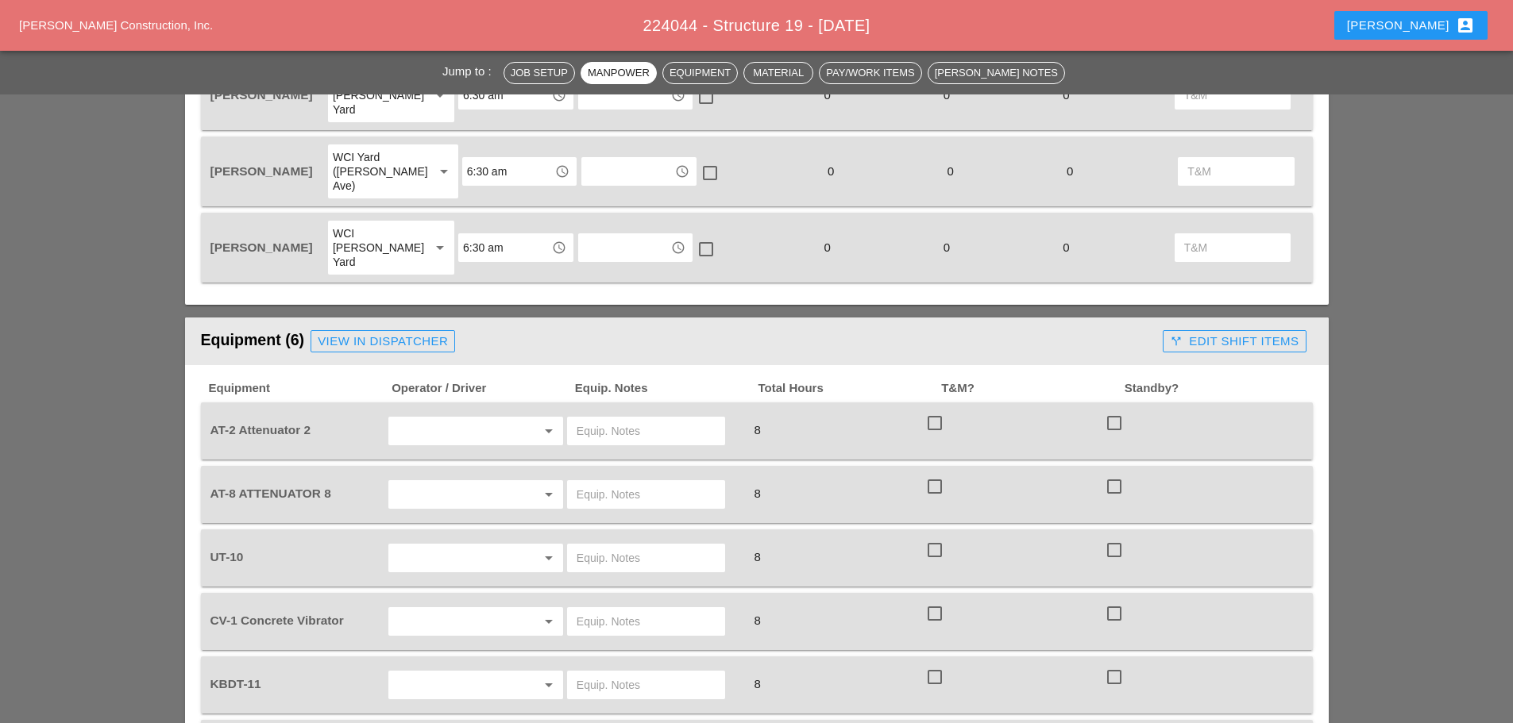
type input "Wed 03 Day 77° 11% E 11 mph Mostly sunny skies. High 77F. Winds E at 10 to 15 m…"
click at [376, 333] on div "View in Dispatcher" at bounding box center [383, 342] width 130 height 18
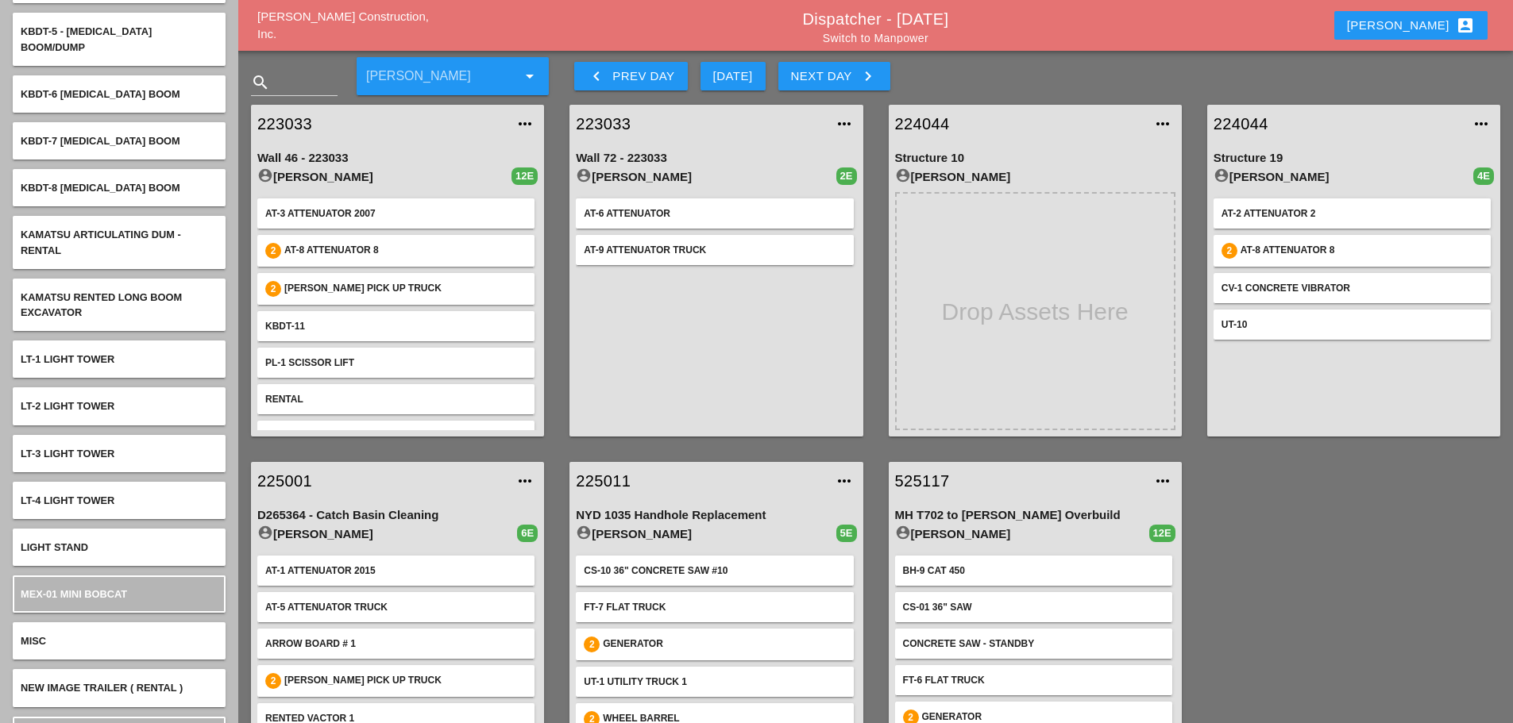
scroll to position [4184, 0]
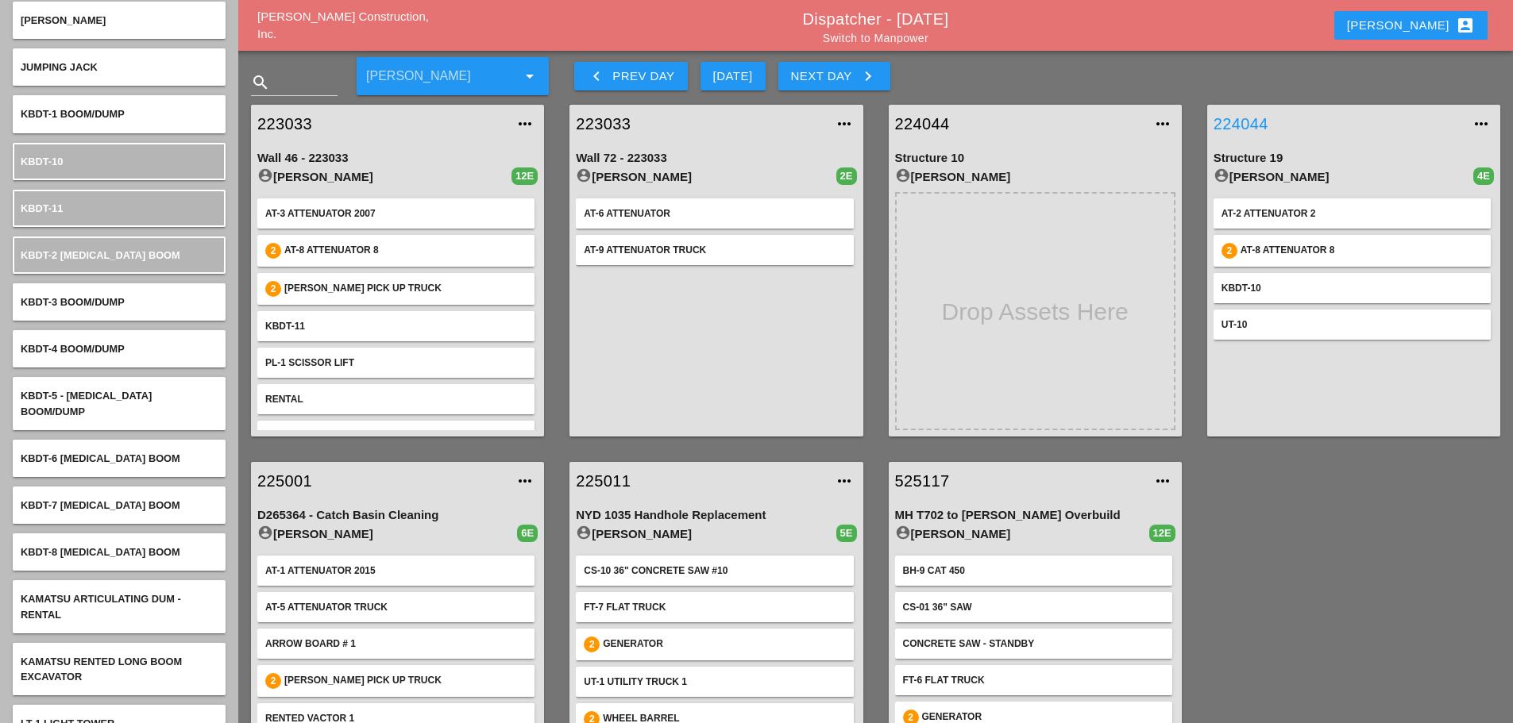
click at [1252, 119] on link "224044" at bounding box center [1337, 124] width 249 height 24
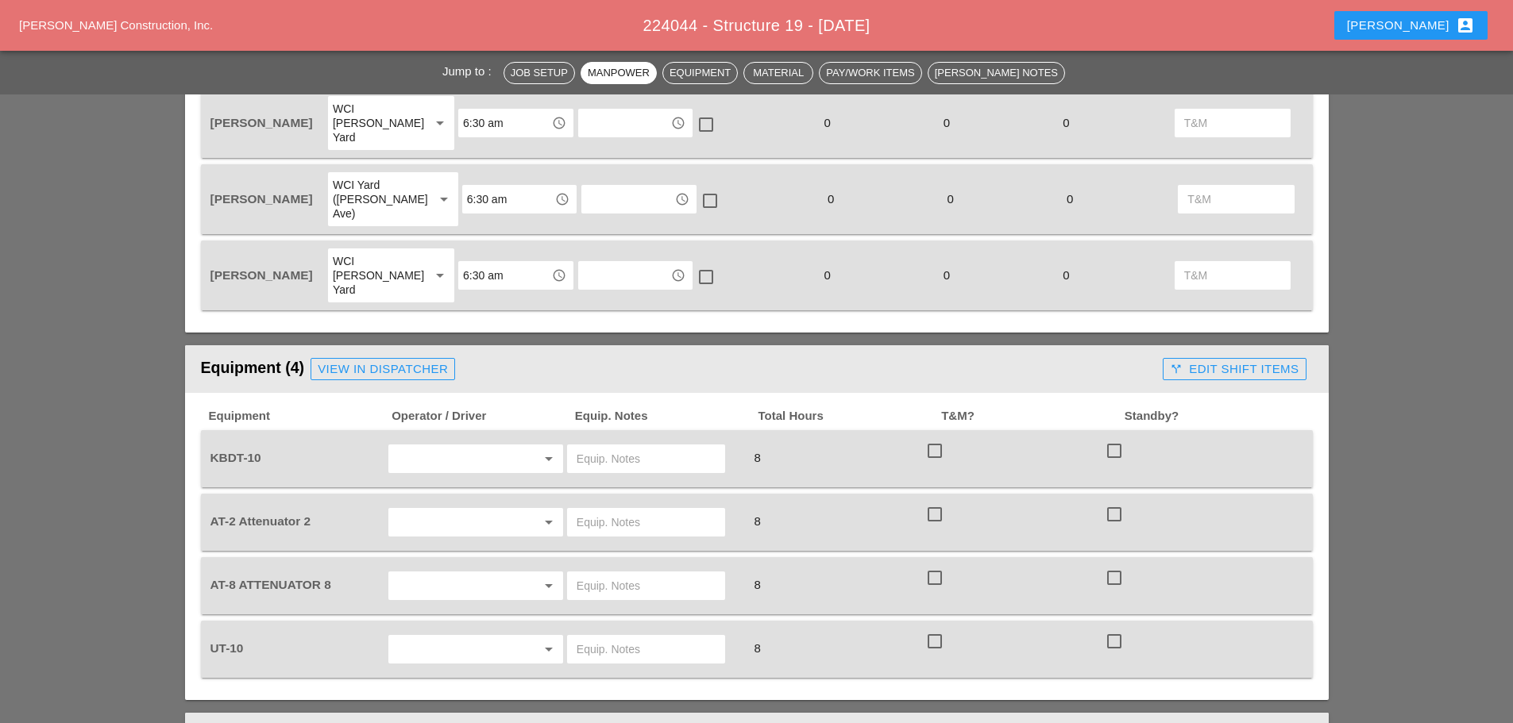
scroll to position [1032, 0]
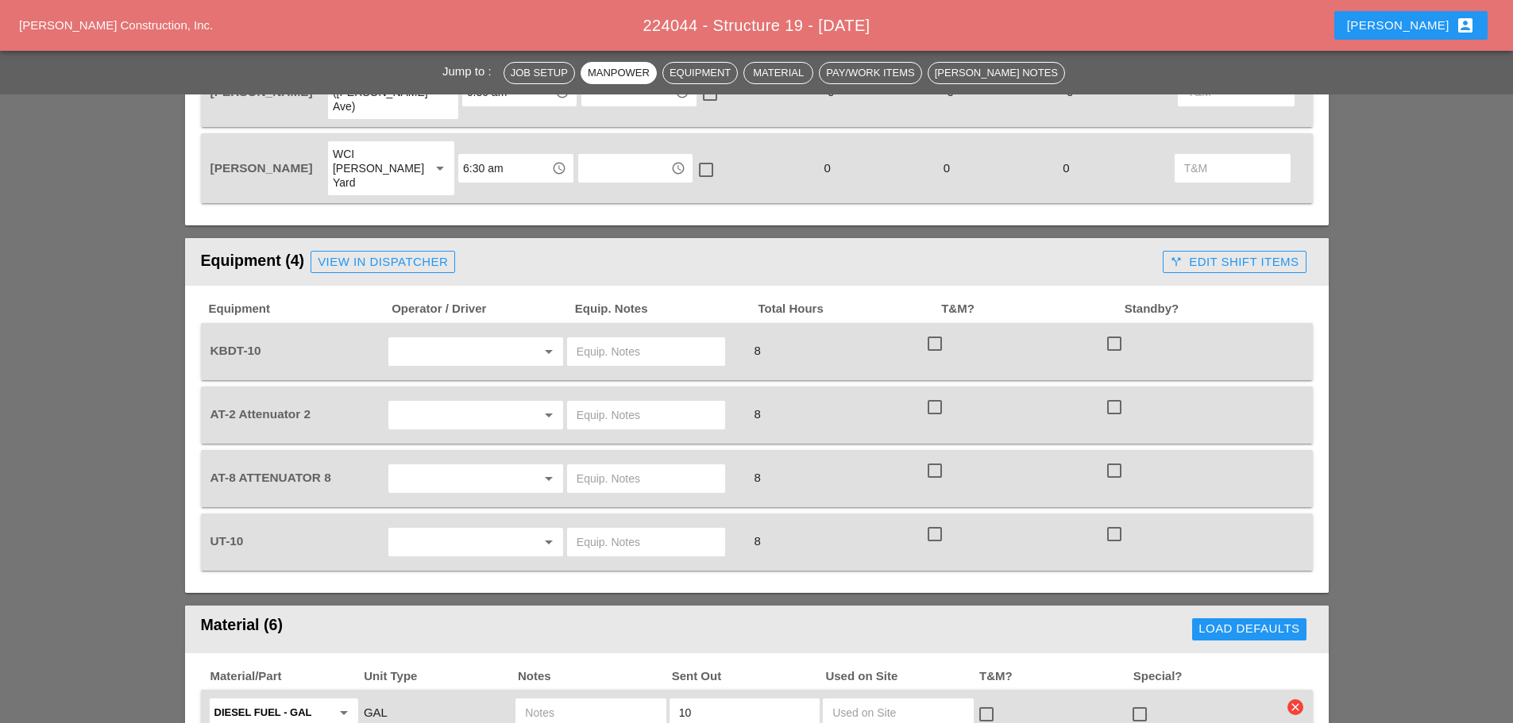
click at [479, 339] on input "text" at bounding box center [453, 351] width 121 height 25
click at [456, 372] on div "[PERSON_NAME]" at bounding box center [475, 377] width 149 height 19
type input "[PERSON_NAME]"
click at [458, 403] on input "text" at bounding box center [453, 415] width 121 height 25
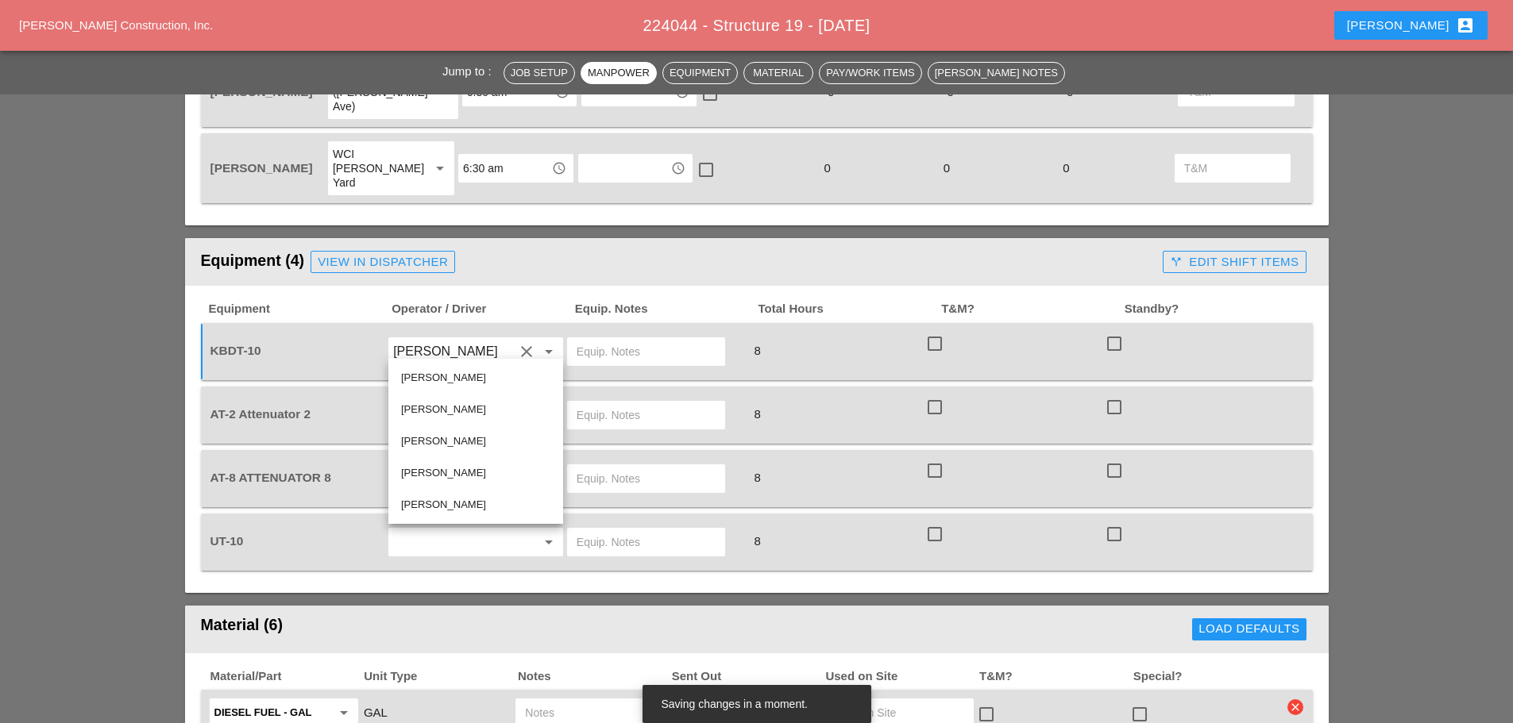
drag, startPoint x: 441, startPoint y: 503, endPoint x: 464, endPoint y: 470, distance: 40.5
click at [441, 503] on div "Fernando De Souza" at bounding box center [475, 504] width 149 height 19
type input "Fernando De Souza"
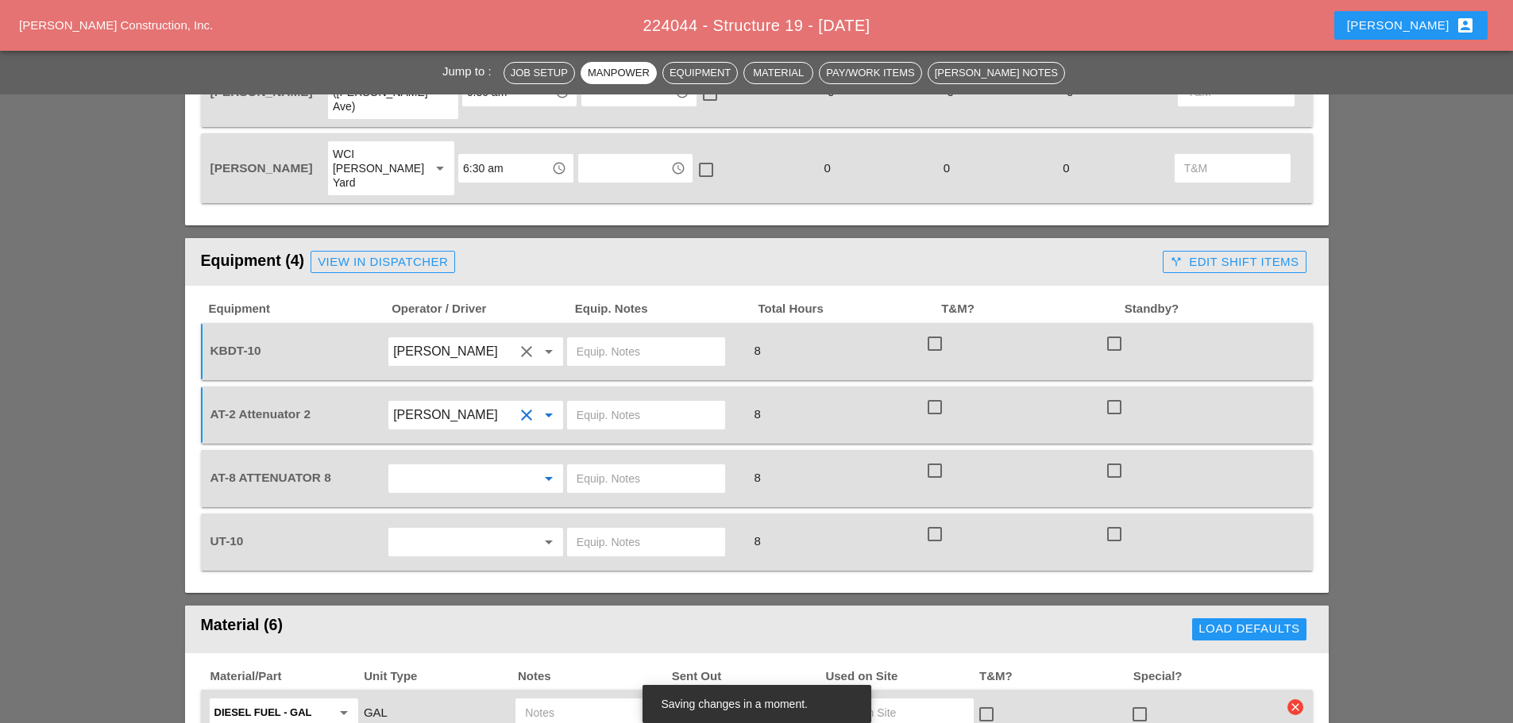
click at [464, 466] on input "text" at bounding box center [453, 478] width 121 height 25
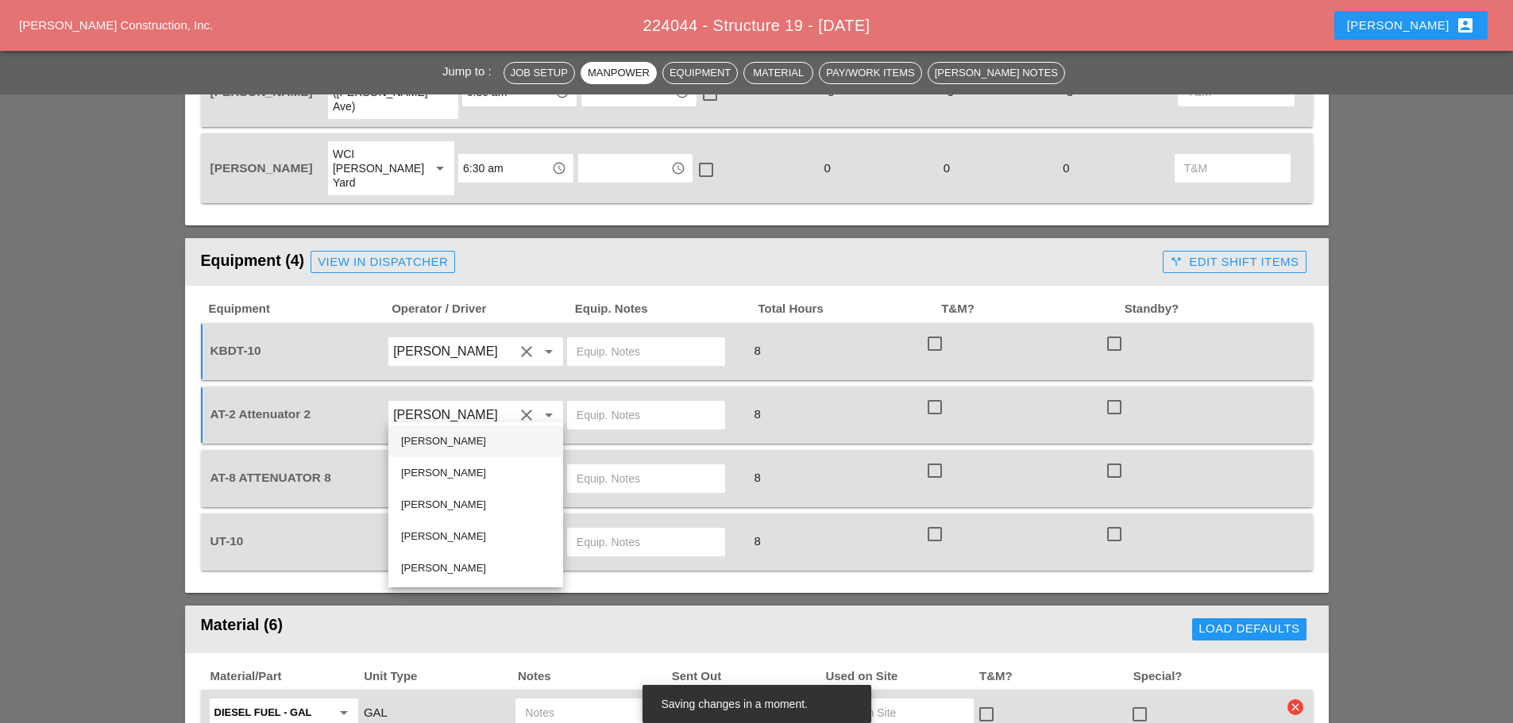
click at [443, 445] on div "Alberto Barajas Flores" at bounding box center [475, 441] width 149 height 19
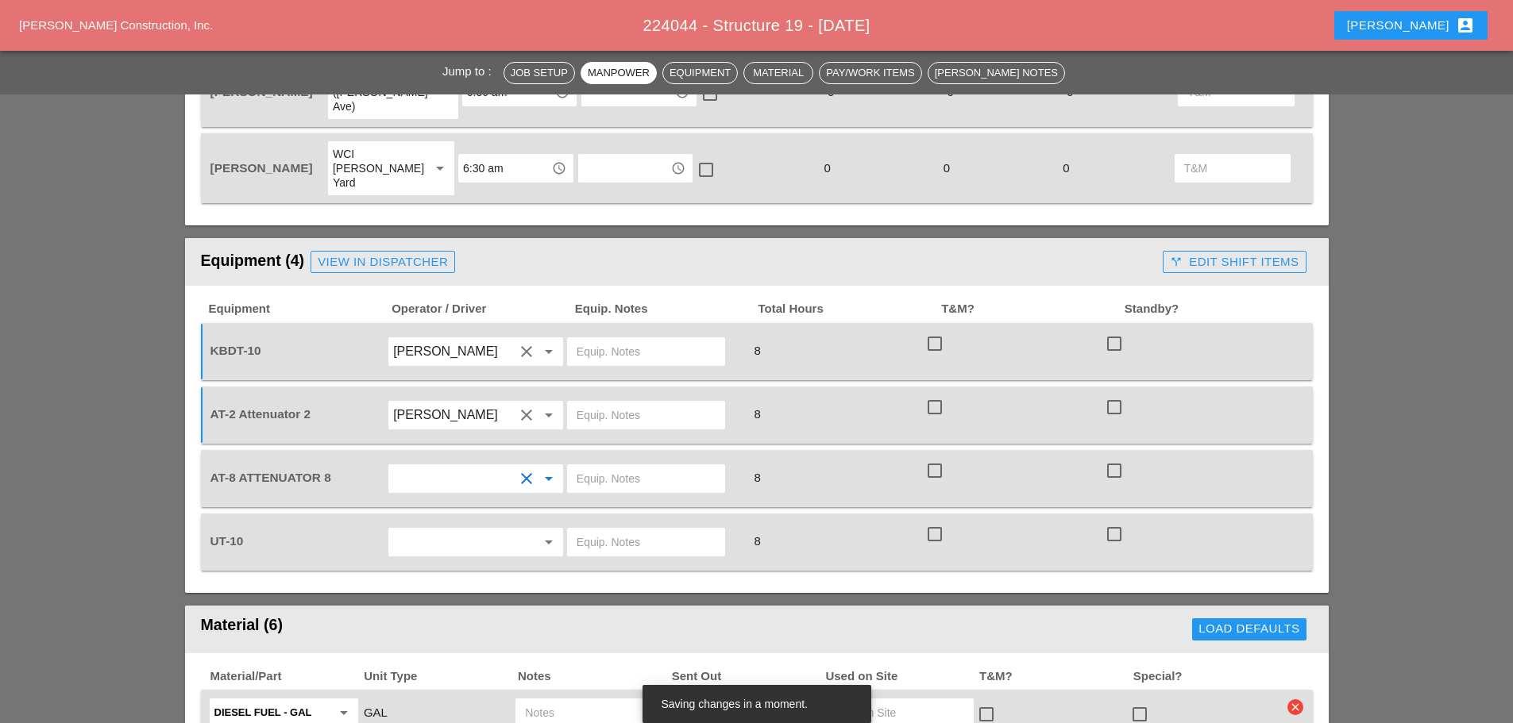
type input "Alberto Barajas Flores"
click at [455, 530] on input "text" at bounding box center [453, 542] width 121 height 25
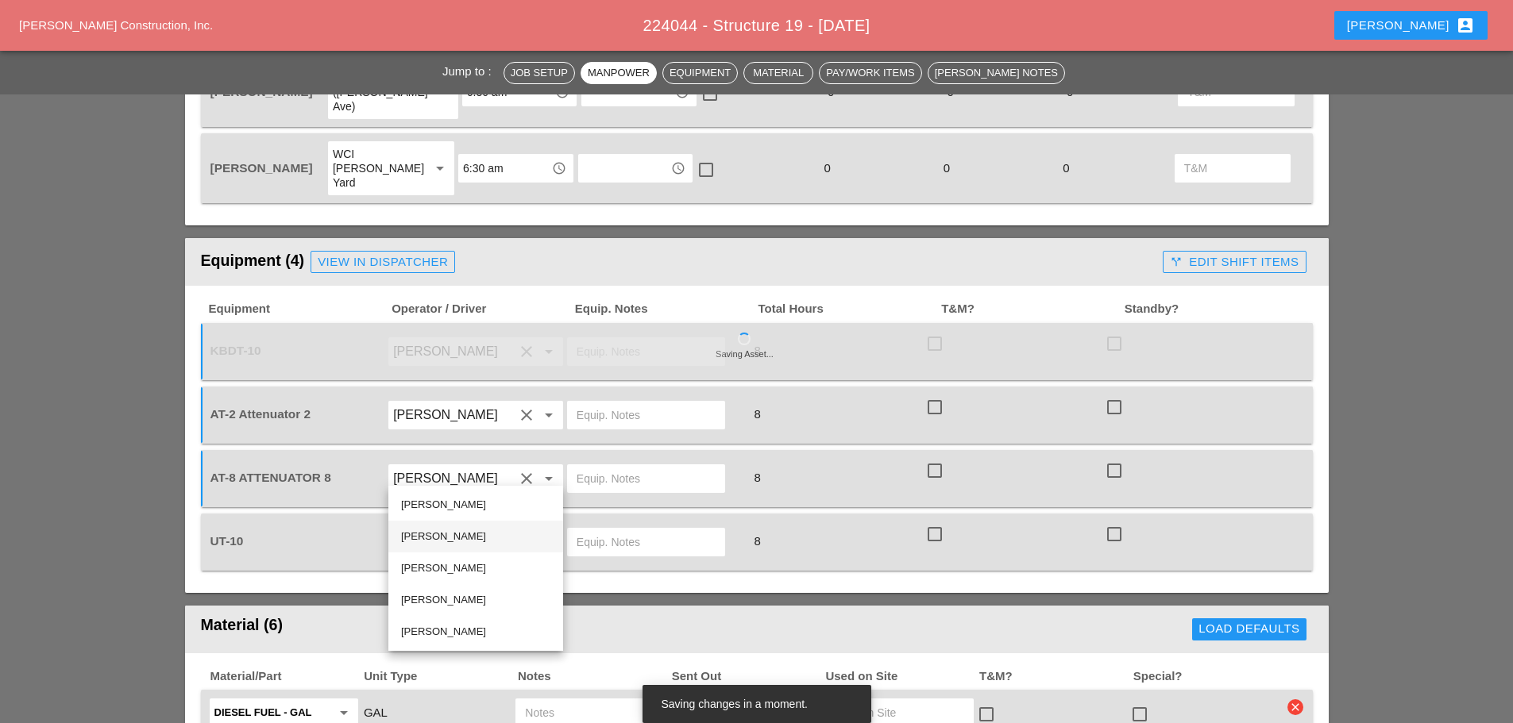
click at [447, 532] on div "Guido Padilla" at bounding box center [475, 536] width 149 height 19
type input "Guido Padilla"
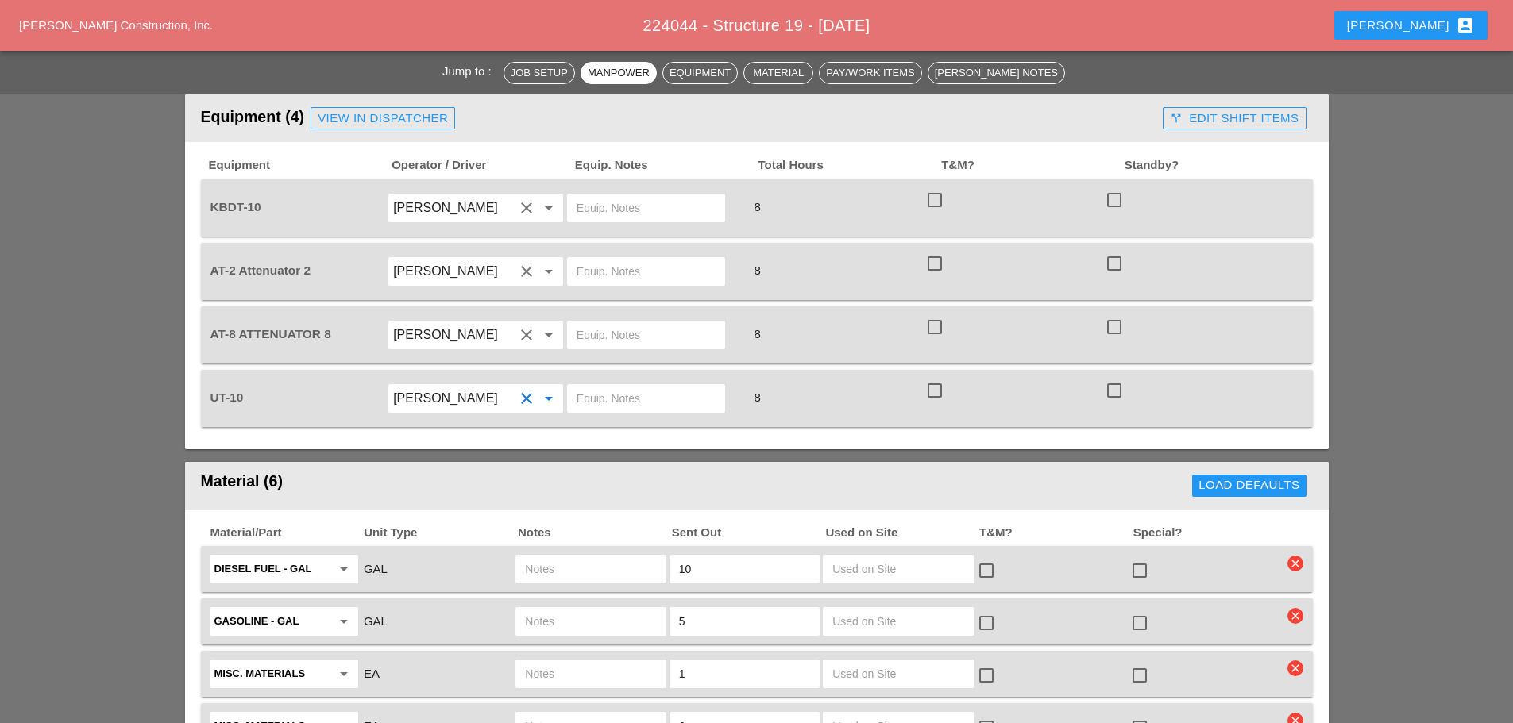
scroll to position [1350, 0]
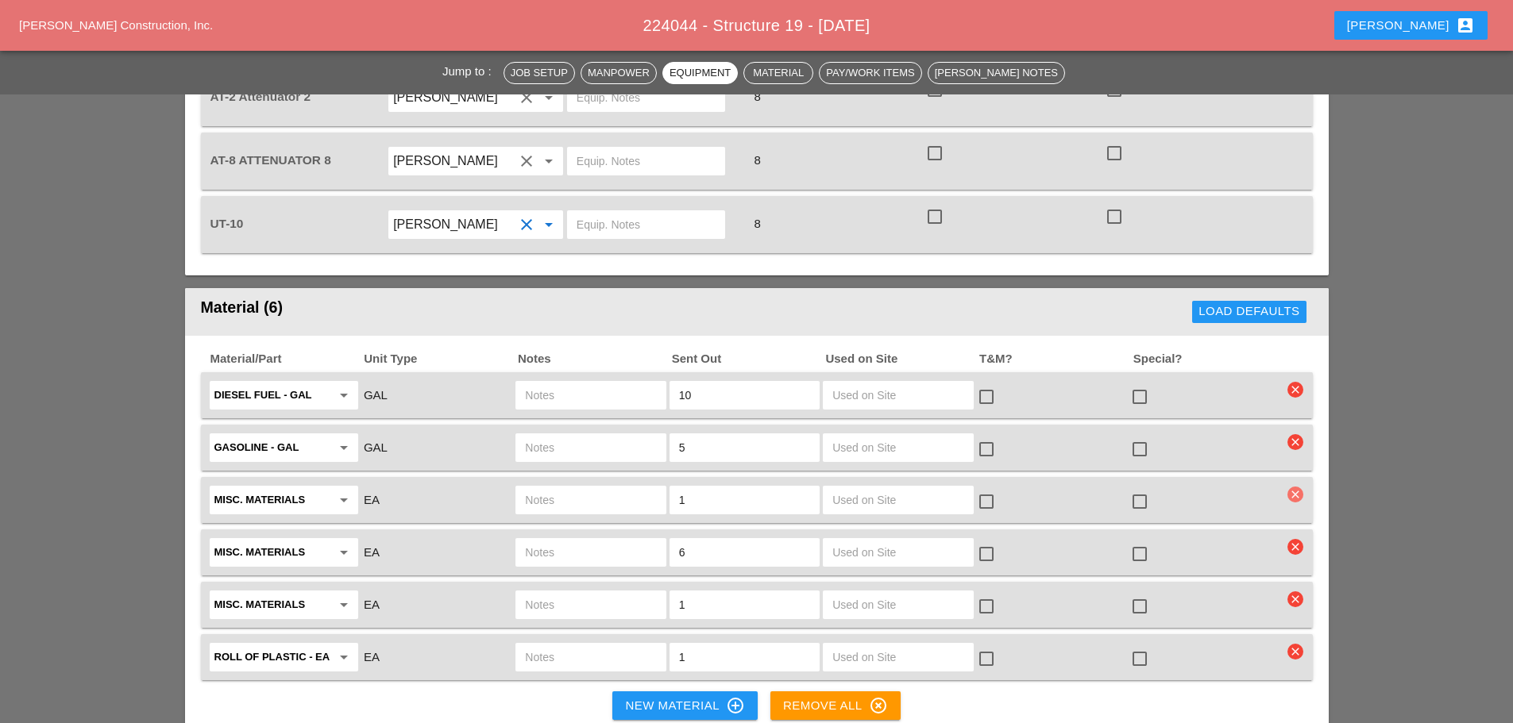
click at [1297, 487] on icon "clear" at bounding box center [1295, 495] width 16 height 16
click at [1272, 391] on div "Are you Sure?" at bounding box center [1295, 388] width 101 height 18
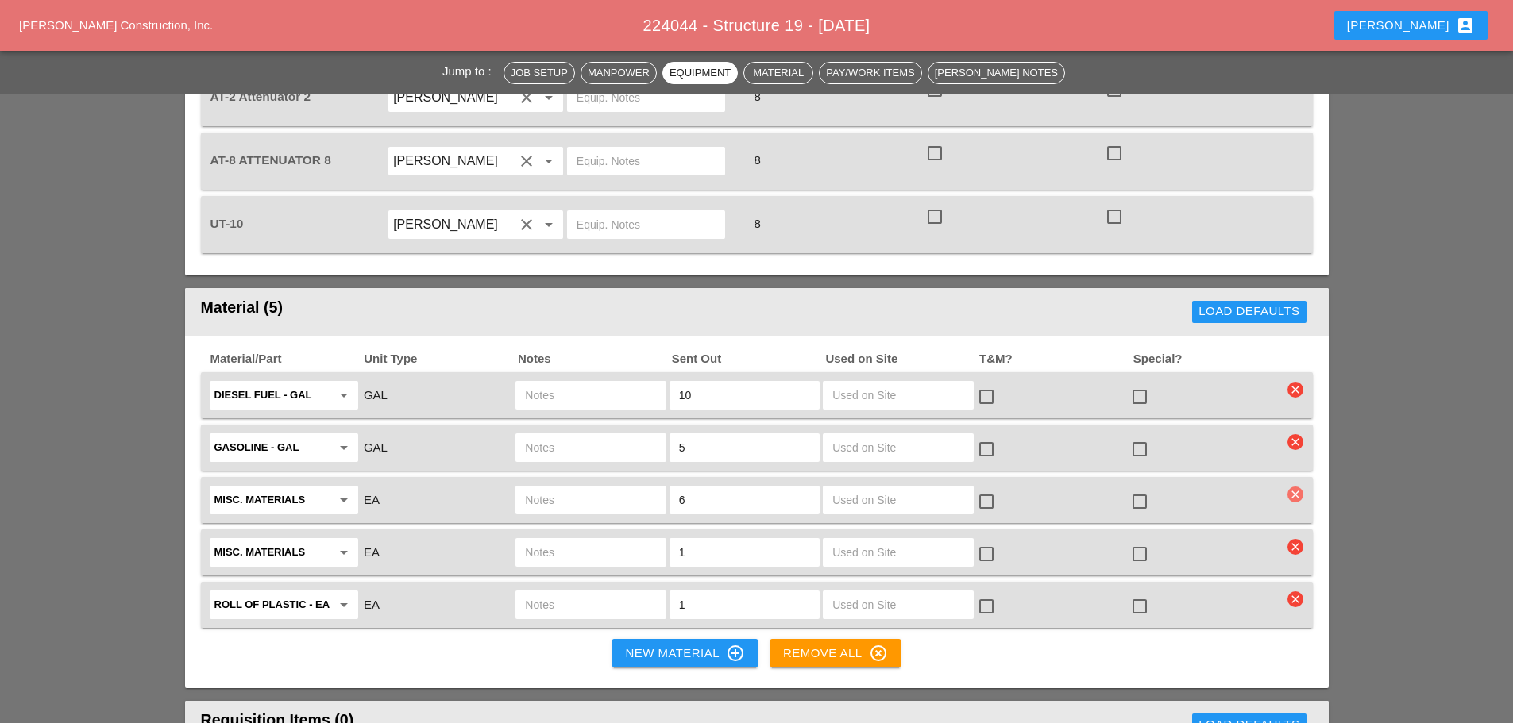
click at [1297, 487] on icon "clear" at bounding box center [1295, 495] width 16 height 16
click at [1300, 392] on div "Are you Sure?" at bounding box center [1295, 388] width 101 height 18
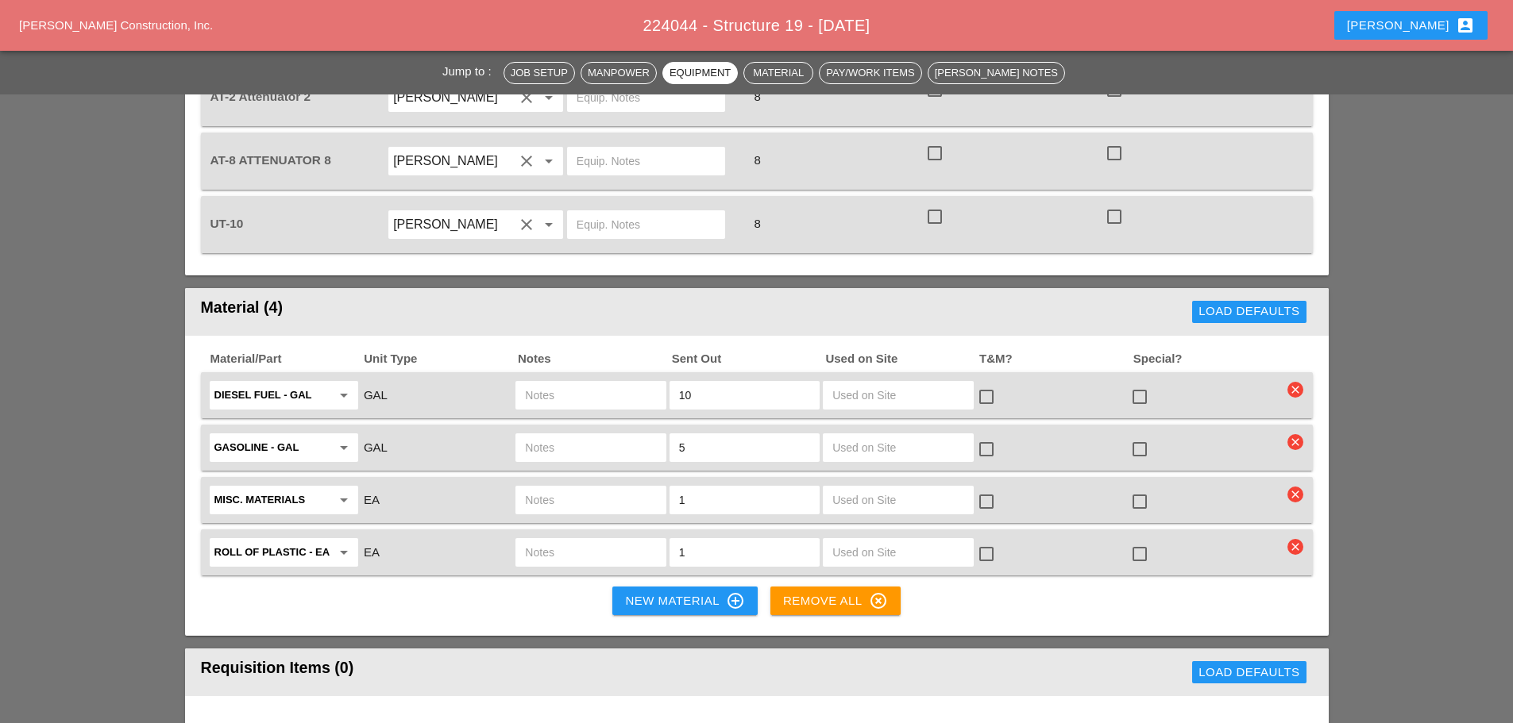
click at [339, 488] on div "Misc. Materials arrow_drop_down" at bounding box center [283, 500] width 139 height 25
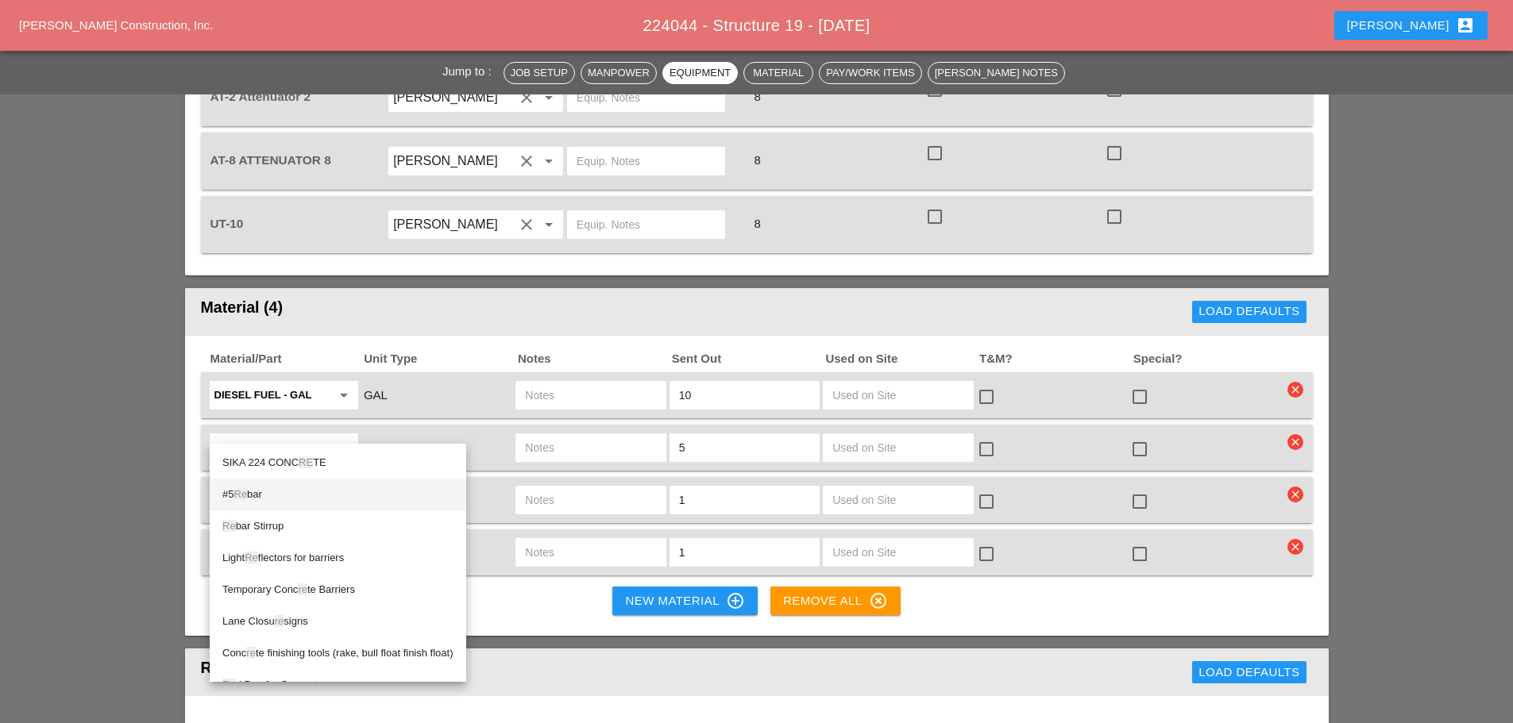
click at [258, 488] on div "#5 Re bar" at bounding box center [337, 494] width 231 height 19
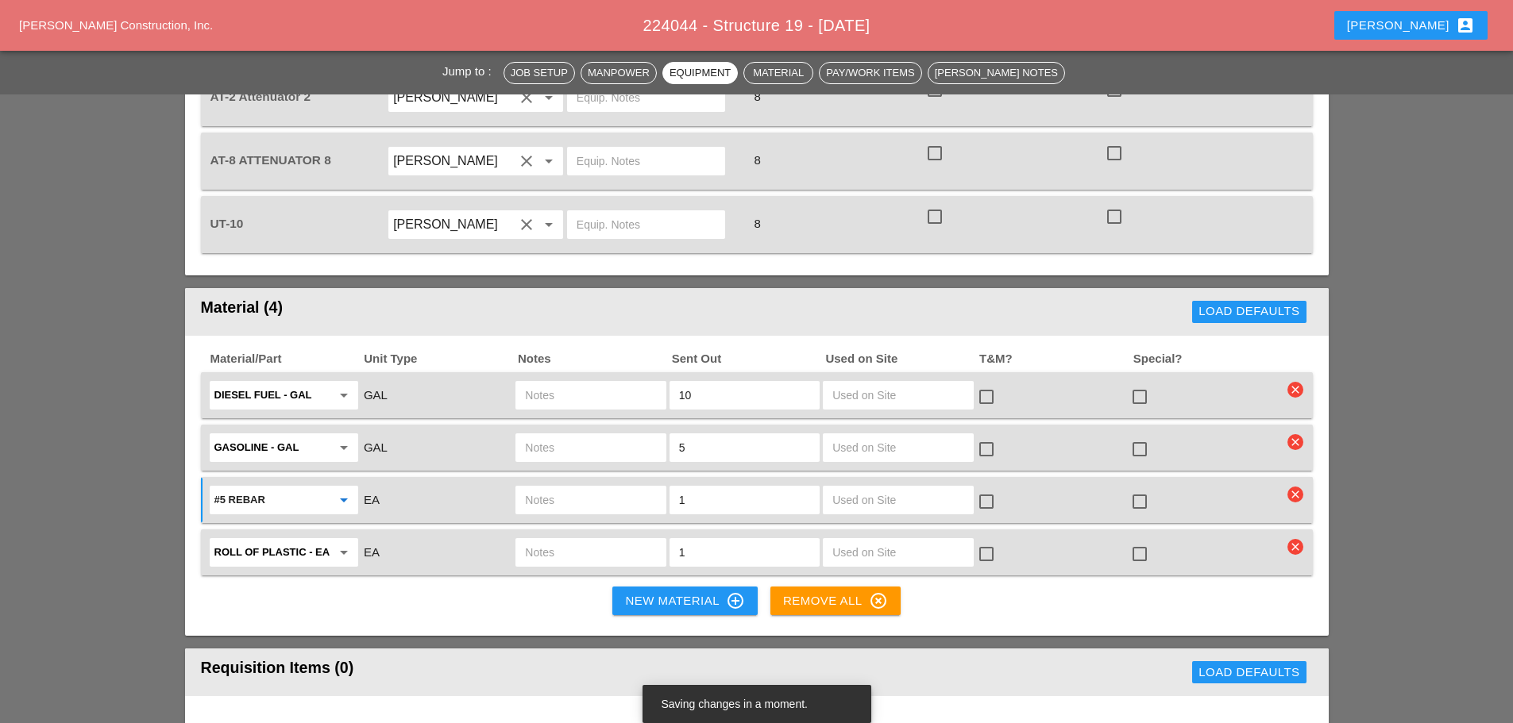
type input "#5 Rebar"
click at [700, 488] on input "1" at bounding box center [744, 500] width 131 height 25
click at [603, 488] on input "text" at bounding box center [590, 500] width 131 height 25
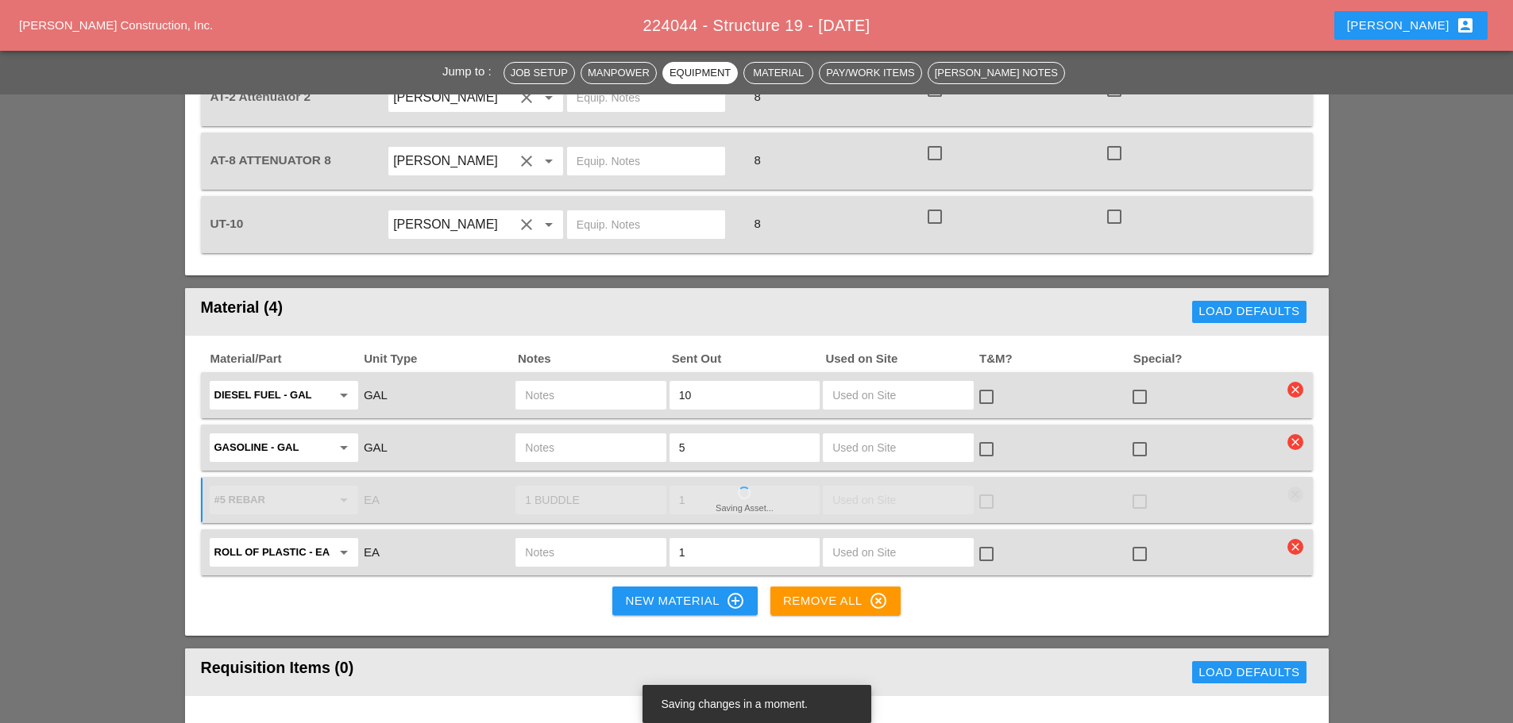
type input "1 BUDDLE"
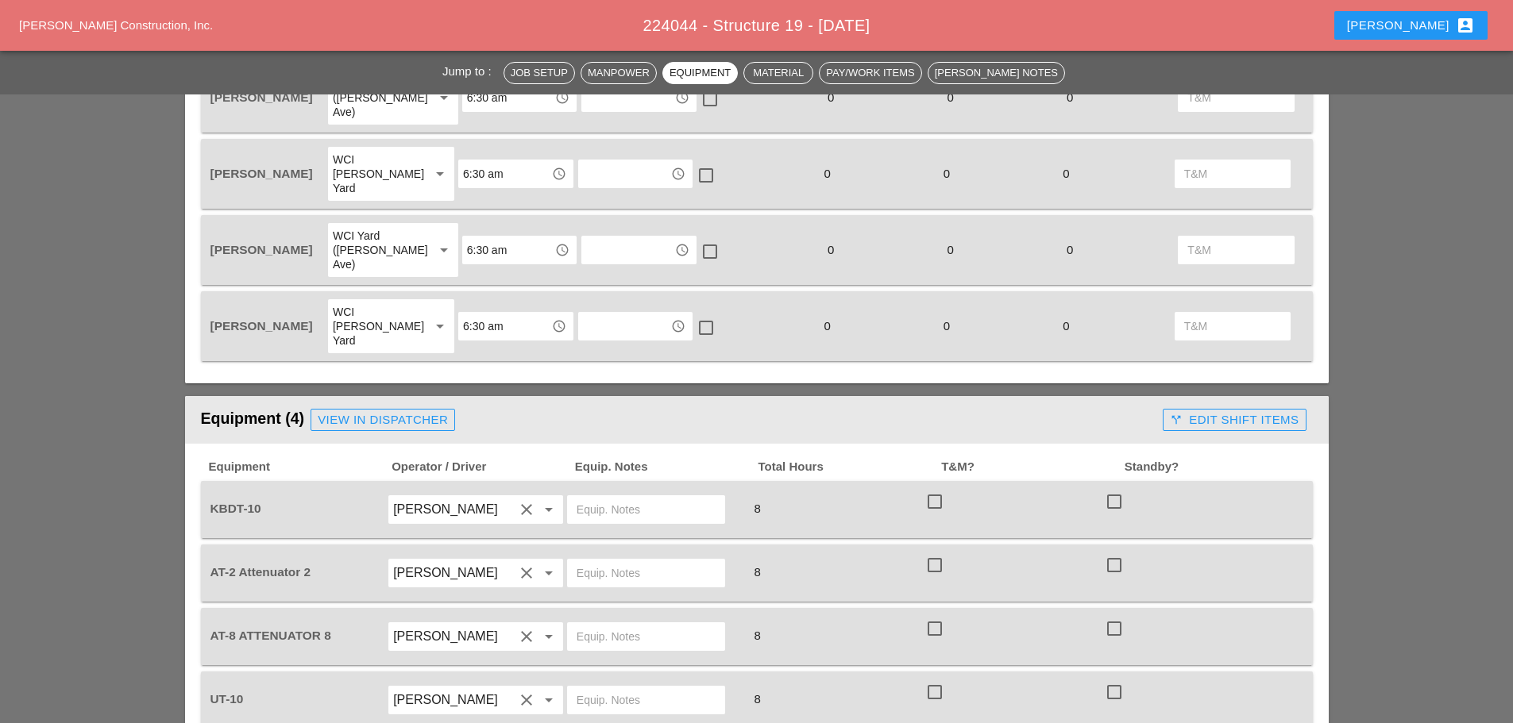
scroll to position [873, 0]
click at [628, 498] on input "text" at bounding box center [645, 510] width 139 height 25
type input "ALBERTO ALL THE STUFF ON KBDT 11 MAKE SURE TRANFER THAT TO KBDT 10"
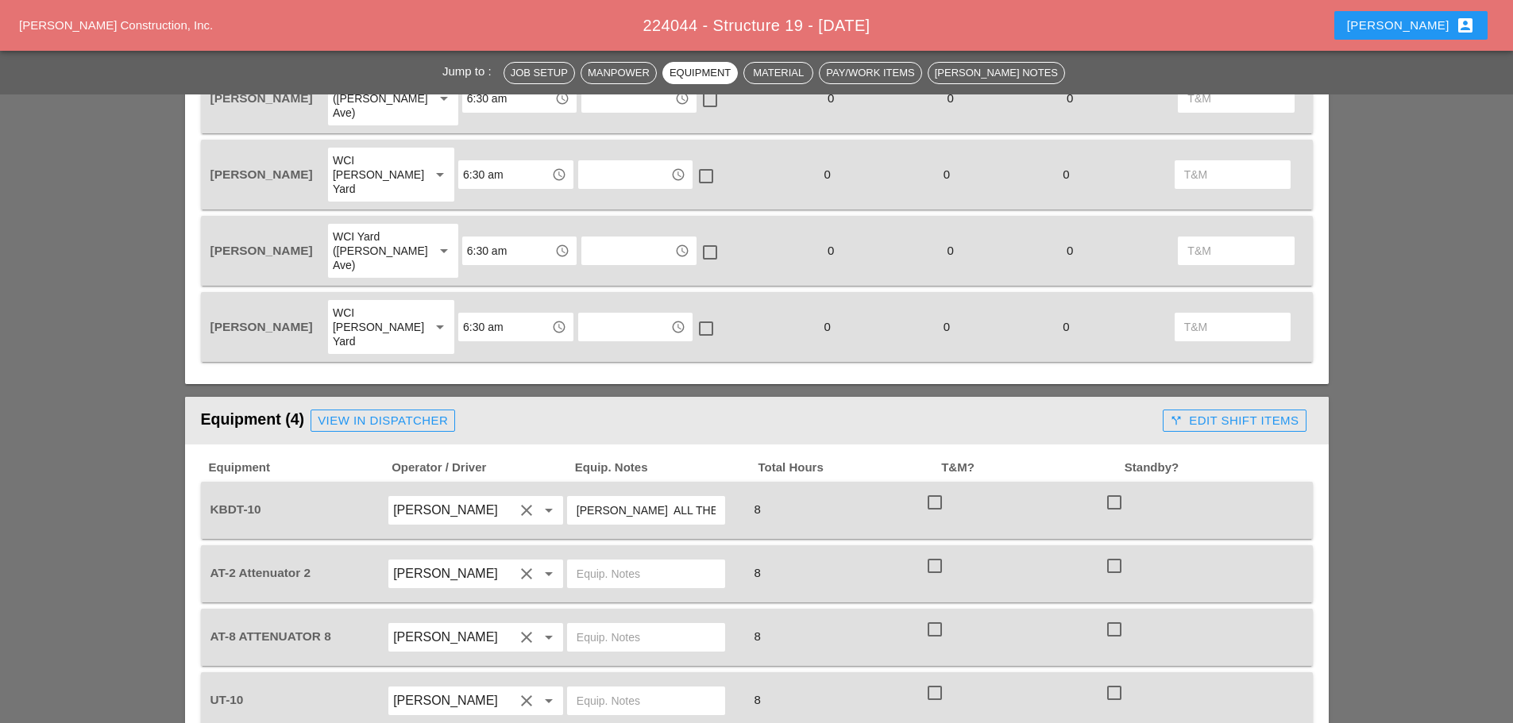
click at [621, 625] on input "text" at bounding box center [645, 637] width 139 height 25
type input "[PERSON_NAME]"
click at [602, 561] on input "text" at bounding box center [645, 573] width 139 height 25
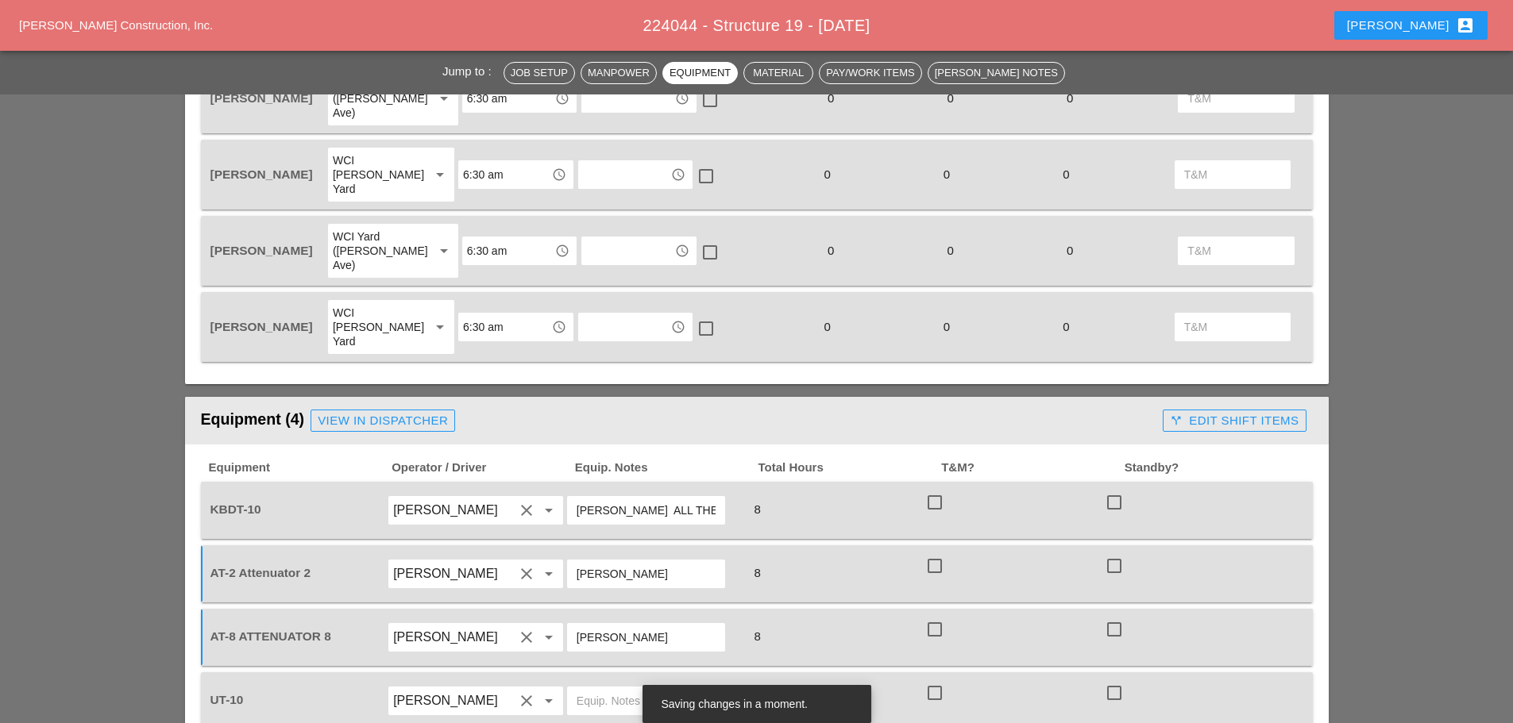
type input "[PERSON_NAME]"
click at [603, 688] on input "text" at bounding box center [645, 700] width 139 height 25
type input "BRONX YARD"
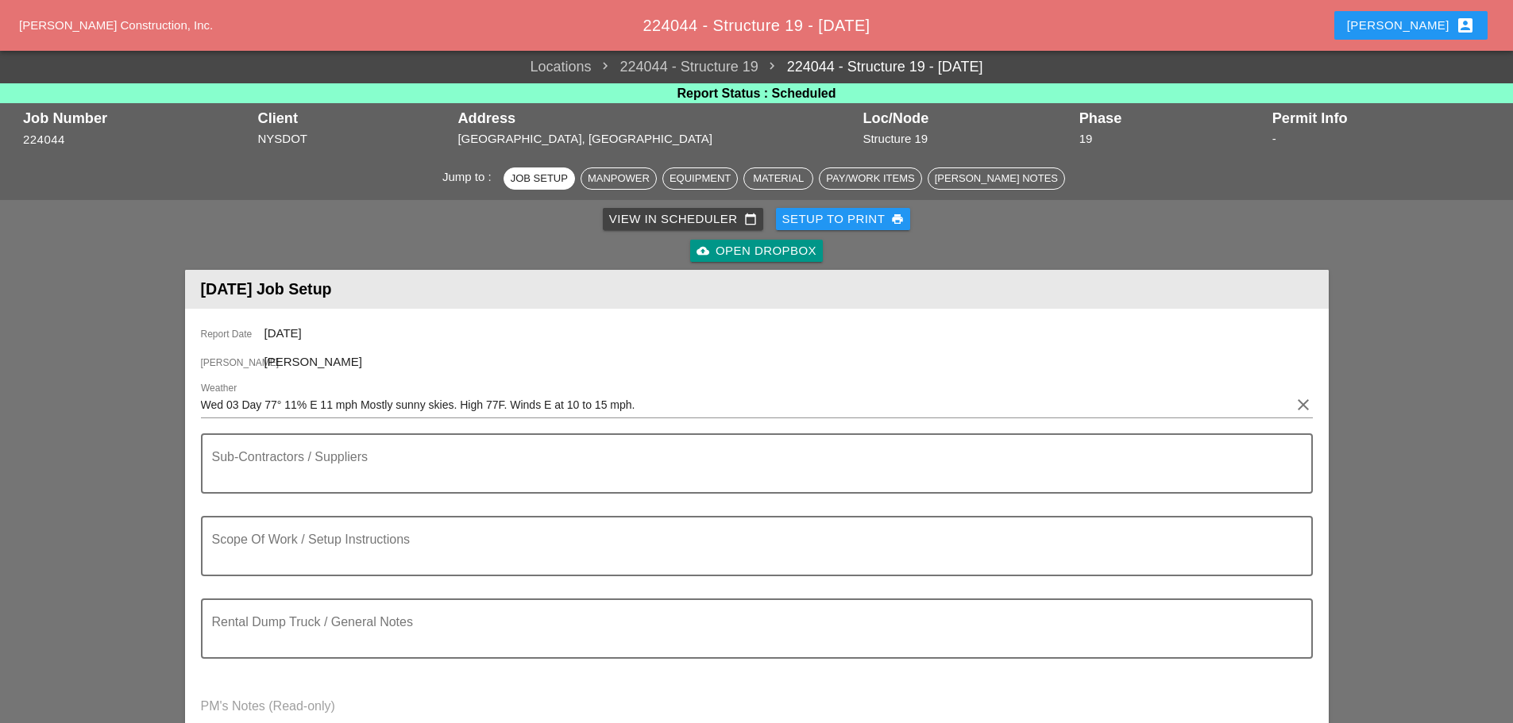
click at [819, 213] on div "Setup to Print print" at bounding box center [843, 219] width 122 height 18
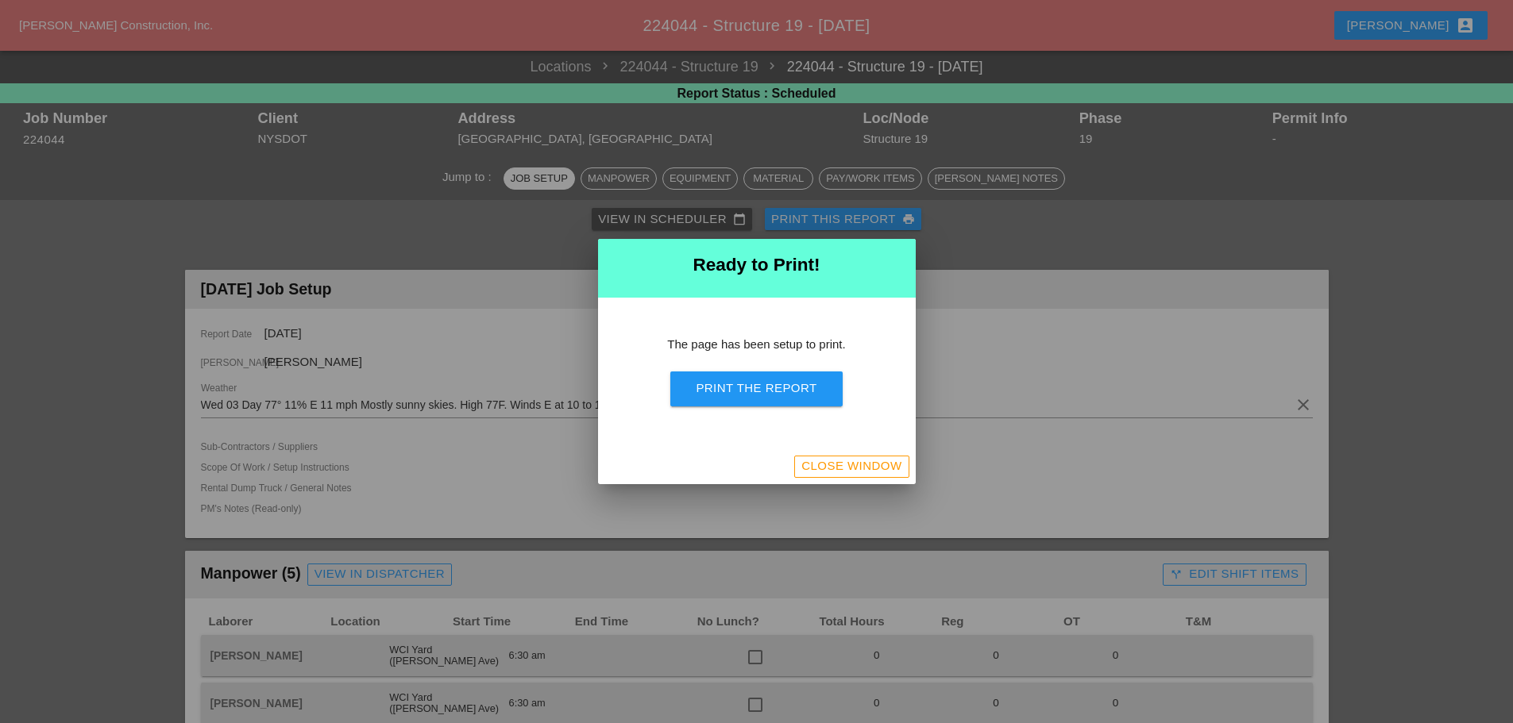
click at [757, 393] on div "Print the Report" at bounding box center [756, 389] width 121 height 18
click at [848, 453] on div "Close Window" at bounding box center [757, 466] width 318 height 35
click at [893, 470] on div "Close Window" at bounding box center [851, 466] width 100 height 18
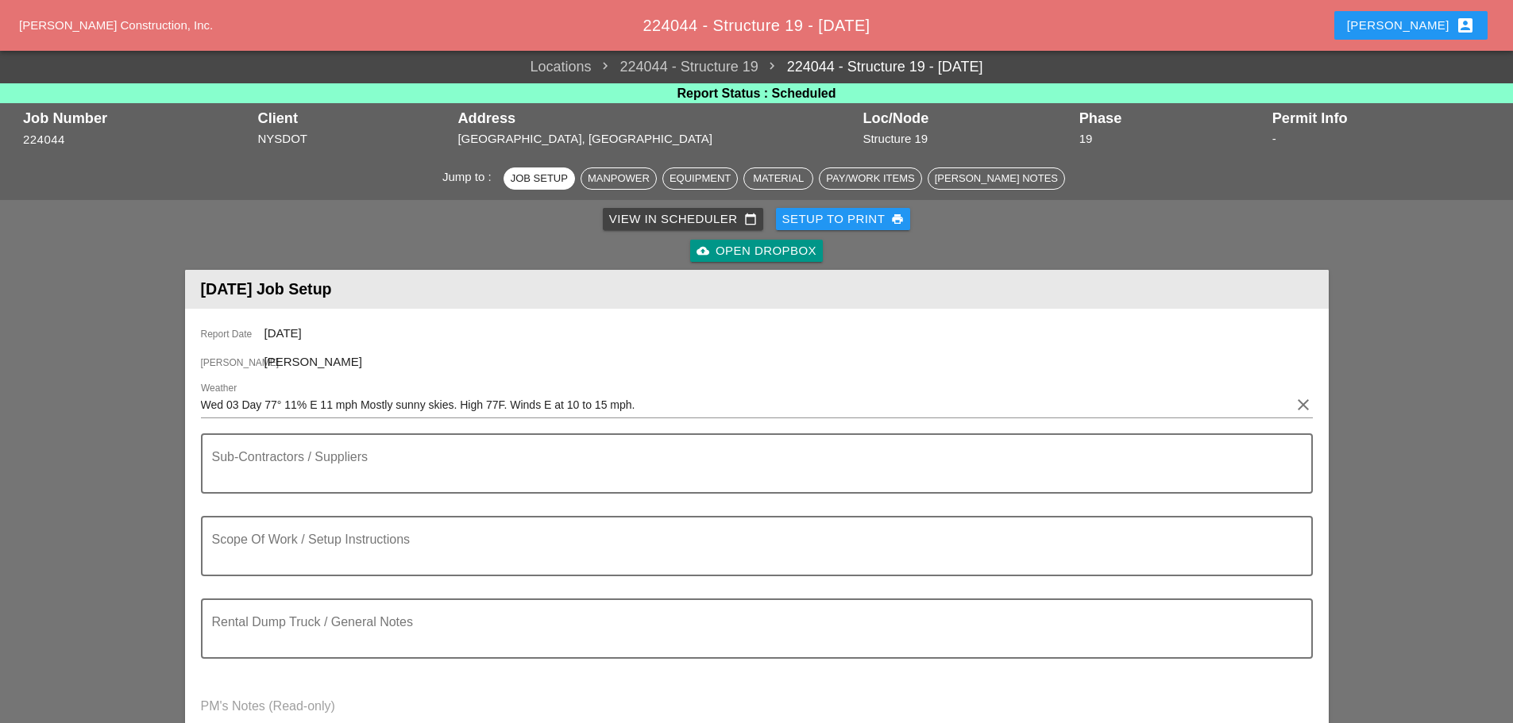
click at [1433, 10] on div "[PERSON_NAME] account_box" at bounding box center [1411, 25] width 166 height 38
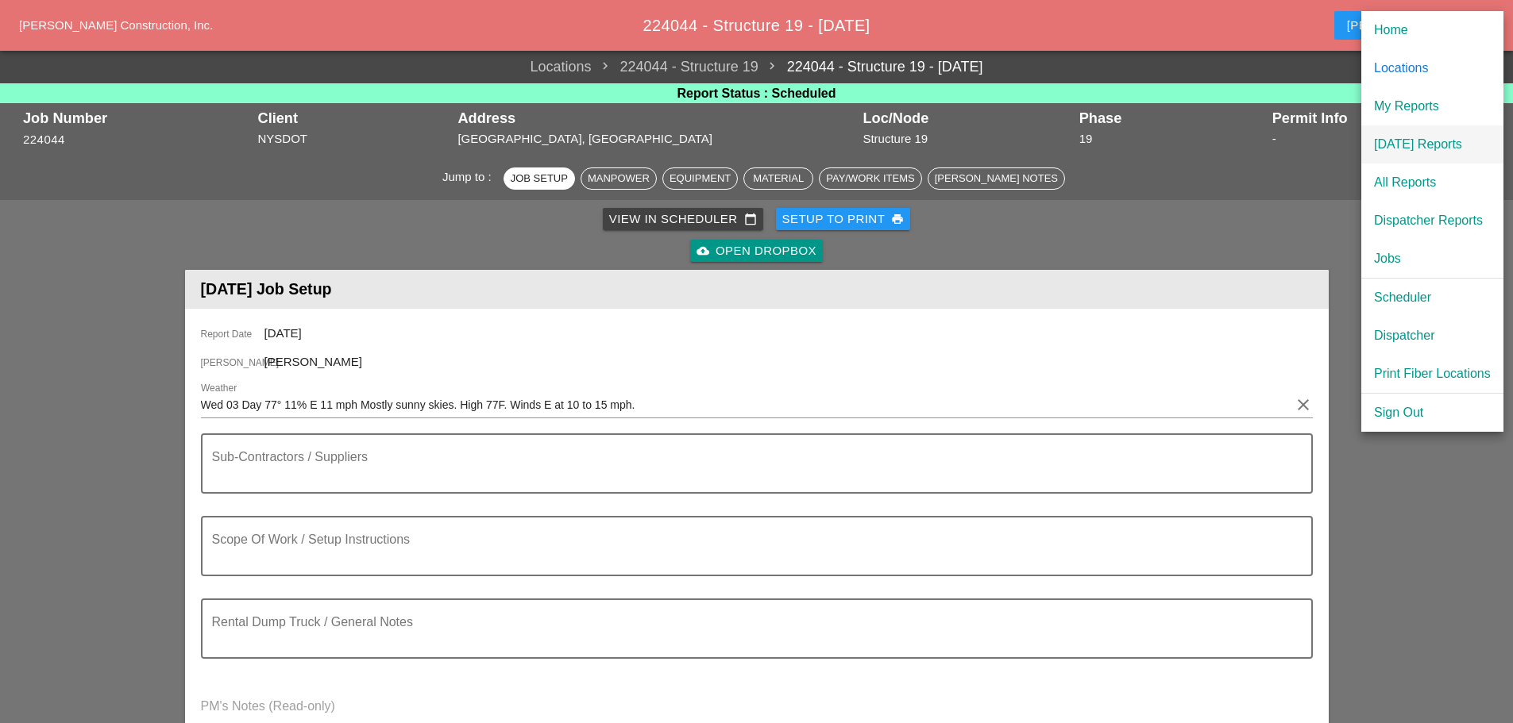
click at [1415, 139] on div "[DATE] Reports" at bounding box center [1432, 144] width 117 height 19
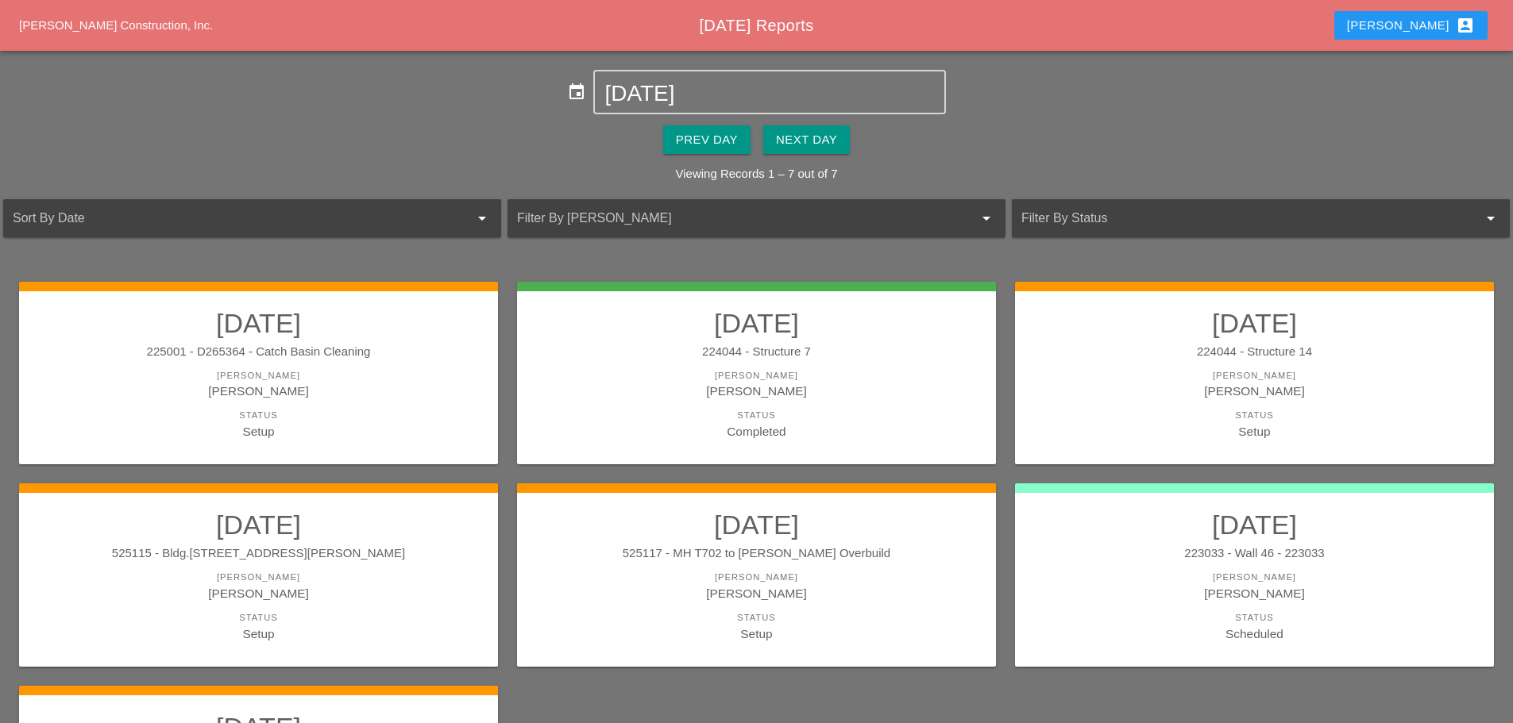
click at [811, 146] on div "Next Day" at bounding box center [806, 140] width 61 height 18
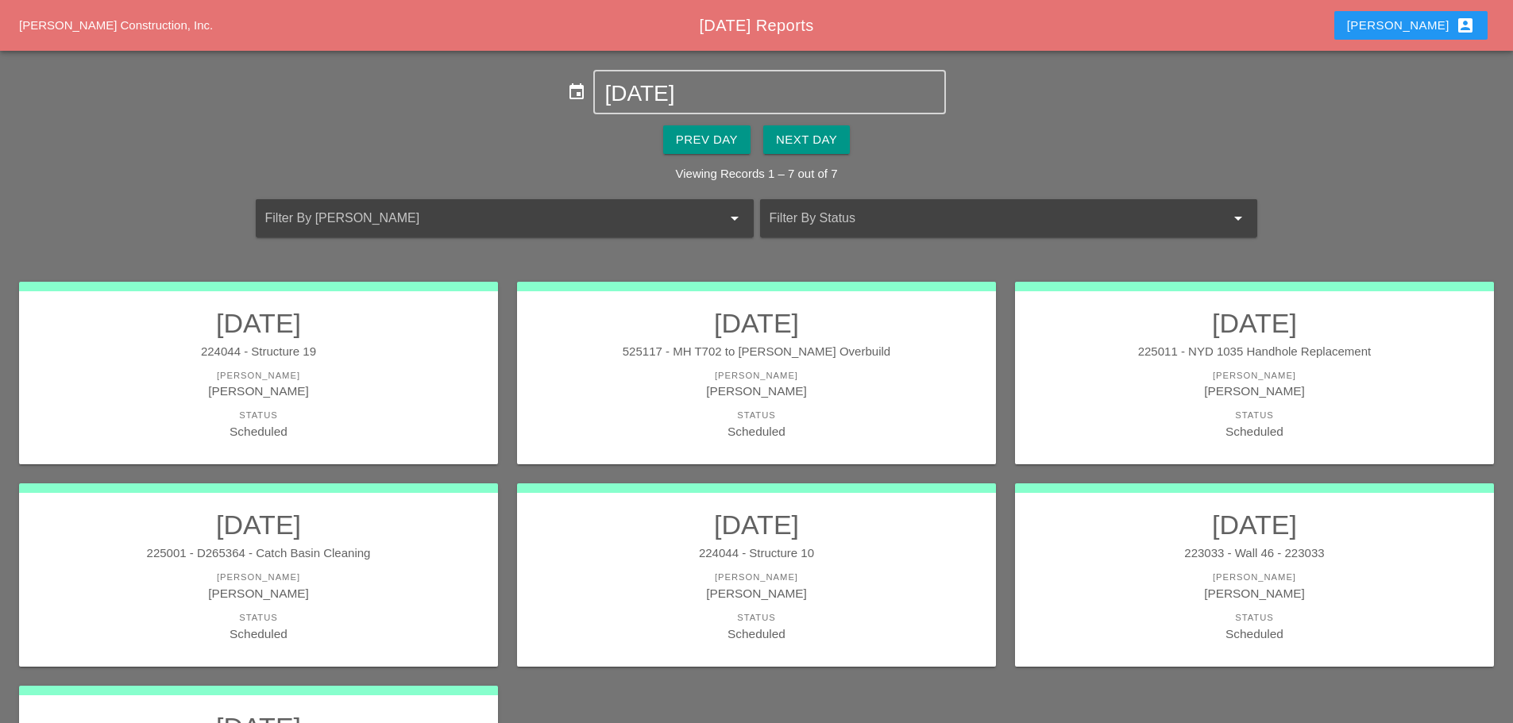
click at [840, 370] on div "[PERSON_NAME]" at bounding box center [756, 375] width 447 height 13
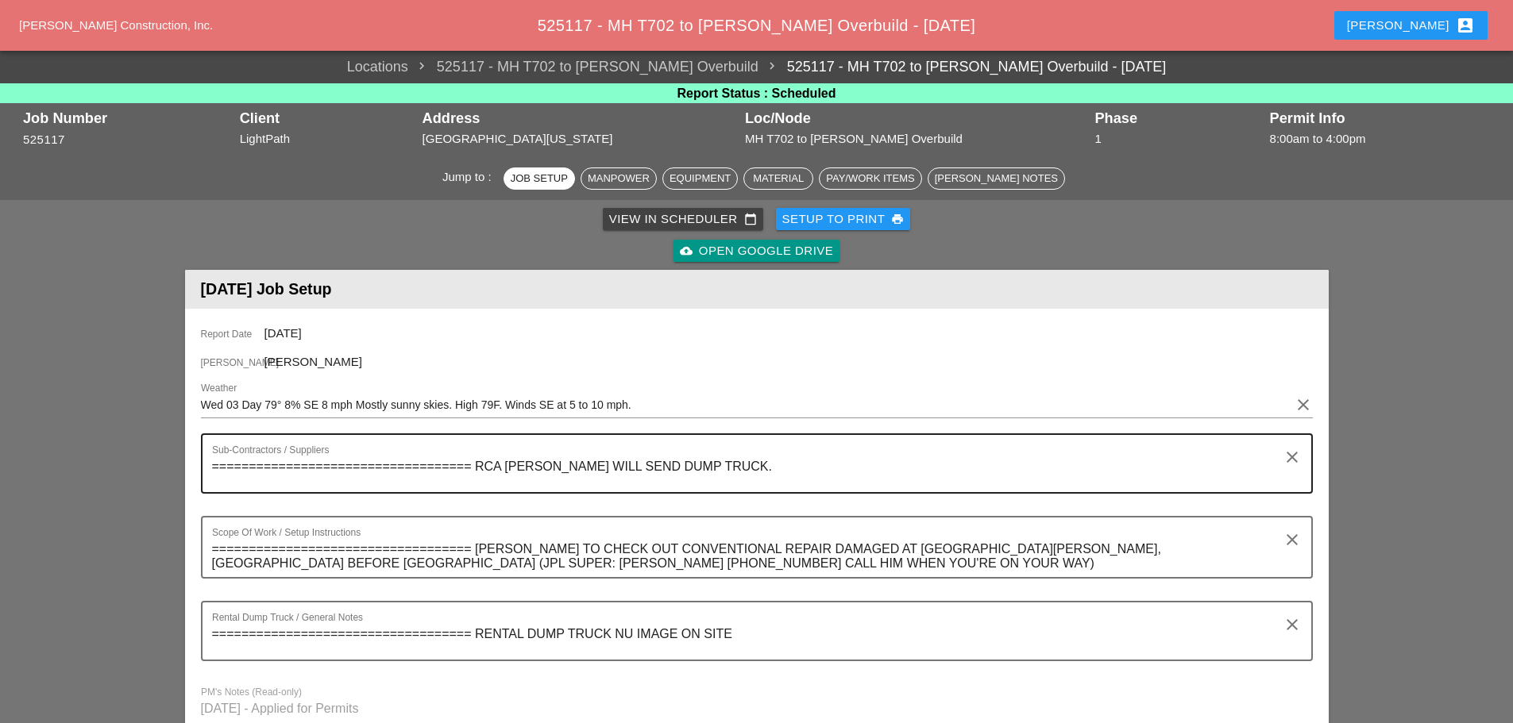
click at [770, 464] on textarea "=================================== RCA BINDER GILLIE WILL SEND DUMP TRUCK." at bounding box center [750, 473] width 1077 height 38
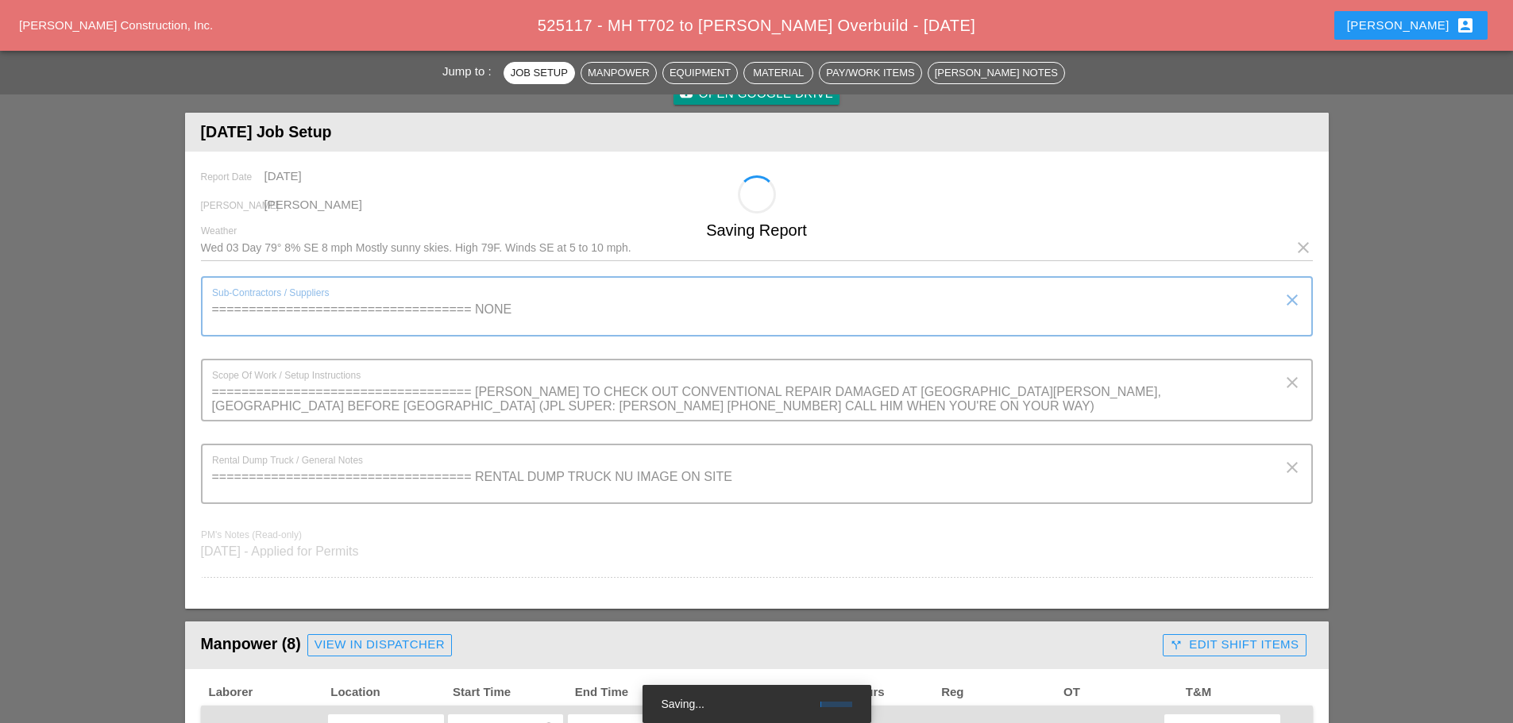
scroll to position [159, 0]
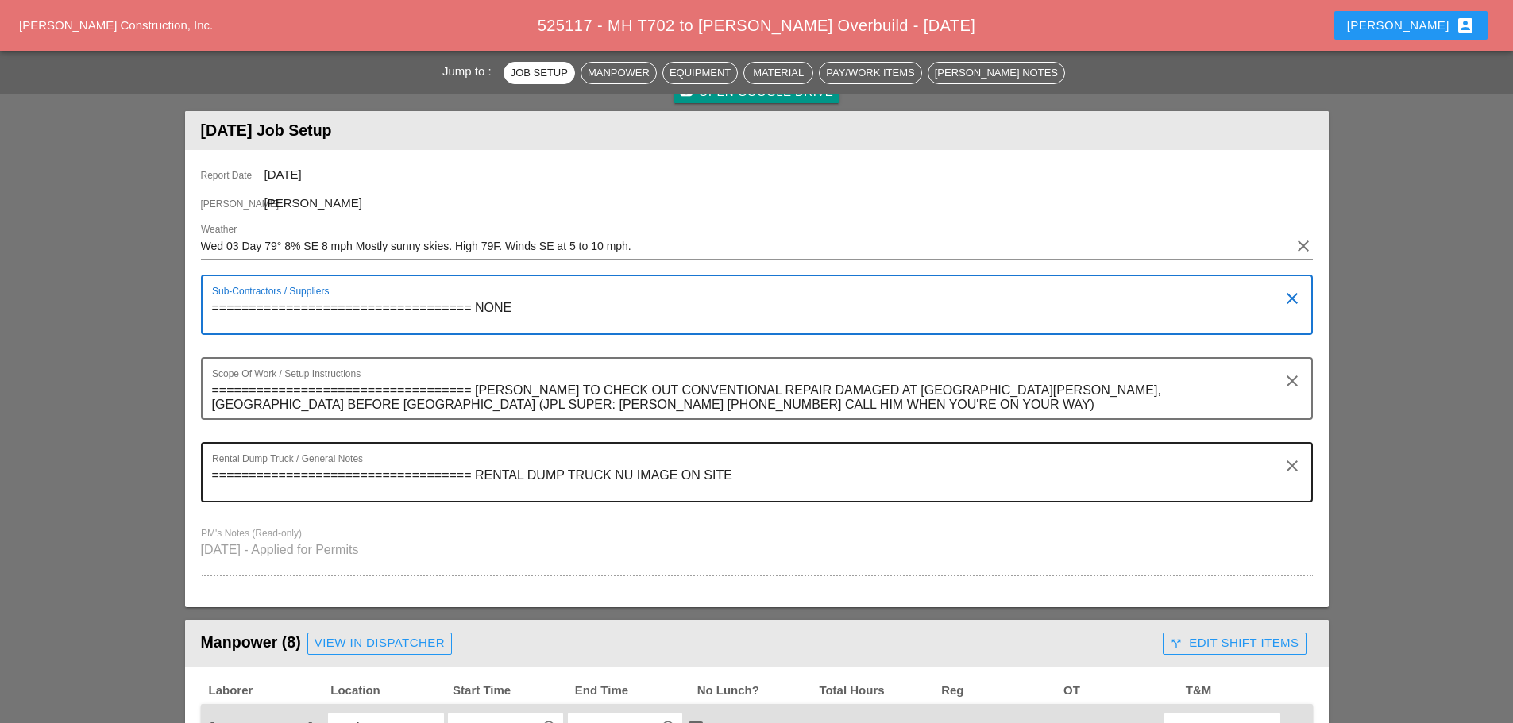
type textarea "=================================== NONE"
click at [730, 476] on textarea "=================================== RENTAL DUMP TRUCK NU IMAGE ON SITE" at bounding box center [750, 482] width 1077 height 38
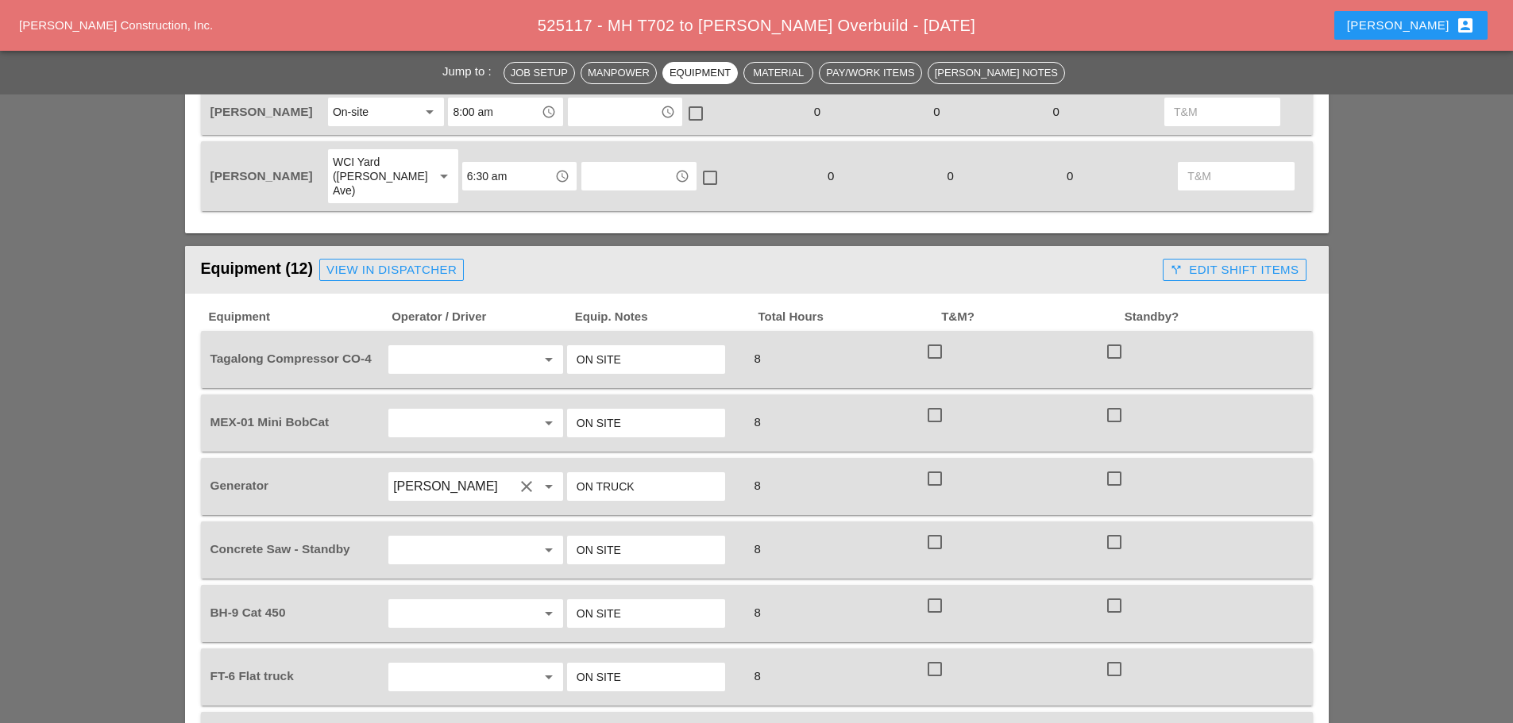
scroll to position [1112, 0]
type textarea "=================================== NONE"
click at [421, 262] on div "View in Dispatcher" at bounding box center [391, 271] width 130 height 18
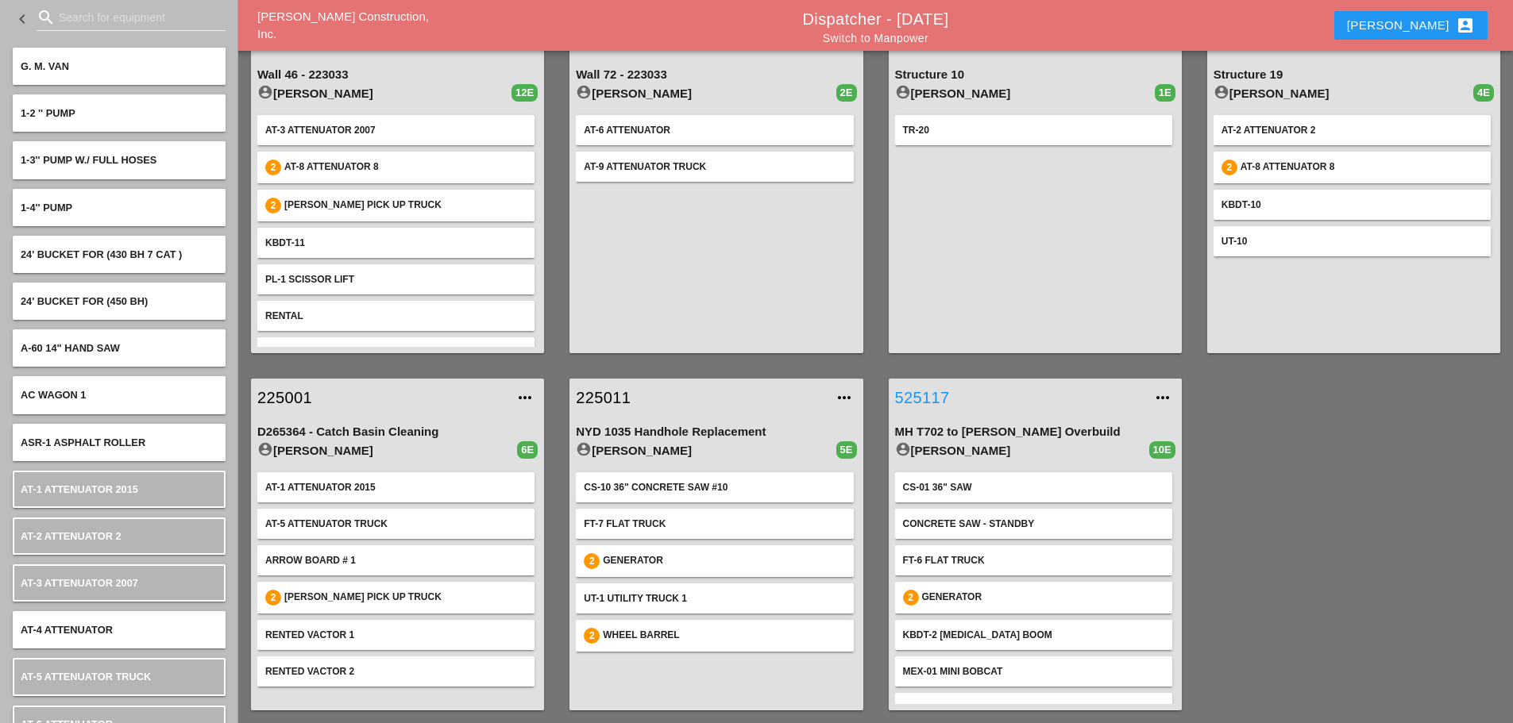
click at [931, 395] on link "525117" at bounding box center [1019, 398] width 249 height 24
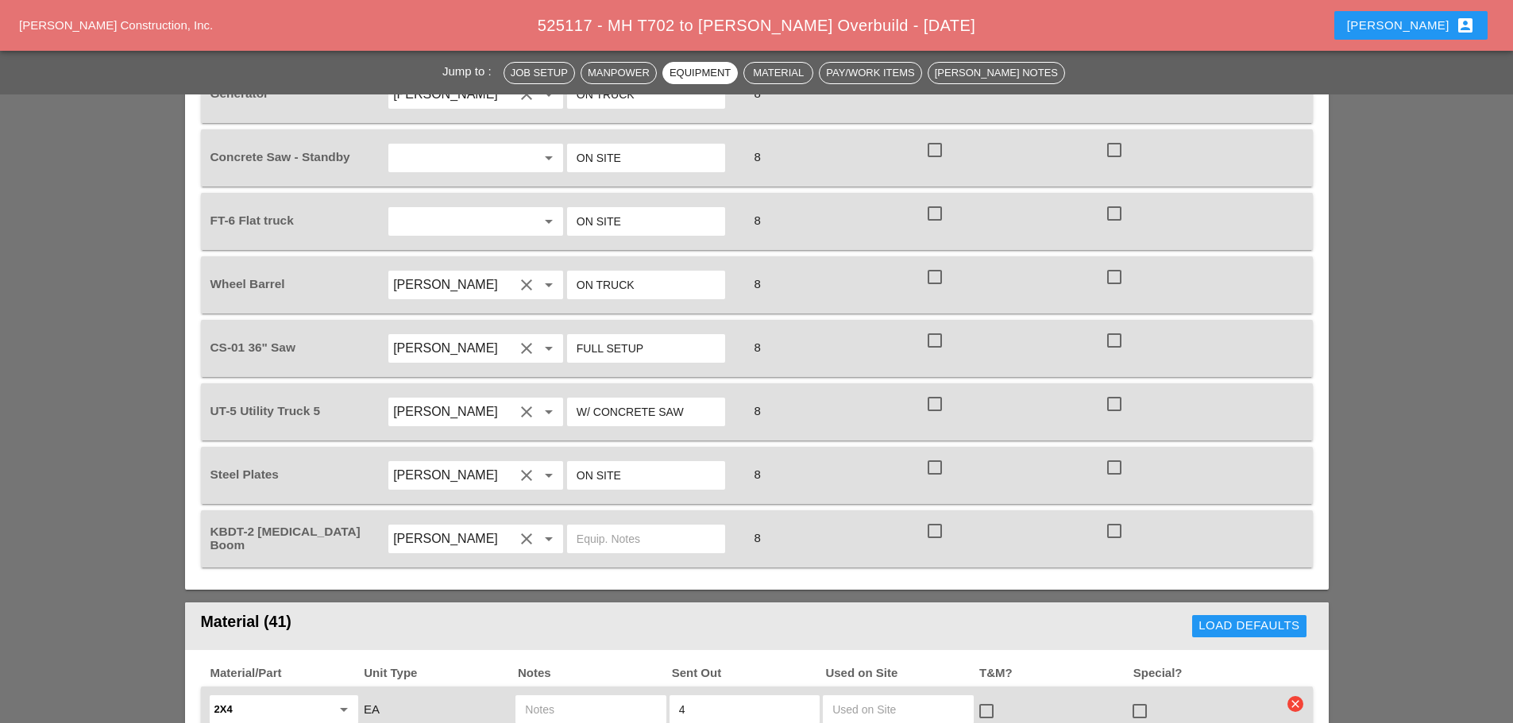
scroll to position [1509, 0]
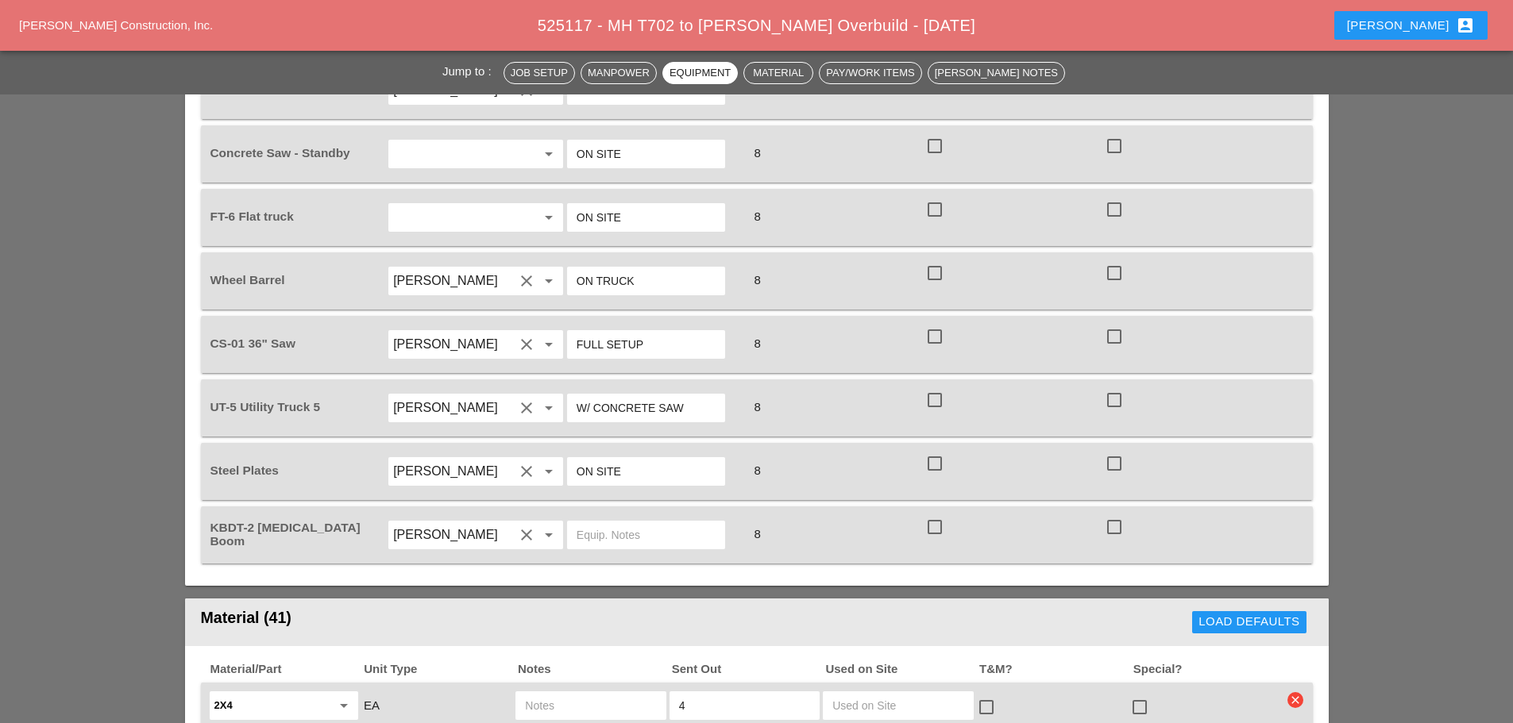
click at [626, 522] on input "text" at bounding box center [645, 534] width 139 height 25
type input "/"
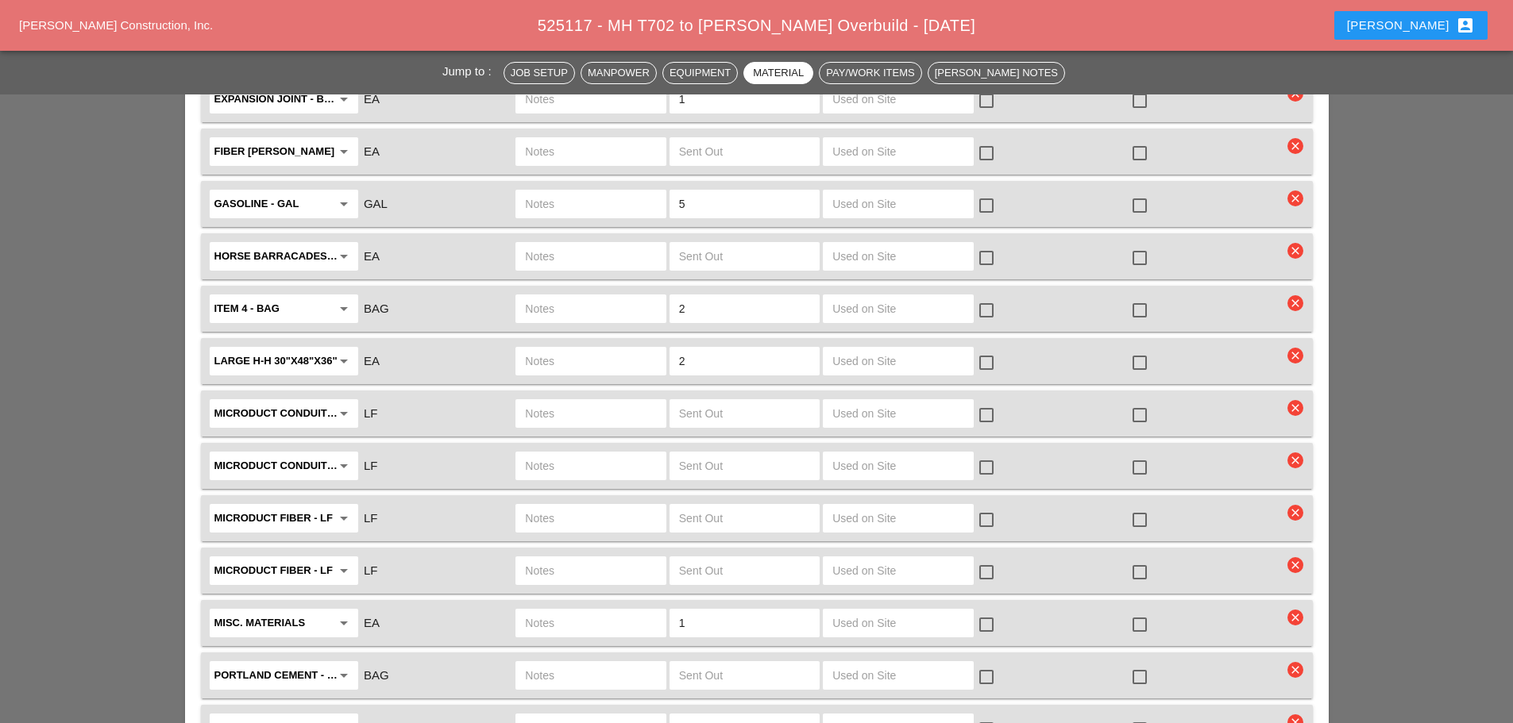
scroll to position [3017, 0]
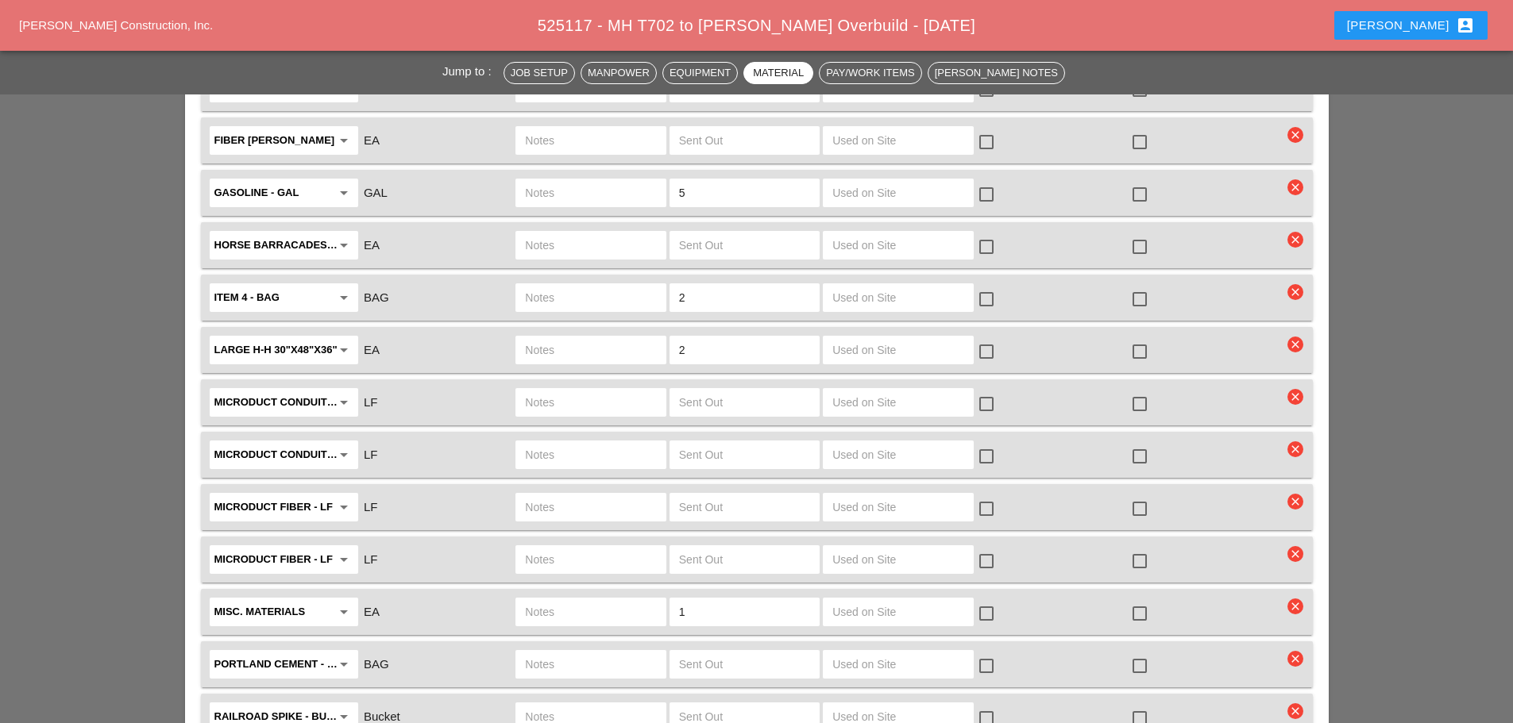
type input "W/ MATERIALS"
click at [596, 337] on input "text" at bounding box center [590, 349] width 131 height 25
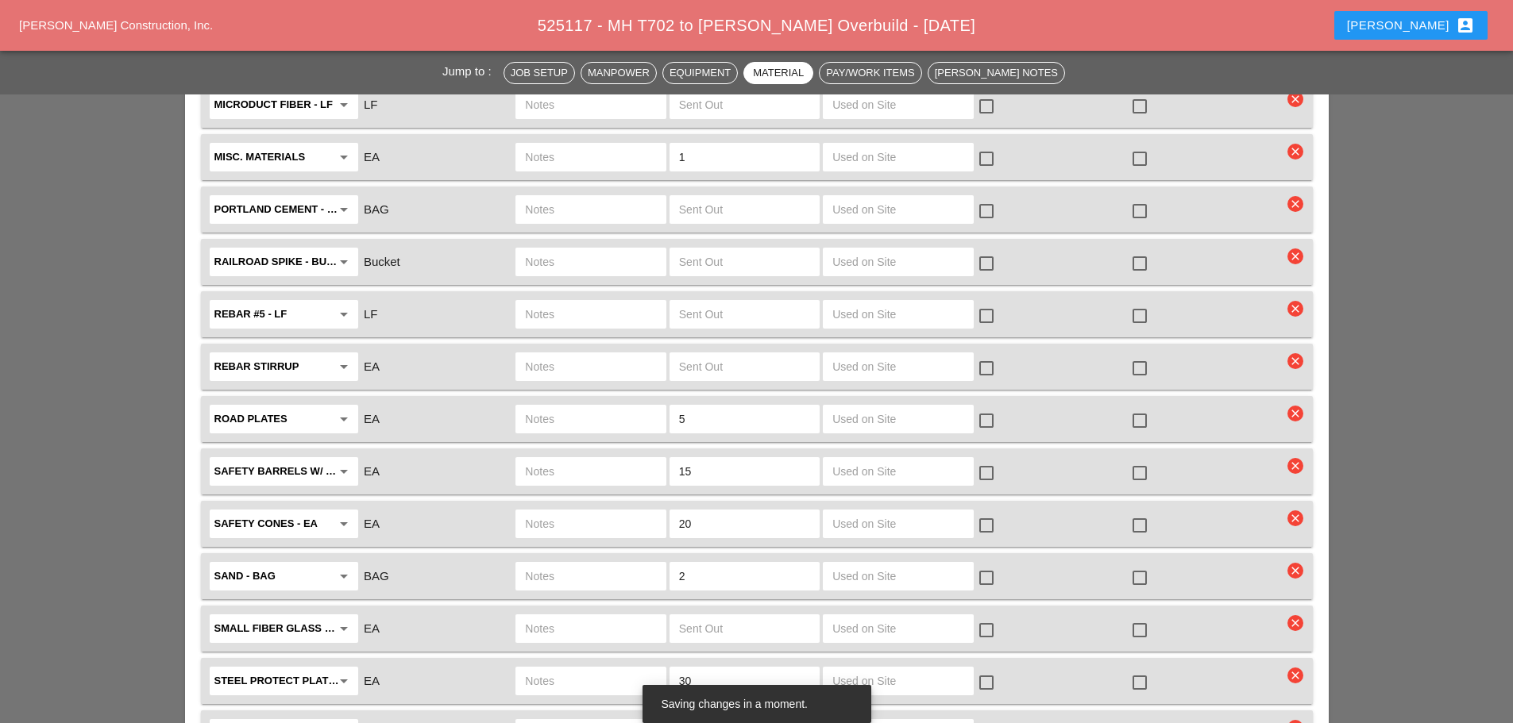
scroll to position [3494, 0]
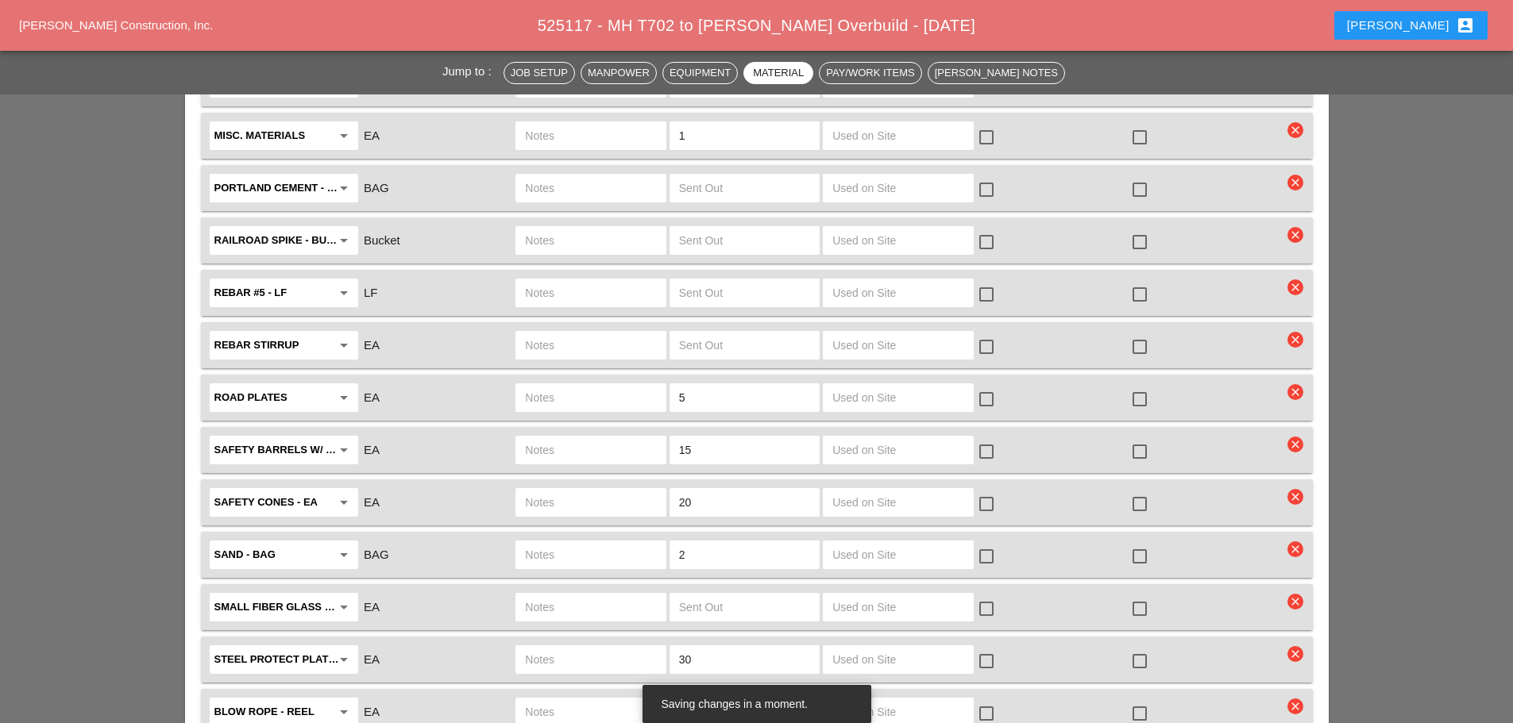
type input "ON SITE"
click at [611, 385] on input "text" at bounding box center [590, 397] width 131 height 25
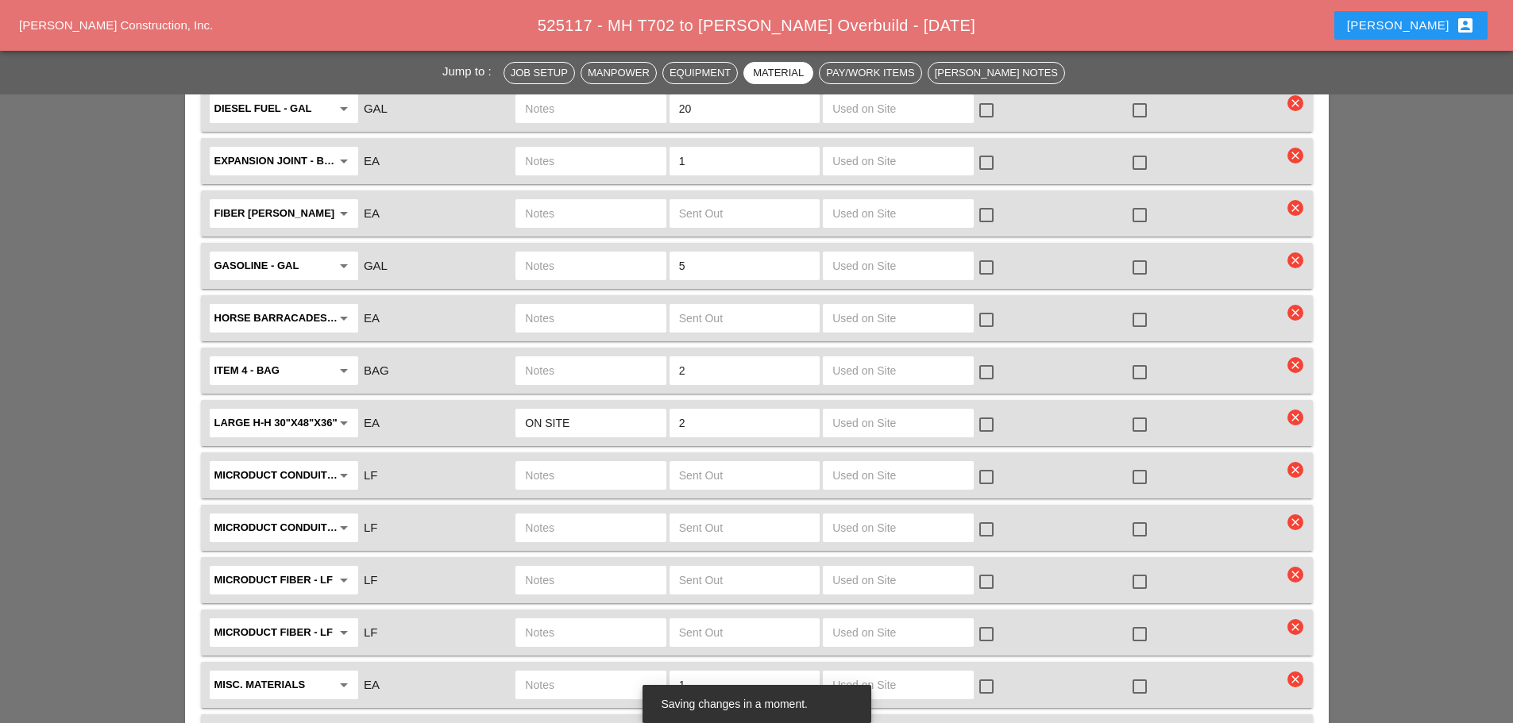
scroll to position [2938, 0]
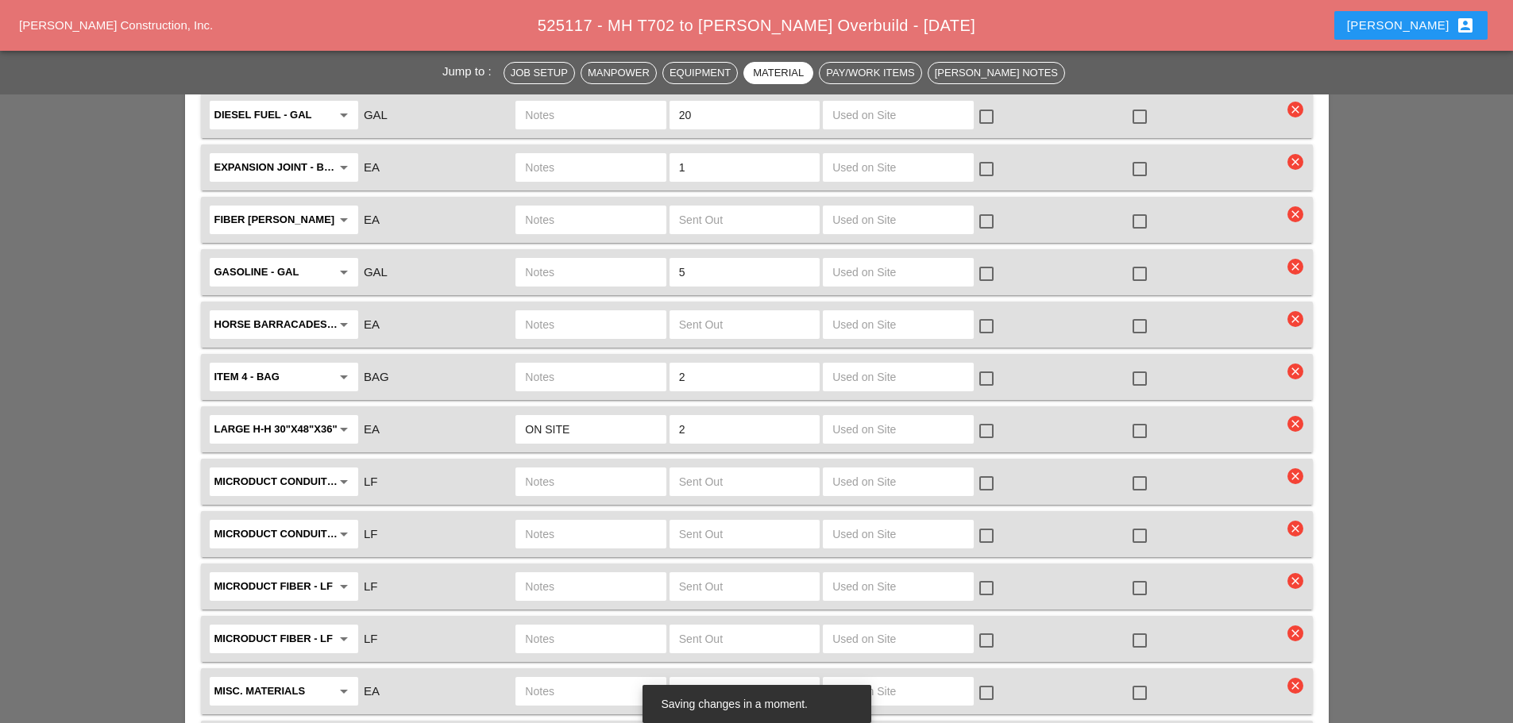
type input "ON SITE"
click at [593, 364] on input "text" at bounding box center [590, 376] width 131 height 25
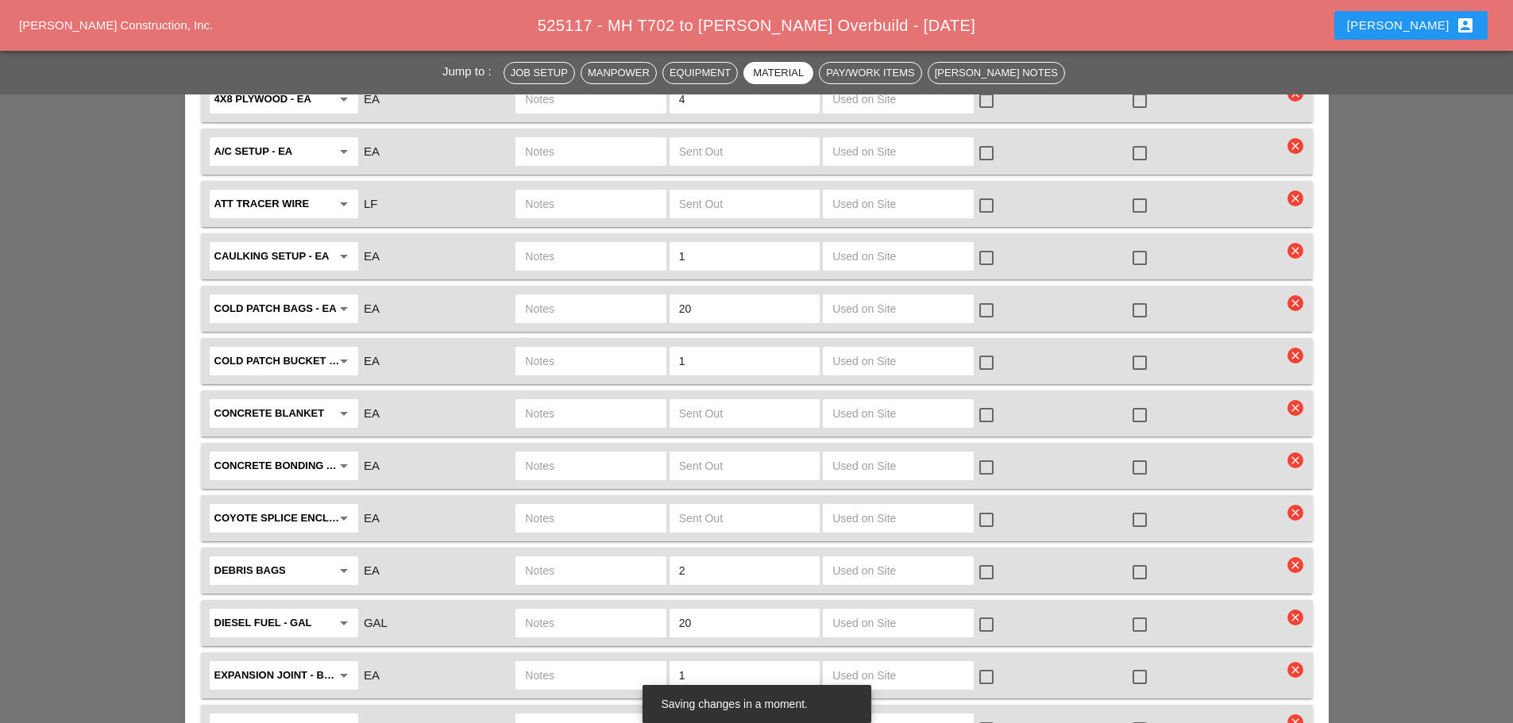
scroll to position [2382, 0]
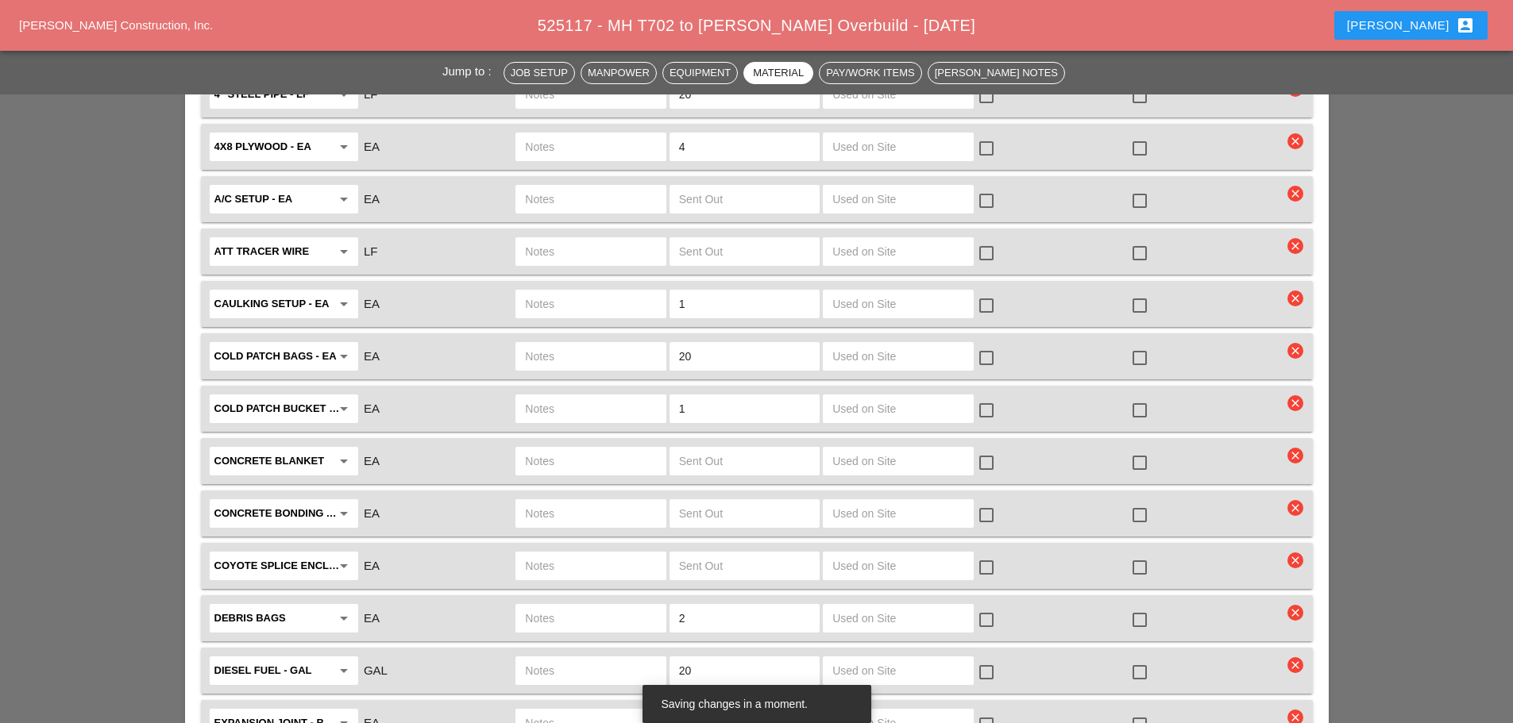
type input "ON SITE"
click at [603, 449] on input "text" at bounding box center [590, 461] width 131 height 25
click at [587, 396] on input "text" at bounding box center [590, 408] width 131 height 25
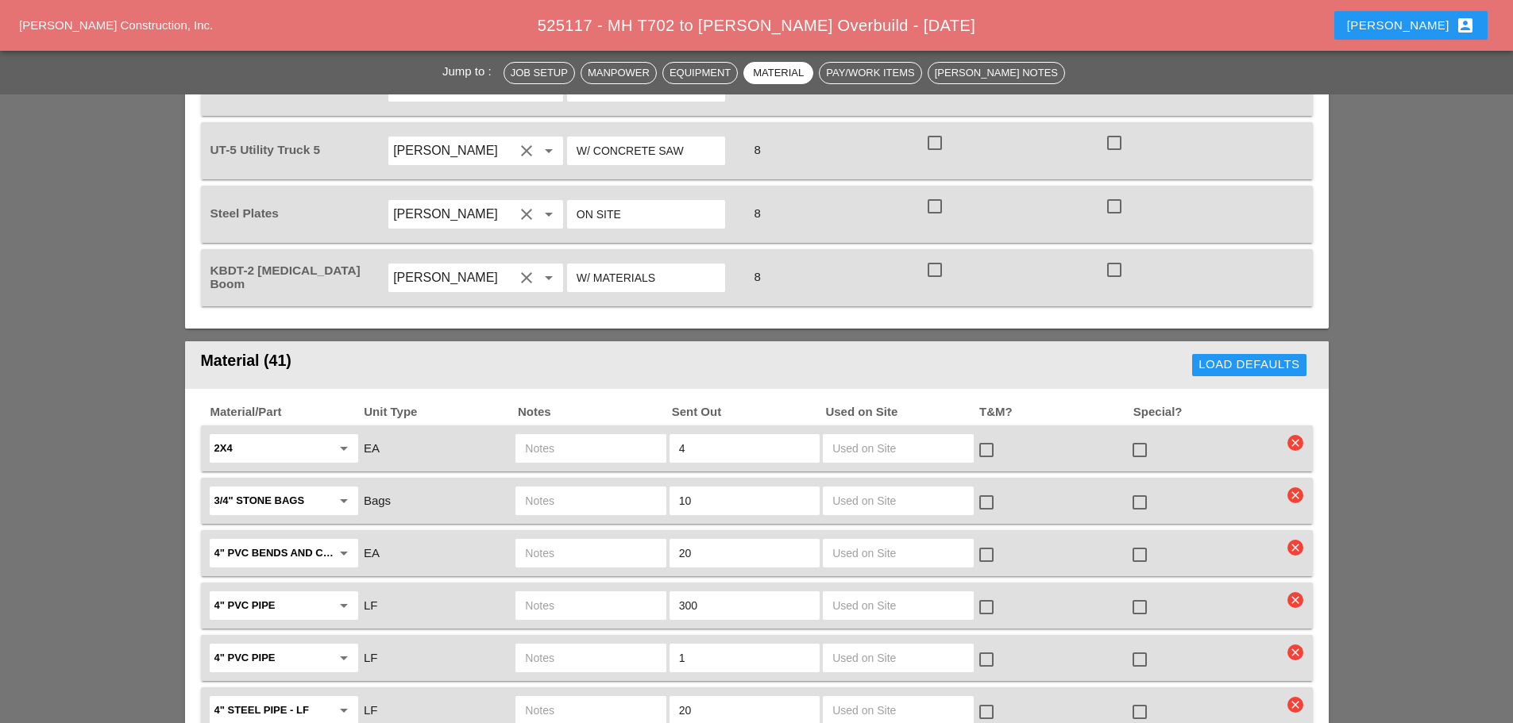
scroll to position [1826, 0]
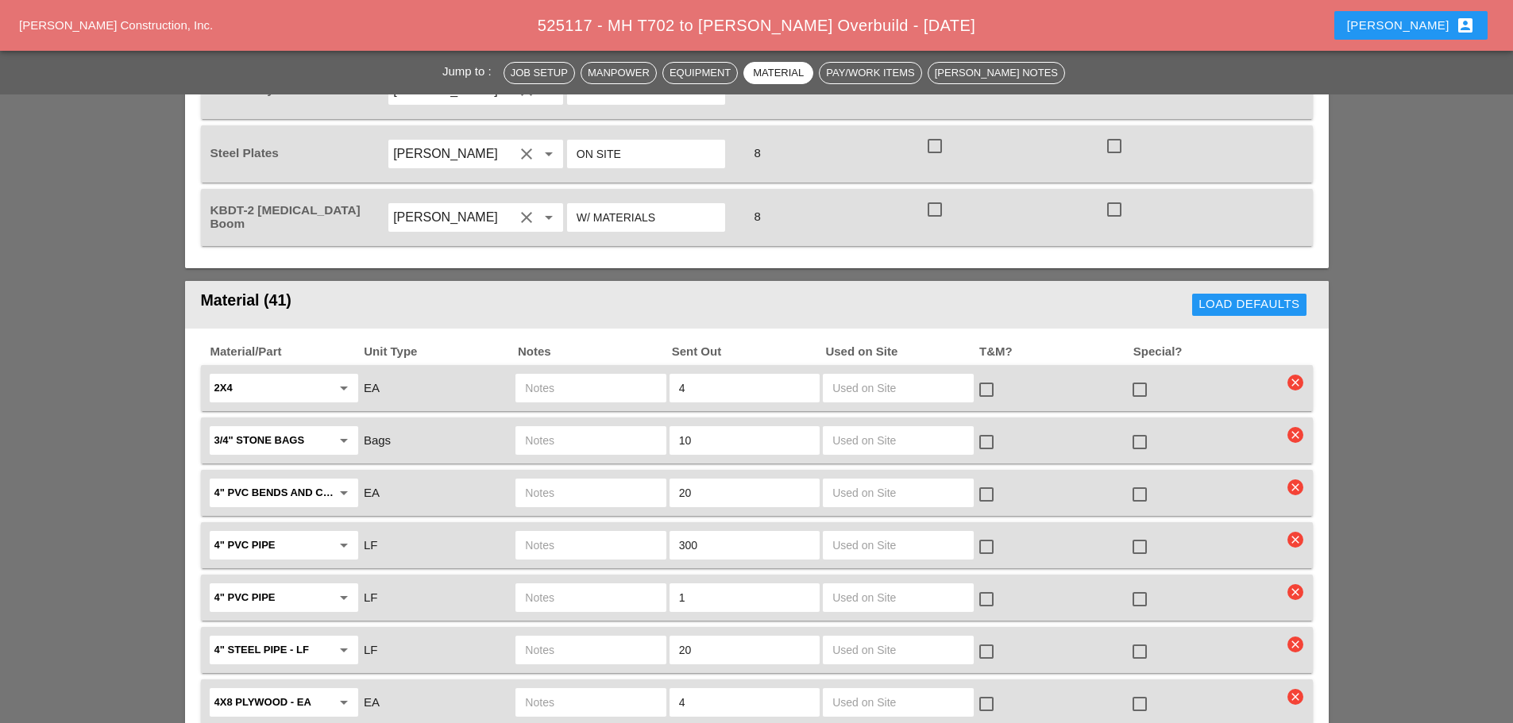
type input "ON SITE"
drag, startPoint x: 1147, startPoint y: 360, endPoint x: 1139, endPoint y: 355, distance: 8.6
click at [1147, 376] on div at bounding box center [1139, 389] width 27 height 27
checkbox input "true"
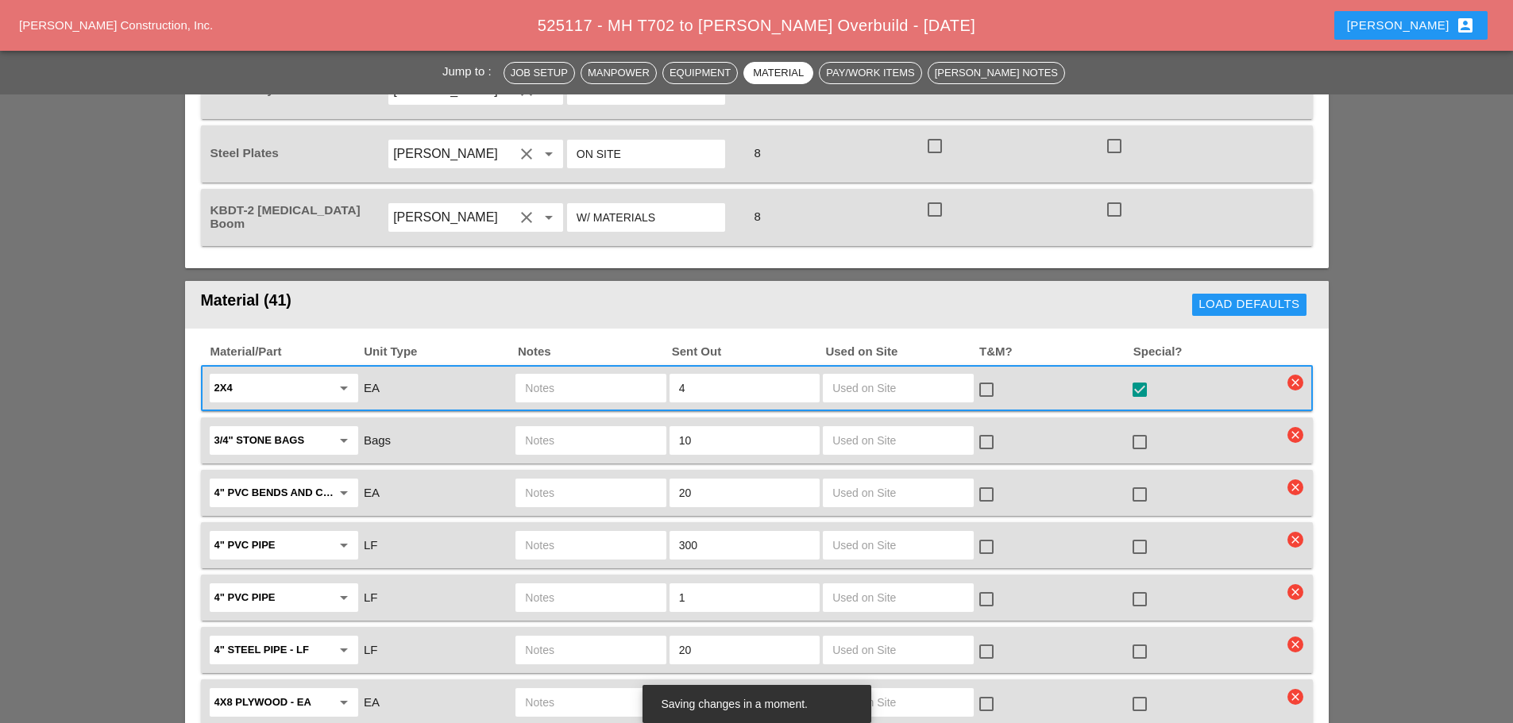
click at [703, 376] on input "4" at bounding box center [744, 388] width 131 height 25
type input "4"
type input "8"
click at [562, 376] on input "text" at bounding box center [590, 388] width 131 height 25
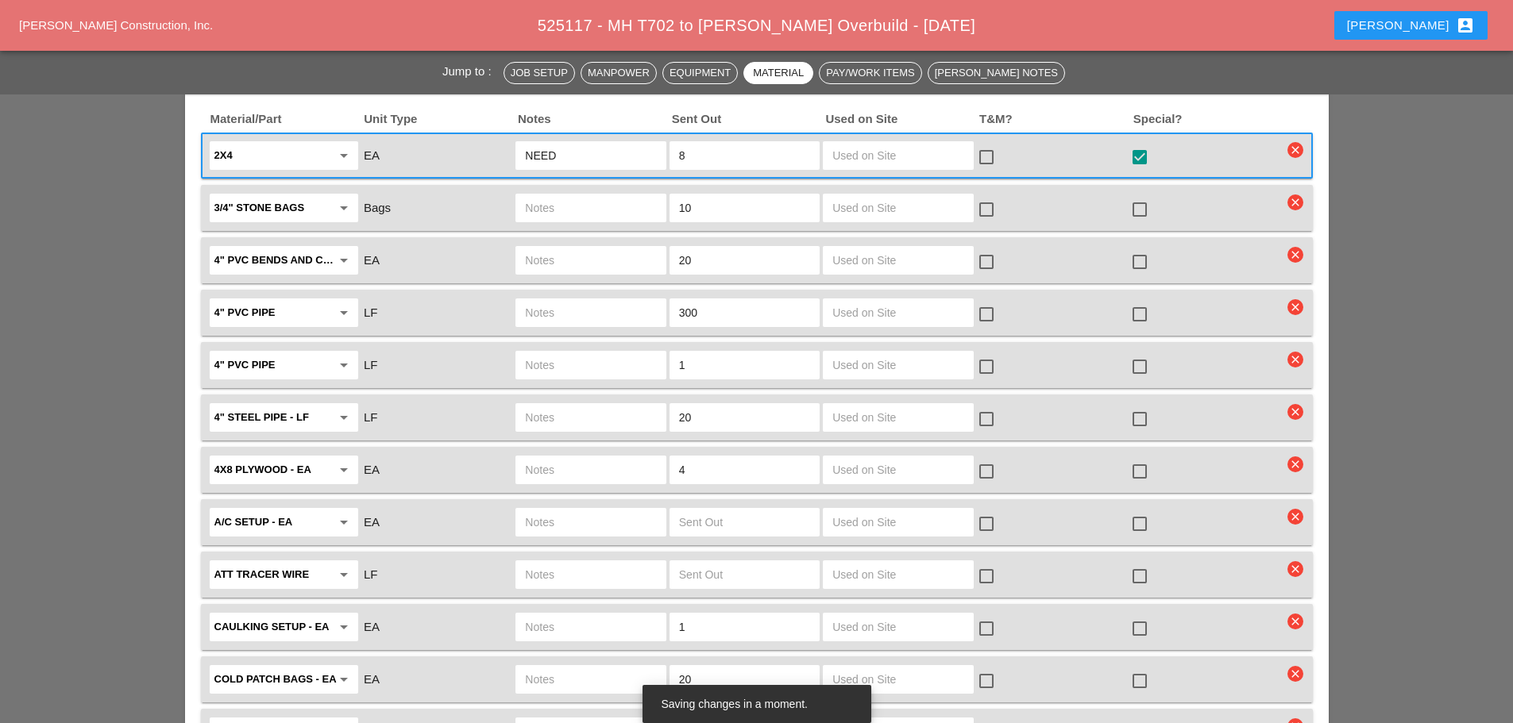
scroll to position [2064, 0]
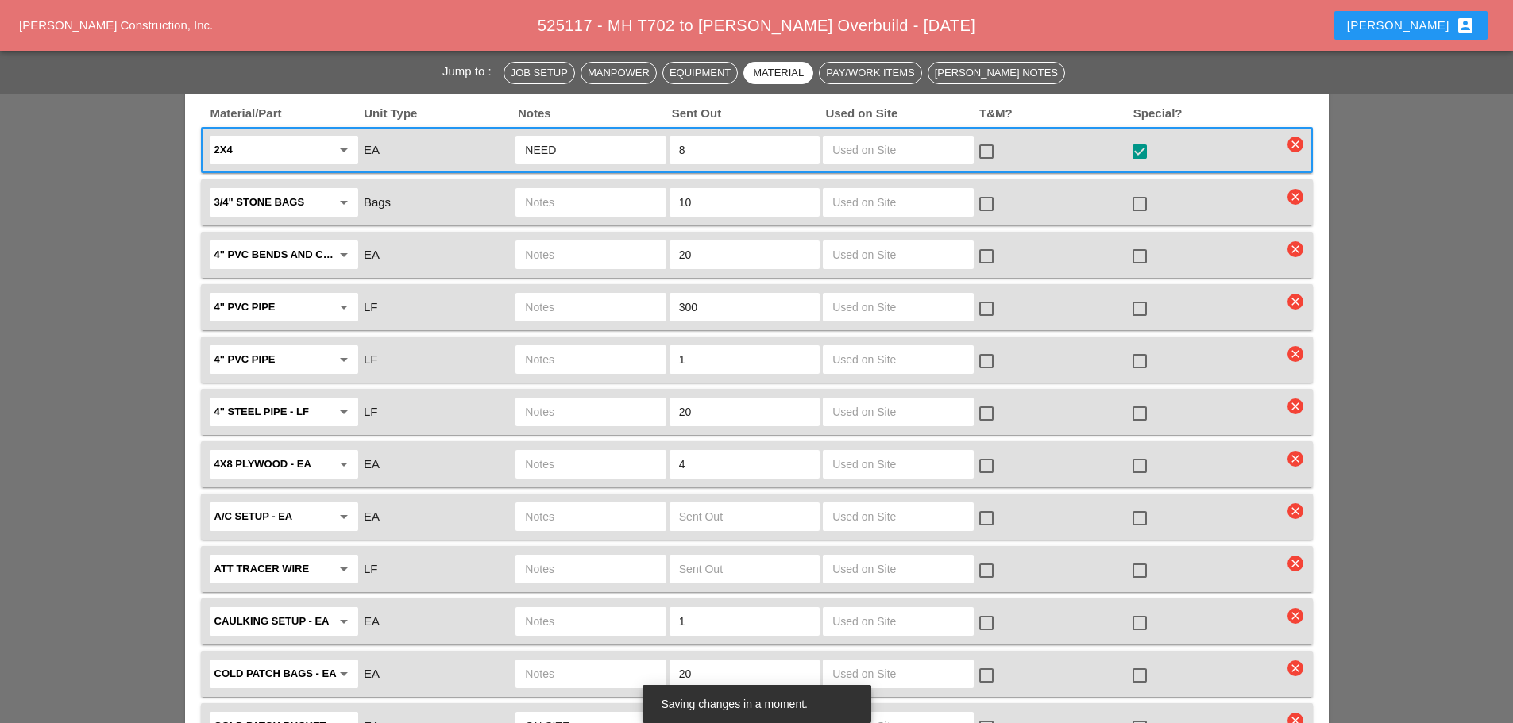
type input "NEED"
click at [572, 452] on input "text" at bounding box center [590, 464] width 131 height 25
type input "NEED"
click at [723, 452] on input "4" at bounding box center [744, 464] width 131 height 25
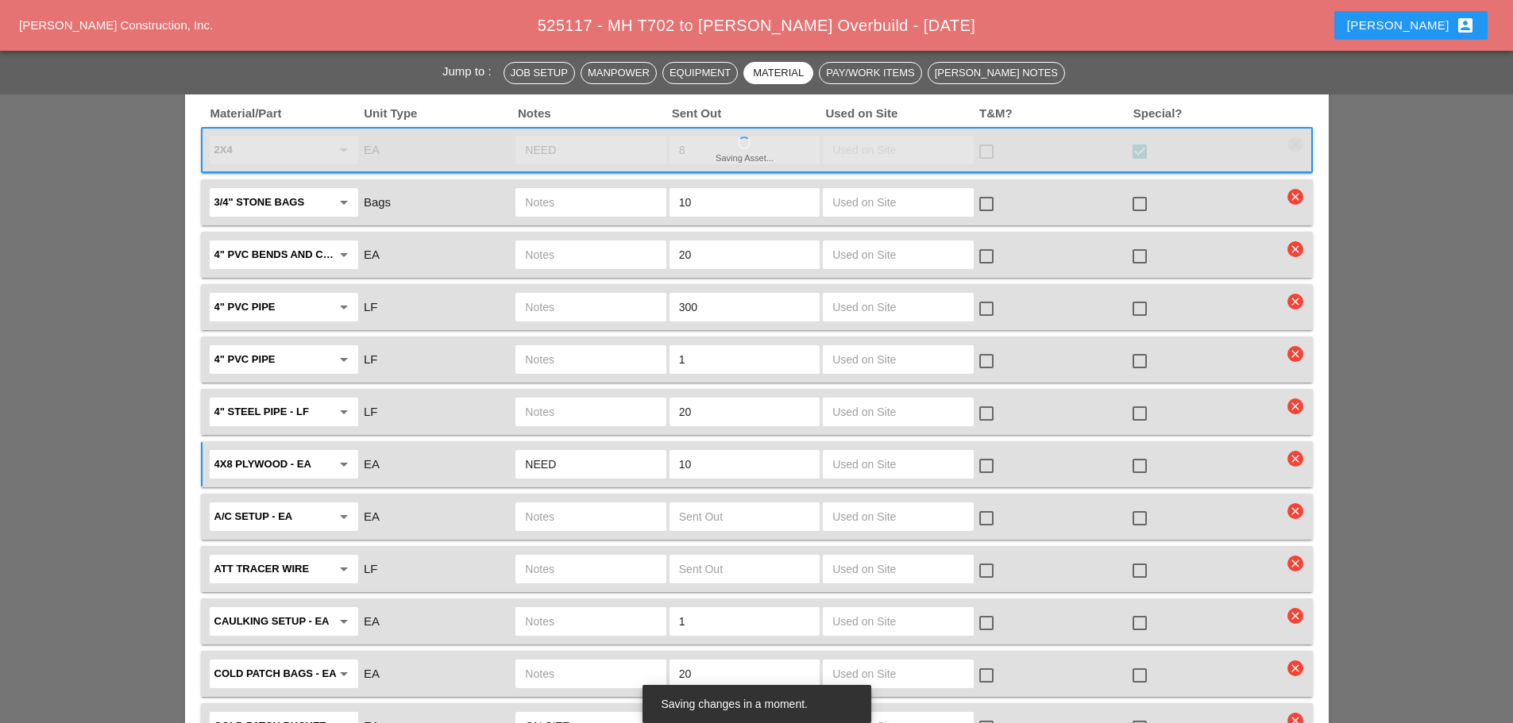
type input "10"
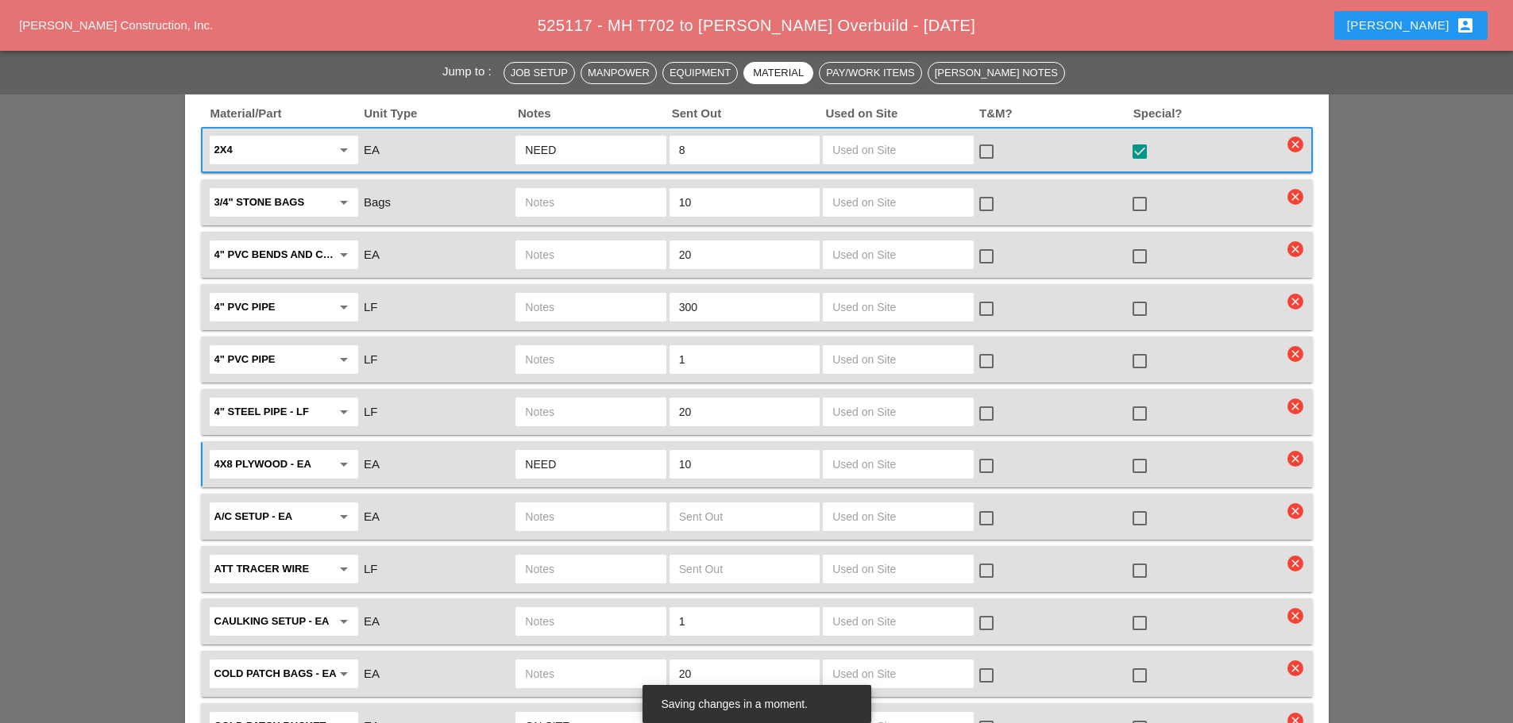
click at [1137, 453] on div at bounding box center [1139, 466] width 27 height 27
checkbox input "true"
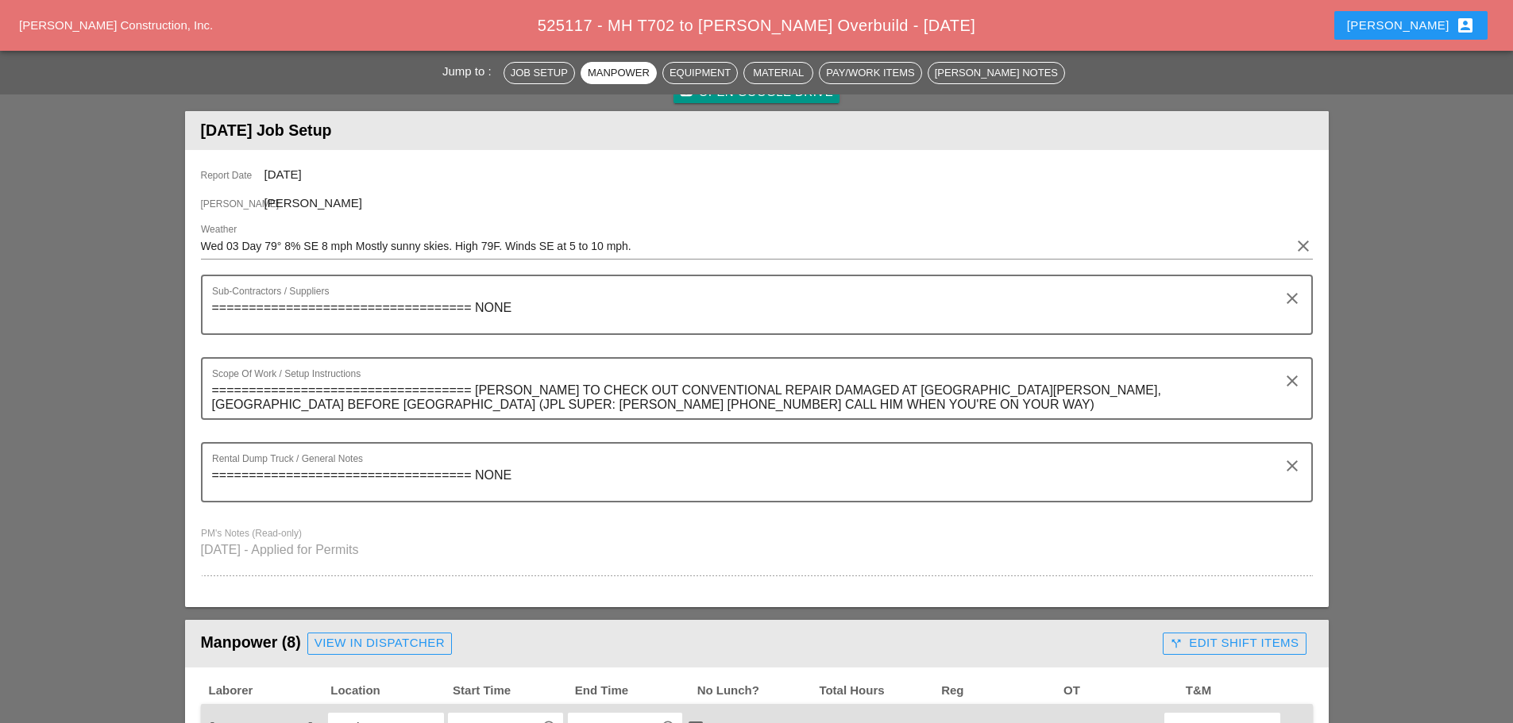
scroll to position [0, 0]
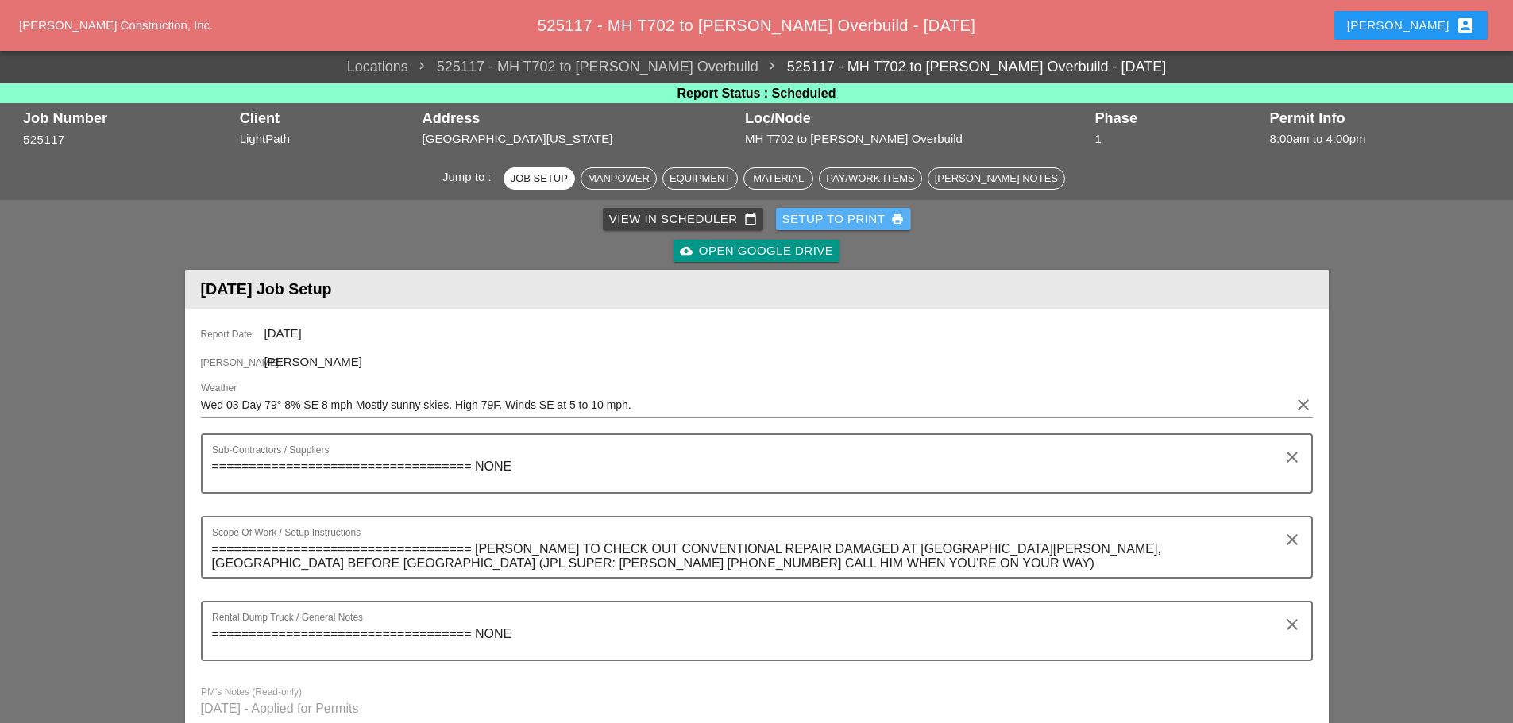
click at [846, 220] on div "Setup to Print print" at bounding box center [843, 219] width 122 height 18
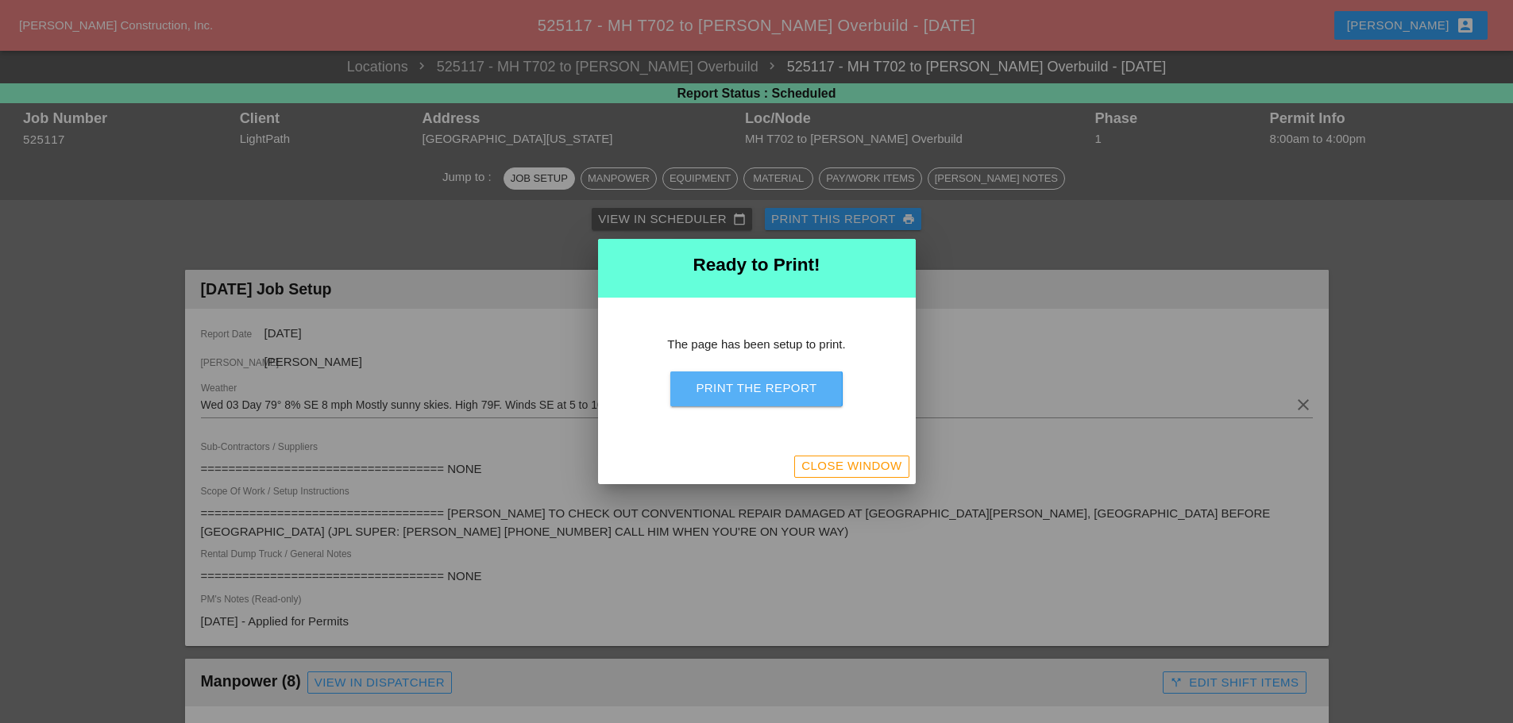
click at [804, 388] on div "Print the Report" at bounding box center [756, 389] width 121 height 18
click at [877, 472] on div "Close Window" at bounding box center [851, 466] width 100 height 18
click at [865, 474] on div "Close Window" at bounding box center [851, 466] width 100 height 18
click at [842, 474] on div "Close Window" at bounding box center [851, 466] width 100 height 18
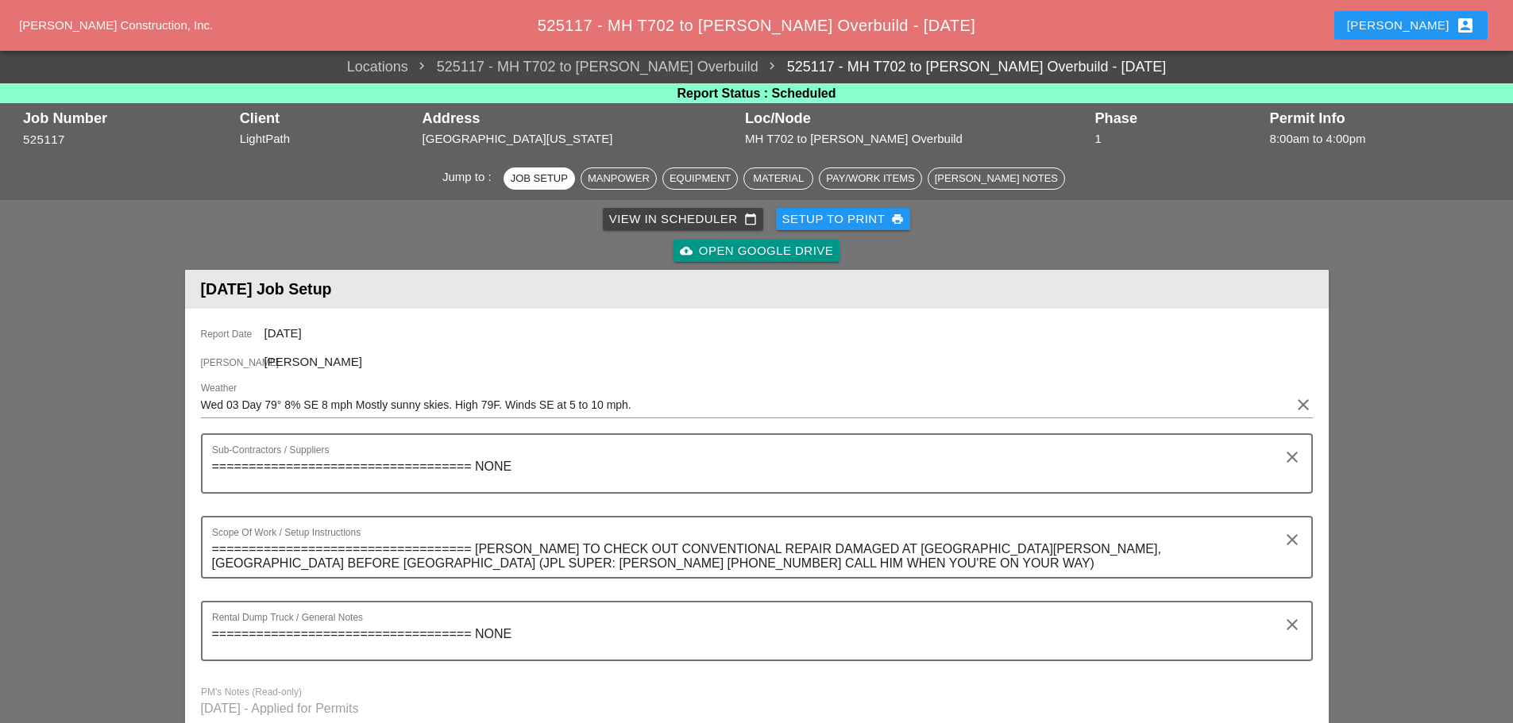
click at [1417, 21] on div "[PERSON_NAME] account_box" at bounding box center [1411, 25] width 128 height 19
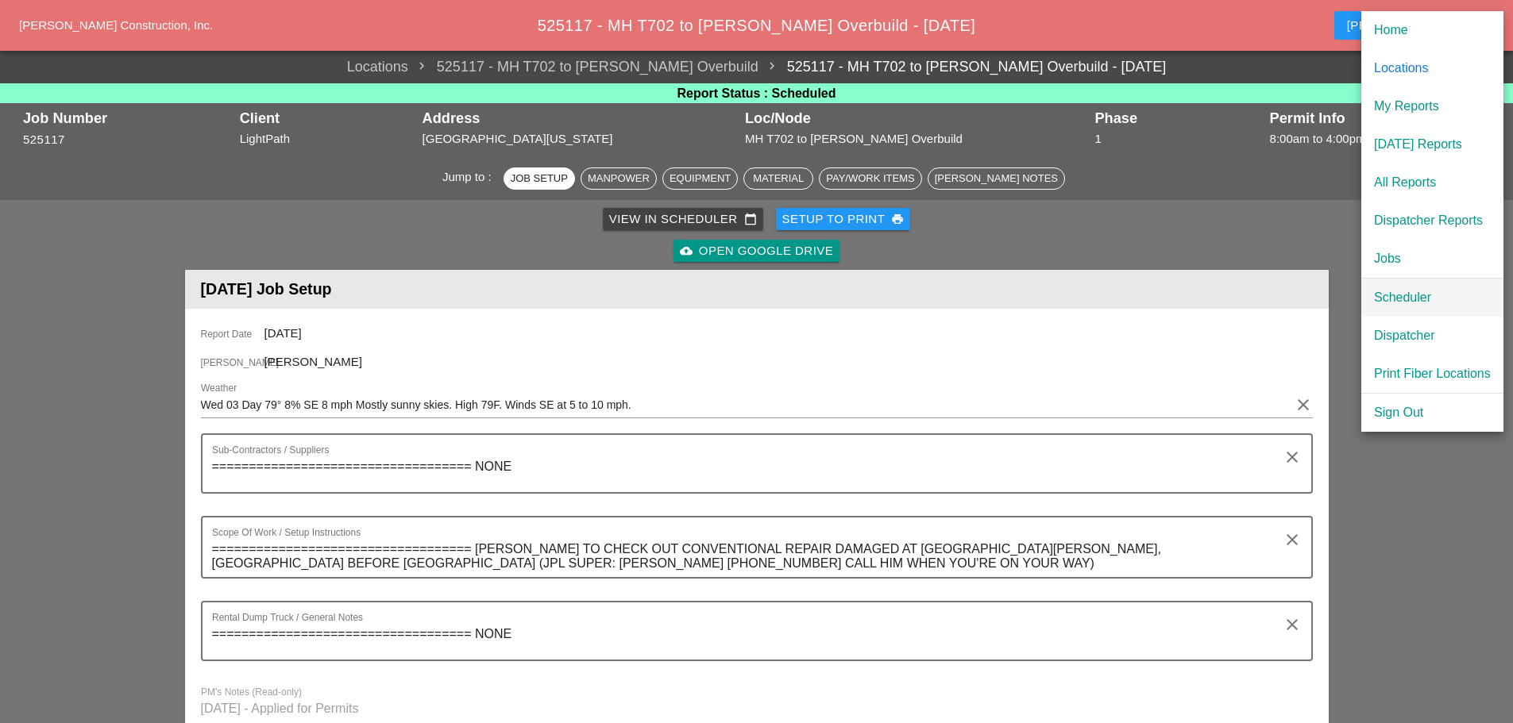
click at [1395, 297] on div "Scheduler" at bounding box center [1432, 297] width 117 height 19
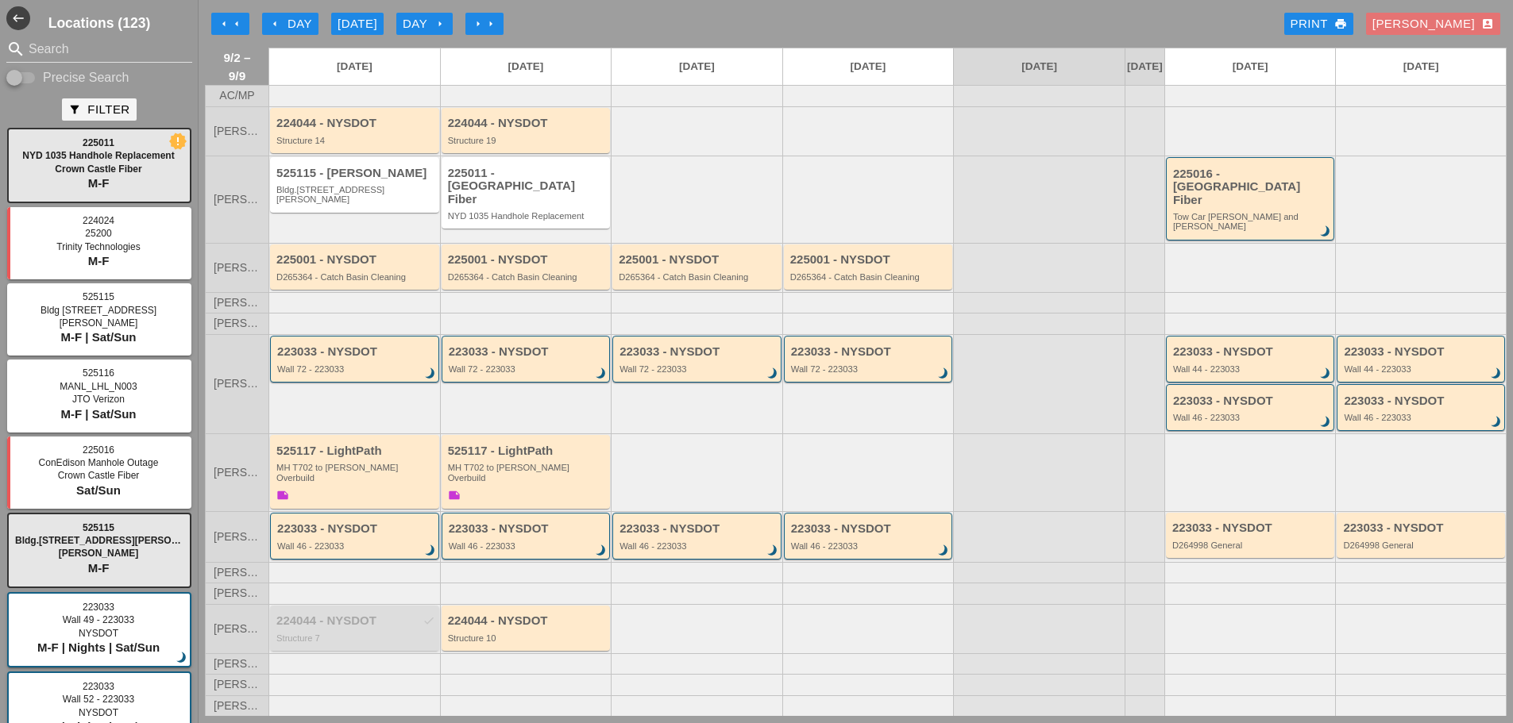
click at [368, 620] on div "224044 - NYSDOT check Structure 7" at bounding box center [355, 629] width 159 height 29
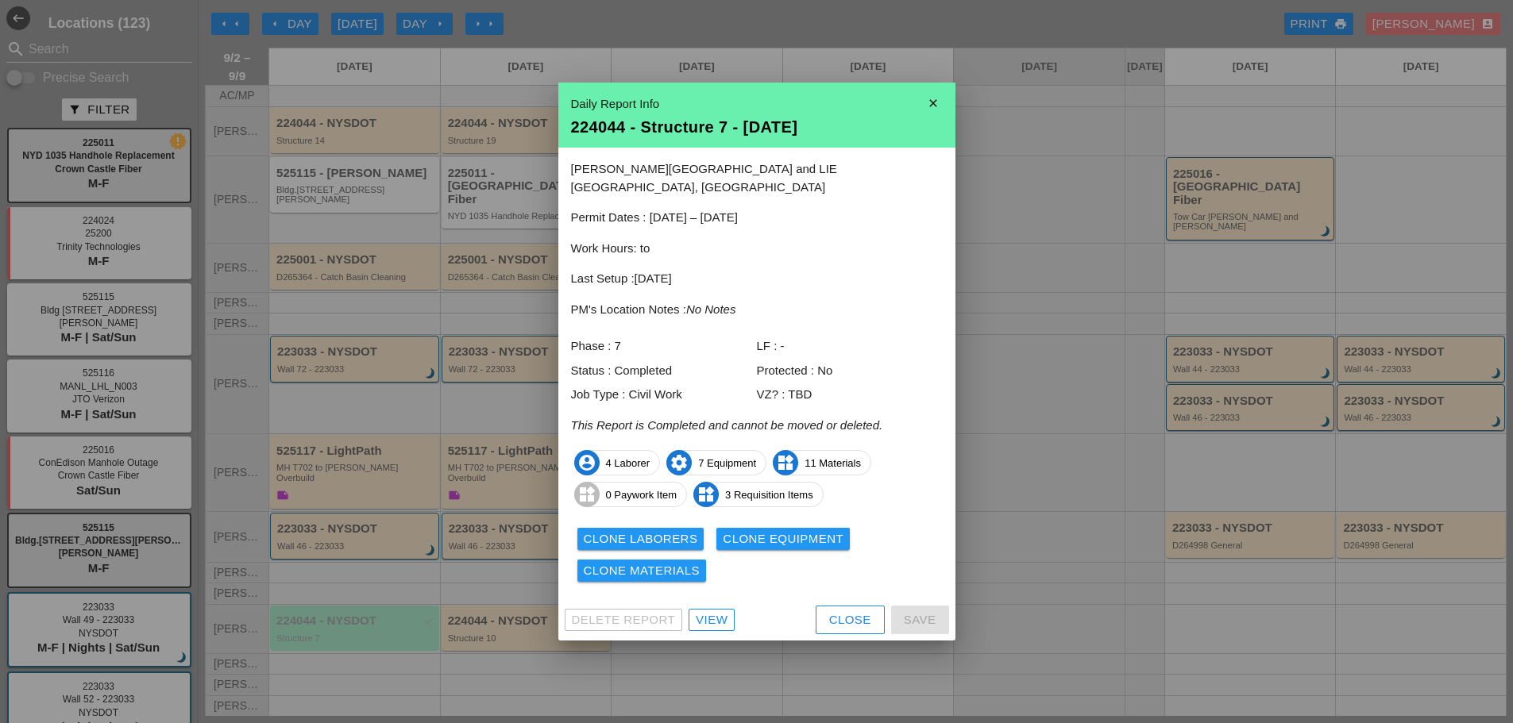
click at [642, 530] on div "Clone Laborers" at bounding box center [641, 539] width 114 height 18
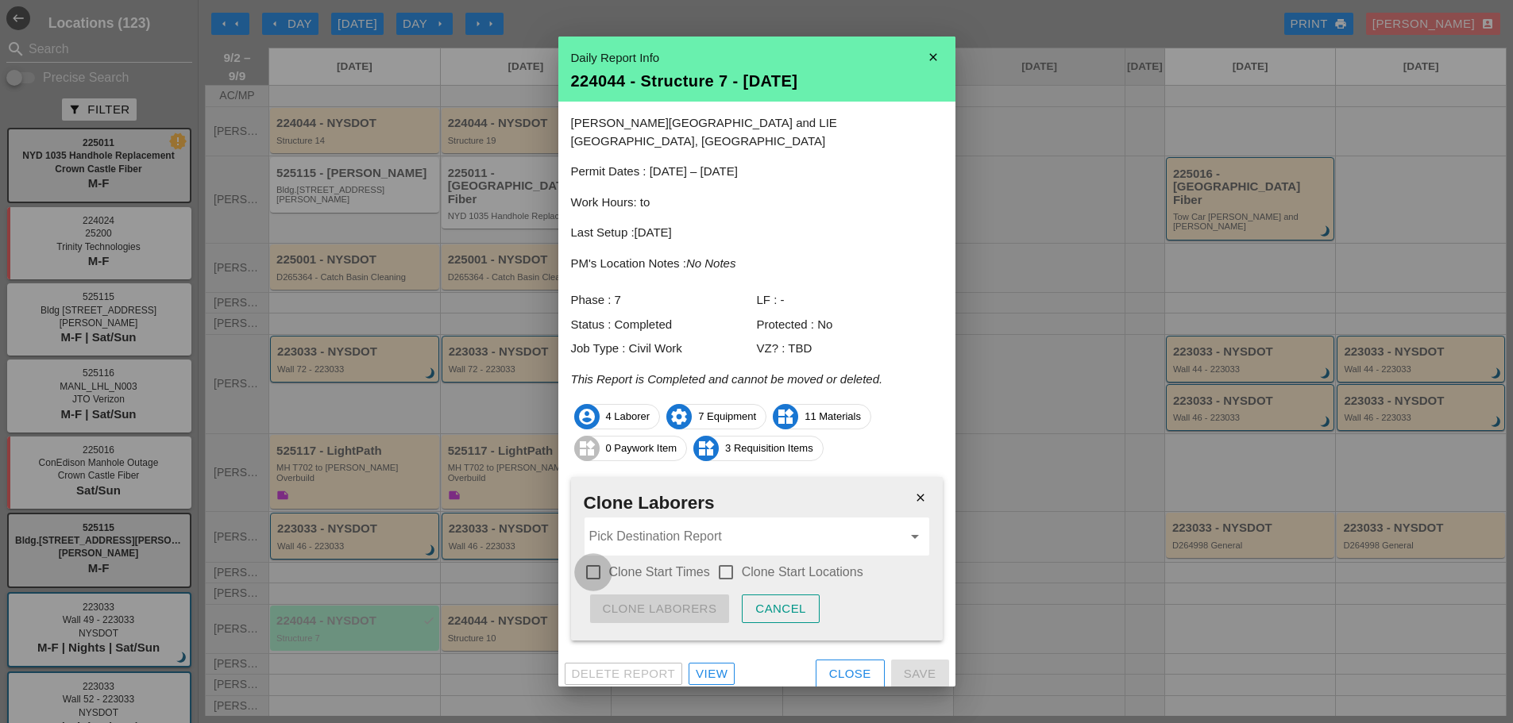
click at [589, 559] on div at bounding box center [593, 572] width 27 height 27
checkbox input "true"
click at [723, 566] on div at bounding box center [725, 572] width 27 height 27
checkbox input "true"
click at [669, 529] on input "Pick Destination Report" at bounding box center [745, 536] width 313 height 25
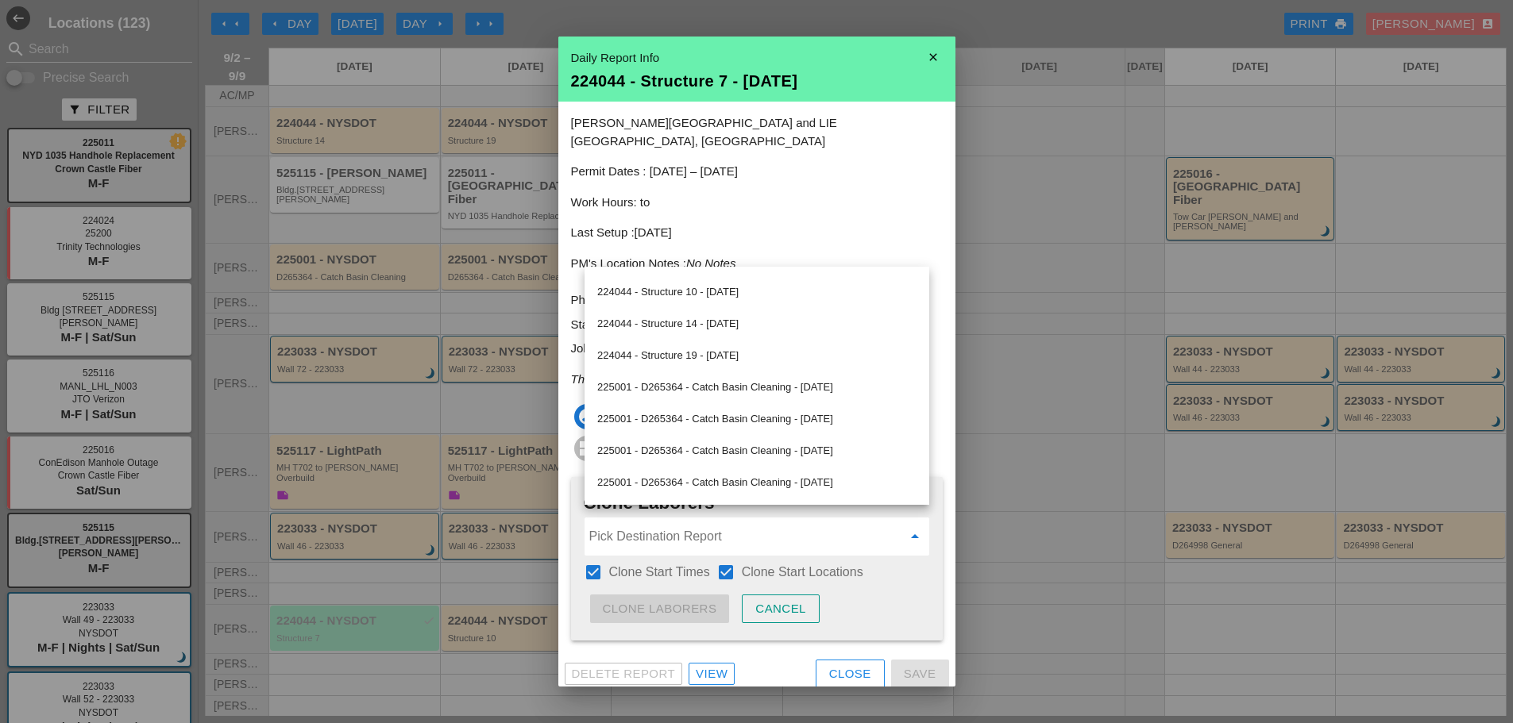
scroll to position [435, 0]
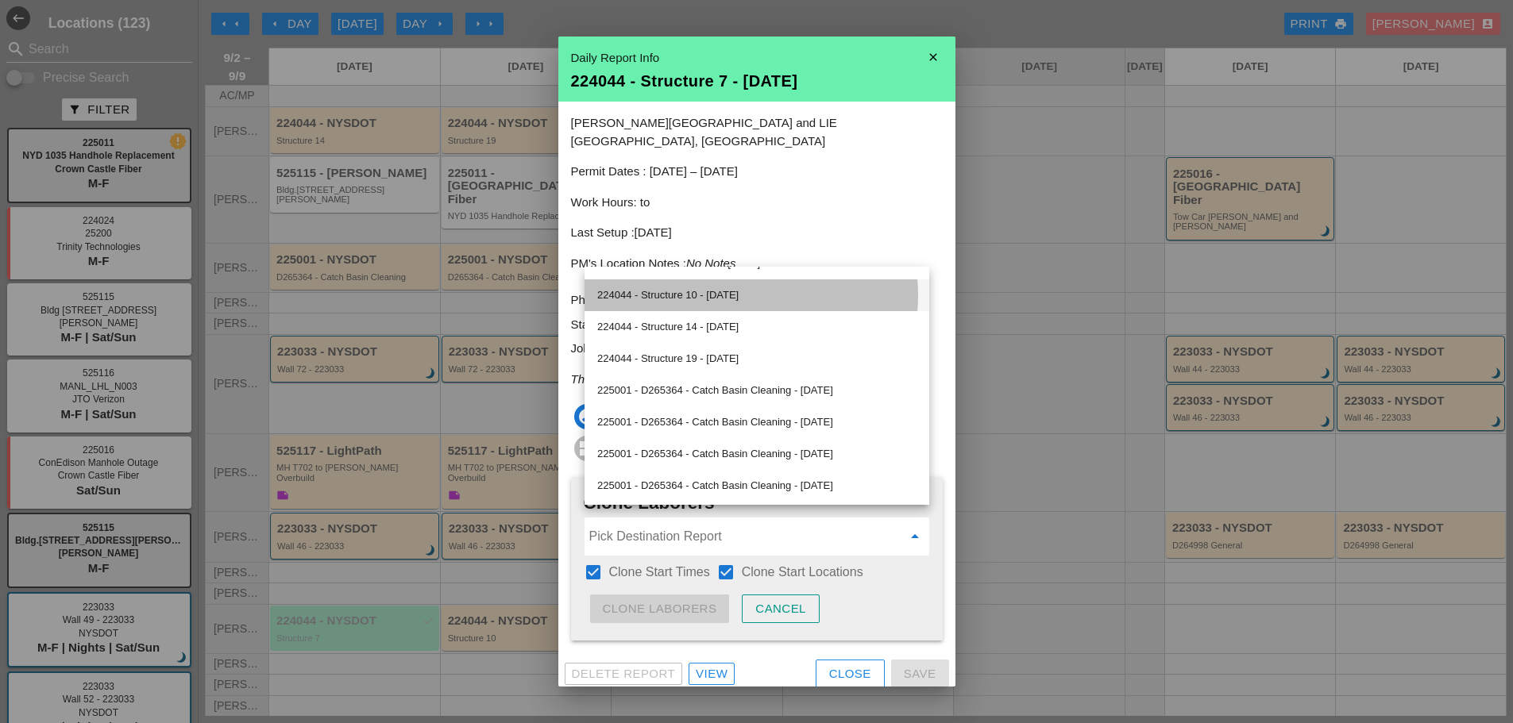
click at [734, 291] on div "224044 - Structure 10 - [DATE]" at bounding box center [756, 295] width 319 height 19
type input "224044 - Structure 10 - [DATE]"
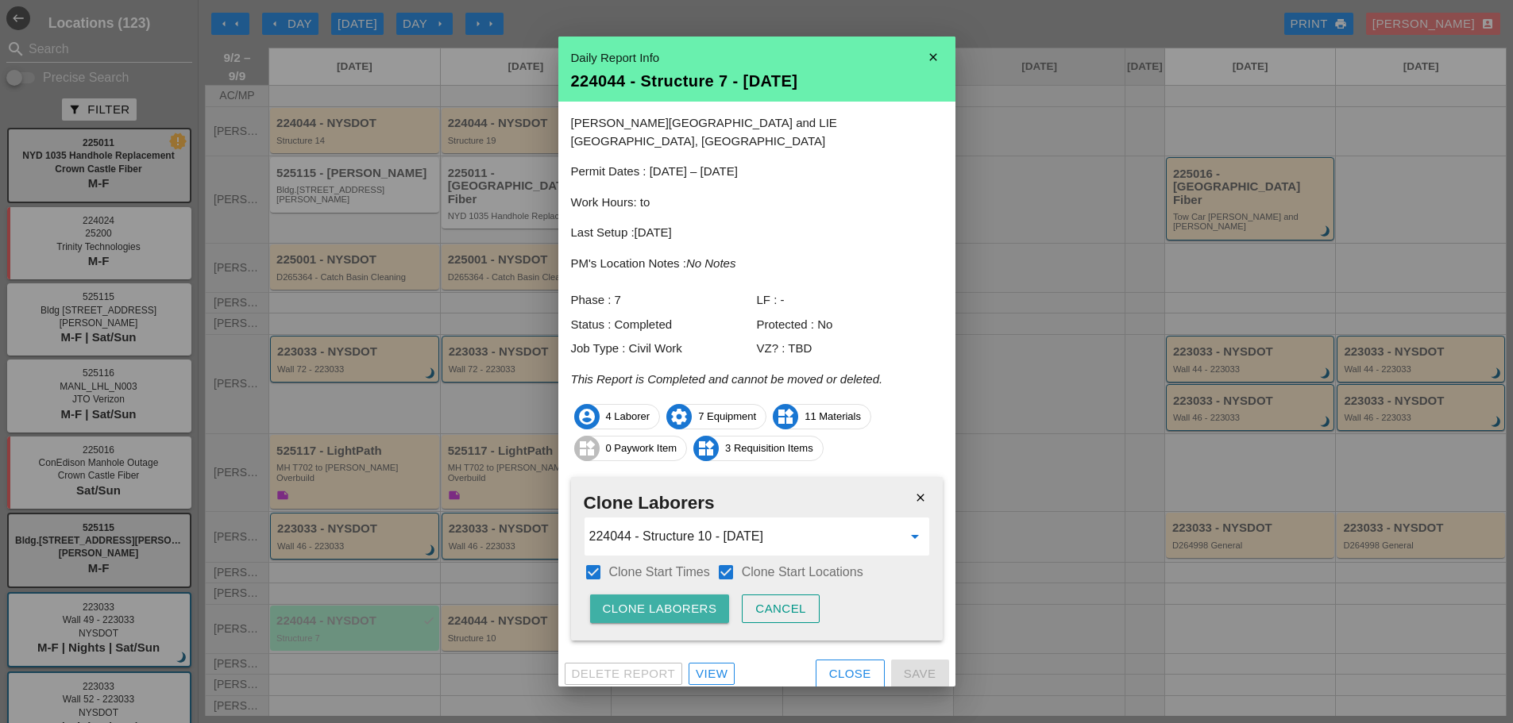
click at [639, 601] on div "Clone Laborers" at bounding box center [660, 609] width 114 height 18
click at [638, 601] on div "Are you sure?" at bounding box center [653, 609] width 101 height 18
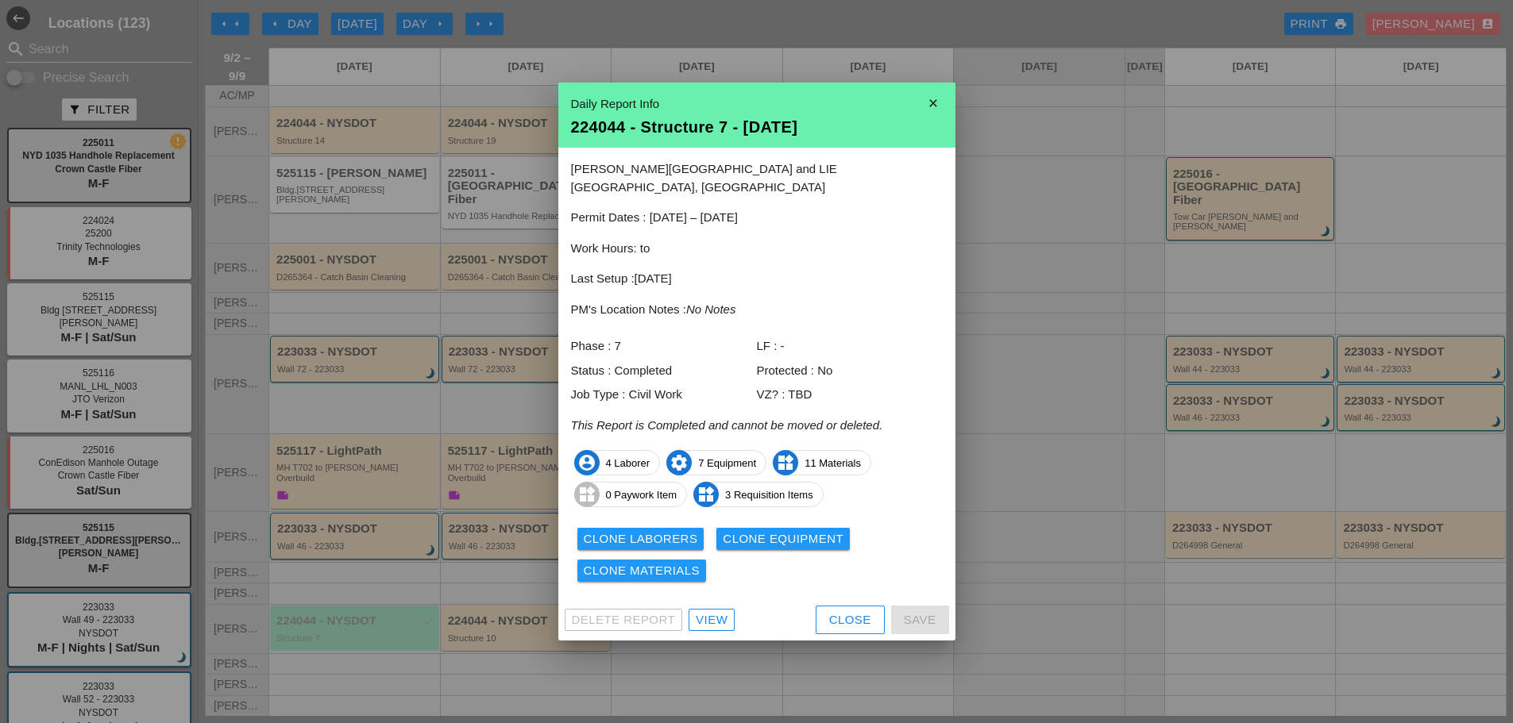
click at [719, 528] on button "Clone Equipment" at bounding box center [782, 539] width 133 height 22
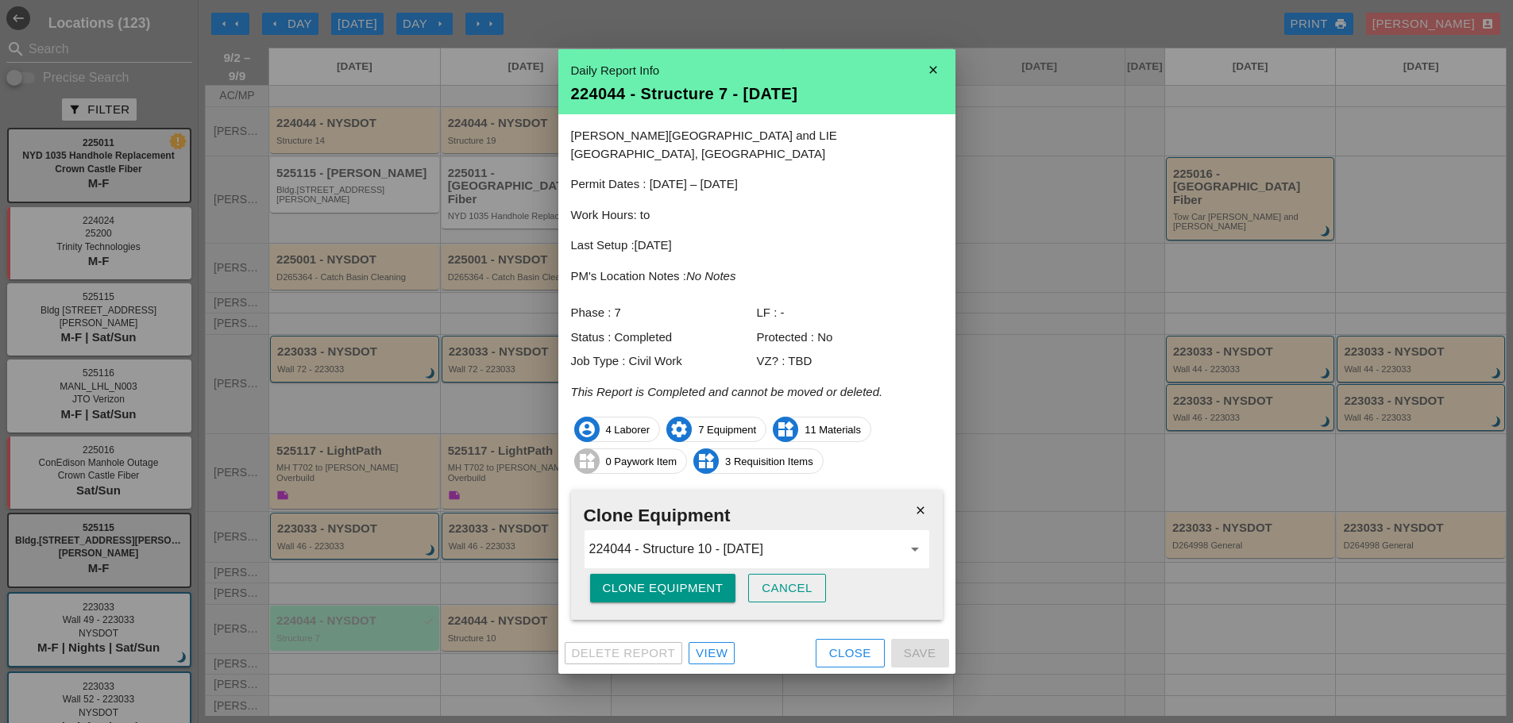
click at [641, 580] on div "Clone Equipment" at bounding box center [663, 589] width 121 height 18
click at [641, 580] on div "Are you sure?" at bounding box center [653, 589] width 101 height 18
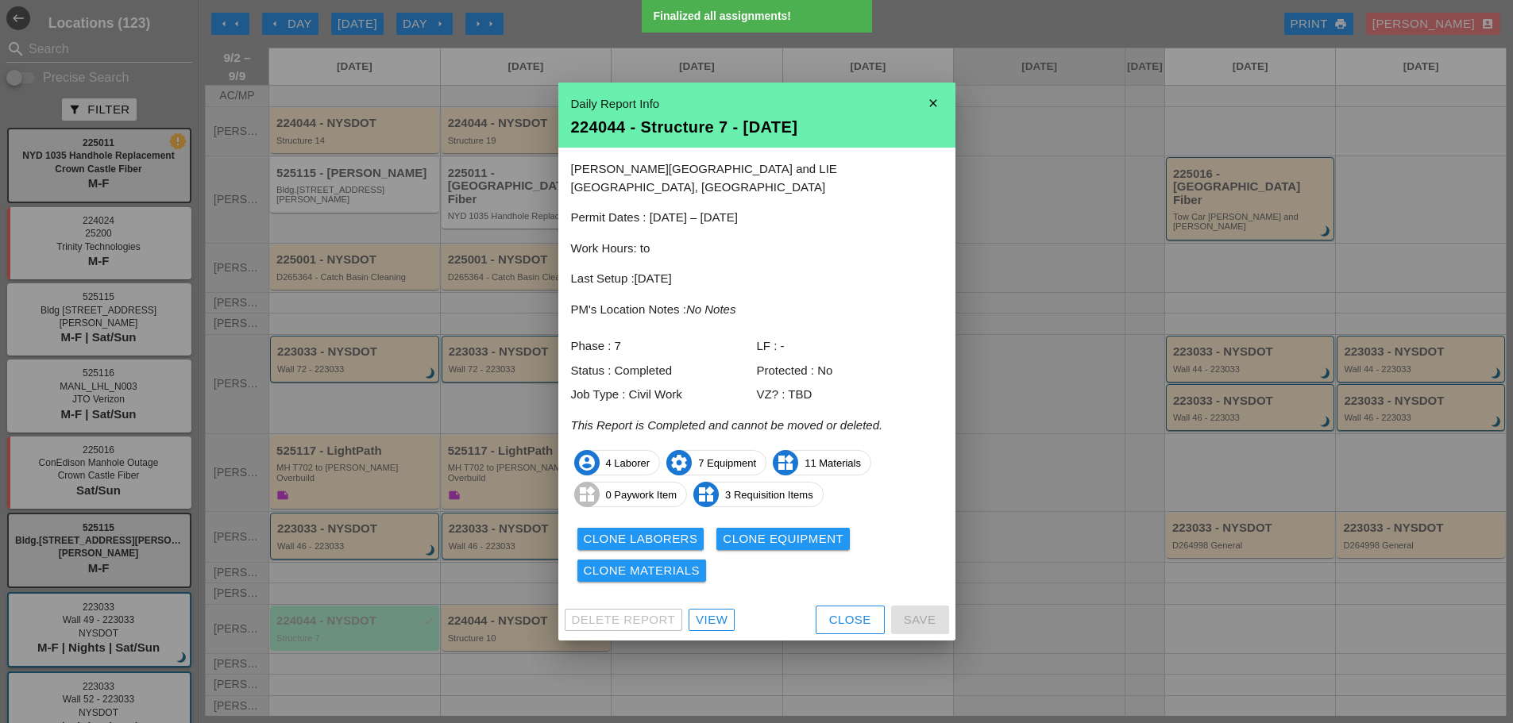
click at [673, 562] on div "Clone Materials" at bounding box center [642, 571] width 117 height 18
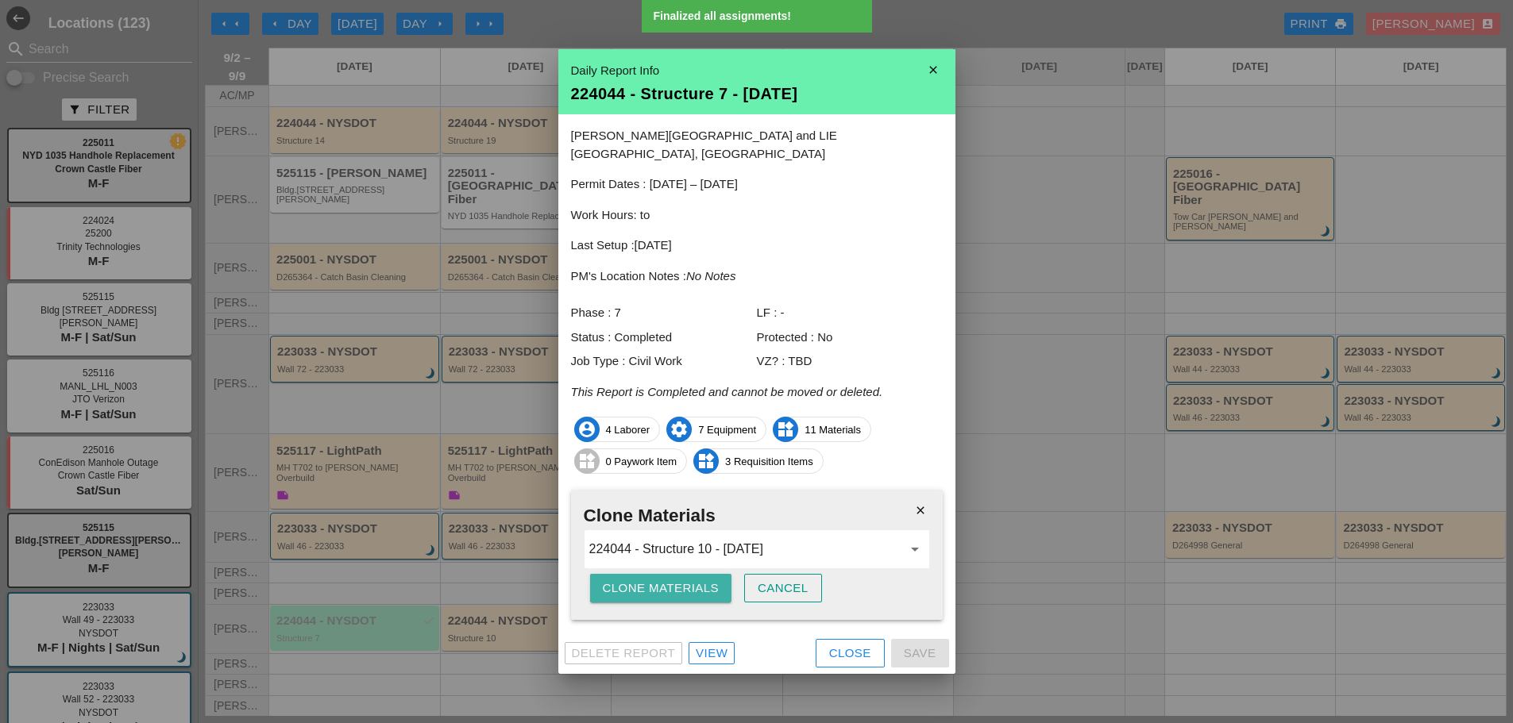
click at [675, 588] on div "Clone Materials" at bounding box center [661, 589] width 117 height 18
click at [674, 587] on div "Clone Materials" at bounding box center [661, 589] width 117 height 18
click at [669, 581] on div "Clone Materials" at bounding box center [661, 589] width 117 height 18
click at [668, 581] on div "Clone Materials" at bounding box center [661, 589] width 117 height 18
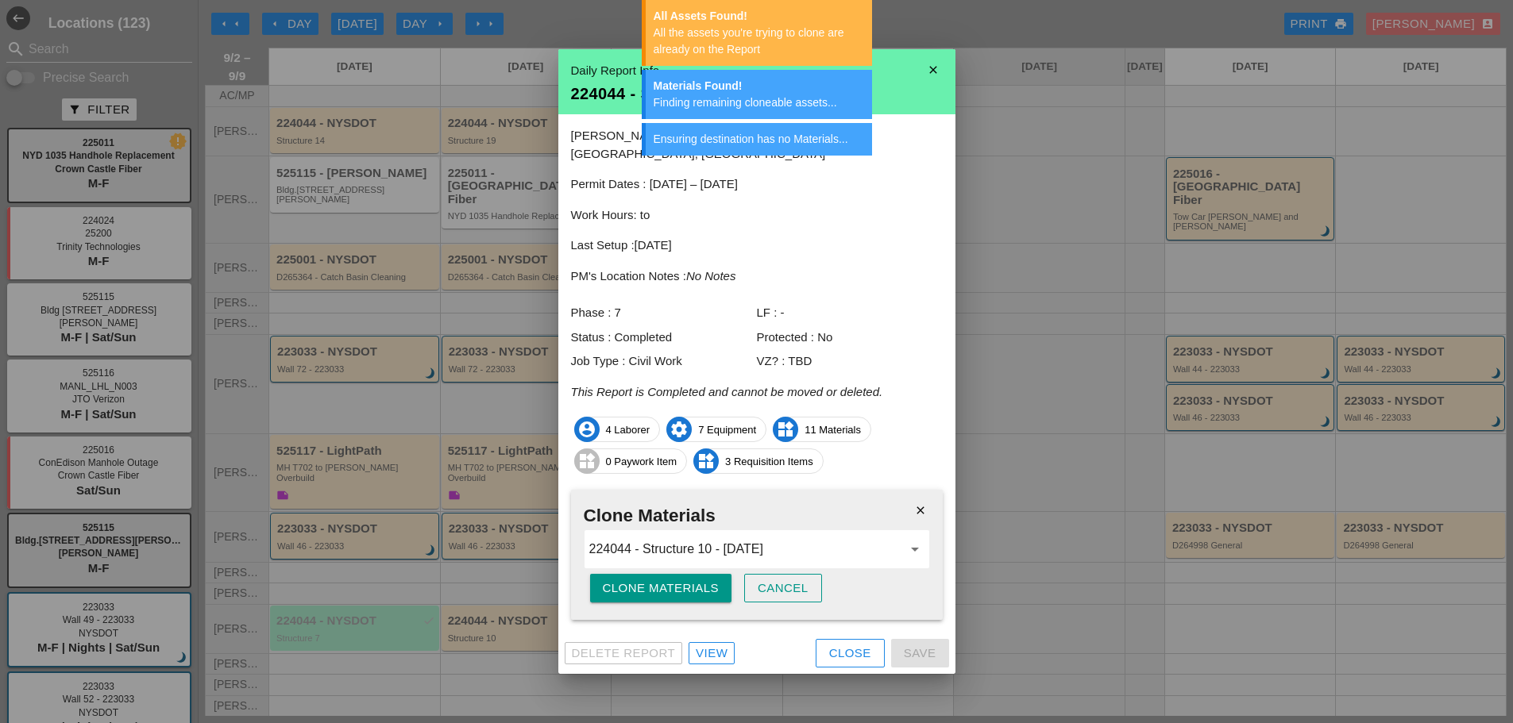
click at [938, 84] on icon "close" at bounding box center [933, 70] width 32 height 32
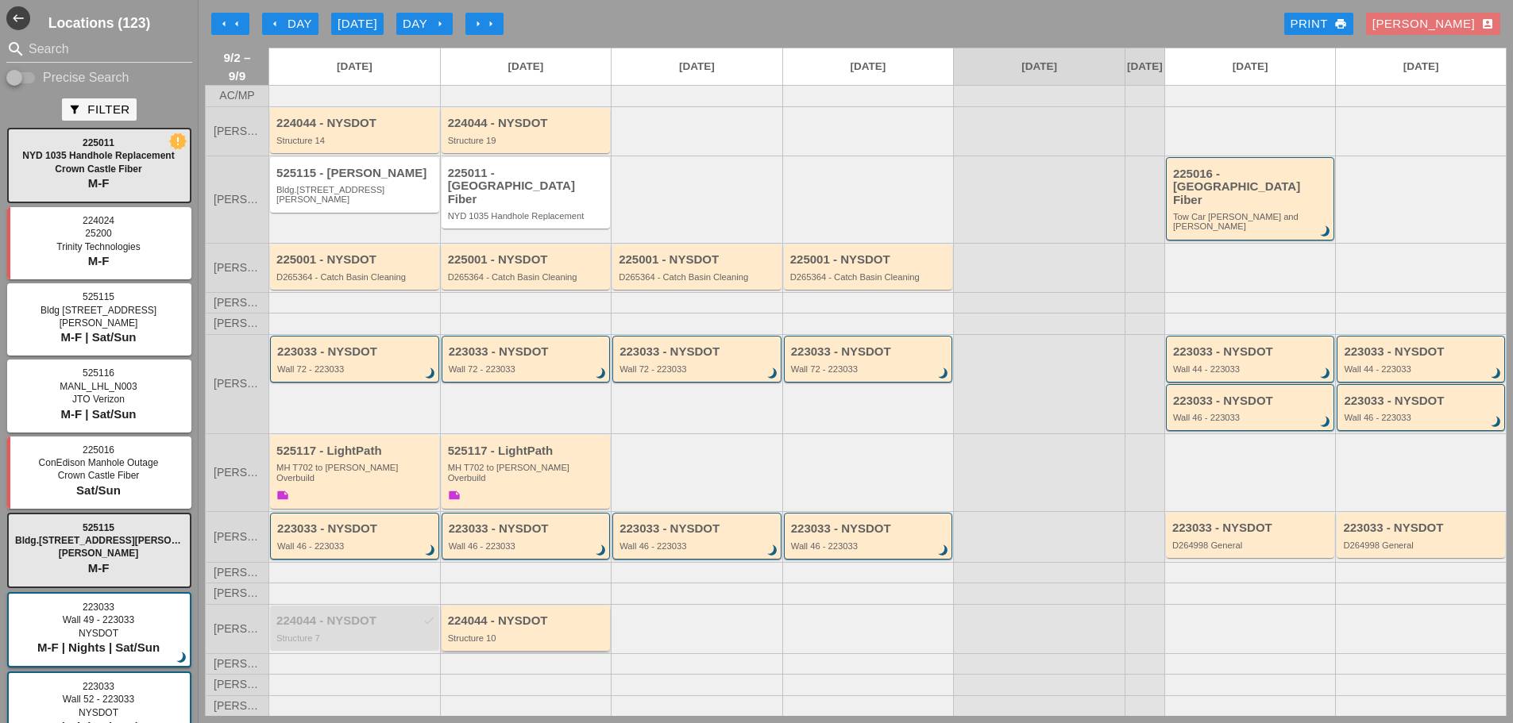
click at [539, 615] on div "224044 - NYSDOT" at bounding box center [527, 621] width 159 height 13
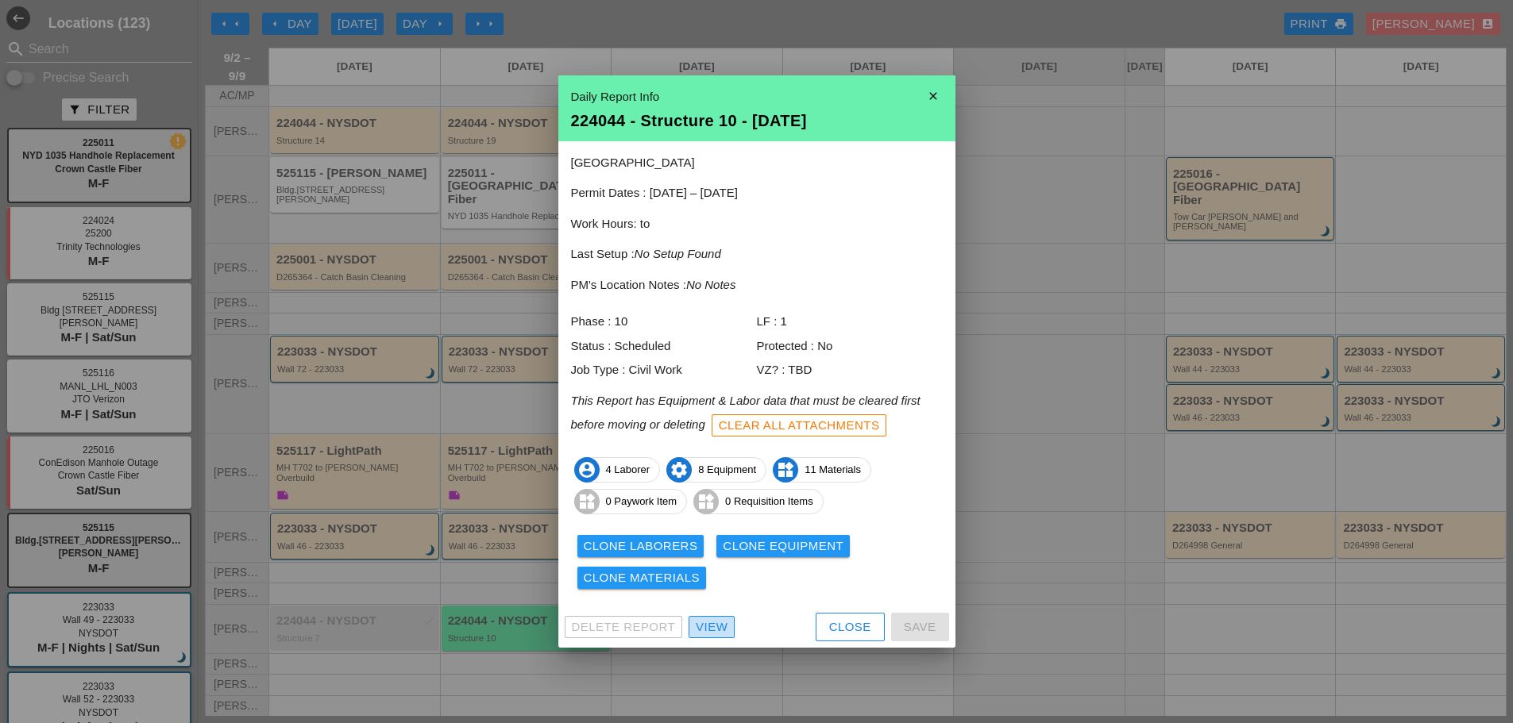
click at [721, 630] on div "View" at bounding box center [712, 628] width 32 height 18
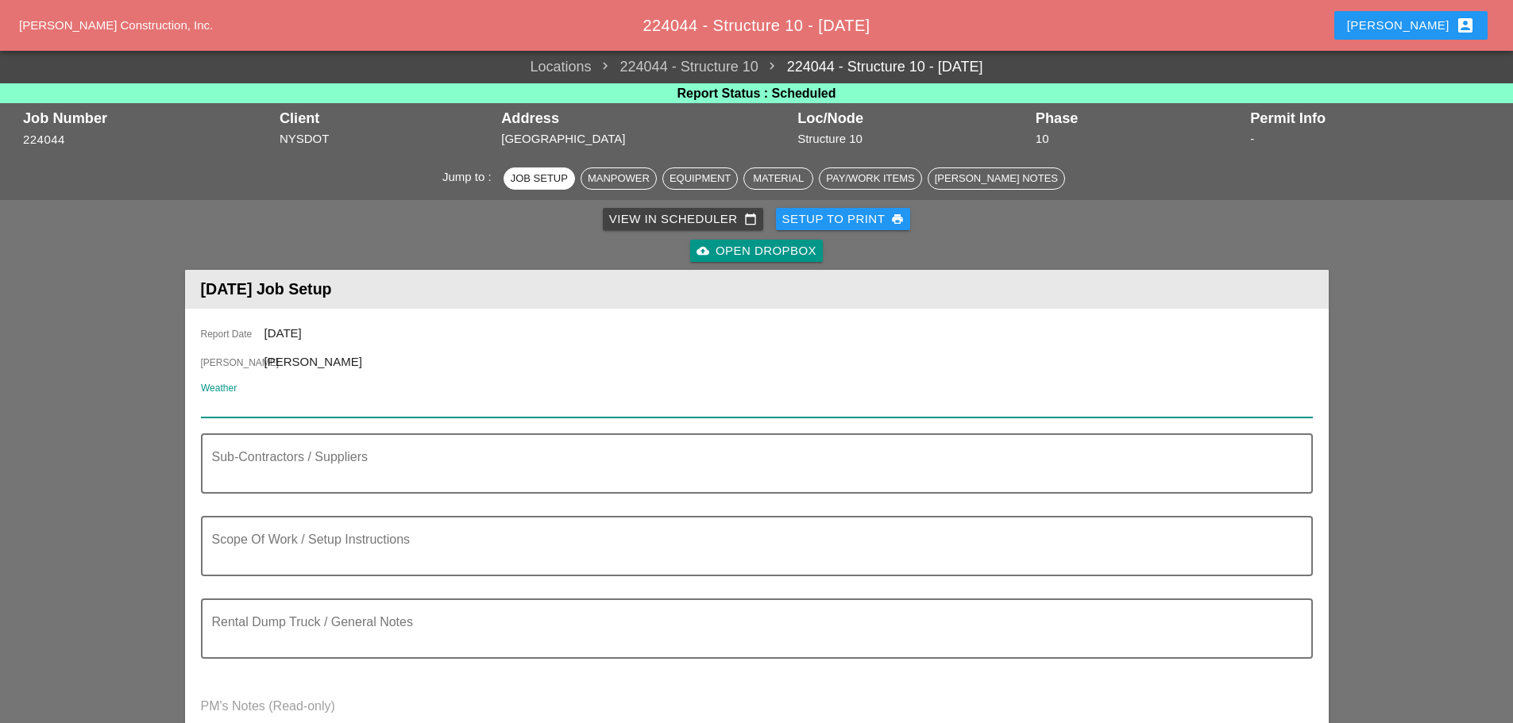
paste input "Wed 03 Day 77° 11% E 11 mph Mostly sunny skies. High 77F. Winds E at 10 to 15 m…"
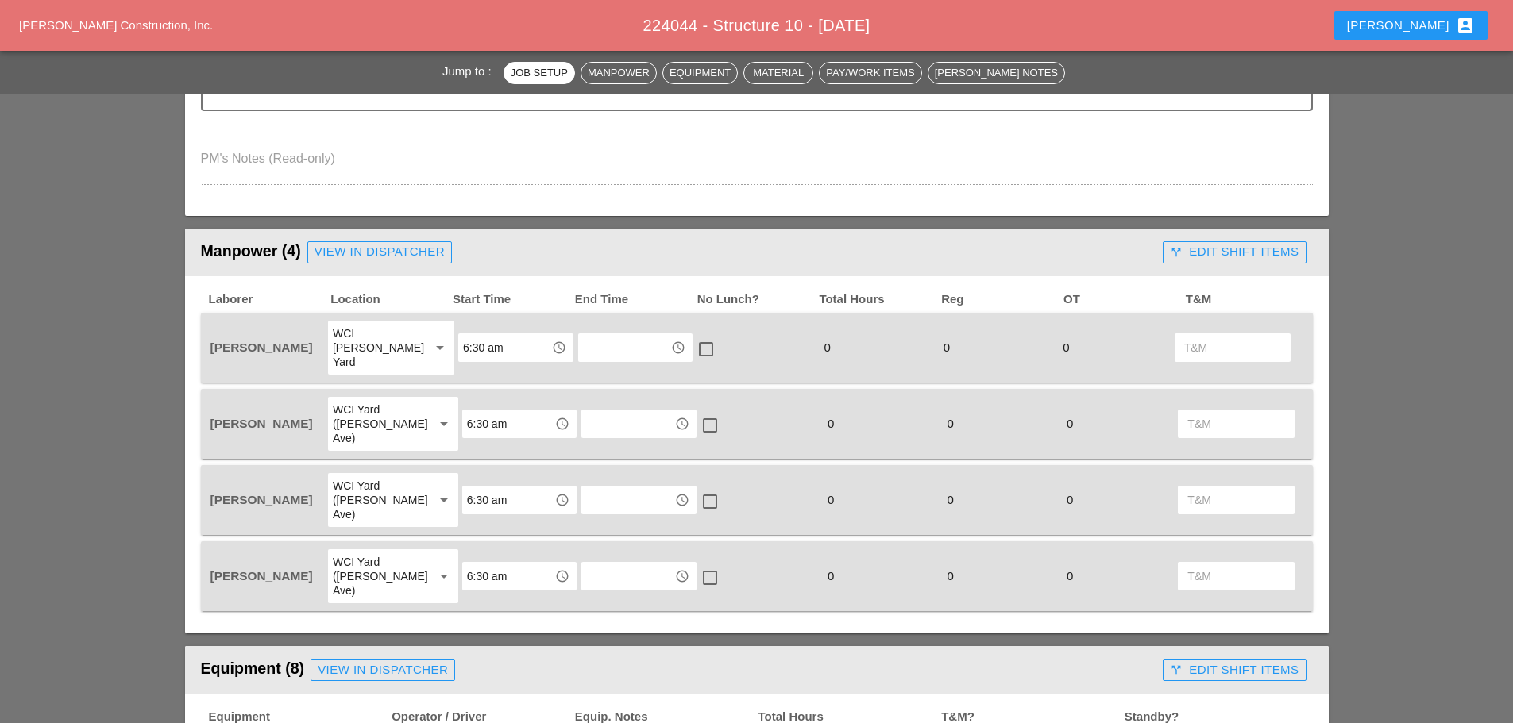
scroll to position [794, 0]
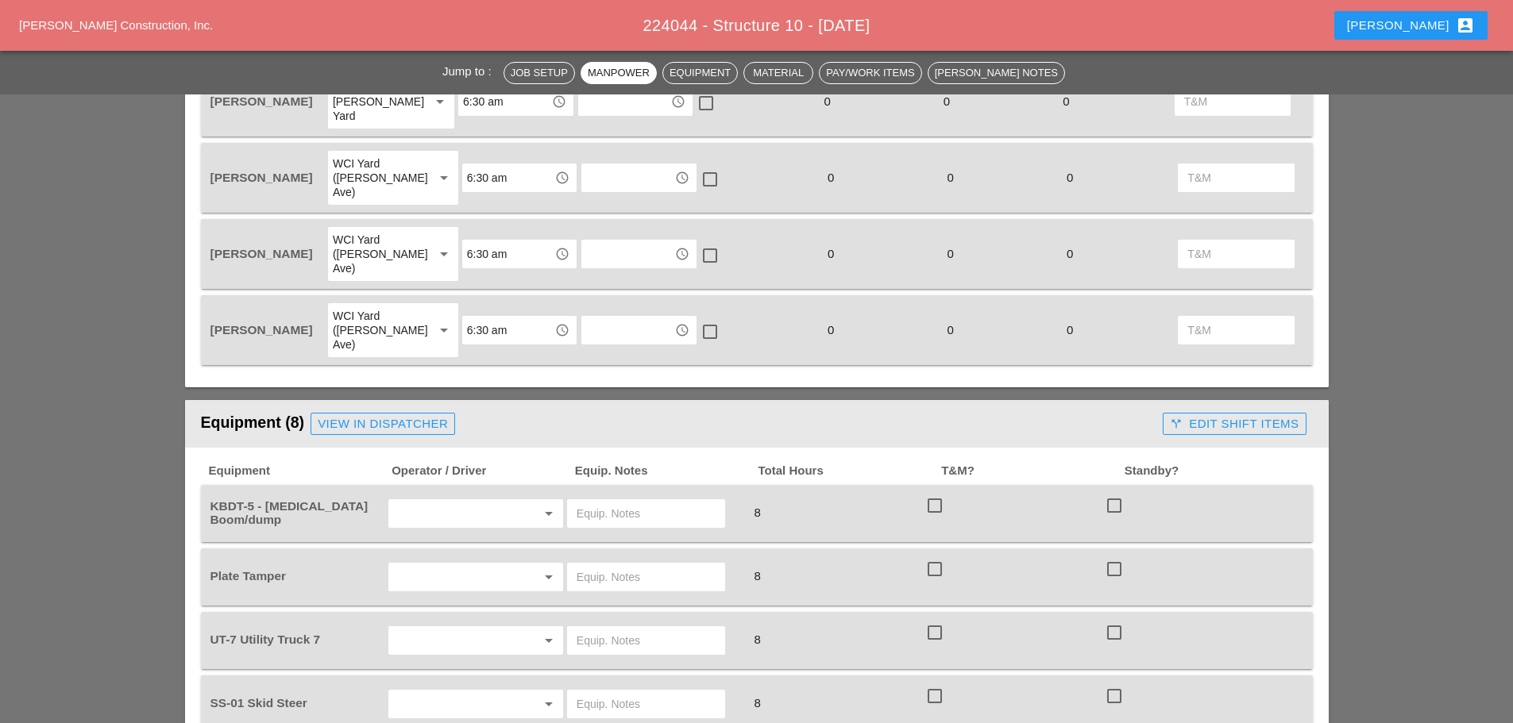
type input "Wed 03 Day 77° 11% E 11 mph Mostly sunny skies. High 77F. Winds E at 10 to 15 m…"
click at [348, 415] on div "View in Dispatcher" at bounding box center [383, 424] width 130 height 18
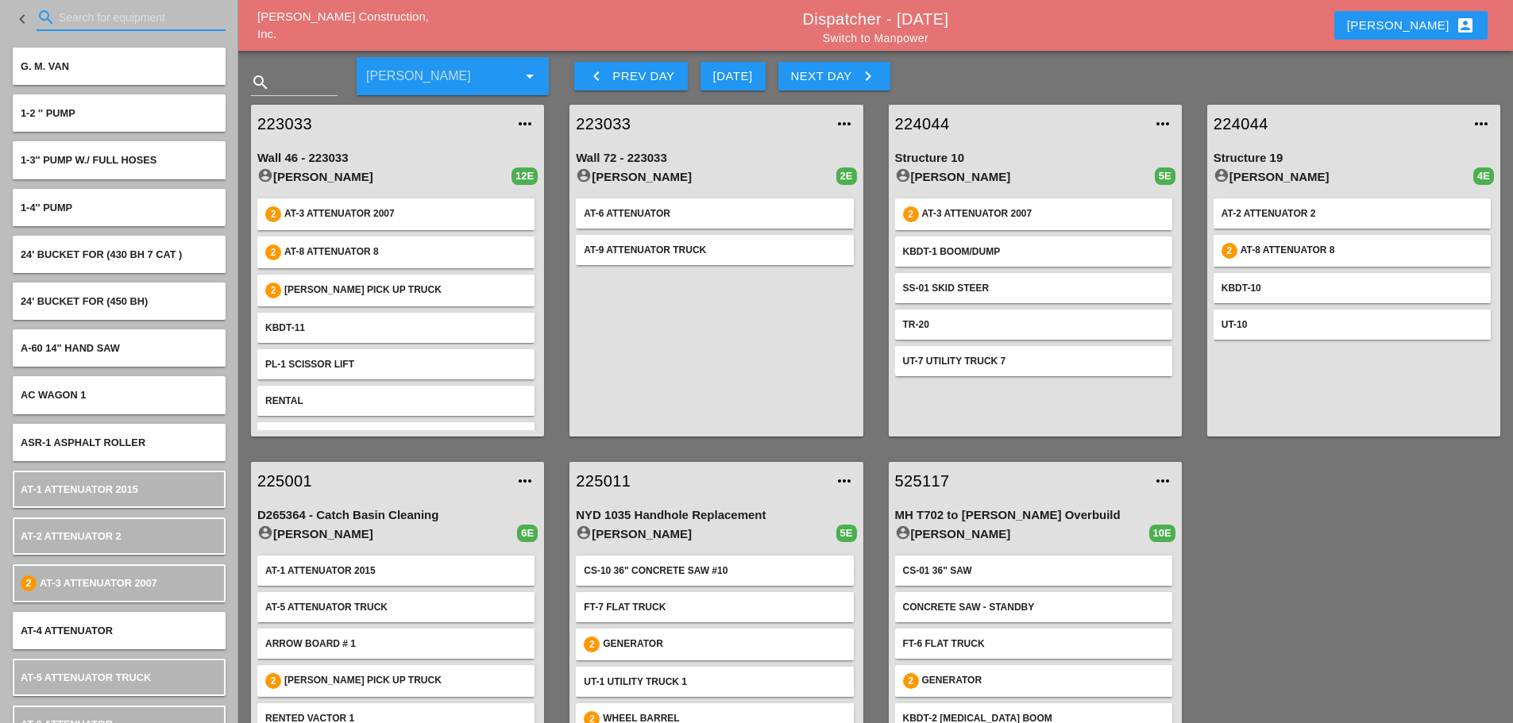
click at [102, 24] on input "Search for equipment" at bounding box center [131, 17] width 145 height 25
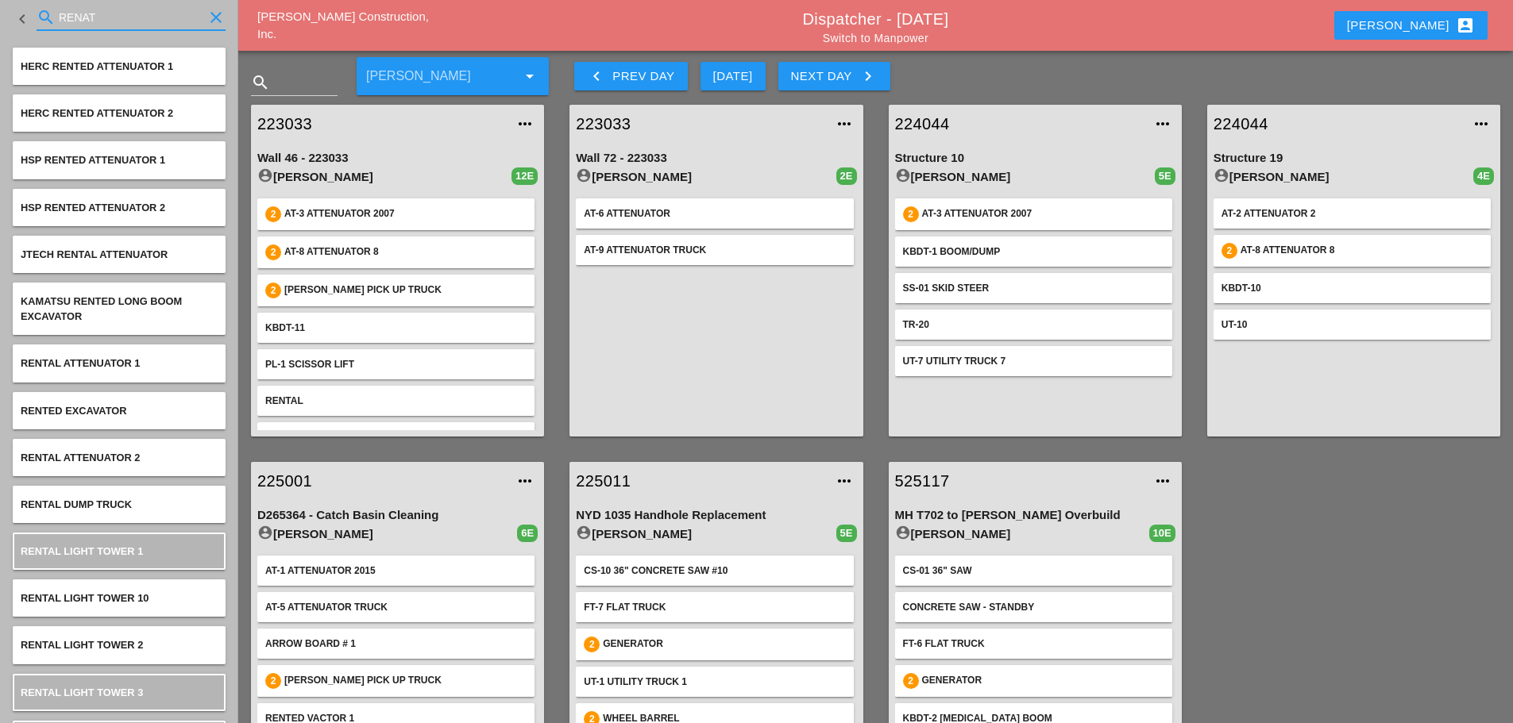
type input "RENAT"
click at [906, 39] on link "Switch to Manpower" at bounding box center [876, 38] width 106 height 13
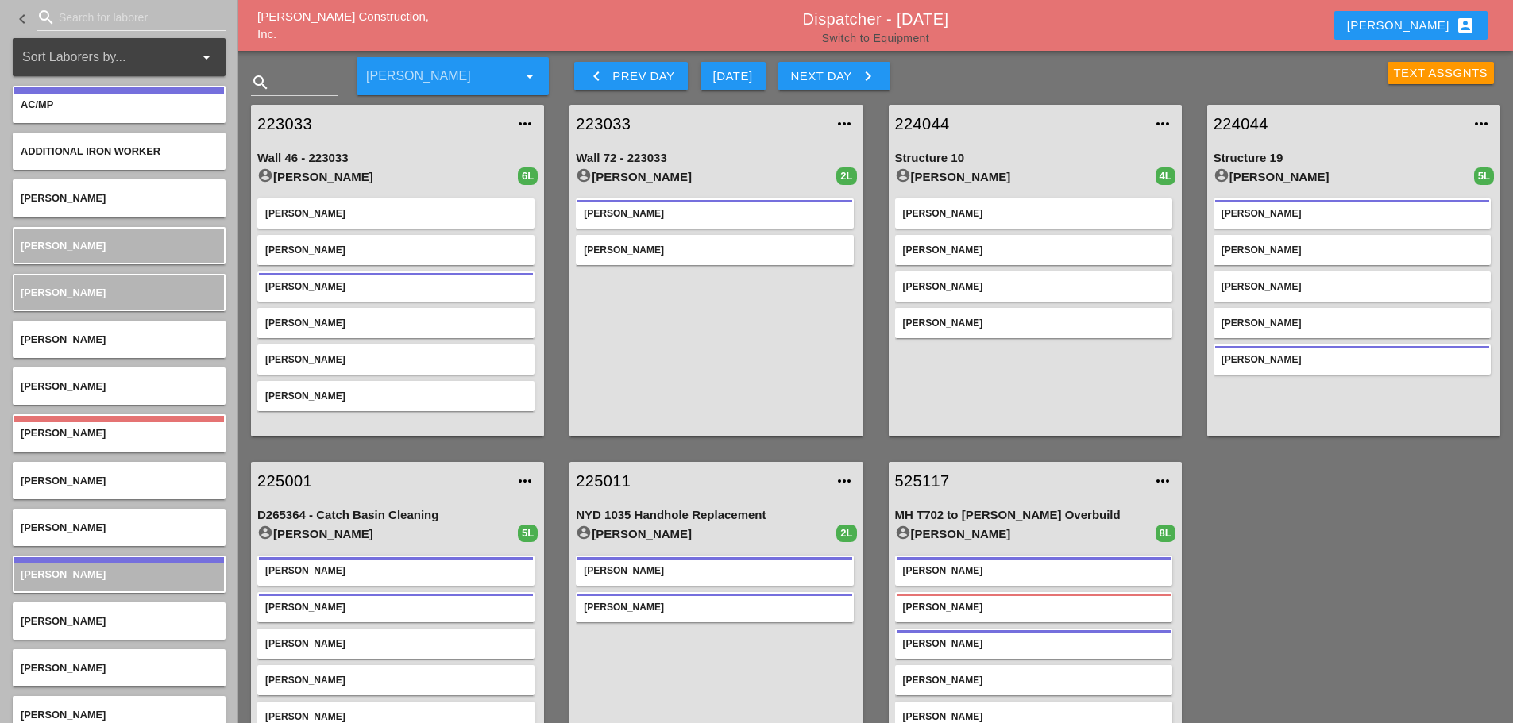
click at [912, 39] on link "Switch to Equipment" at bounding box center [875, 38] width 107 height 13
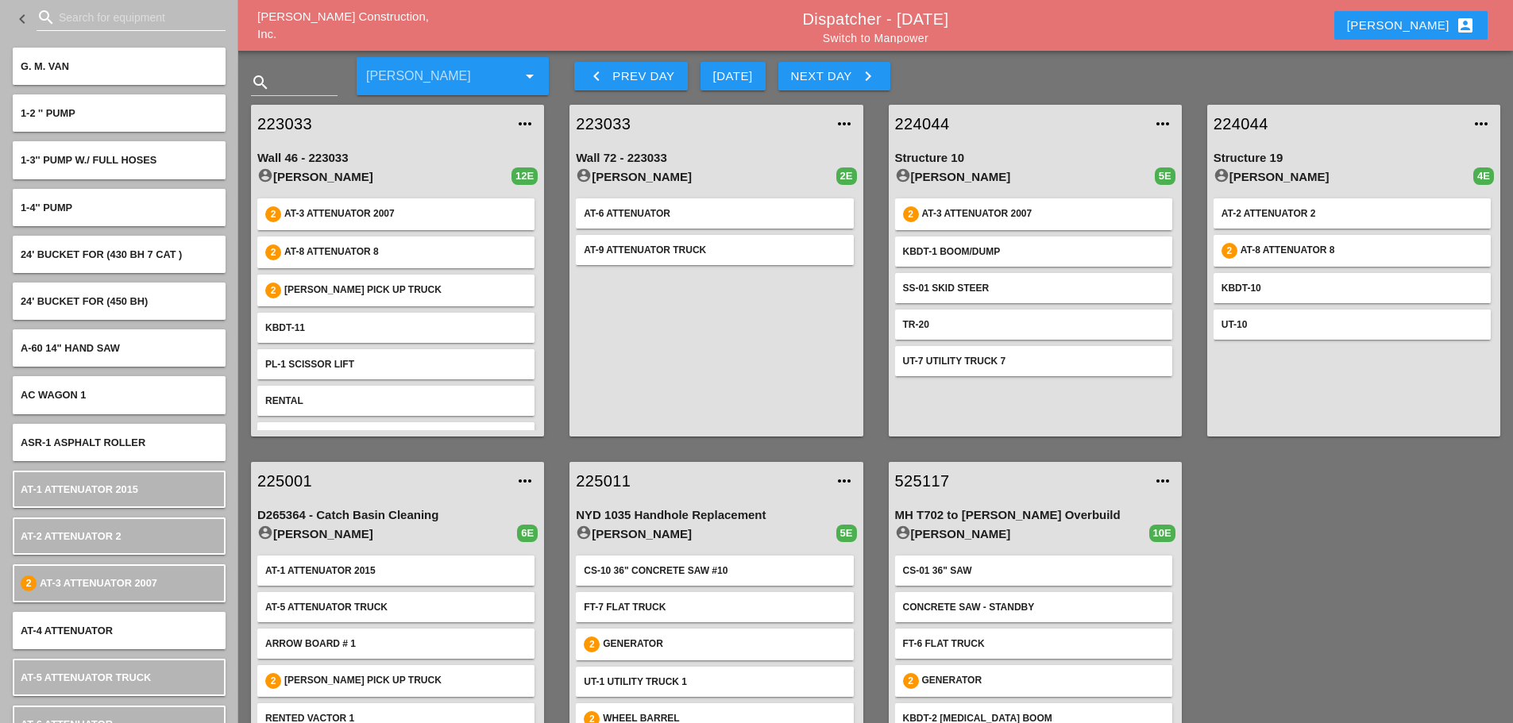
click at [67, 28] on input "Search for equipment" at bounding box center [131, 17] width 145 height 25
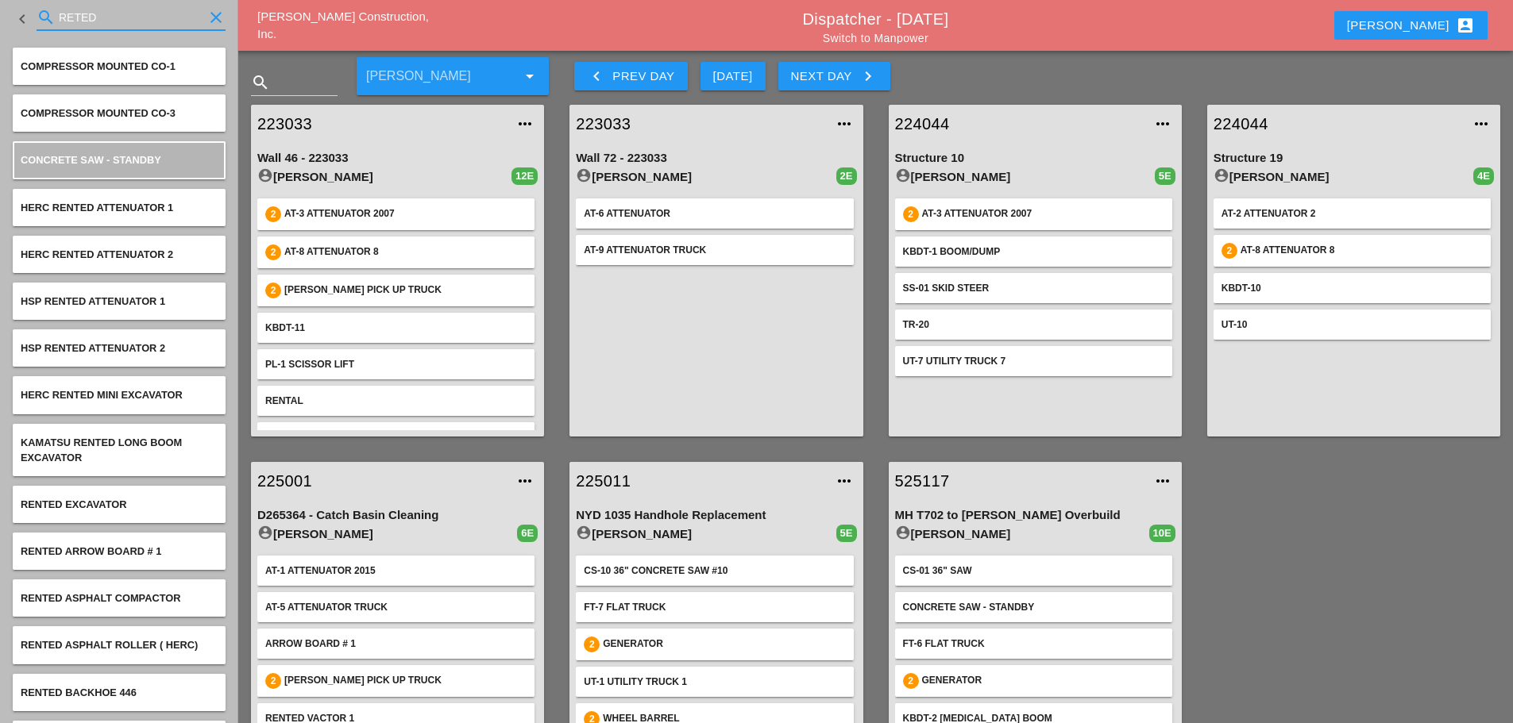
type input "RETED"
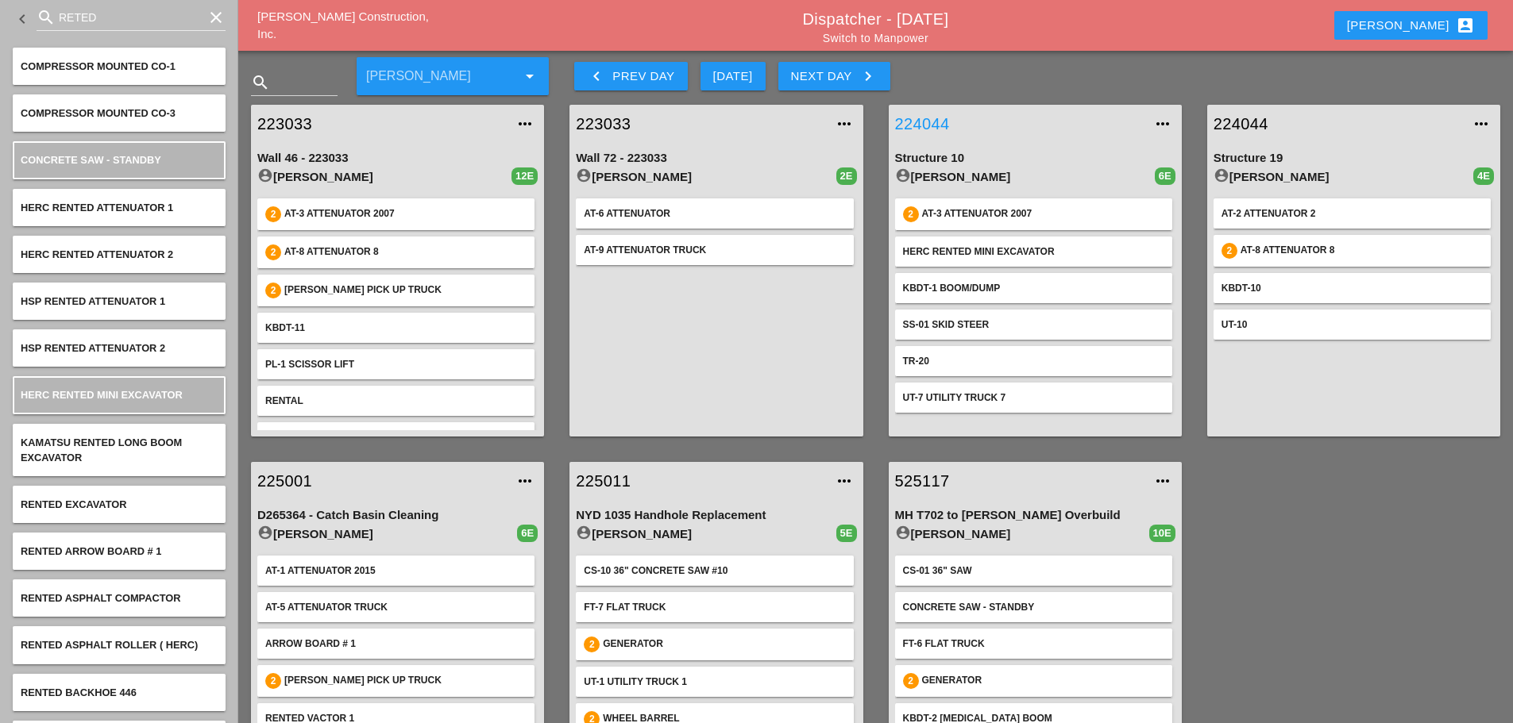
click at [936, 118] on link "224044" at bounding box center [1019, 124] width 249 height 24
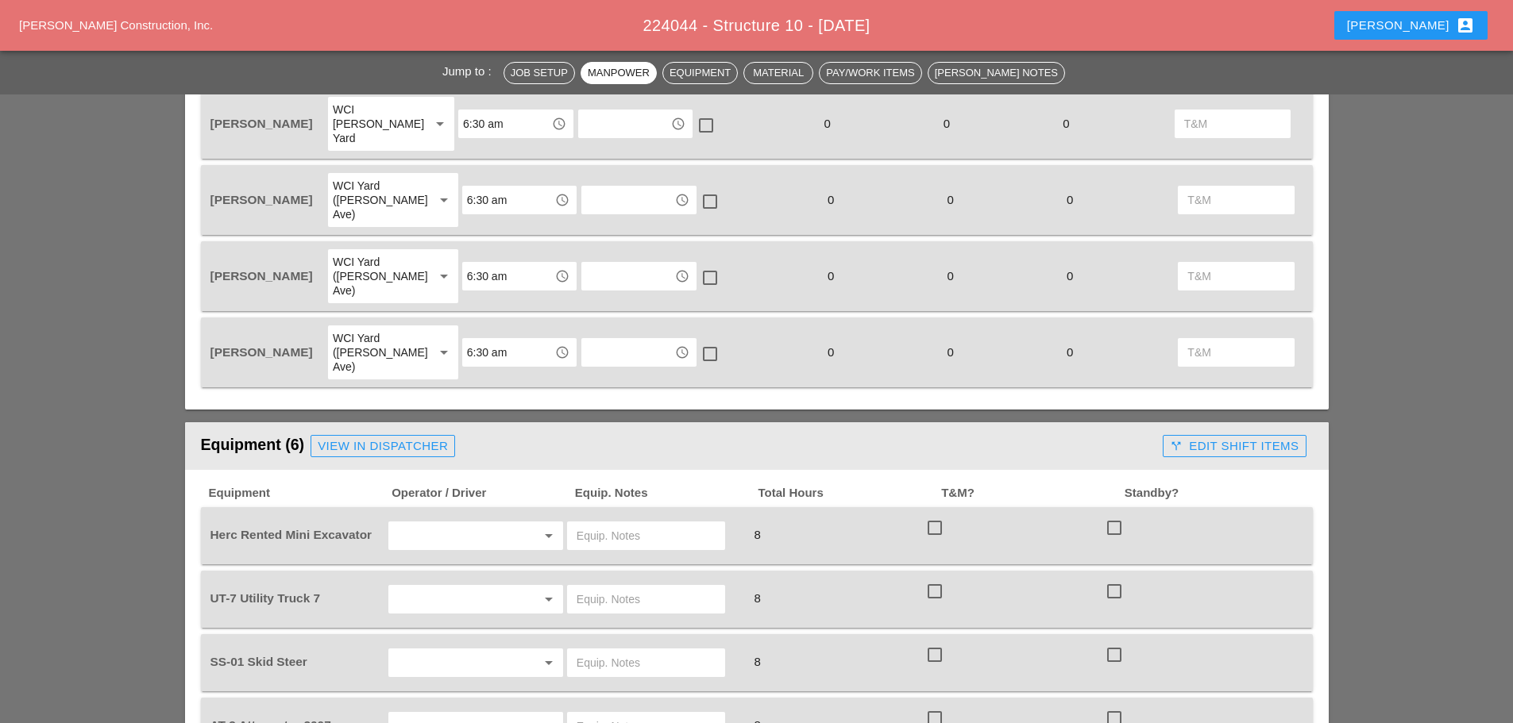
scroll to position [794, 0]
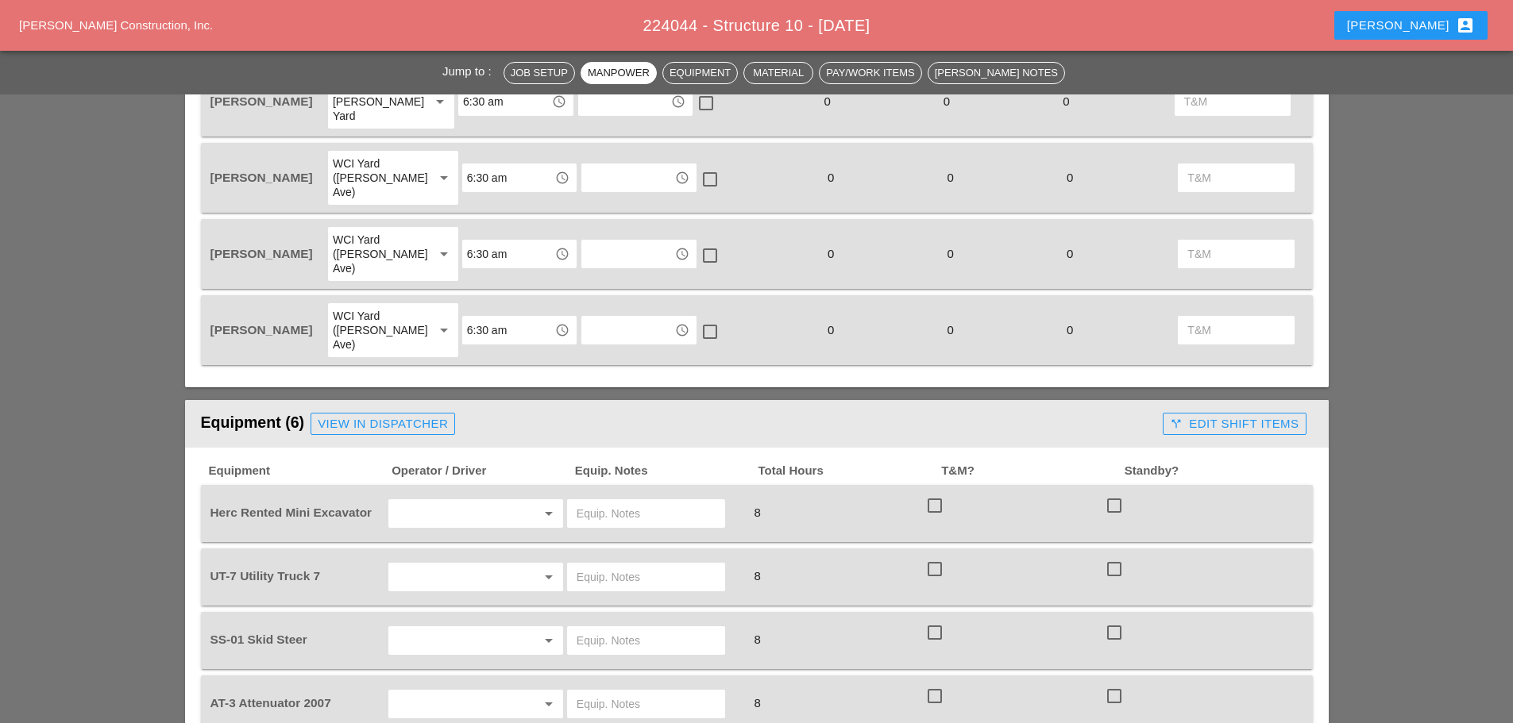
click at [453, 501] on input "text" at bounding box center [453, 513] width 121 height 25
click at [461, 581] on div "[PERSON_NAME]" at bounding box center [475, 585] width 149 height 19
type input "[PERSON_NAME]"
click at [435, 565] on input "text" at bounding box center [453, 577] width 121 height 25
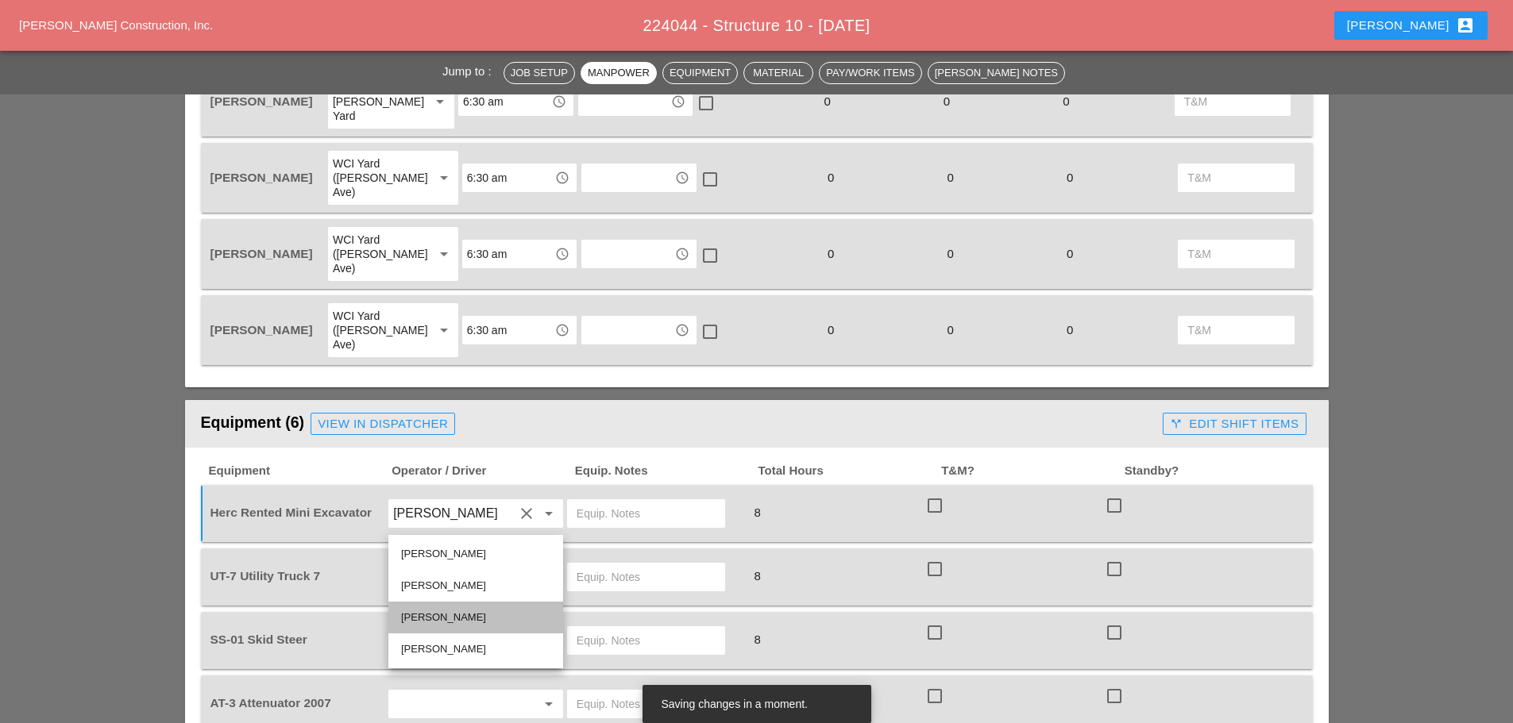
click at [452, 615] on div "[PERSON_NAME]" at bounding box center [475, 617] width 149 height 19
type input "[PERSON_NAME]"
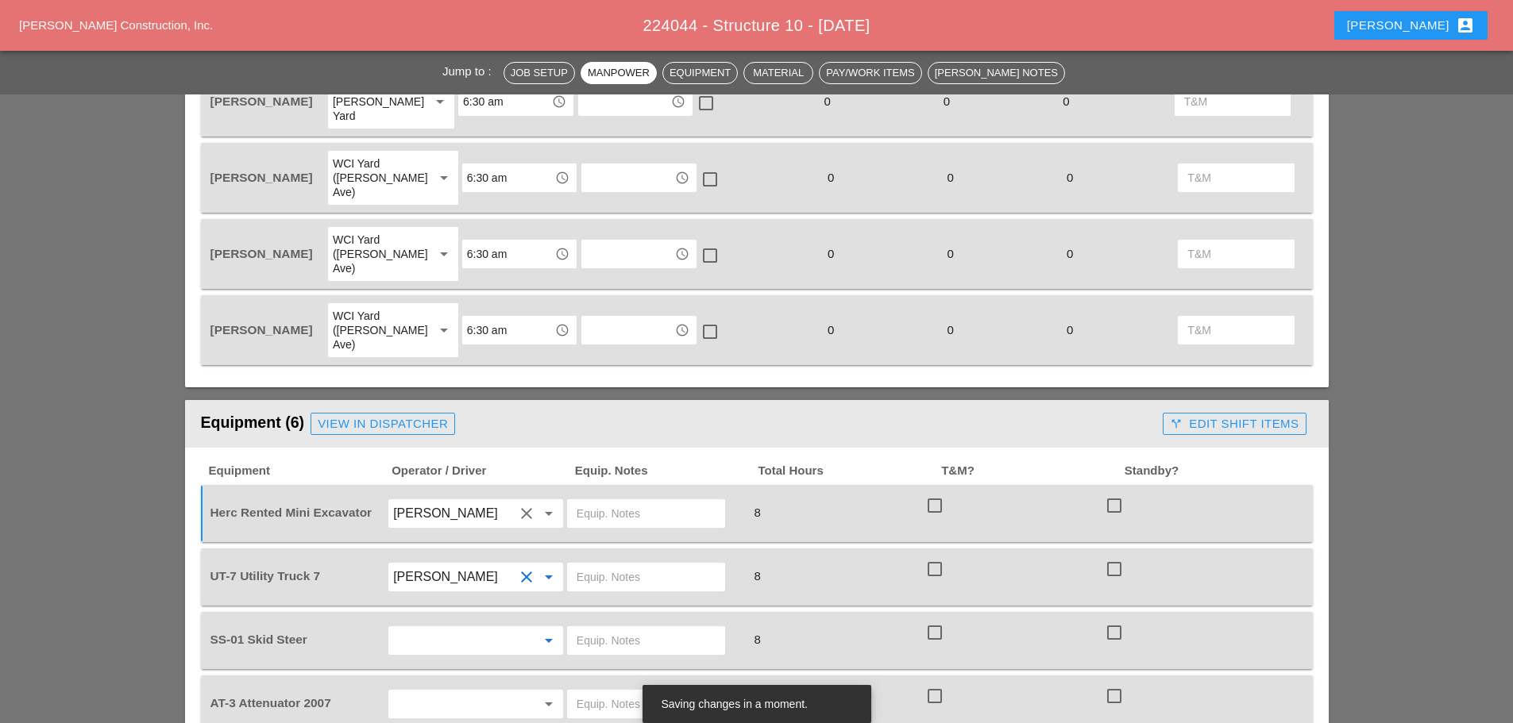
click at [455, 628] on input "text" at bounding box center [453, 640] width 121 height 25
click at [465, 551] on div "[PERSON_NAME]" at bounding box center [475, 550] width 149 height 19
type input "[PERSON_NAME]"
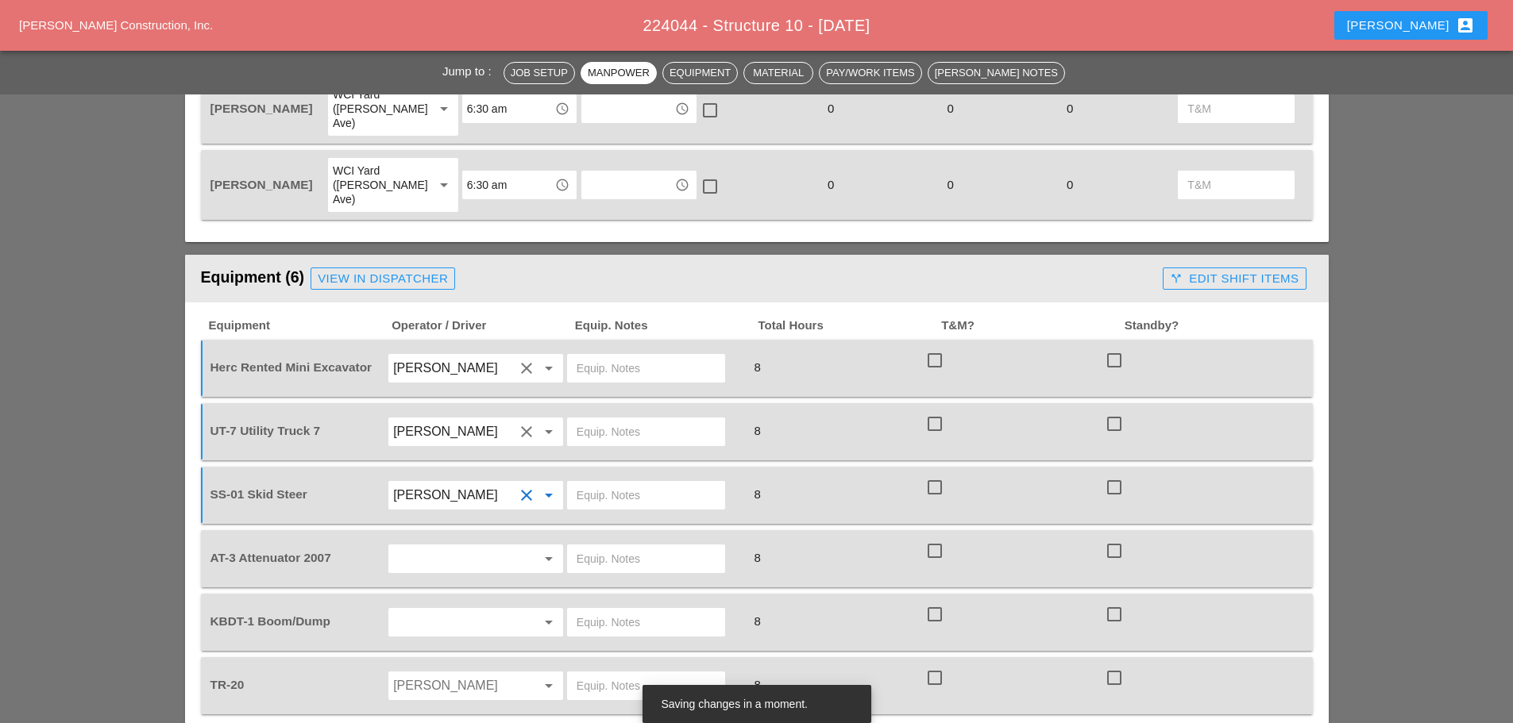
scroll to position [953, 0]
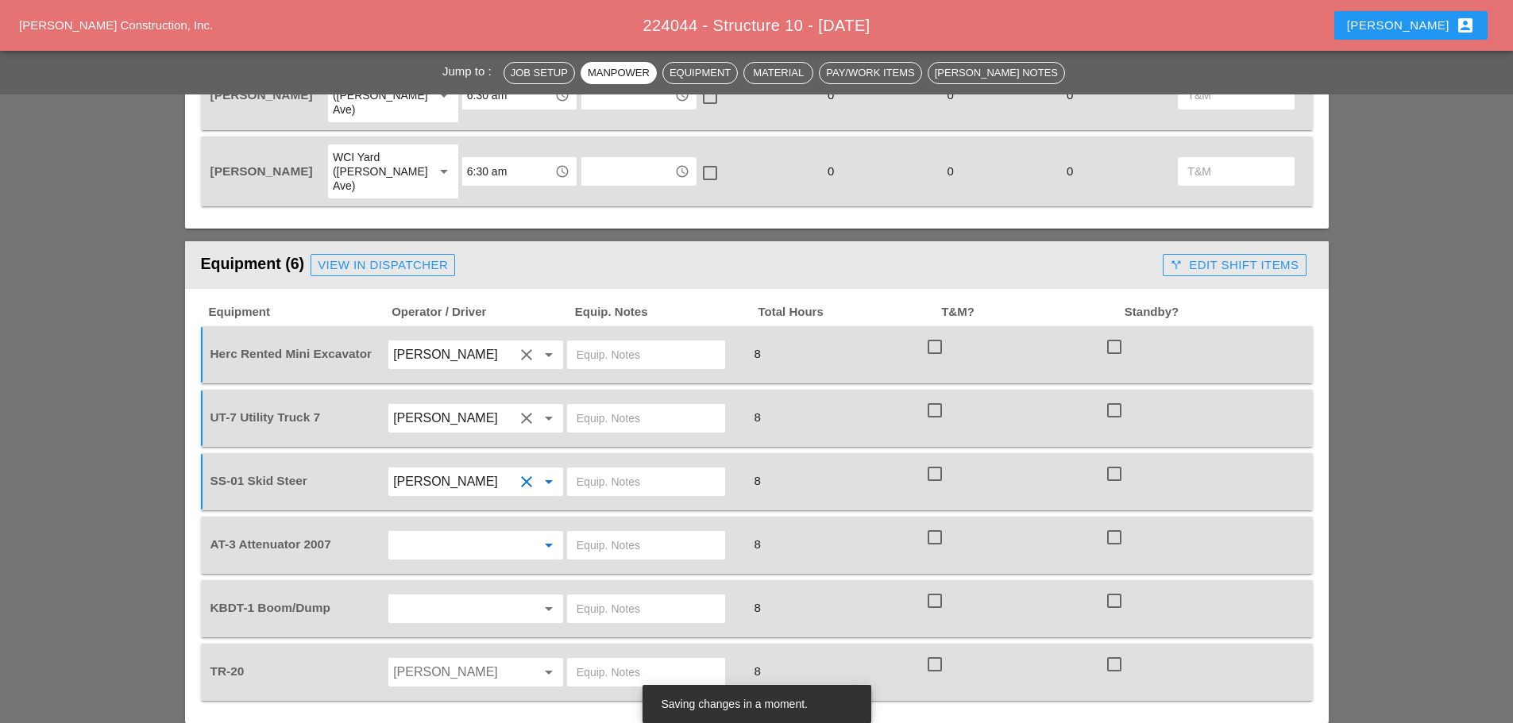
click at [419, 533] on input "text" at bounding box center [453, 545] width 121 height 25
click at [421, 526] on div "[PERSON_NAME]" at bounding box center [475, 522] width 149 height 19
type input "[PERSON_NAME]"
click at [426, 596] on input "text" at bounding box center [453, 608] width 121 height 25
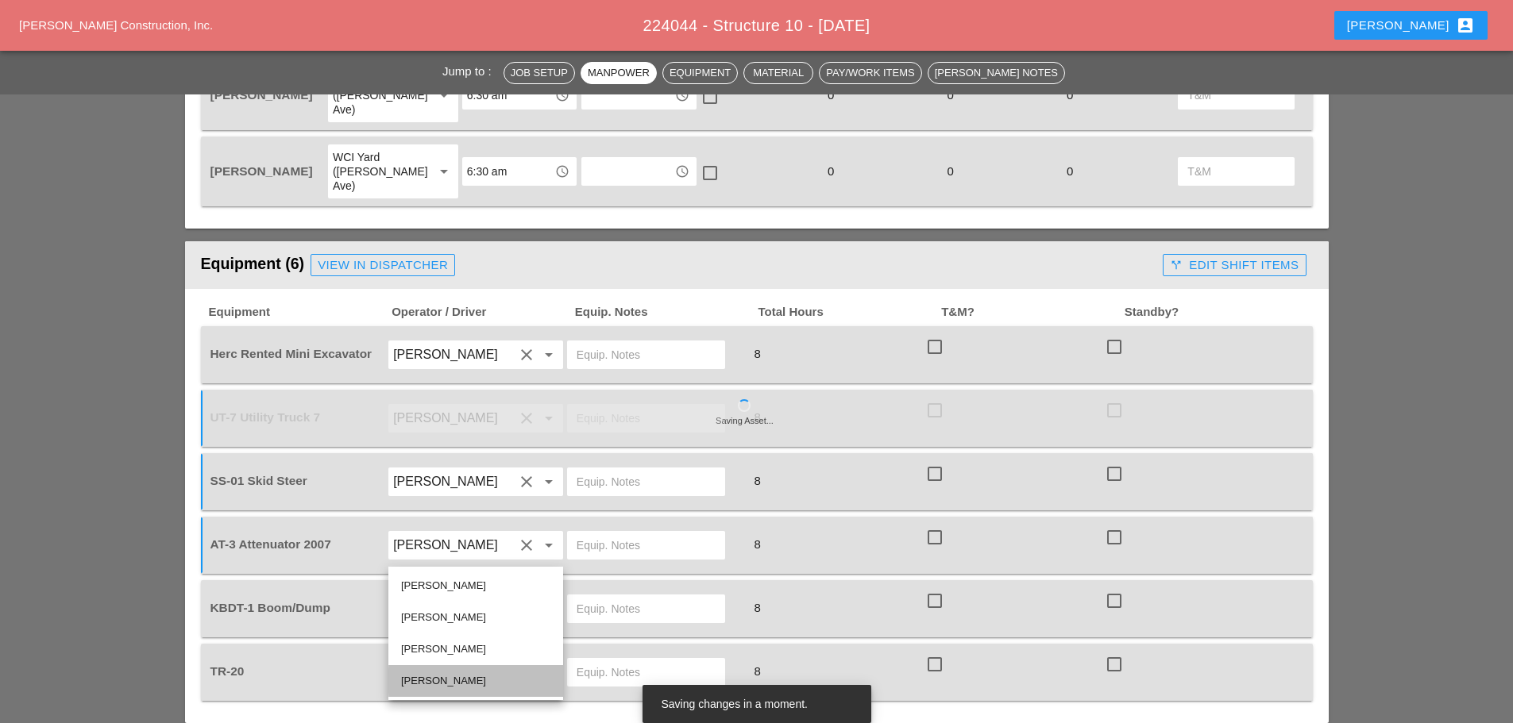
drag, startPoint x: 449, startPoint y: 677, endPoint x: 463, endPoint y: 624, distance: 55.1
click at [449, 676] on div "[PERSON_NAME]" at bounding box center [475, 681] width 149 height 19
type input "[PERSON_NAME]"
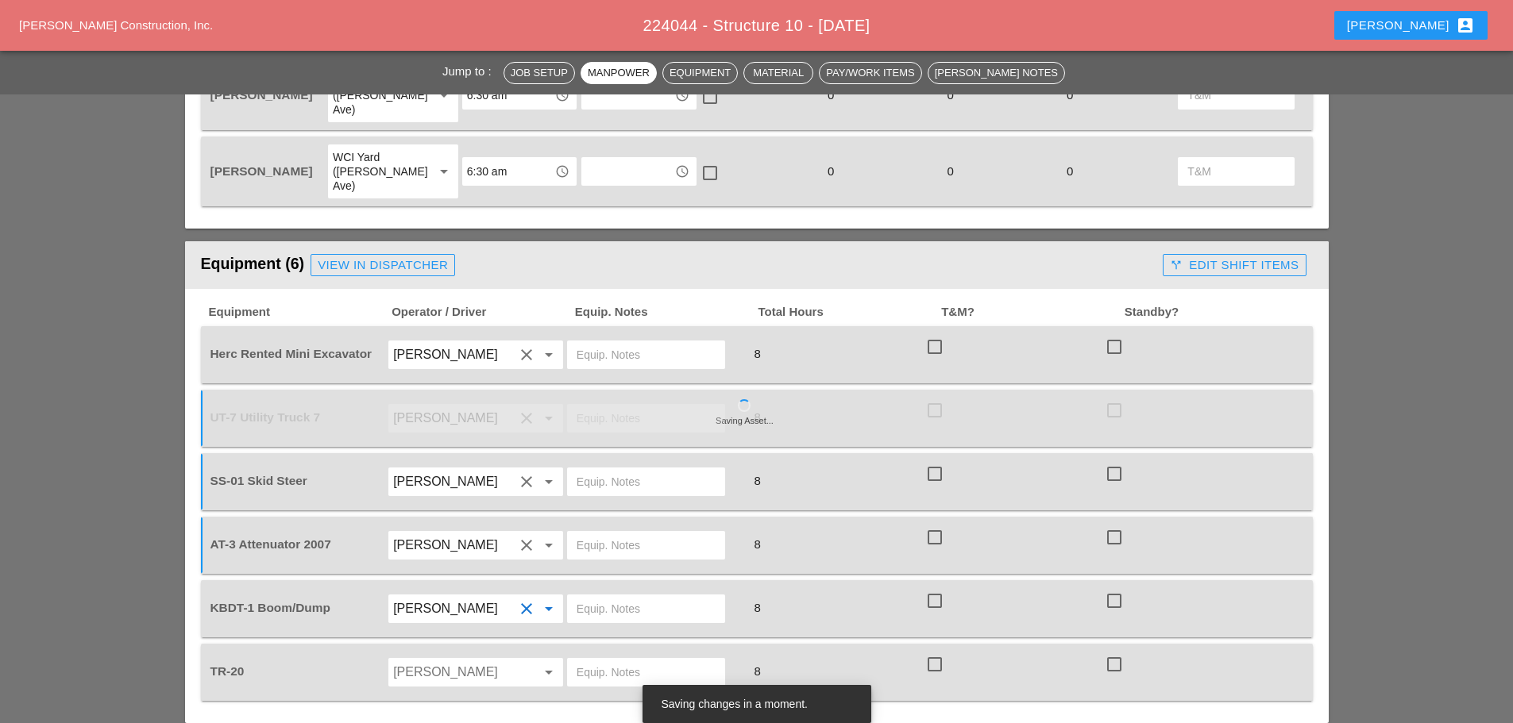
click at [462, 660] on input "Oscar Padilla" at bounding box center [453, 672] width 121 height 25
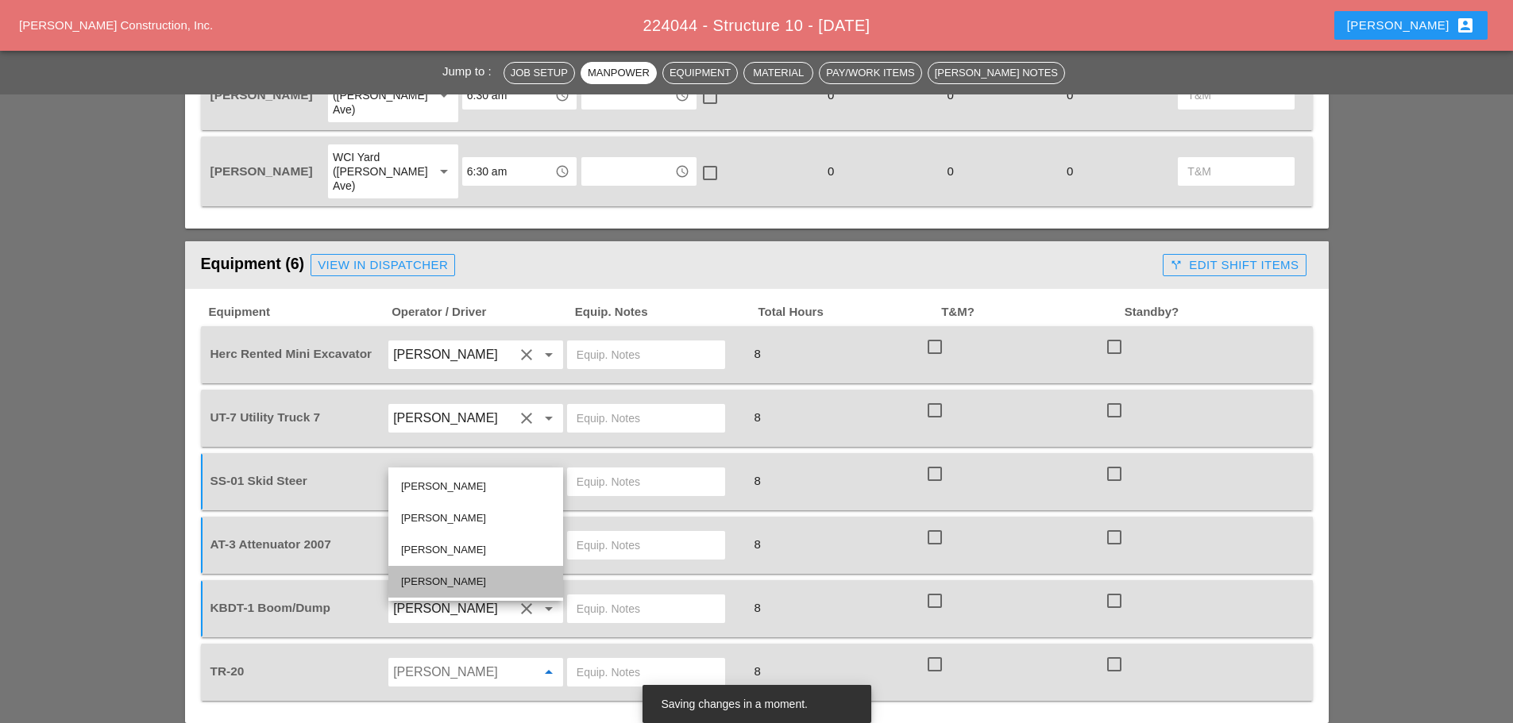
click at [468, 576] on div "[PERSON_NAME]" at bounding box center [475, 581] width 149 height 19
type input "[PERSON_NAME]"
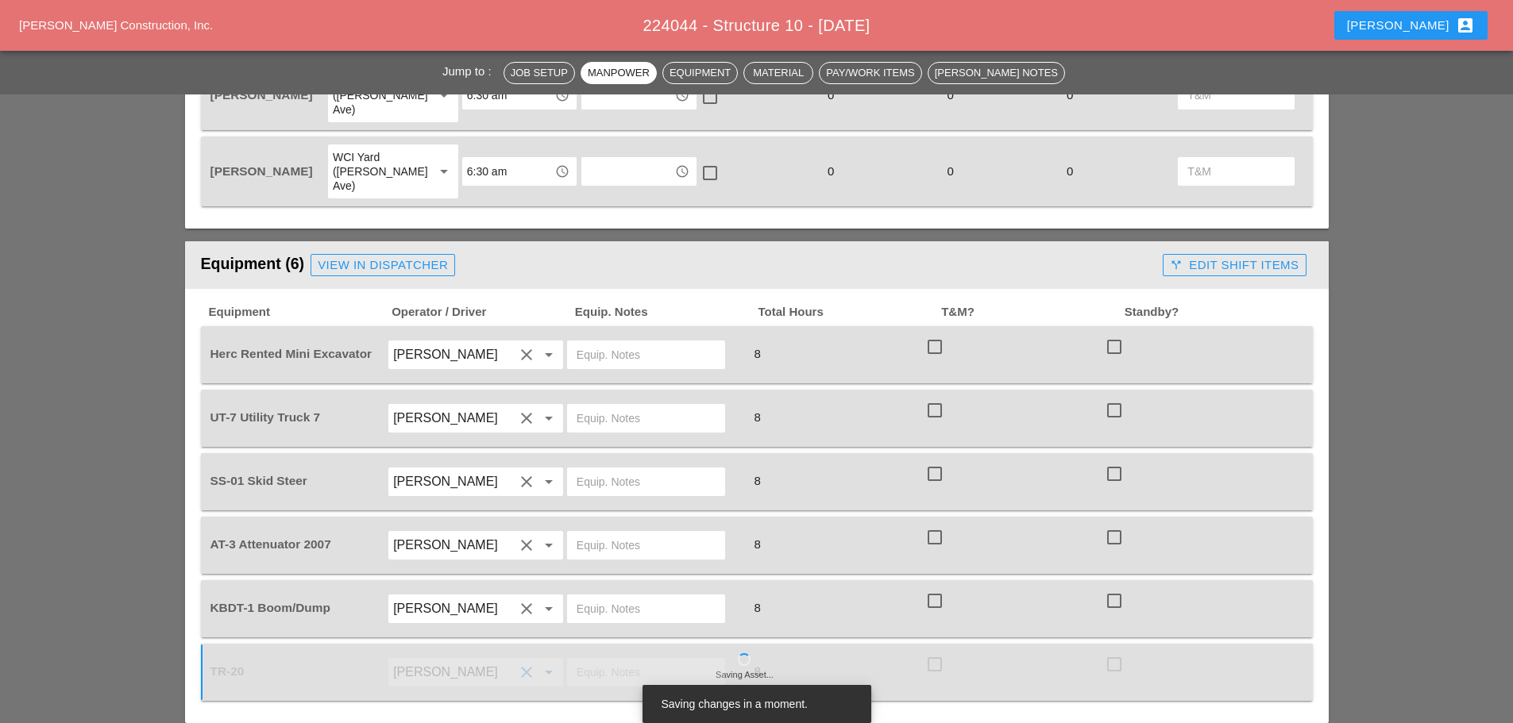
click at [603, 342] on input "text" at bounding box center [645, 354] width 139 height 25
click at [701, 342] on input "MUST GO ON TRAILER TR20" at bounding box center [645, 354] width 139 height 25
type input "MUST GO ON TRAILER TR-20"
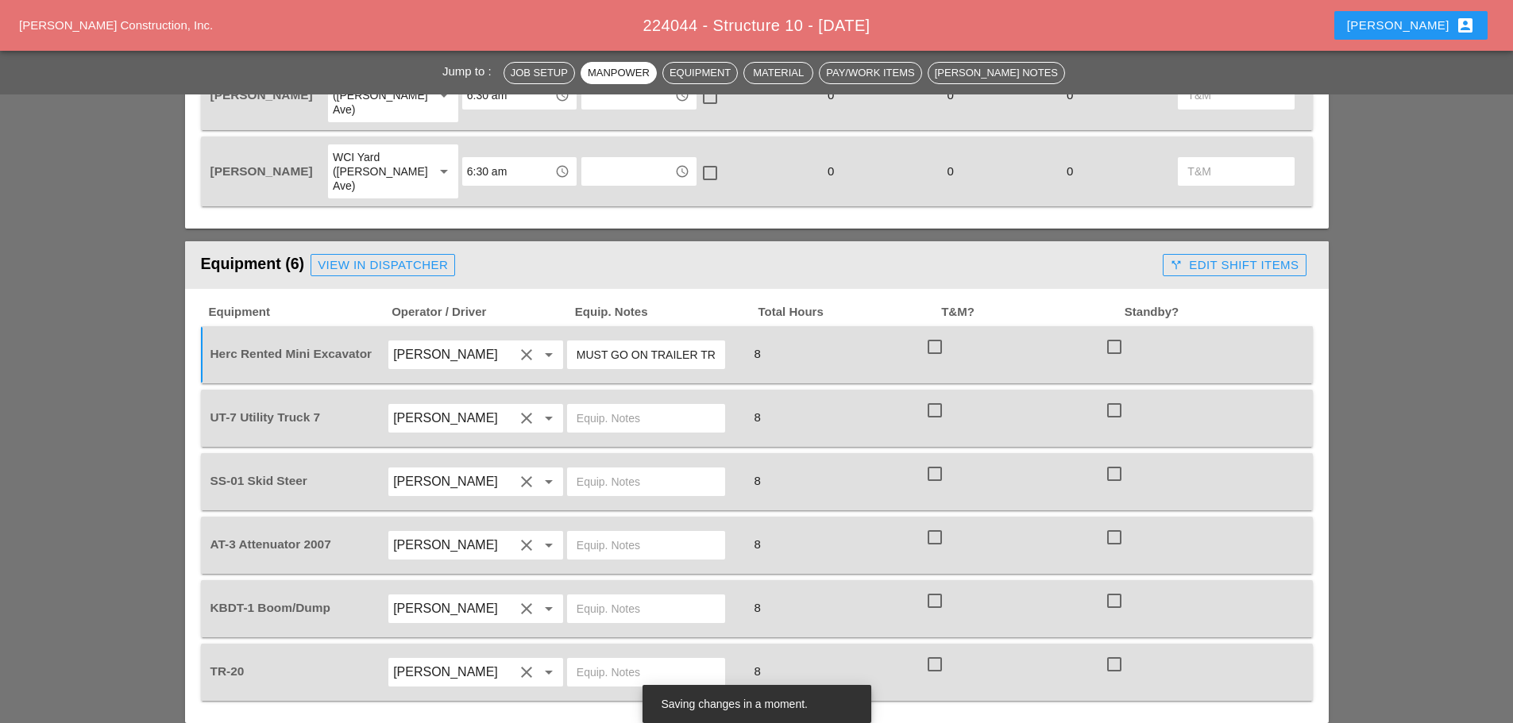
click at [653, 406] on input "text" at bounding box center [645, 418] width 139 height 25
type input "W. TOOLS"
click at [615, 469] on input "text" at bounding box center [645, 481] width 139 height 25
type input "MUST GO ON TR-20 W/ BUCKET"
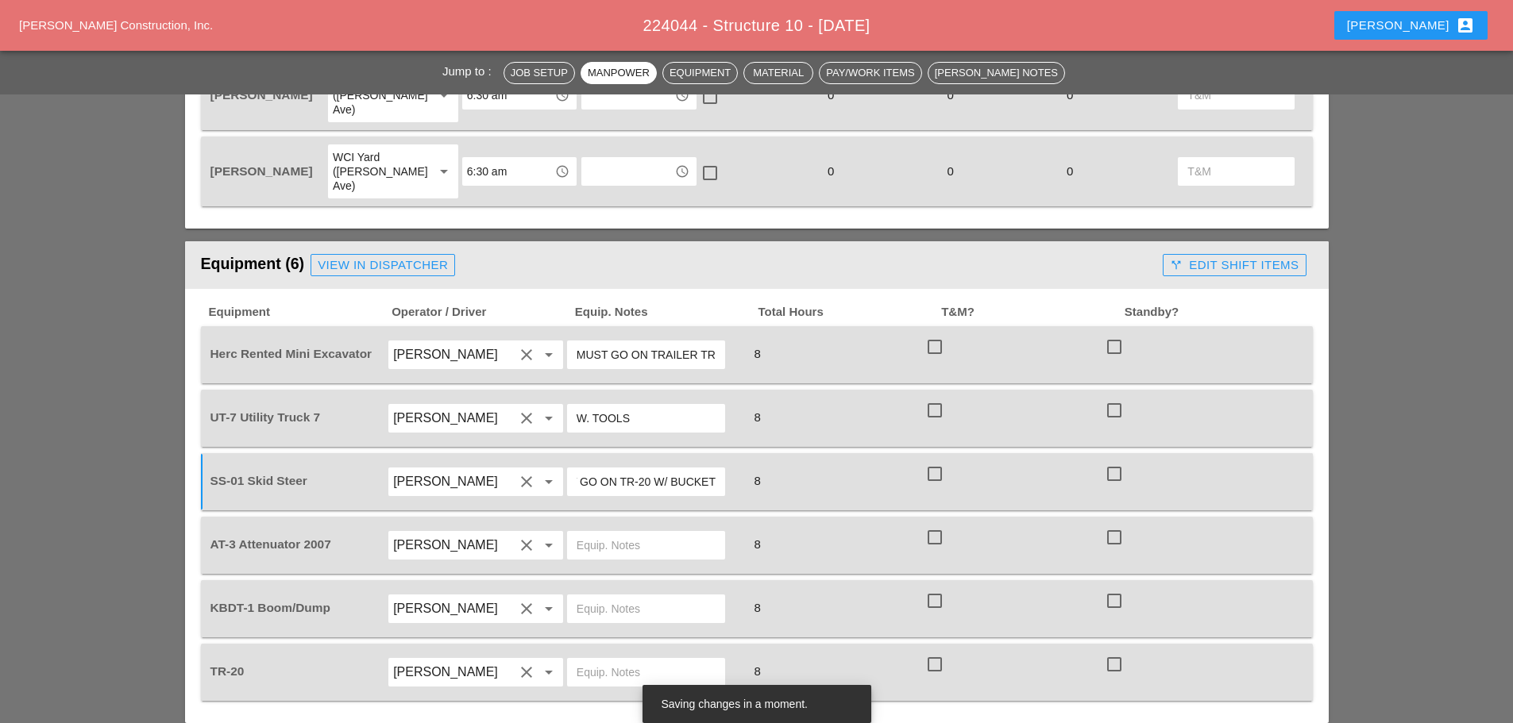
scroll to position [0, 0]
click at [593, 533] on input "text" at bounding box center [645, 545] width 139 height 25
type input "[PERSON_NAME] YARD"
click at [603, 596] on input "text" at bounding box center [645, 608] width 139 height 25
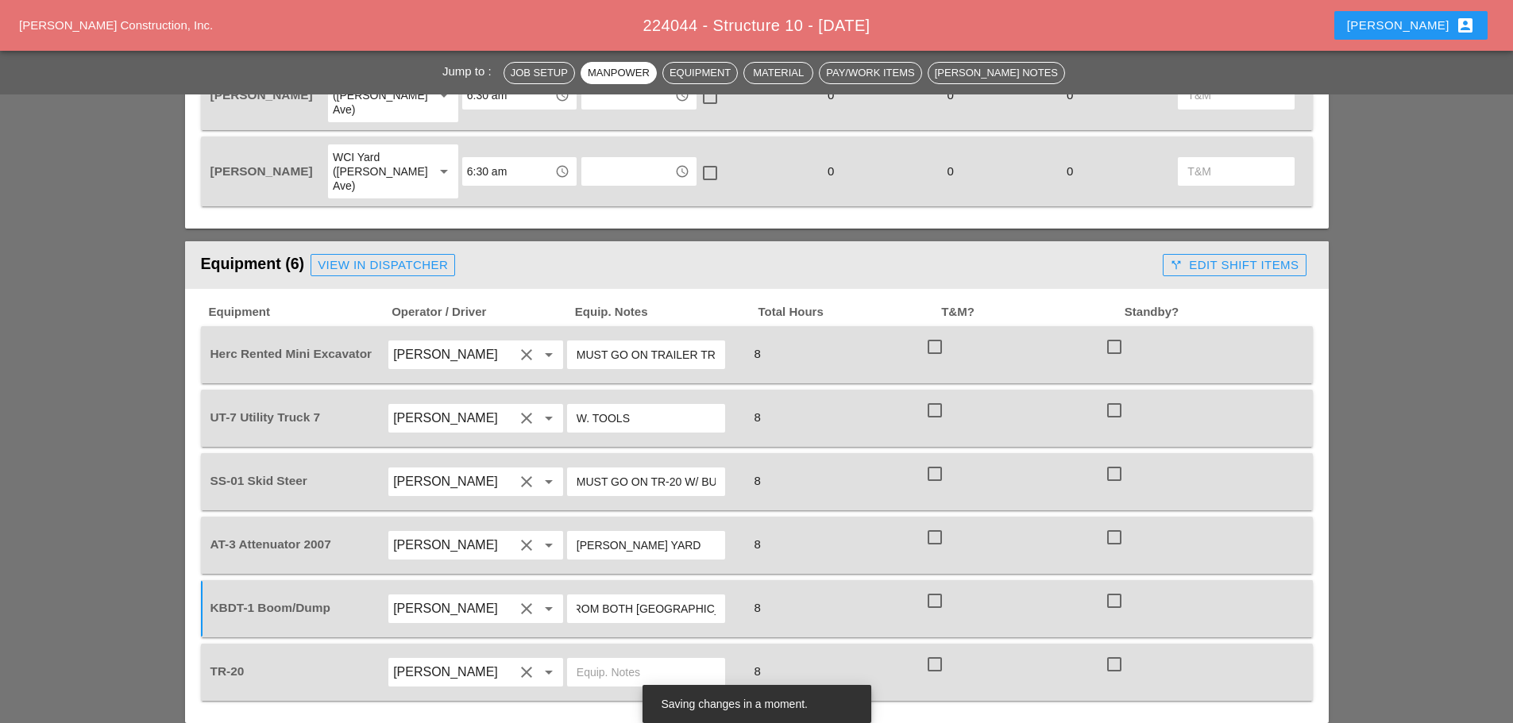
type input "W/ TRAILER / MINI EXCAVATOR& SKID STEER FROM BOTH [GEOGRAPHIC_DATA]"
click at [582, 660] on input "text" at bounding box center [645, 672] width 139 height 25
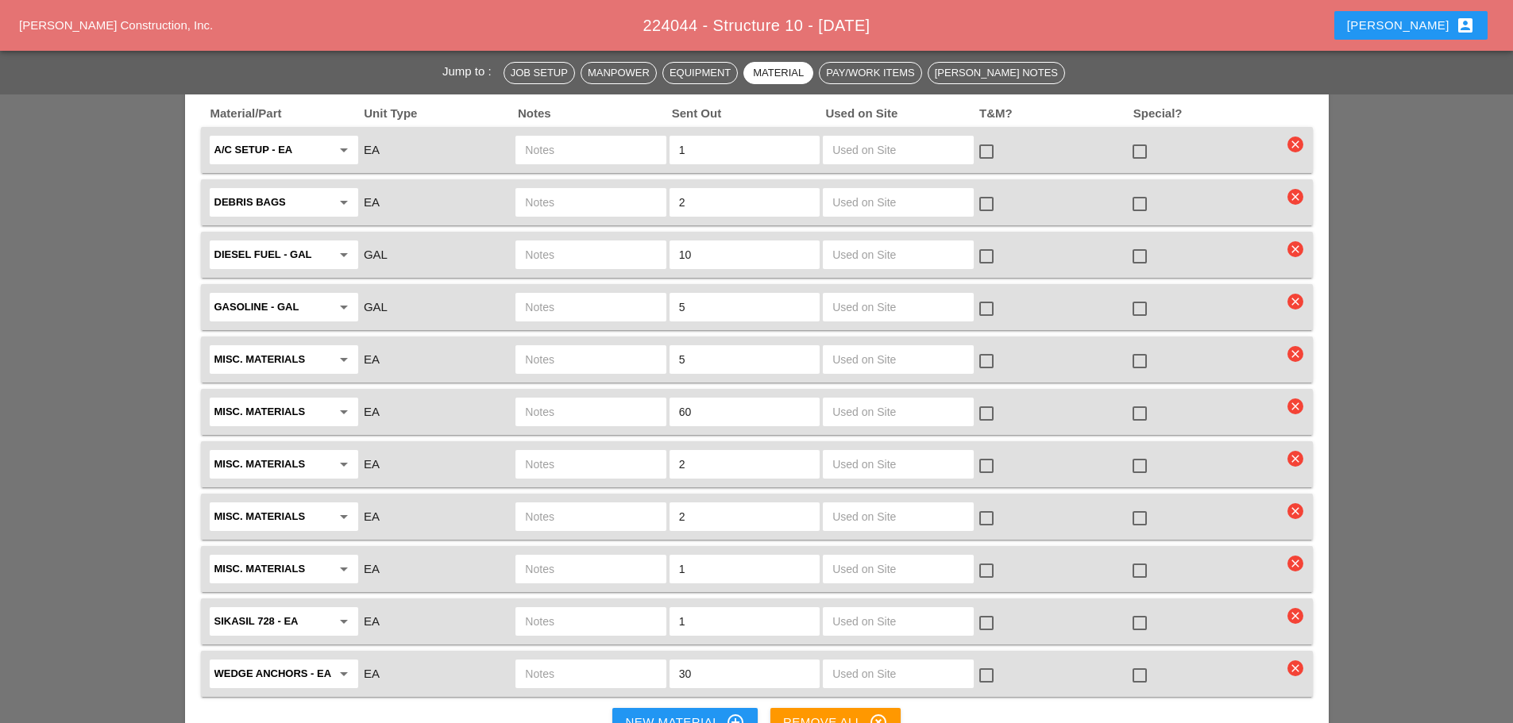
scroll to position [1747, 0]
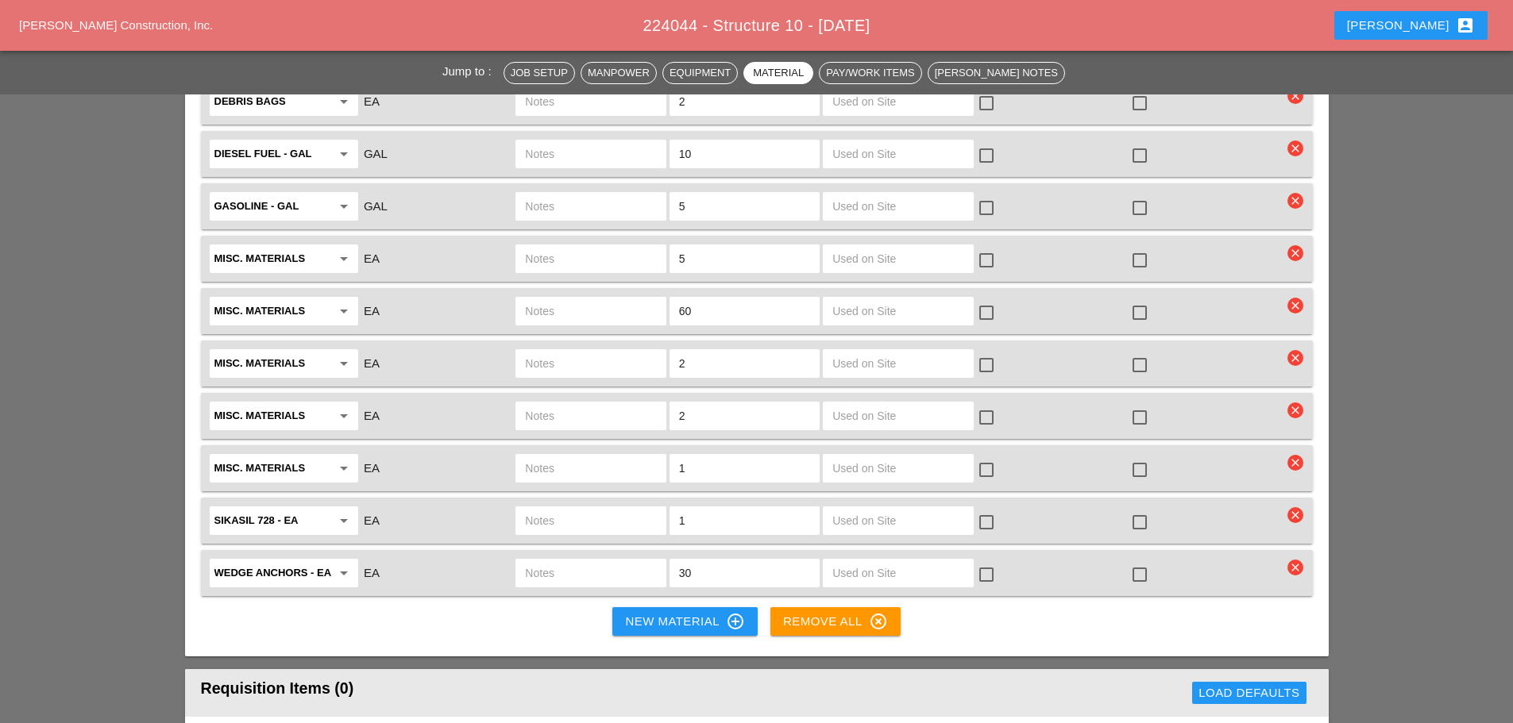
type input "KBDT 1"
click at [1289, 560] on icon "clear" at bounding box center [1295, 568] width 16 height 16
click at [1286, 476] on div "Are you Sure?" at bounding box center [1295, 475] width 101 height 18
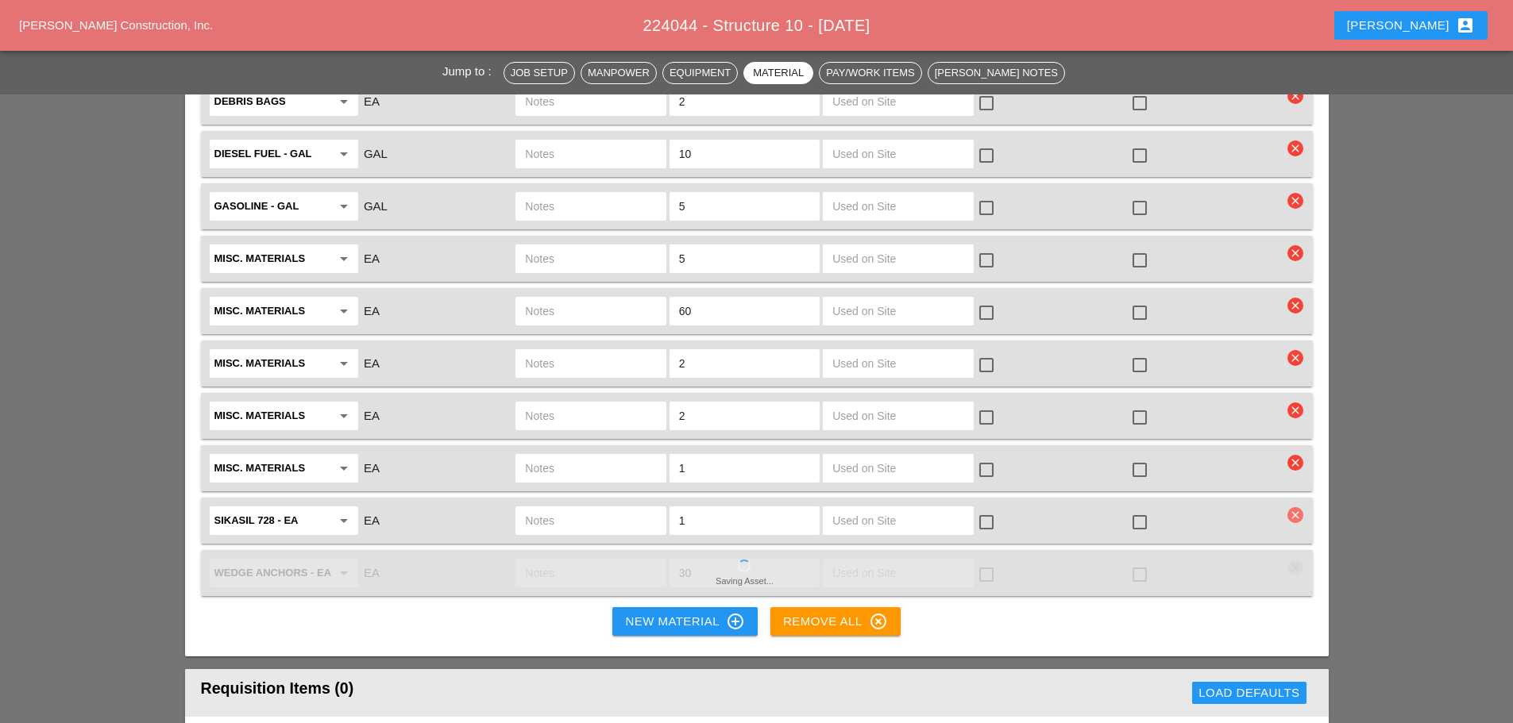
click at [1294, 507] on icon "clear" at bounding box center [1295, 515] width 16 height 16
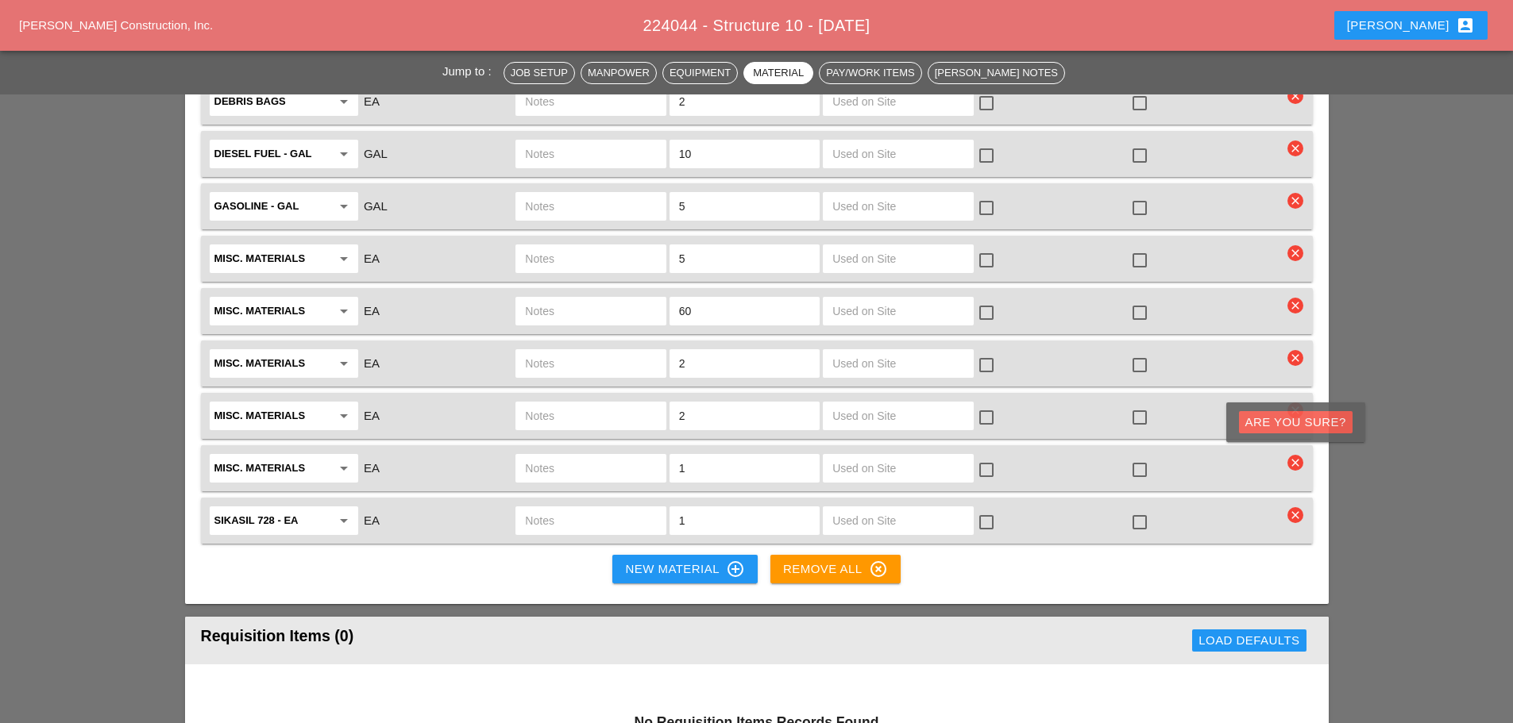
click at [1301, 424] on div "Are you Sure?" at bounding box center [1295, 423] width 101 height 18
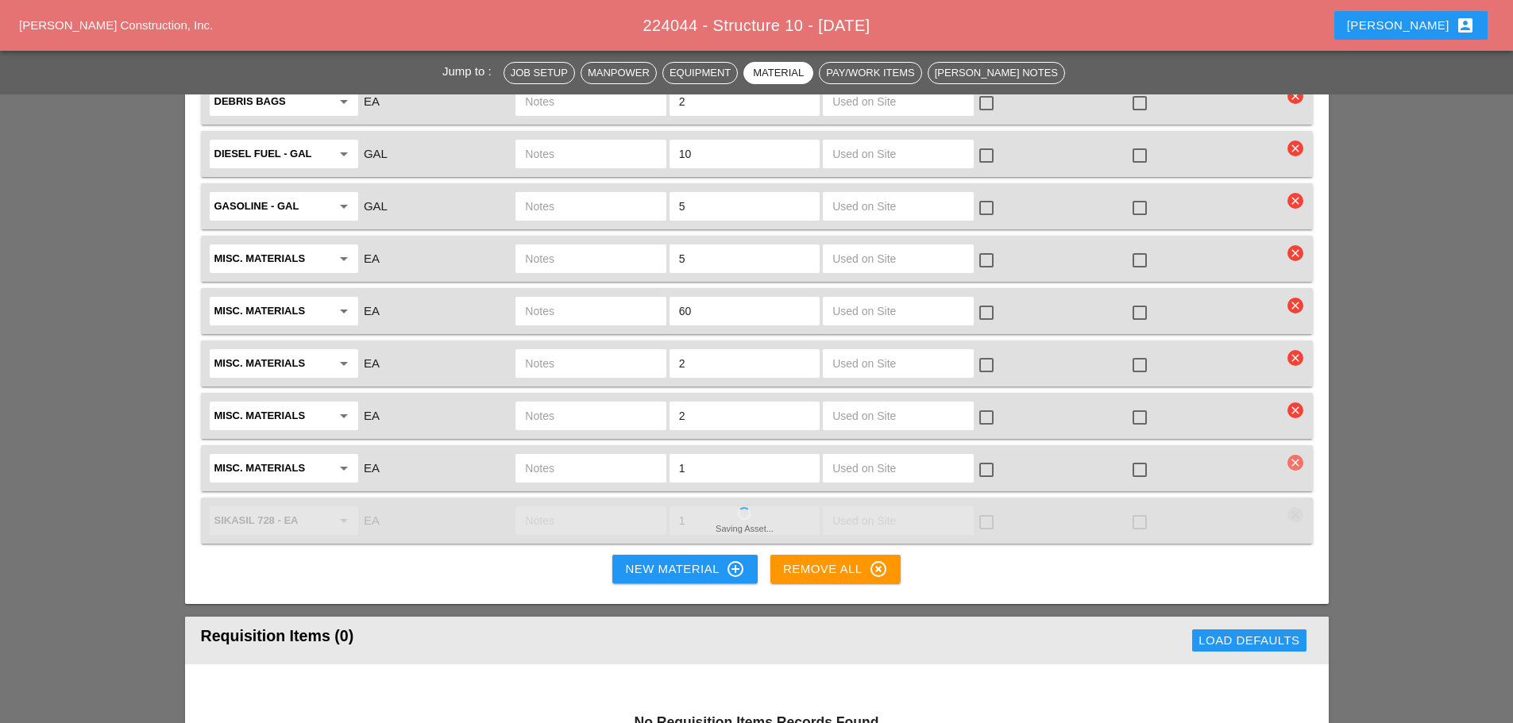
click at [1300, 455] on icon "clear" at bounding box center [1295, 463] width 16 height 16
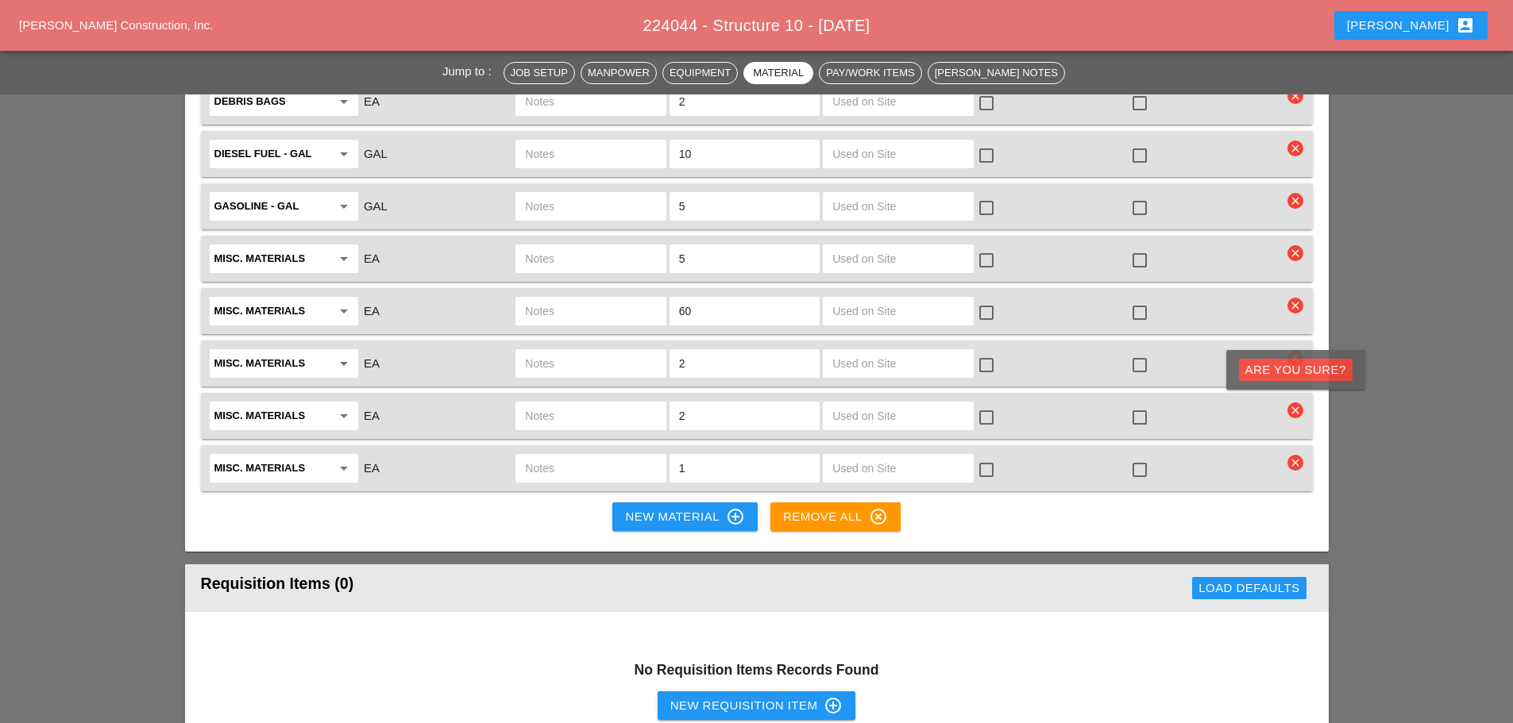
click at [1299, 367] on div "Are you Sure?" at bounding box center [1295, 370] width 101 height 18
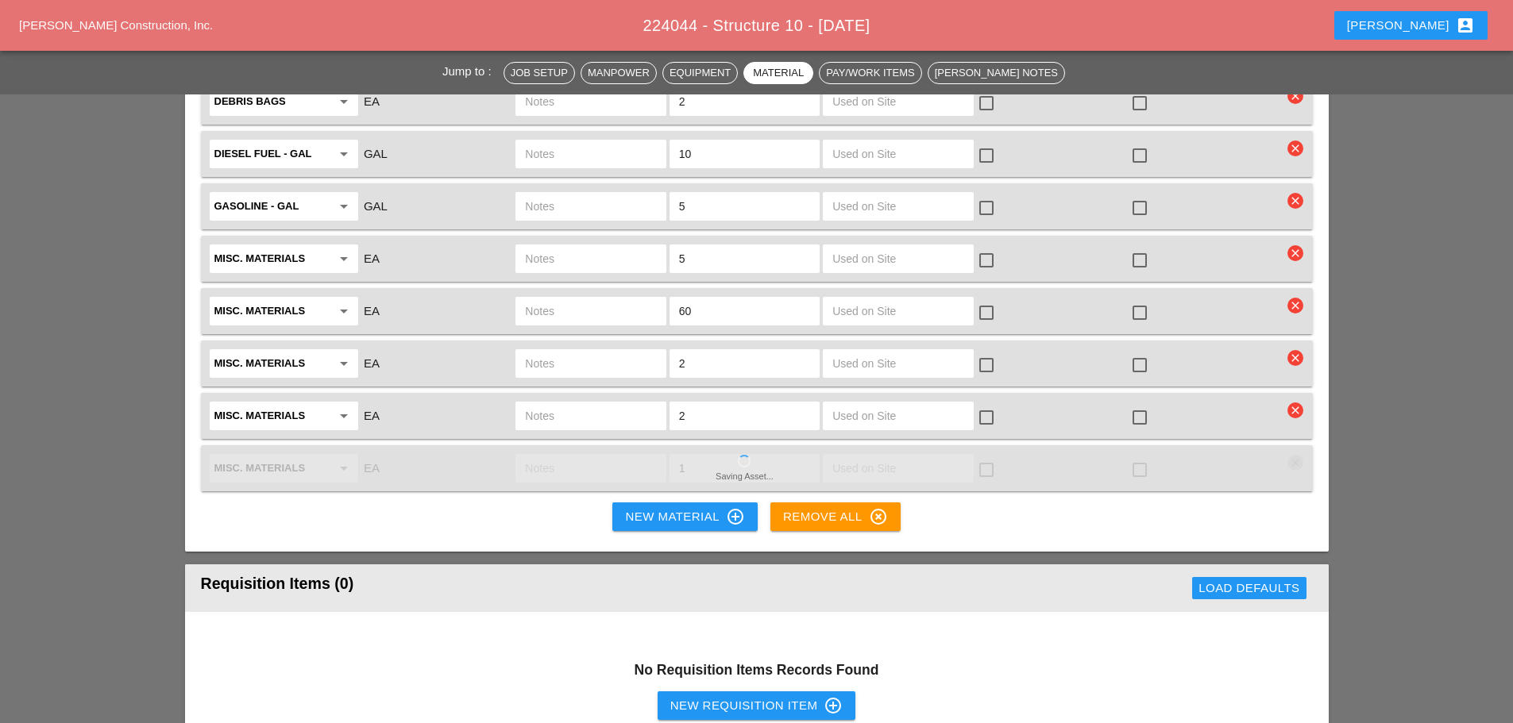
click at [1299, 403] on icon "clear" at bounding box center [1295, 411] width 16 height 16
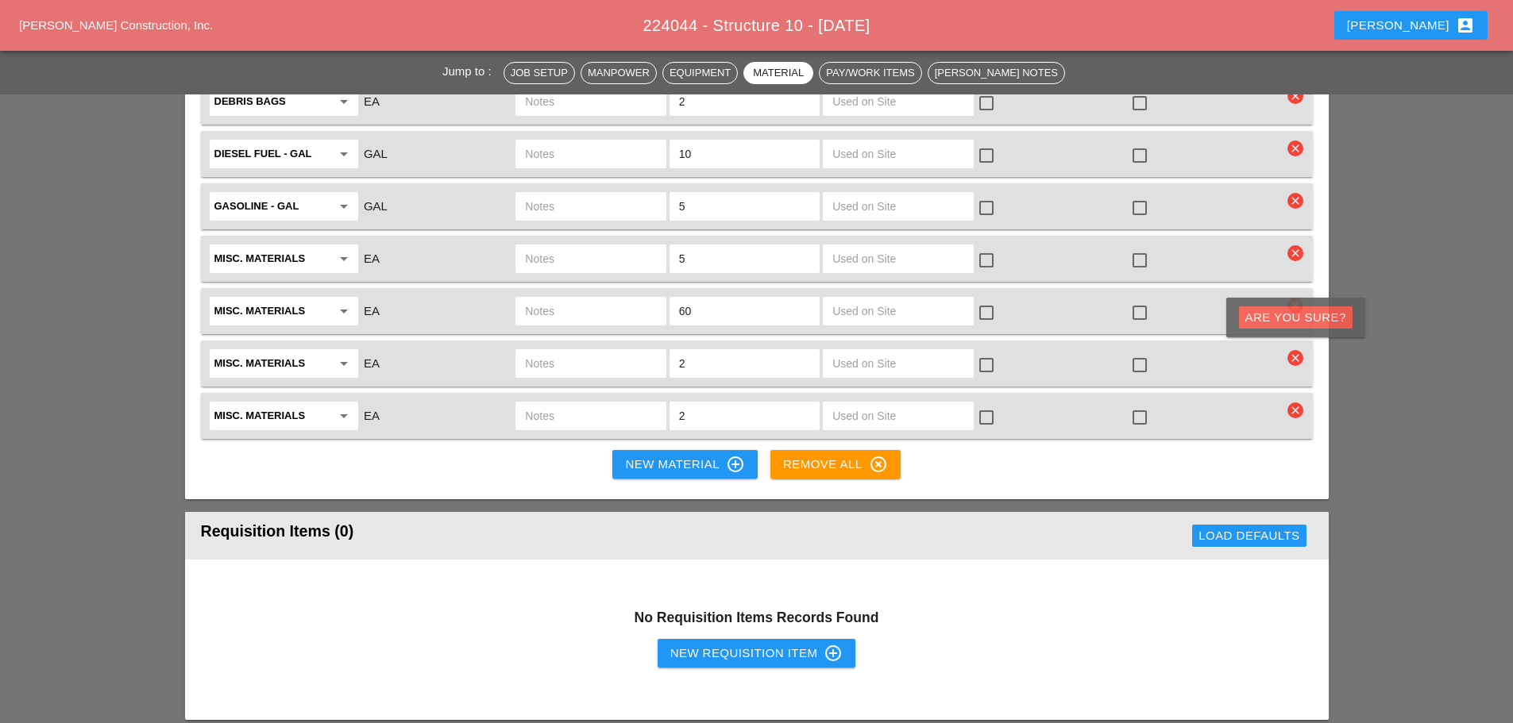
click at [1295, 314] on div "Are you Sure?" at bounding box center [1295, 318] width 101 height 18
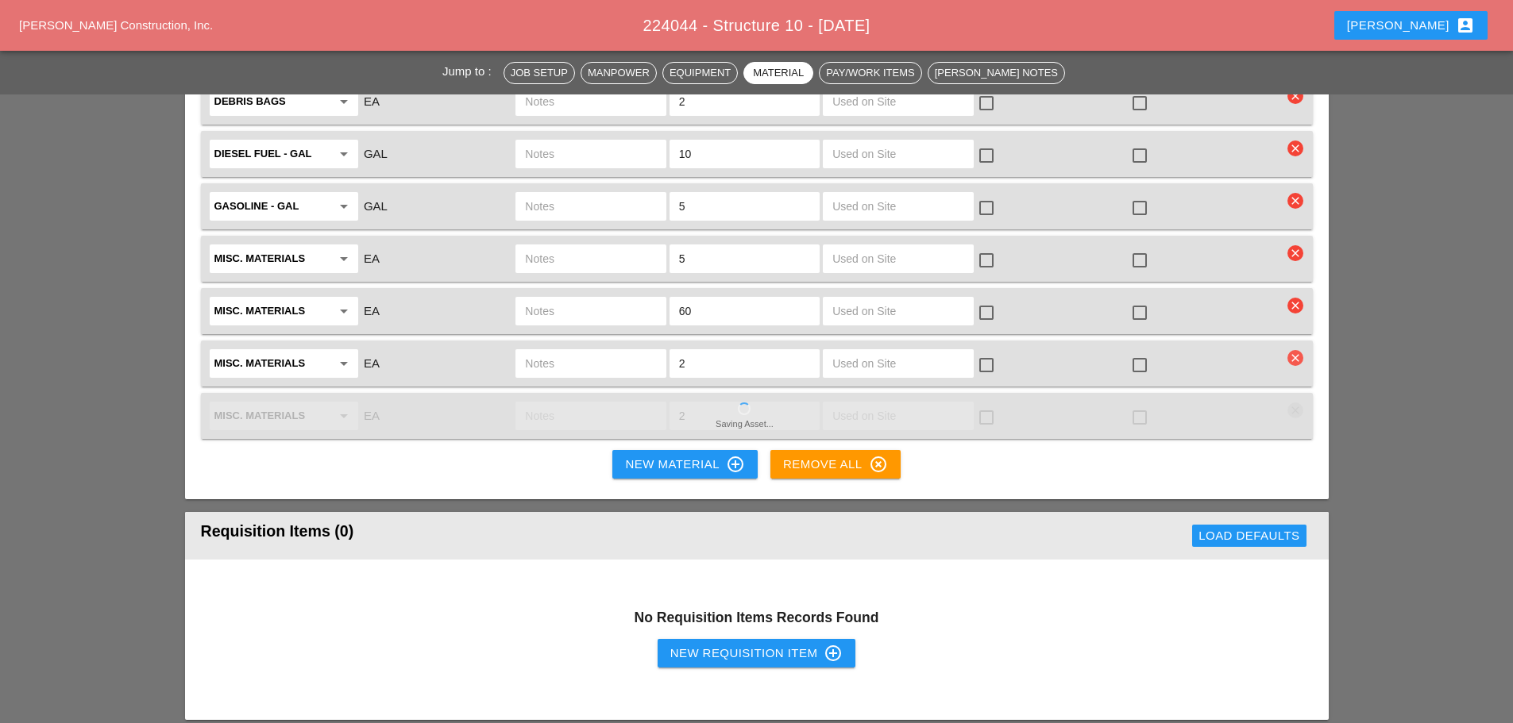
drag, startPoint x: 1293, startPoint y: 301, endPoint x: 1292, endPoint y: 289, distance: 12.0
click at [1293, 350] on icon "clear" at bounding box center [1295, 358] width 16 height 16
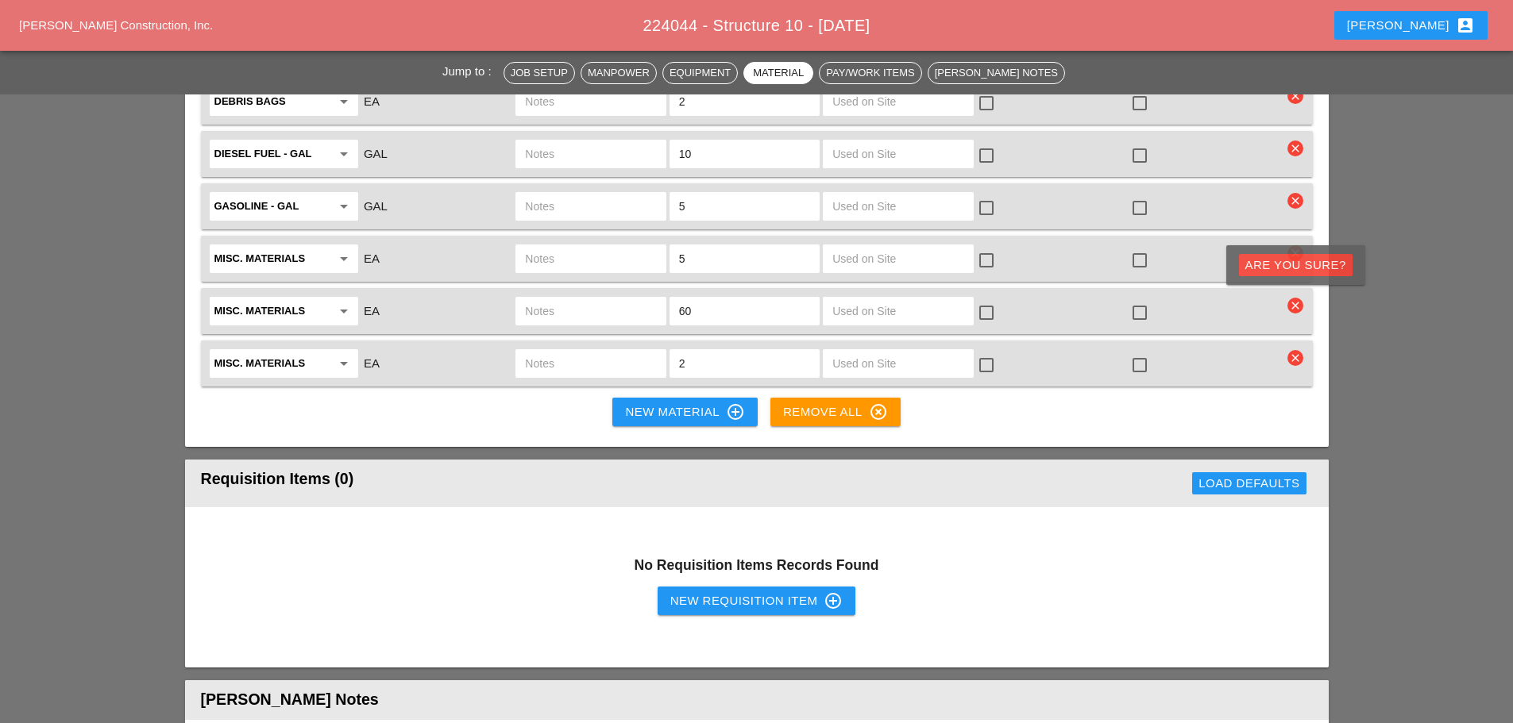
click at [1292, 251] on div "Are you Sure?" at bounding box center [1295, 265] width 139 height 40
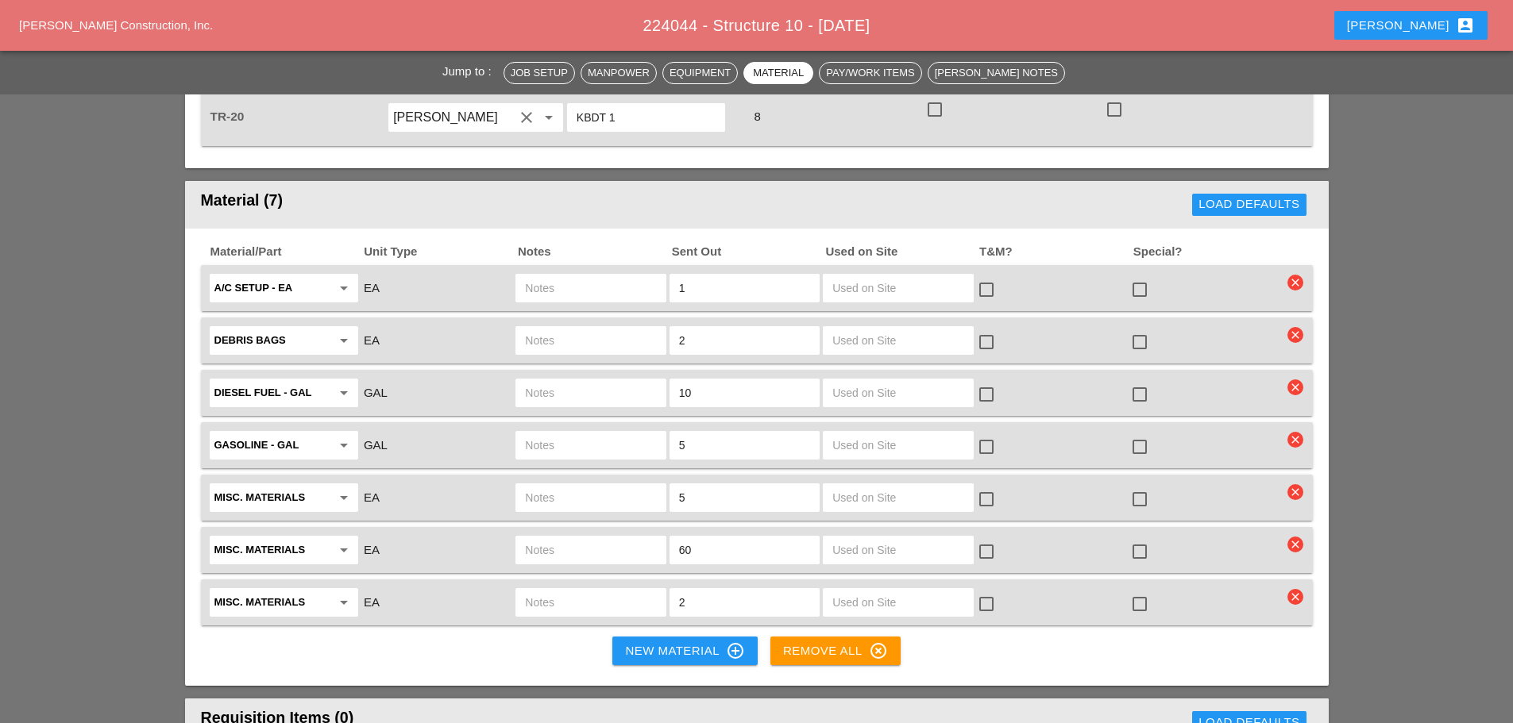
scroll to position [1509, 0]
click at [1301, 588] on icon "clear" at bounding box center [1295, 596] width 16 height 16
click at [1274, 505] on div "Are you Sure?" at bounding box center [1295, 504] width 101 height 18
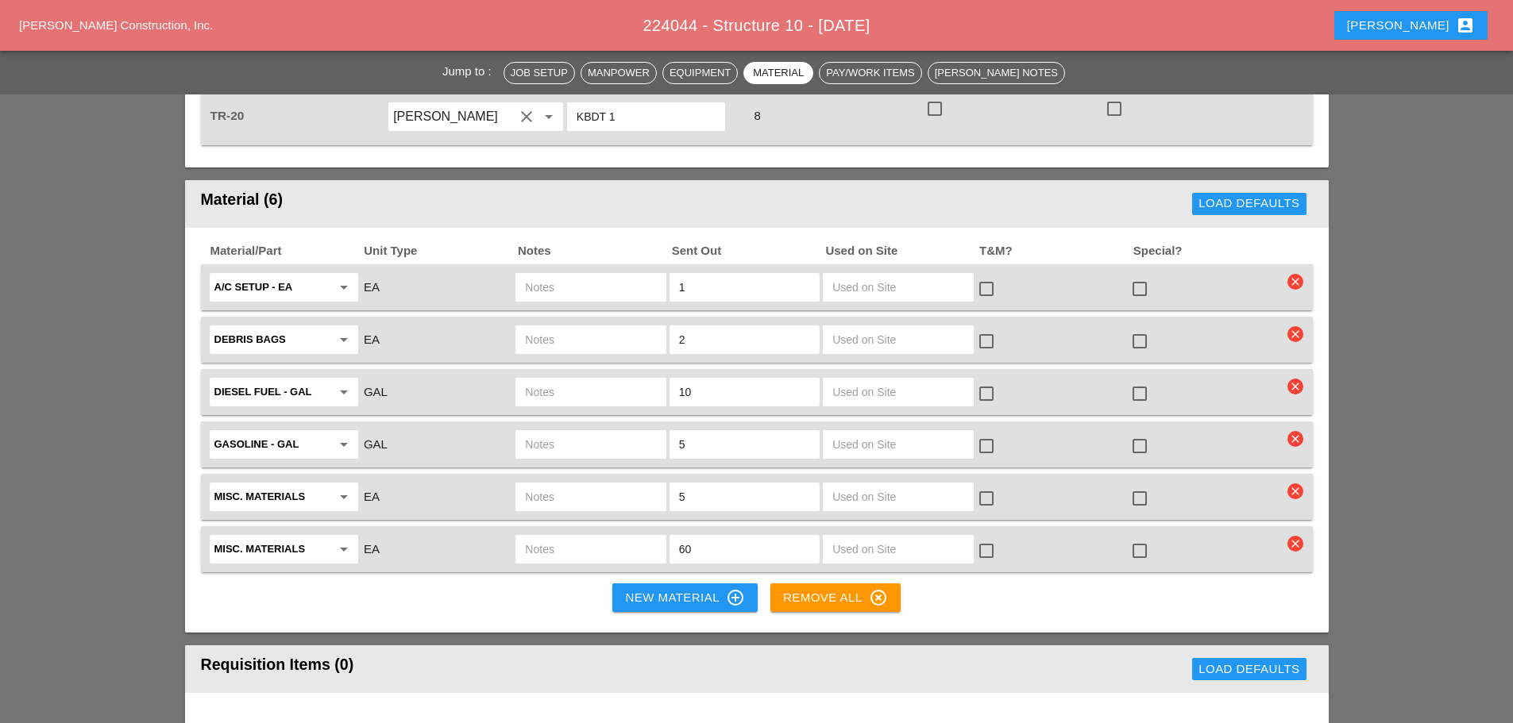
click at [1284, 526] on div "Misc. Materials arrow_drop_down EA 60 check_box_outline_blank check_box_outline…" at bounding box center [757, 549] width 1112 height 46
click at [1288, 474] on div "Misc. Materials arrow_drop_down EA 5 check_box_outline_blank check_box_outline_…" at bounding box center [757, 497] width 1112 height 46
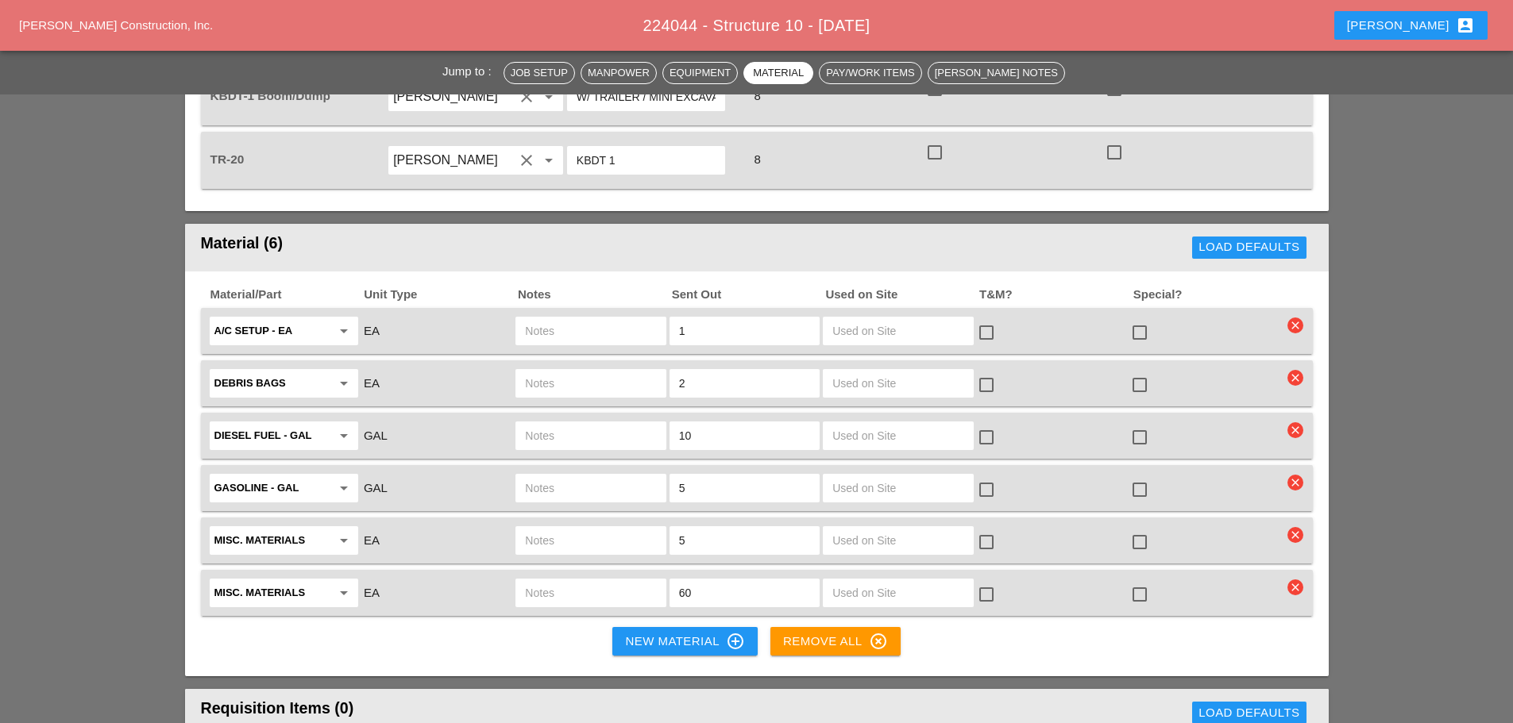
scroll to position [1429, 0]
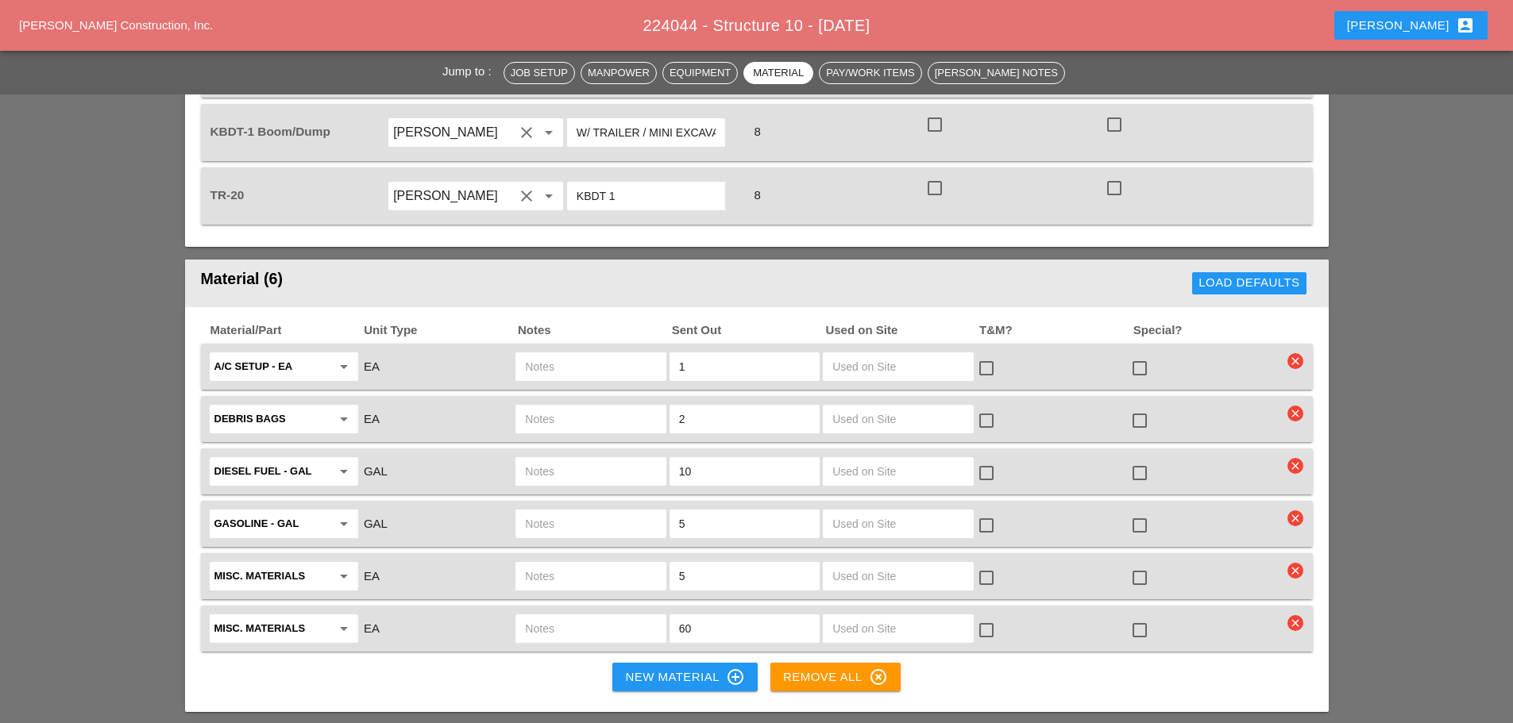
click at [1298, 615] on icon "clear" at bounding box center [1295, 623] width 16 height 16
click at [1286, 538] on div "Are you Sure?" at bounding box center [1295, 531] width 101 height 18
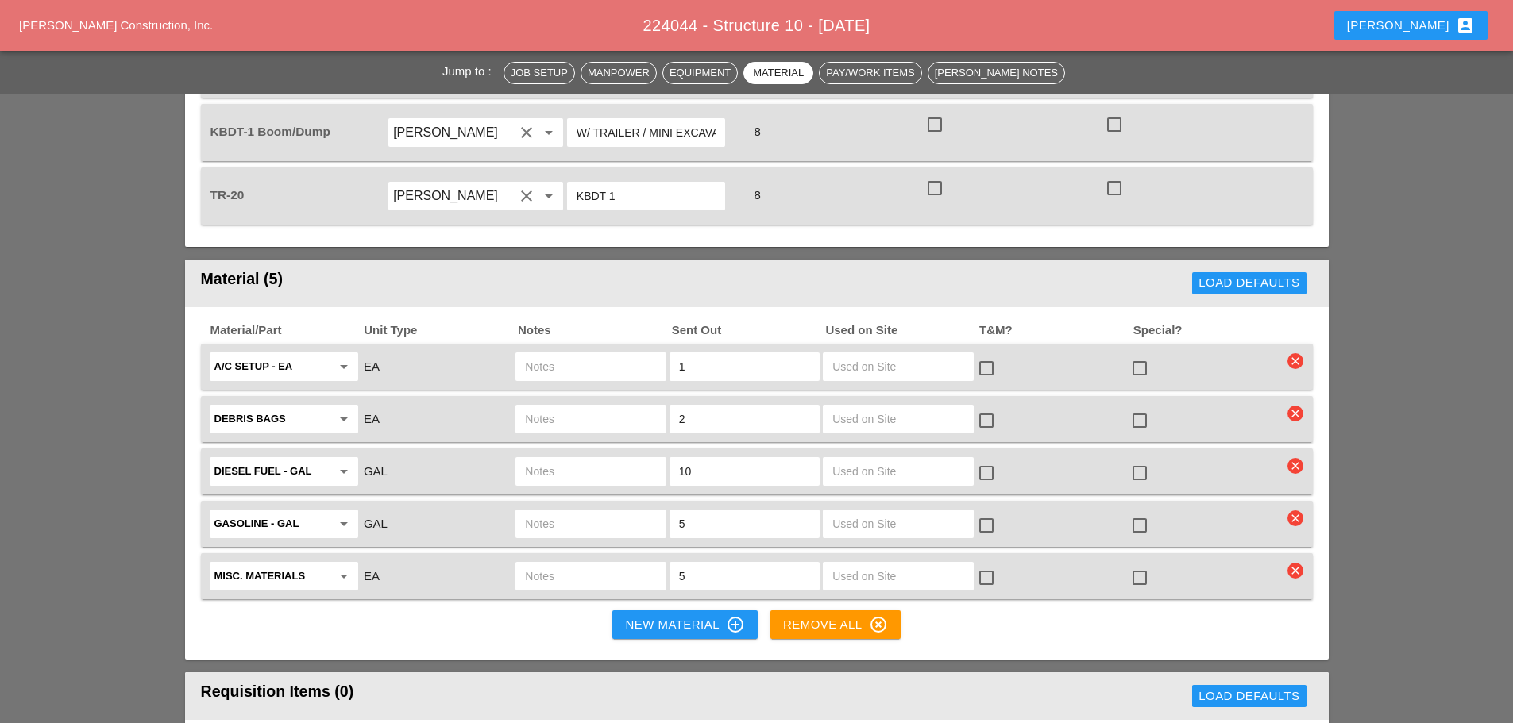
click at [1300, 563] on icon "clear" at bounding box center [1295, 571] width 16 height 16
click at [1275, 471] on div "Are you Sure?" at bounding box center [1295, 478] width 101 height 18
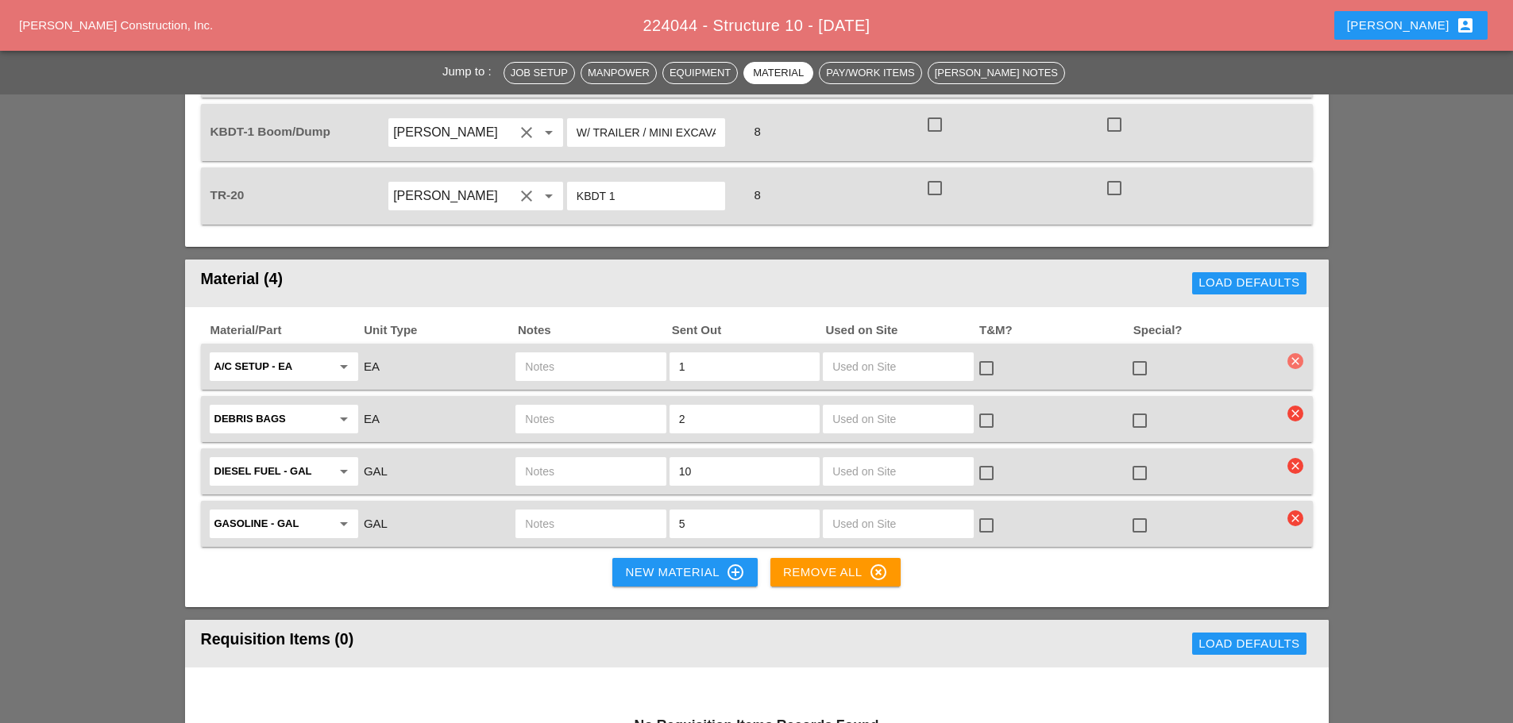
click at [1294, 353] on icon "clear" at bounding box center [1295, 361] width 16 height 16
click at [1260, 274] on div "Are you Sure?" at bounding box center [1295, 269] width 101 height 18
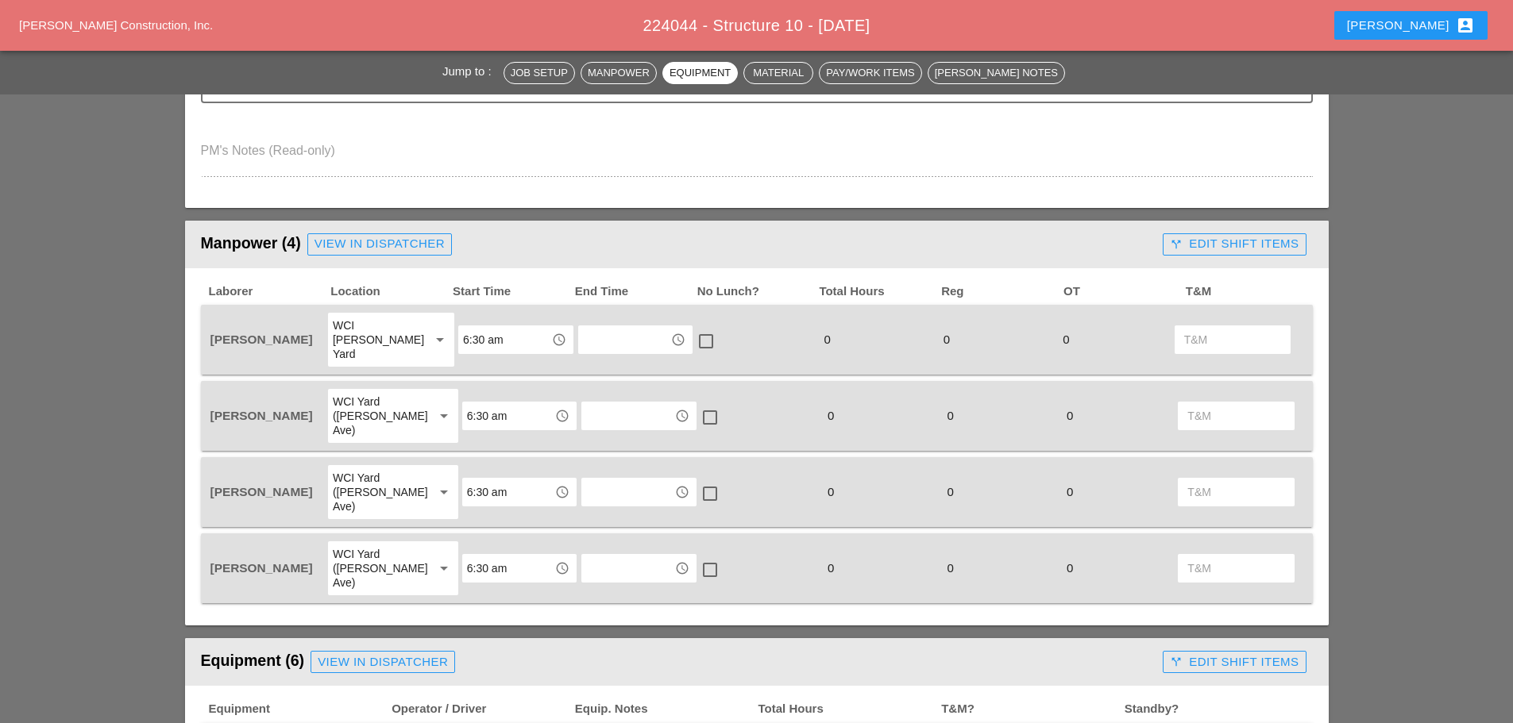
scroll to position [0, 0]
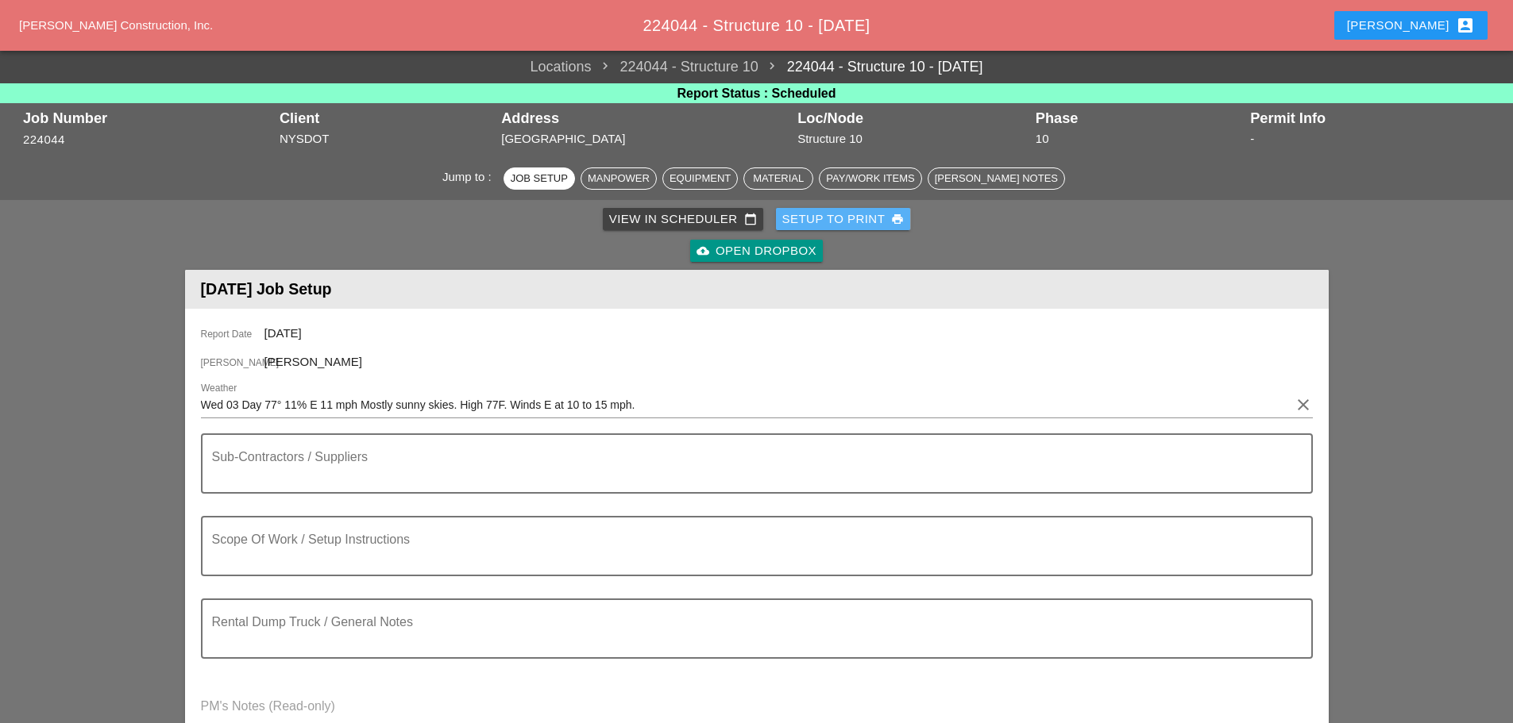
click at [819, 224] on div "Setup to Print print" at bounding box center [843, 219] width 122 height 18
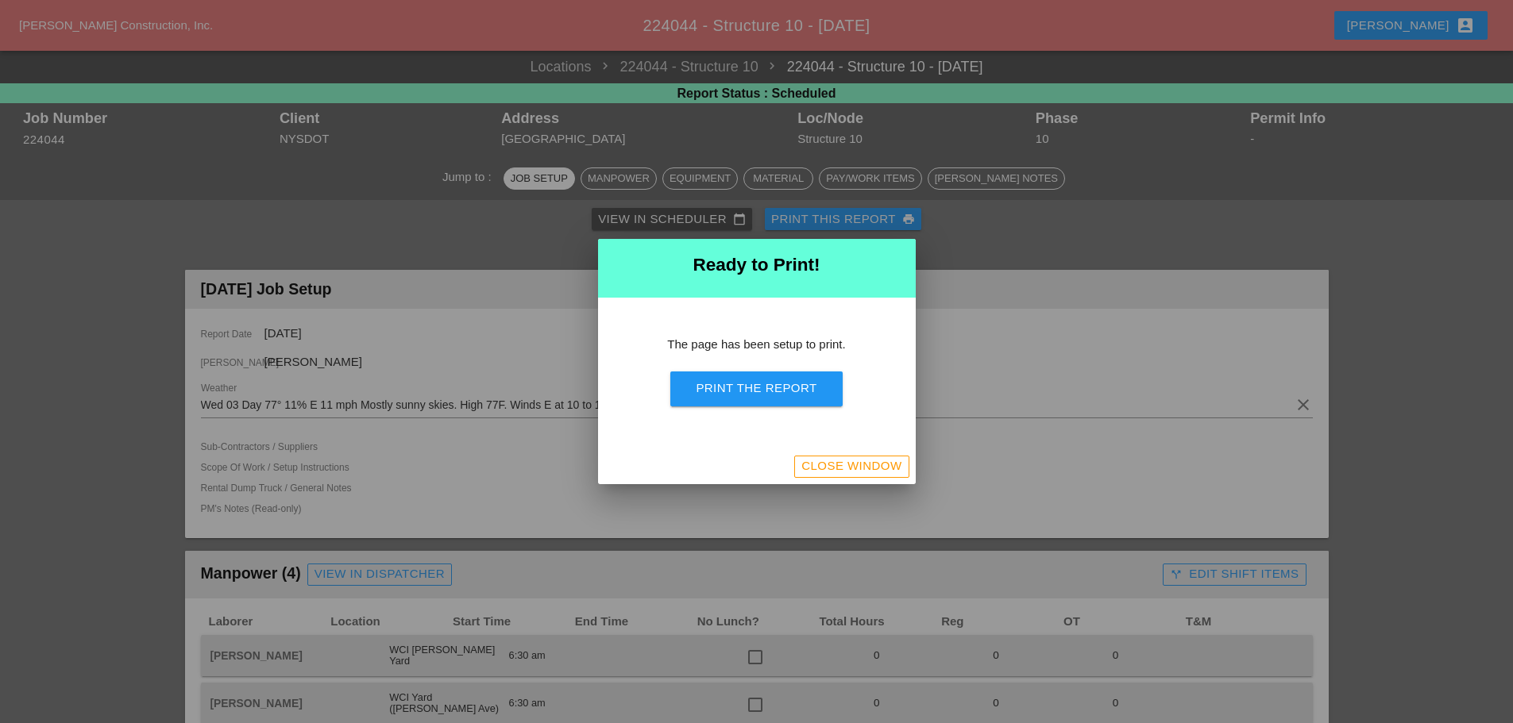
click at [807, 389] on div "Print the Report" at bounding box center [756, 389] width 121 height 18
click at [807, 470] on div "Close Window" at bounding box center [851, 466] width 100 height 18
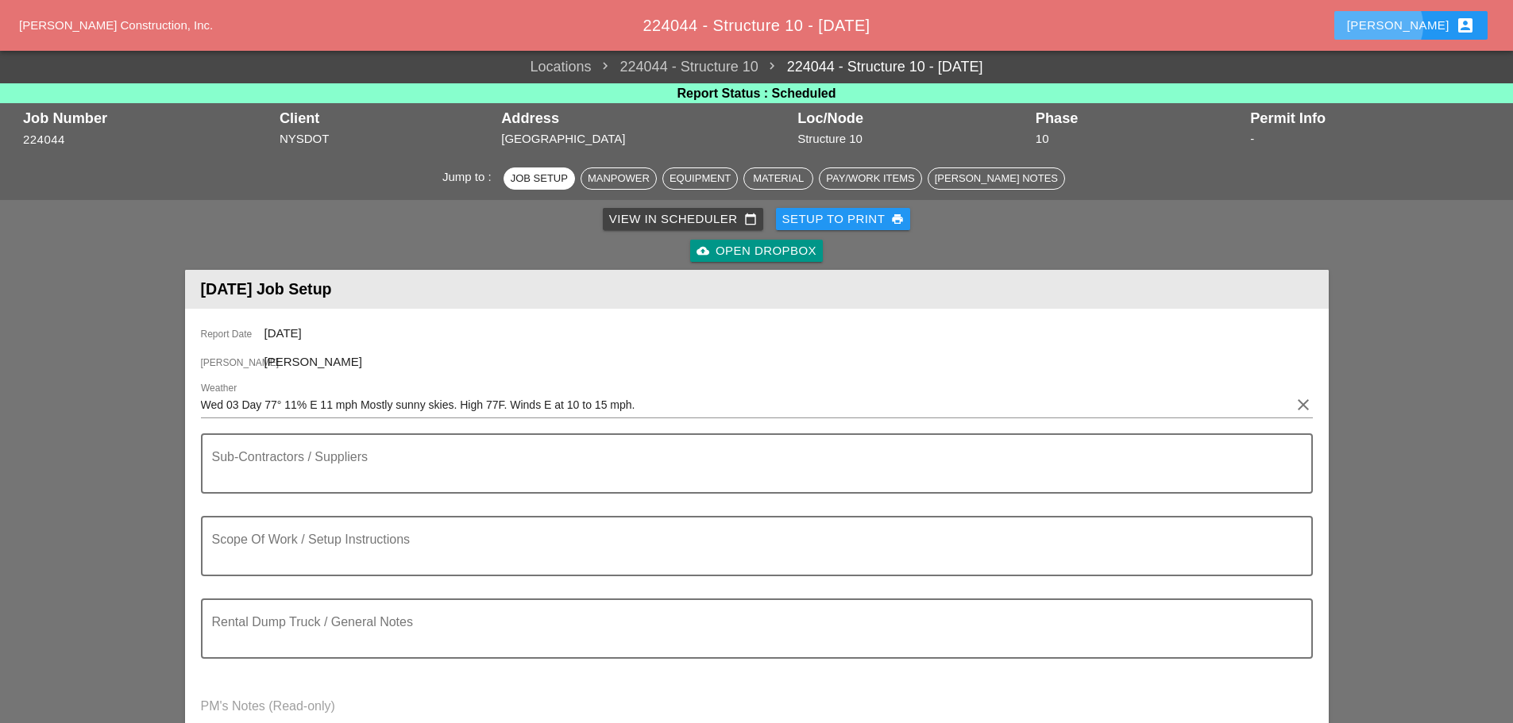
click at [1414, 14] on button "[PERSON_NAME] account_box" at bounding box center [1410, 25] width 153 height 29
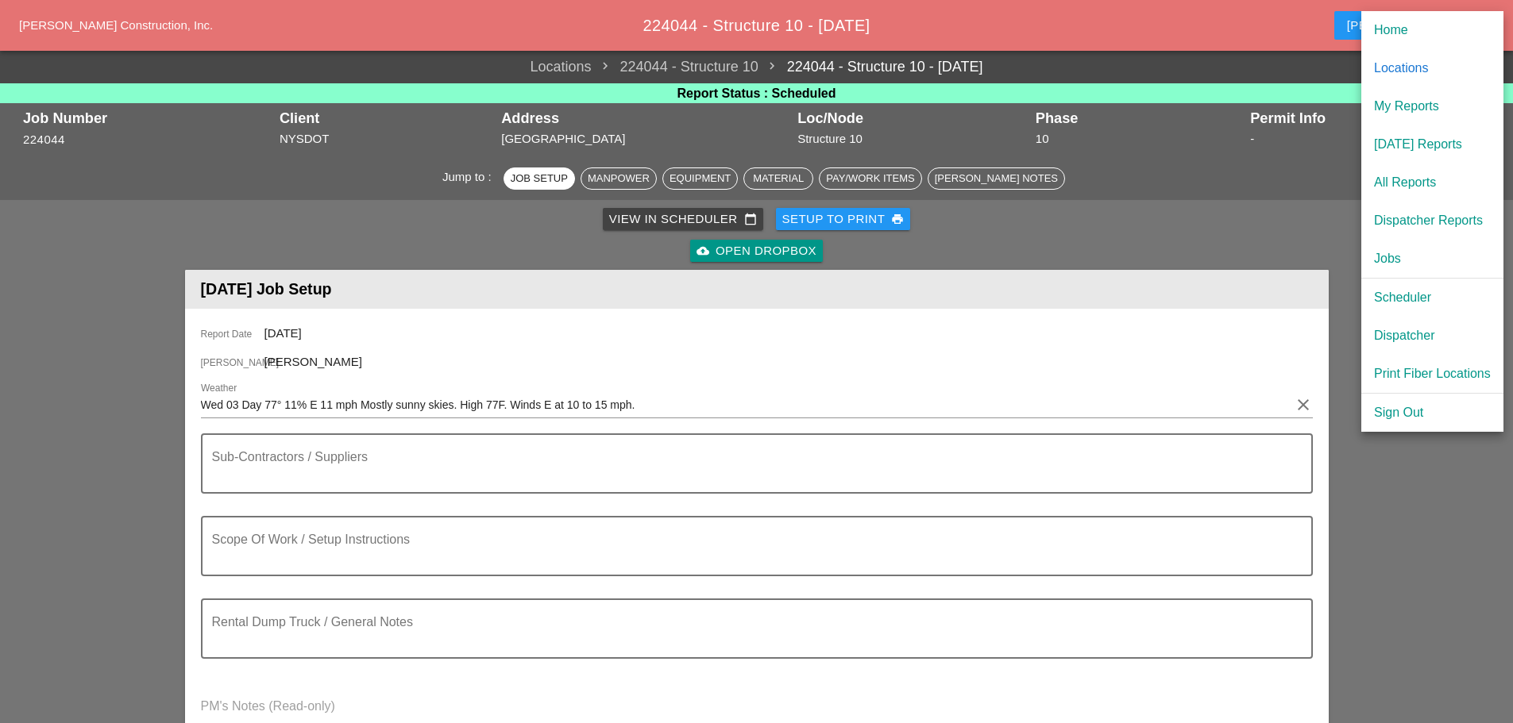
click at [1420, 145] on div "[DATE] Reports" at bounding box center [1432, 144] width 117 height 19
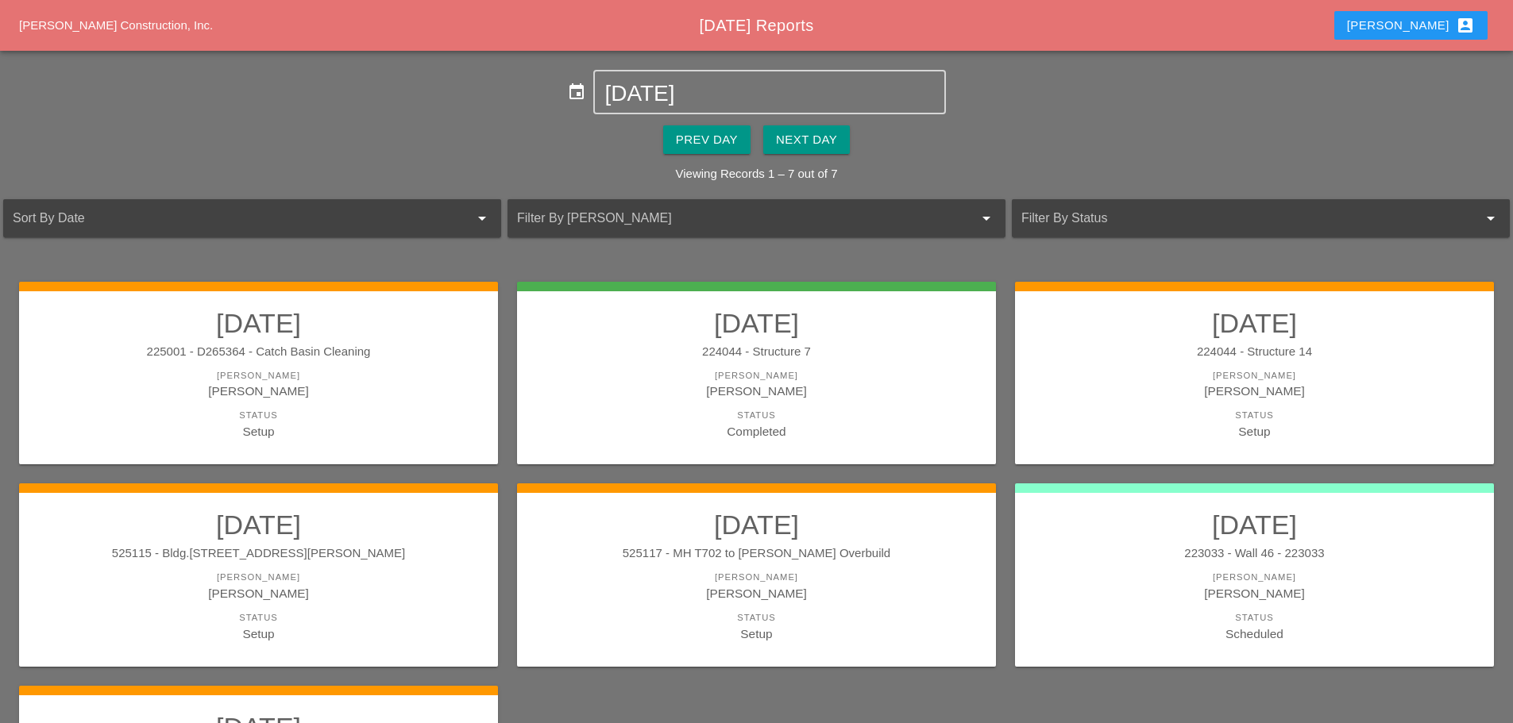
click at [1424, 25] on div "[PERSON_NAME] account_box" at bounding box center [1411, 25] width 128 height 19
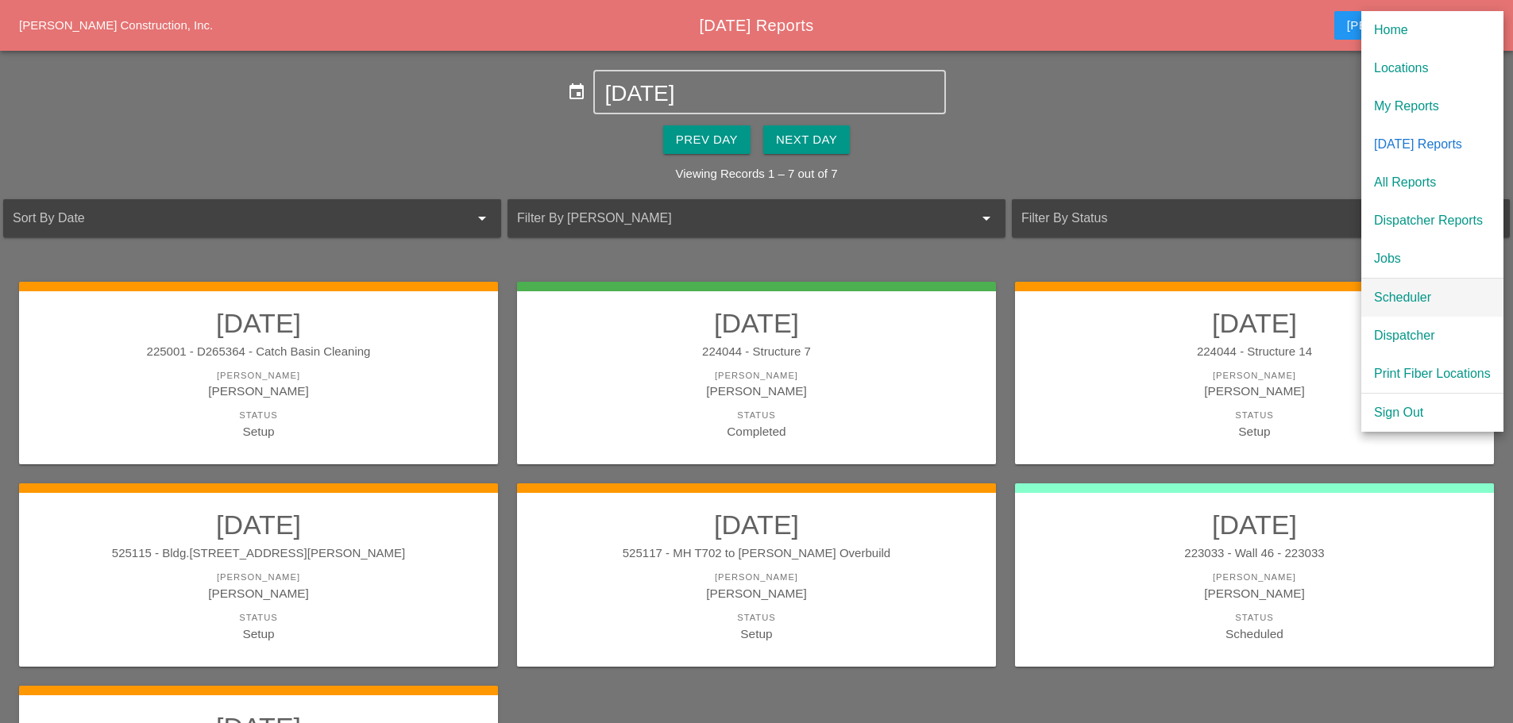
click at [1425, 295] on div "Scheduler" at bounding box center [1432, 297] width 117 height 19
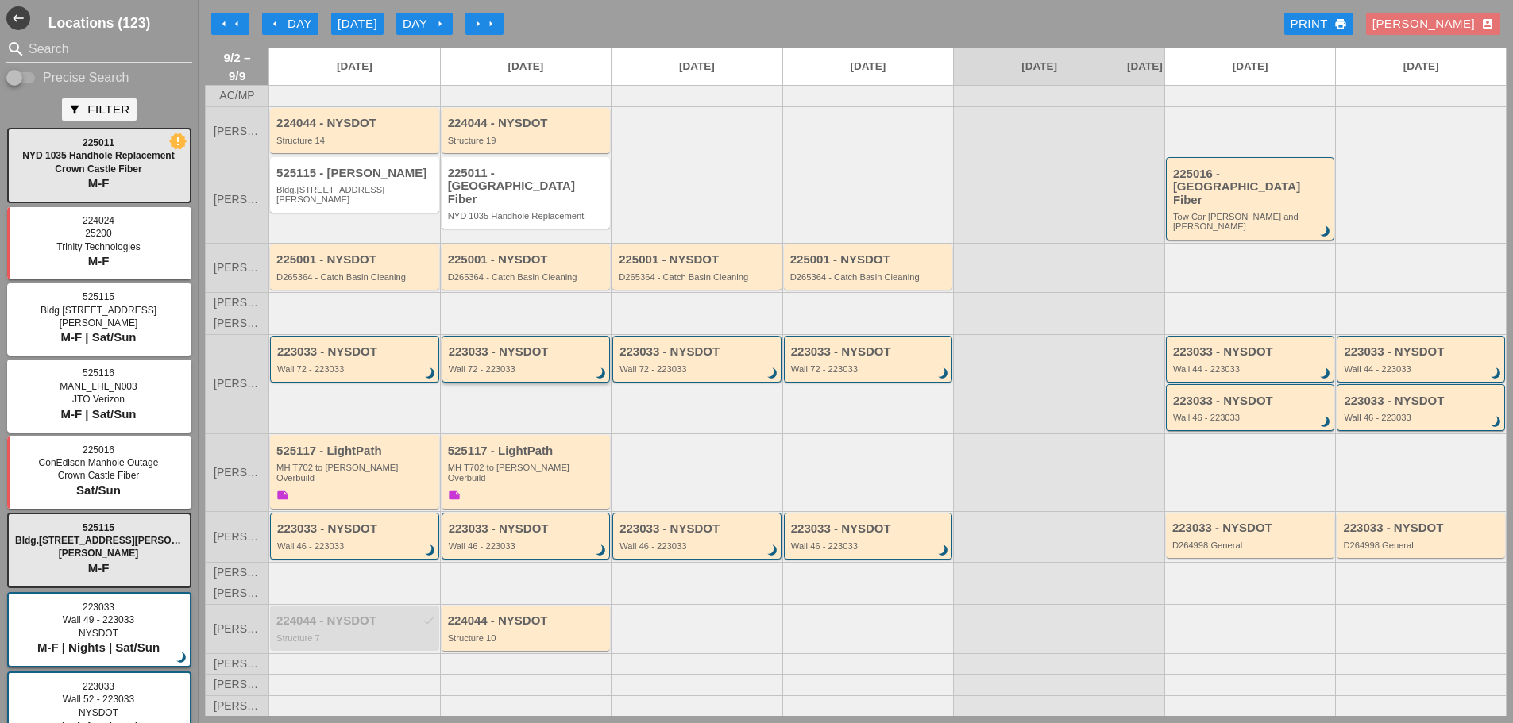
click at [522, 352] on div "223033 - NYSDOT" at bounding box center [527, 351] width 157 height 13
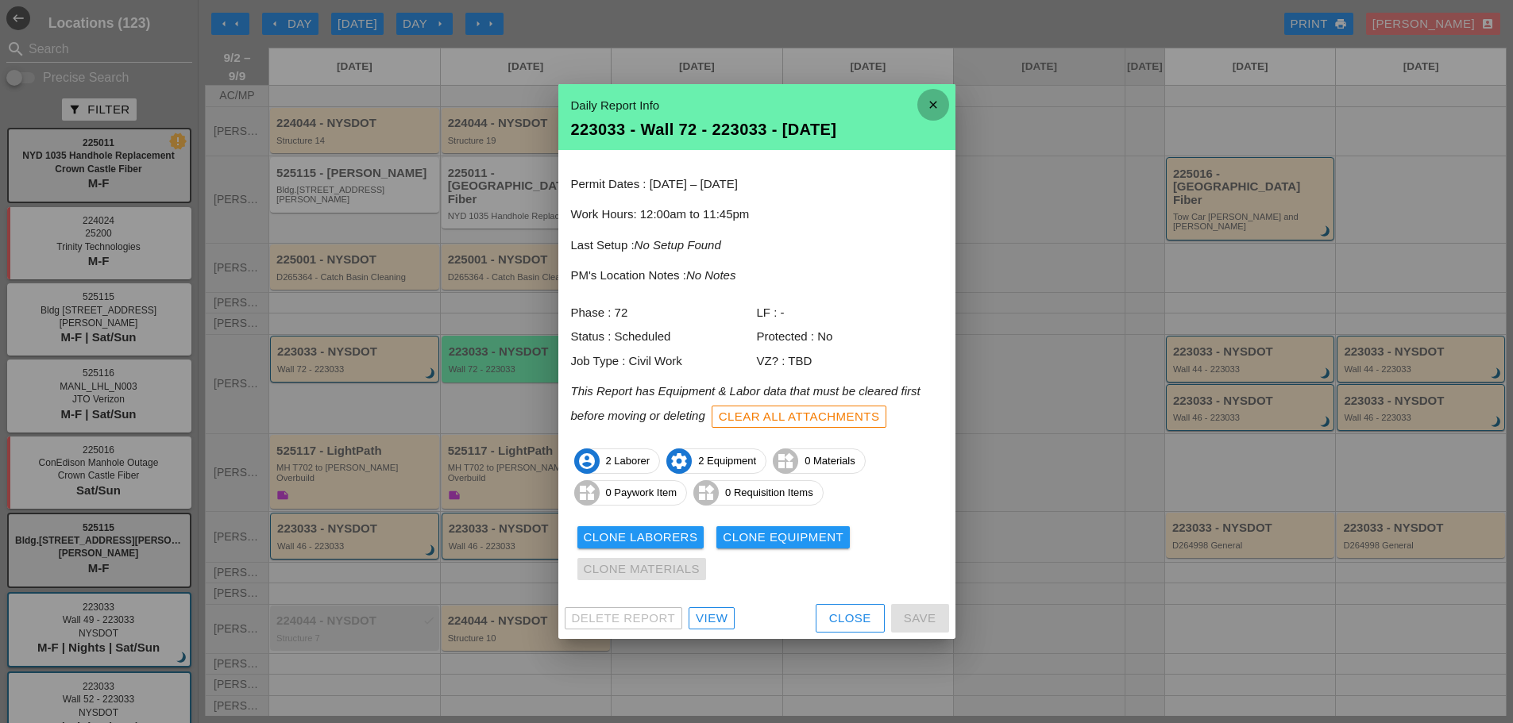
click at [924, 98] on icon "close" at bounding box center [933, 105] width 32 height 32
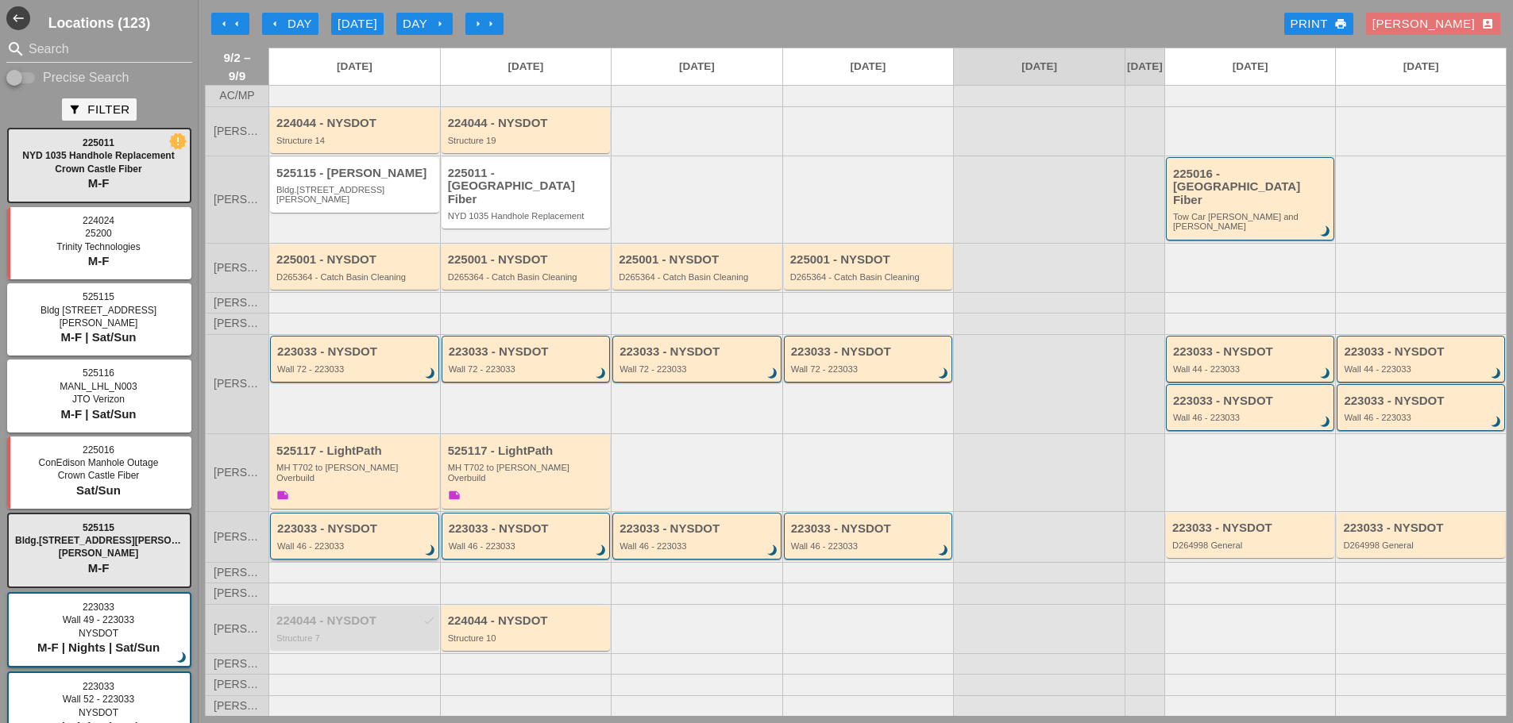
click at [397, 542] on div "Wall 46 - 223033" at bounding box center [355, 547] width 157 height 10
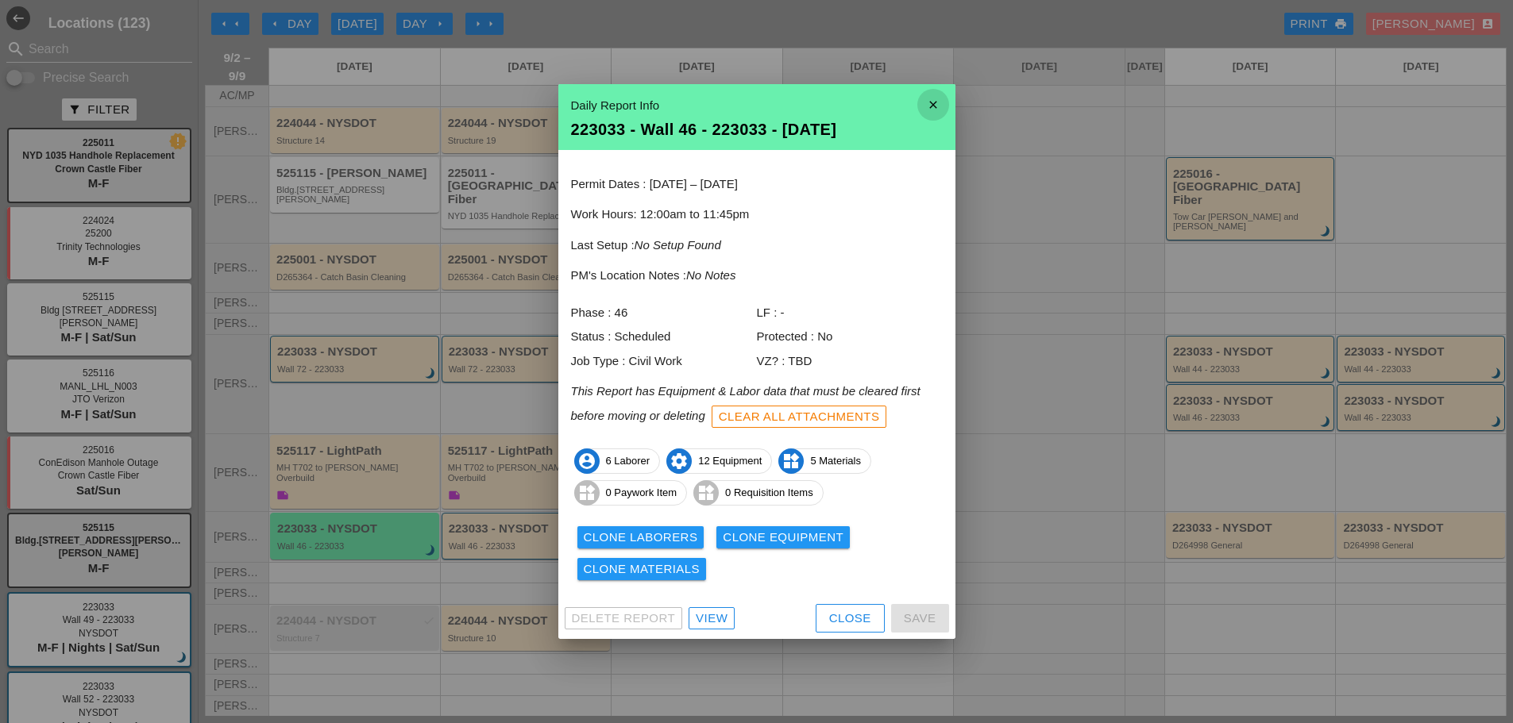
drag, startPoint x: 932, startPoint y: 104, endPoint x: 938, endPoint y: 93, distance: 12.4
click at [936, 99] on icon "close" at bounding box center [933, 105] width 32 height 32
